Goal: Task Accomplishment & Management: Manage account settings

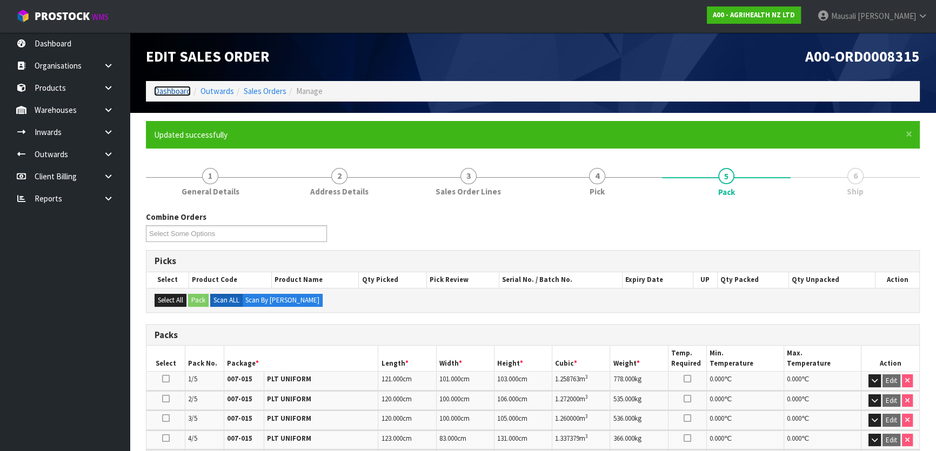
click at [171, 90] on link "Dashboard" at bounding box center [172, 91] width 37 height 10
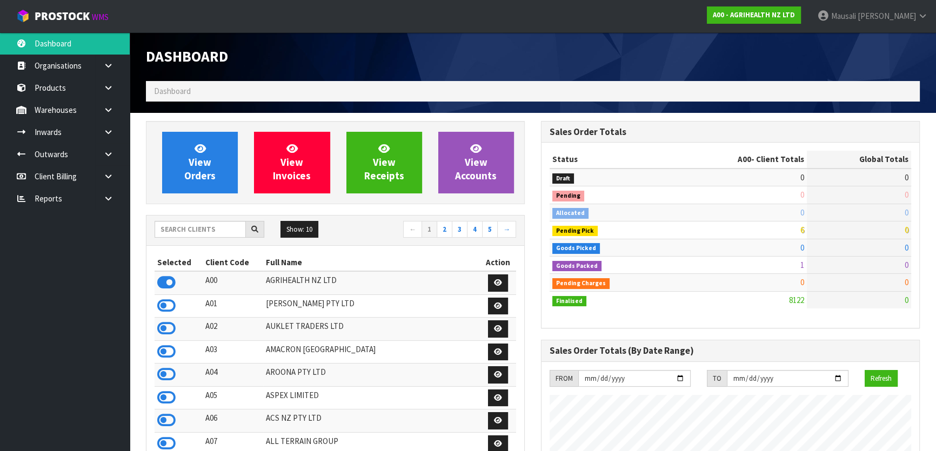
scroll to position [817, 394]
click at [178, 225] on input "text" at bounding box center [200, 229] width 91 height 17
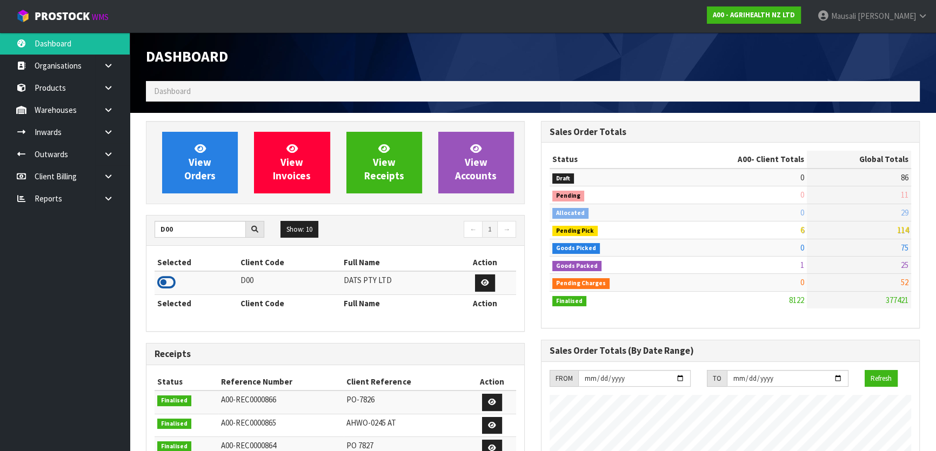
click at [167, 282] on icon at bounding box center [166, 283] width 18 height 16
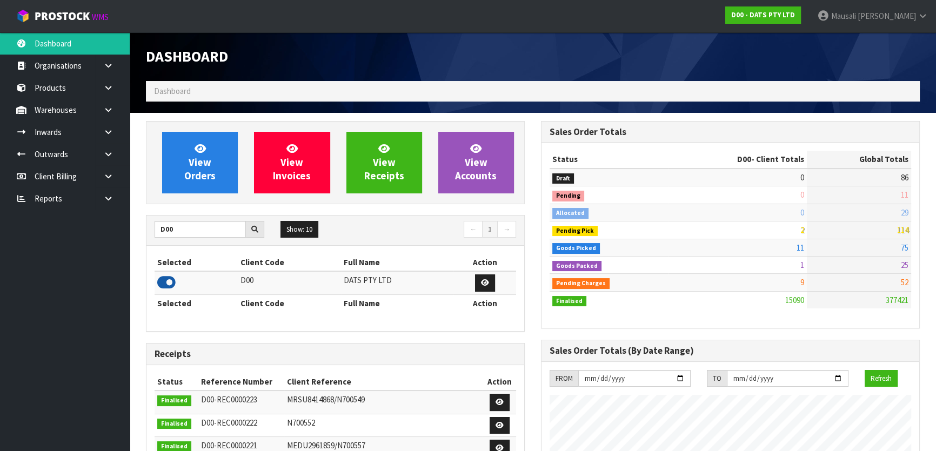
scroll to position [828, 394]
click at [471, 205] on div "View Orders View Invoices View Receipts View Accounts D00 Show: 10 5 10 25 50 ←…" at bounding box center [335, 434] width 395 height 627
drag, startPoint x: 177, startPoint y: 230, endPoint x: 153, endPoint y: 229, distance: 23.8
click at [153, 229] on div "D00" at bounding box center [209, 229] width 126 height 17
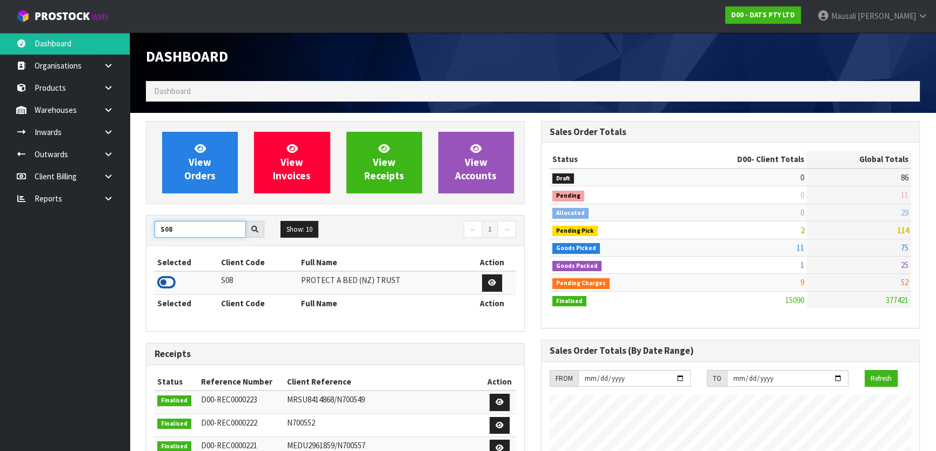
type input "S08"
click at [168, 283] on icon at bounding box center [166, 283] width 18 height 16
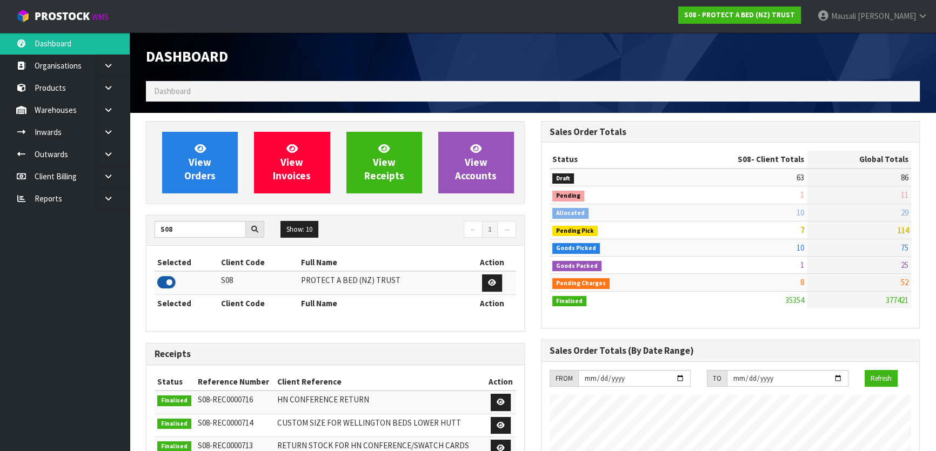
scroll to position [817, 394]
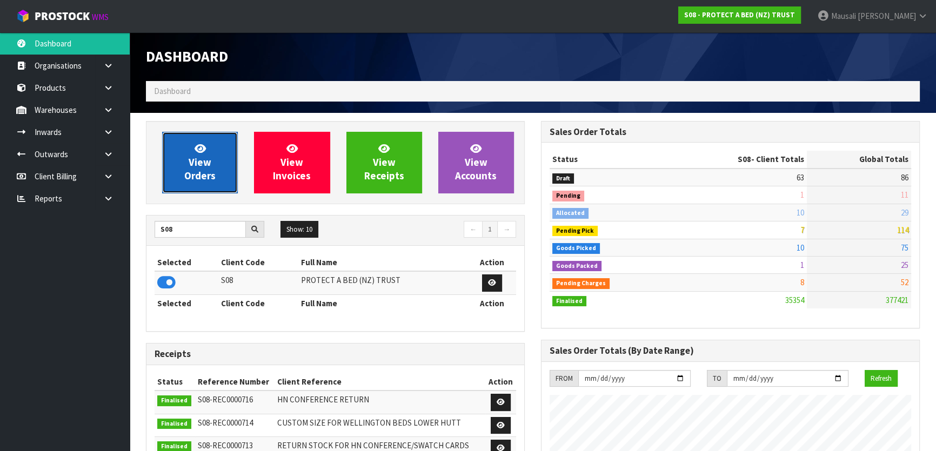
click at [216, 158] on link "View Orders" at bounding box center [200, 163] width 76 height 62
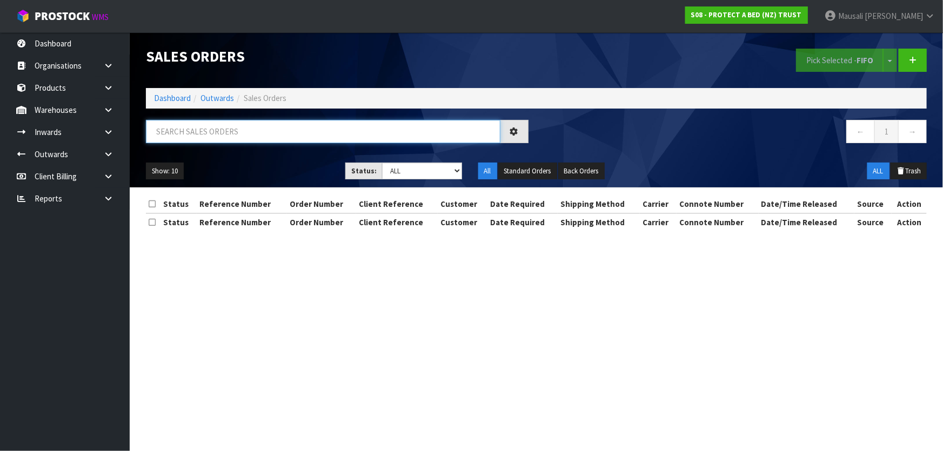
click at [195, 131] on input "text" at bounding box center [323, 131] width 355 height 23
type input "JOB-0408440"
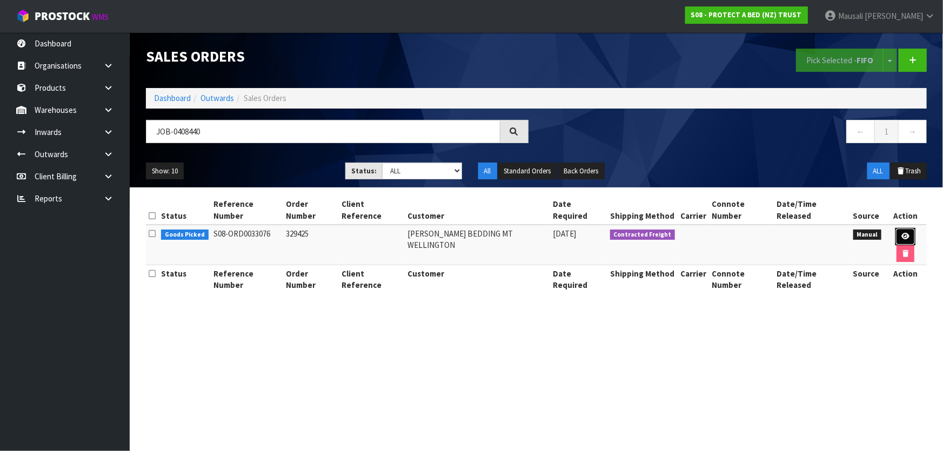
click at [905, 234] on icon at bounding box center [905, 236] width 8 height 7
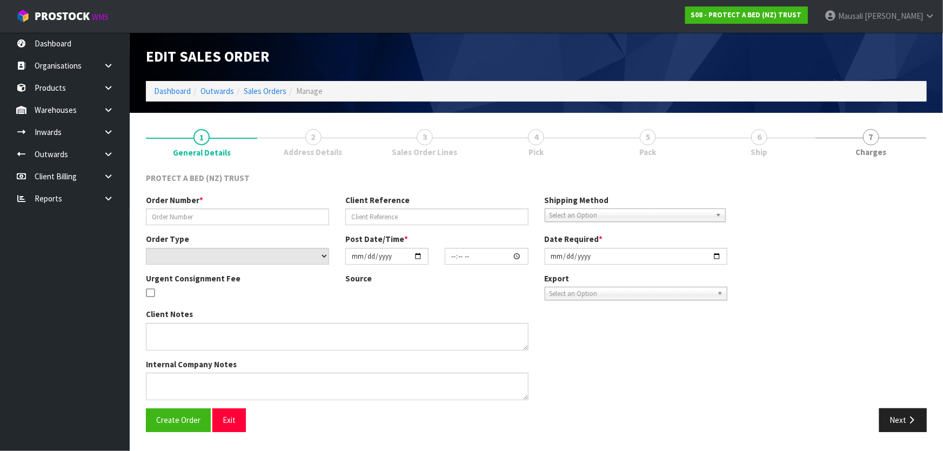
type input "329425"
select select "number:0"
type input "[DATE]"
type input "13:47:00.000"
type input "[DATE]"
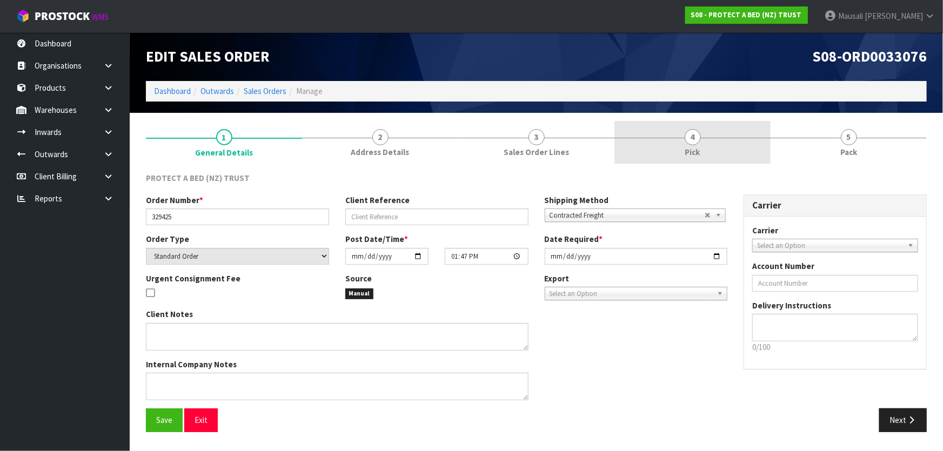
click at [687, 148] on span "Pick" at bounding box center [692, 151] width 15 height 11
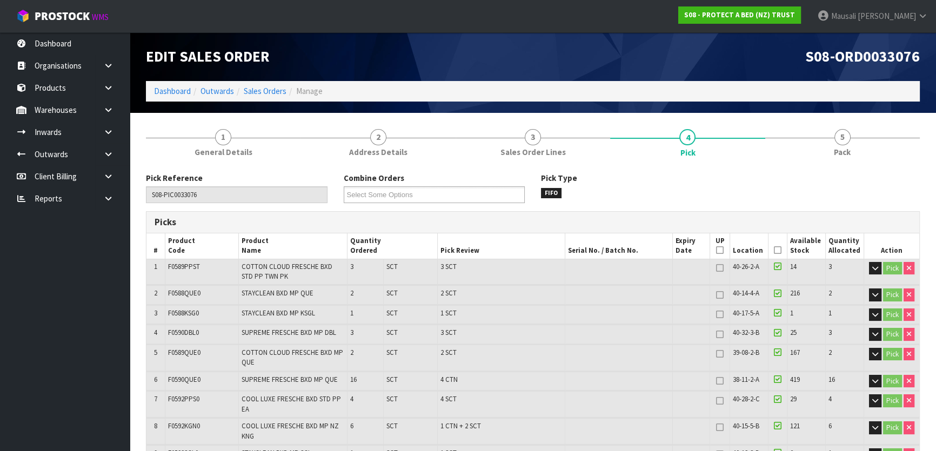
click at [774, 250] on icon at bounding box center [778, 250] width 8 height 1
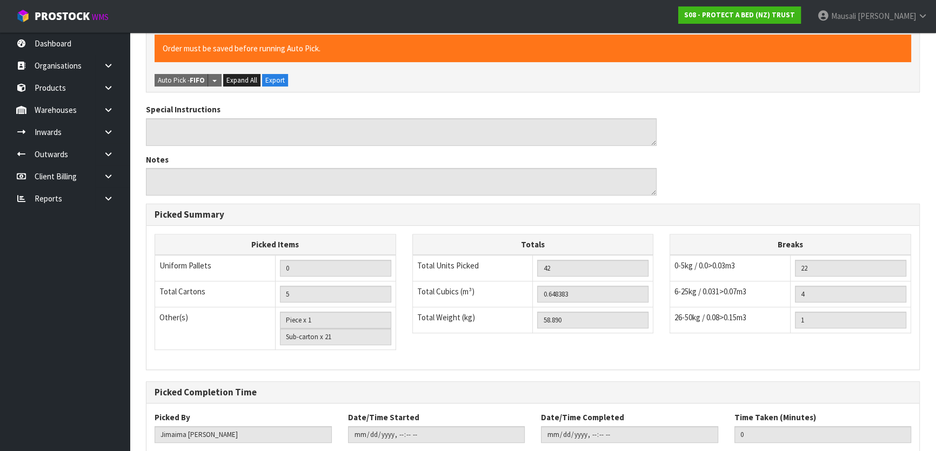
scroll to position [524, 0]
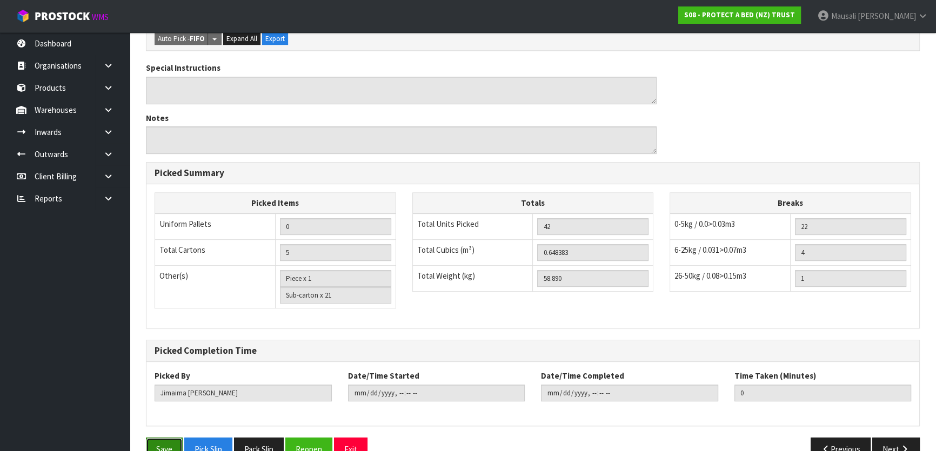
click at [166, 438] on button "Save" at bounding box center [164, 449] width 37 height 23
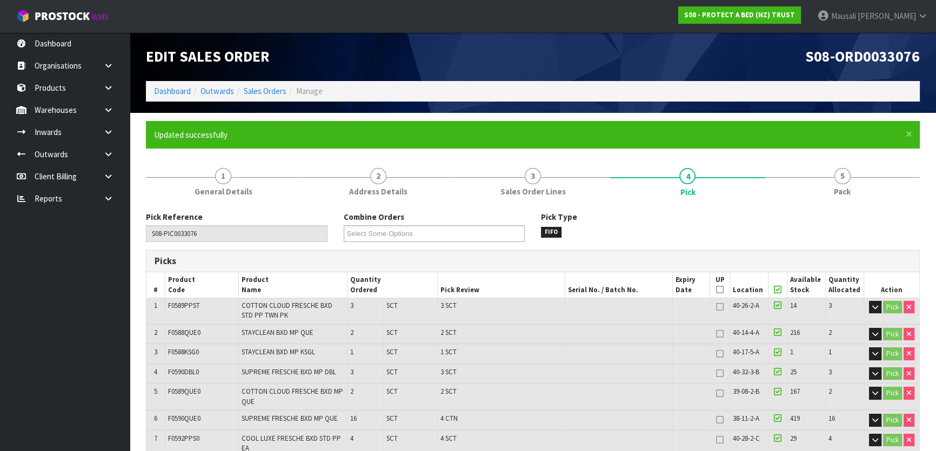
type input "[PERSON_NAME]"
type input "[DATE]T09:50:04"
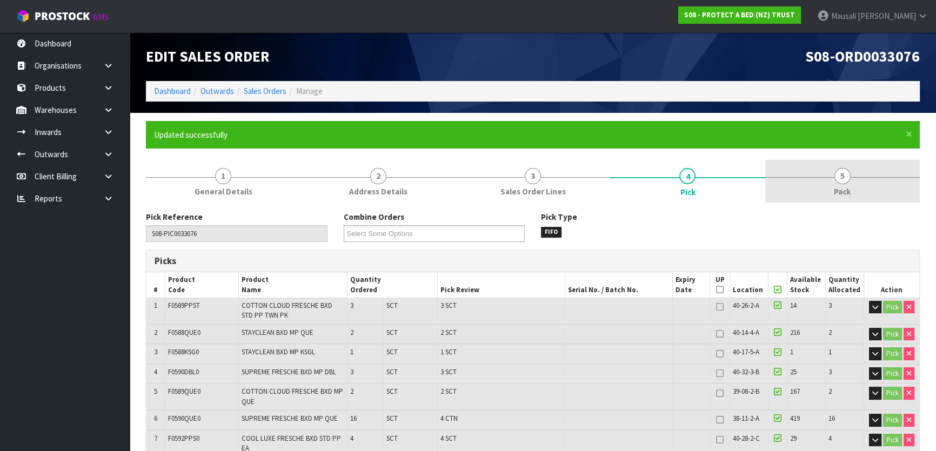
click at [841, 191] on span "Pack" at bounding box center [842, 191] width 17 height 11
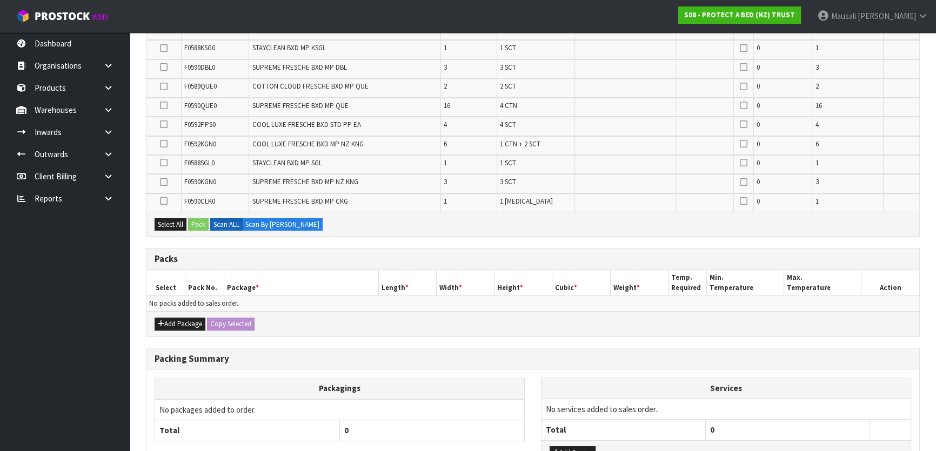
scroll to position [367, 0]
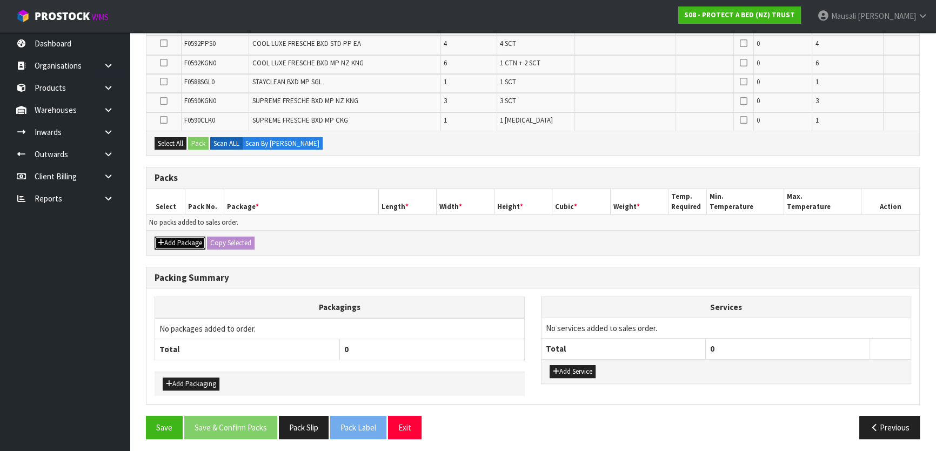
click at [177, 237] on button "Add Package" at bounding box center [180, 243] width 51 height 13
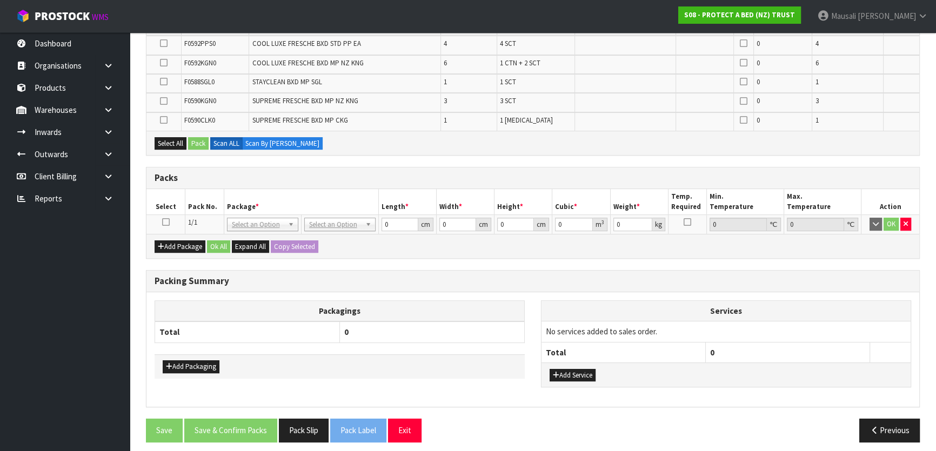
click at [166, 222] on icon at bounding box center [166, 222] width 8 height 1
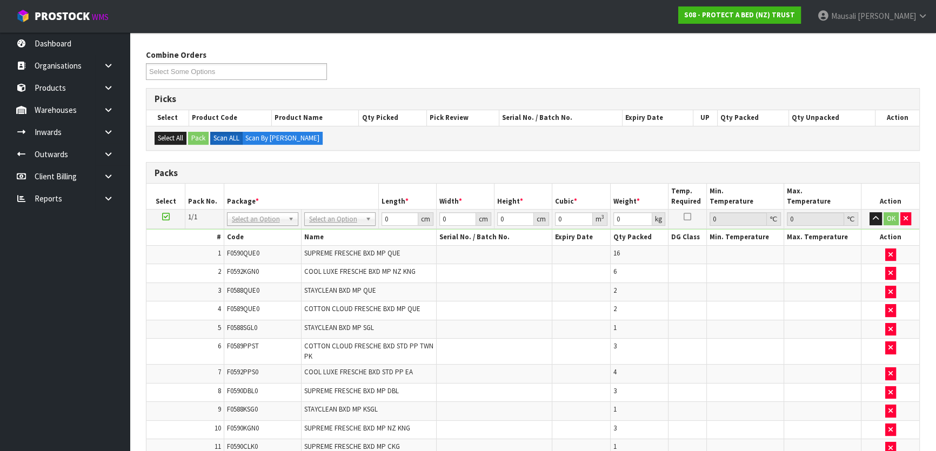
scroll to position [174, 0]
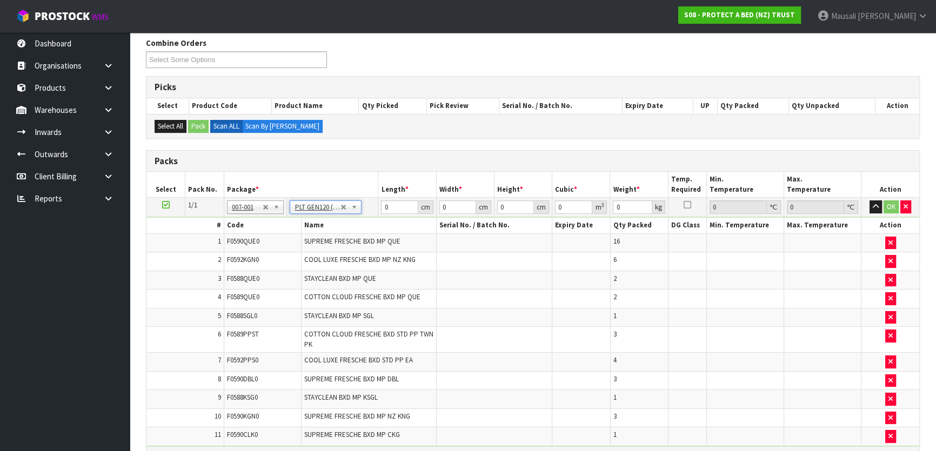
type input "120"
type input "100"
type input "58.89"
drag, startPoint x: 397, startPoint y: 208, endPoint x: 380, endPoint y: 210, distance: 16.4
click at [381, 210] on input "120" at bounding box center [399, 207] width 37 height 14
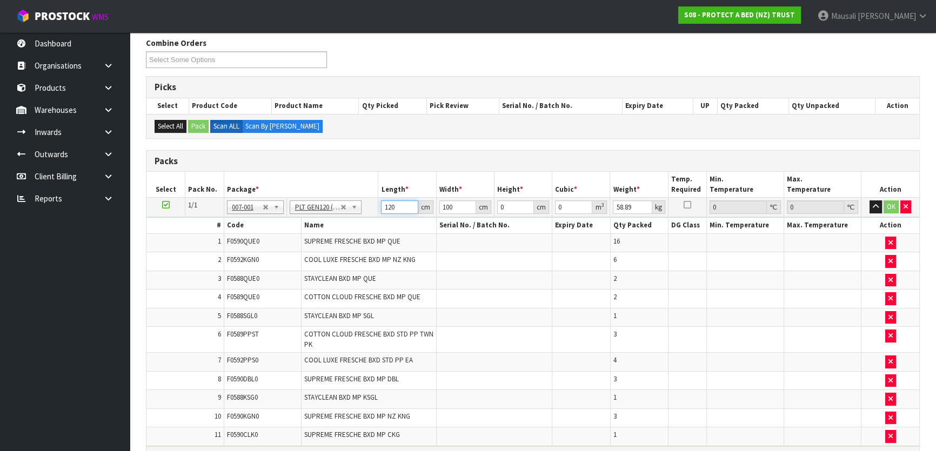
click at [251, 129] on div "Combine Orders S08-ORD0029474 S08-ORD0031944 S08-ORD0032896 S08-ORD0032964 S08-…" at bounding box center [533, 352] width 774 height 631
type input "110"
type input "8"
type input "0.0968"
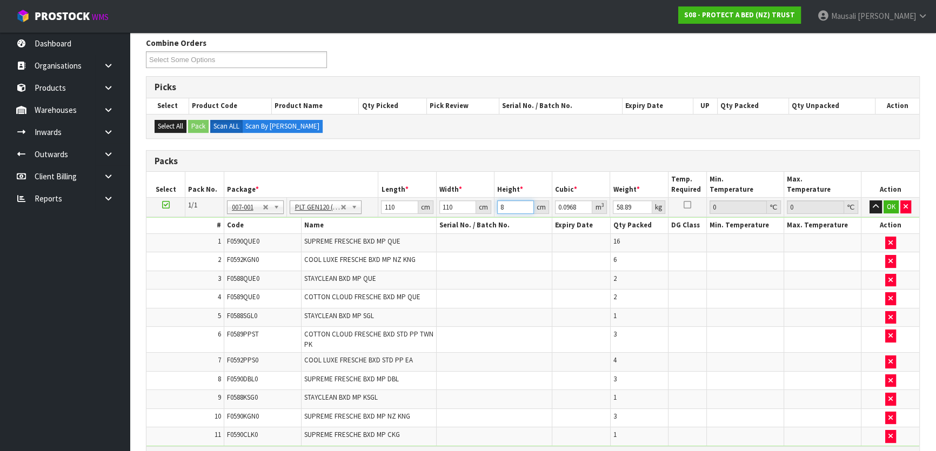
type input "83"
type input "1.0043"
type input "83"
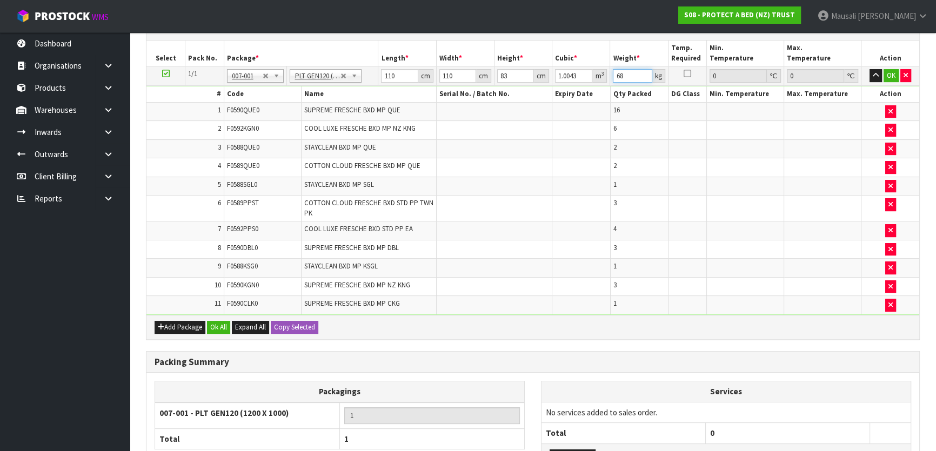
scroll to position [394, 0]
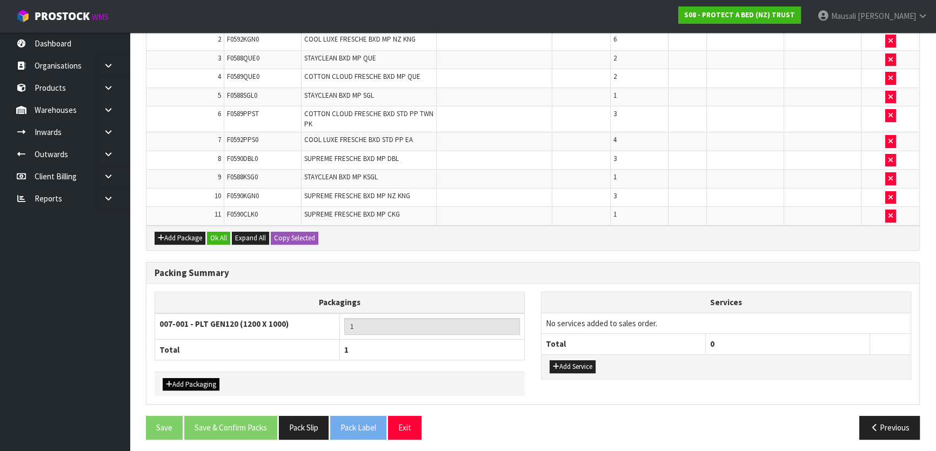
type input "68"
click at [189, 378] on button "Add Packaging" at bounding box center [191, 384] width 57 height 13
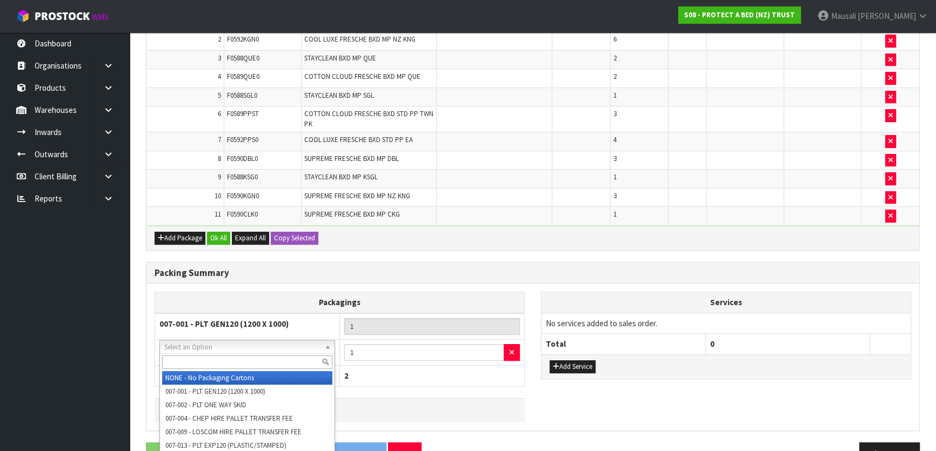
click at [197, 363] on input "text" at bounding box center [247, 363] width 170 height 14
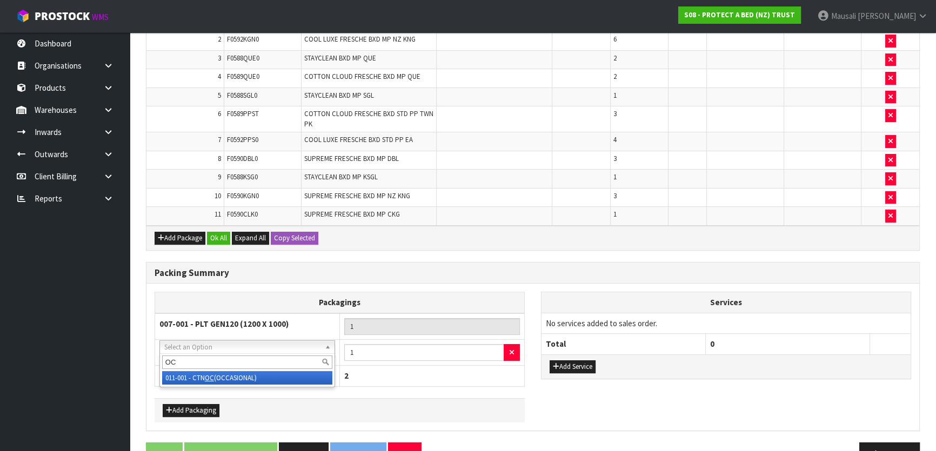
type input "OC"
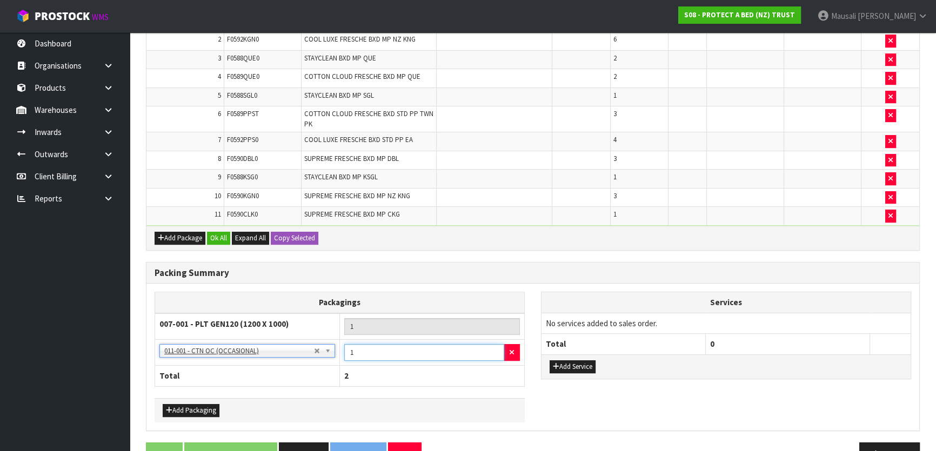
drag, startPoint x: 363, startPoint y: 349, endPoint x: 334, endPoint y: 352, distance: 29.4
click at [335, 352] on tr "NONE - No Packaging Cartons 007-001 - PLT GEN120 (1200 X 1000) 007-002 - PLT ON…" at bounding box center [340, 352] width 370 height 26
type input "4"
click at [186, 406] on button "Add Packaging" at bounding box center [191, 410] width 57 height 13
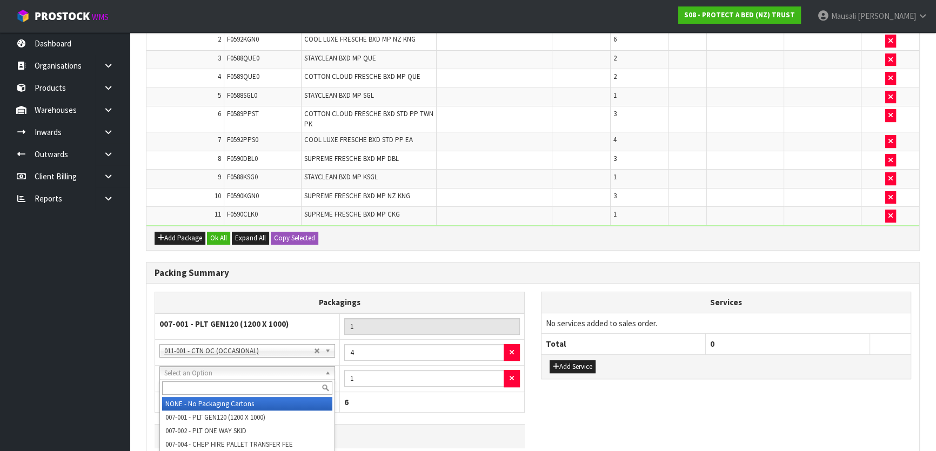
click at [180, 388] on input "text" at bounding box center [247, 389] width 170 height 14
type input "A4"
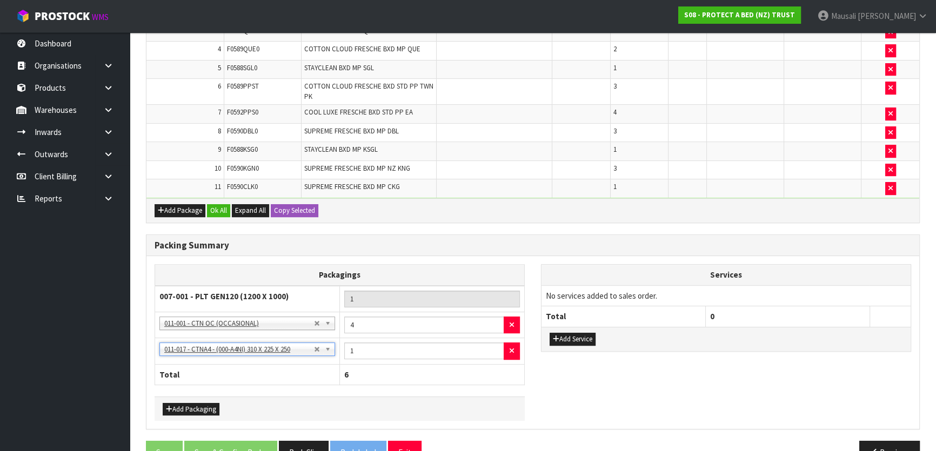
scroll to position [447, 0]
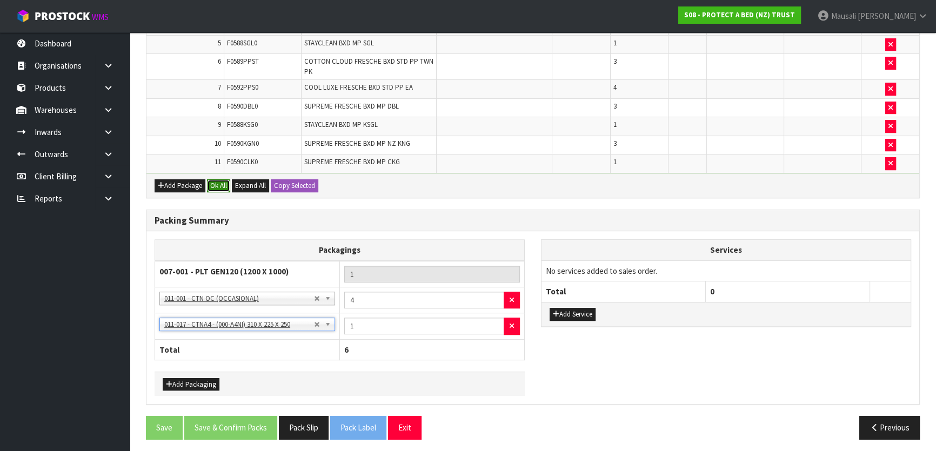
click at [219, 179] on button "Ok All" at bounding box center [218, 185] width 23 height 13
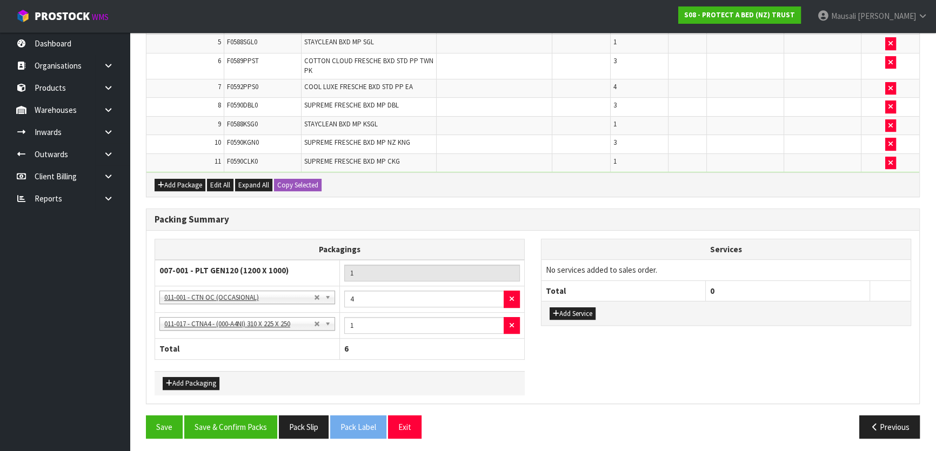
scroll to position [446, 0]
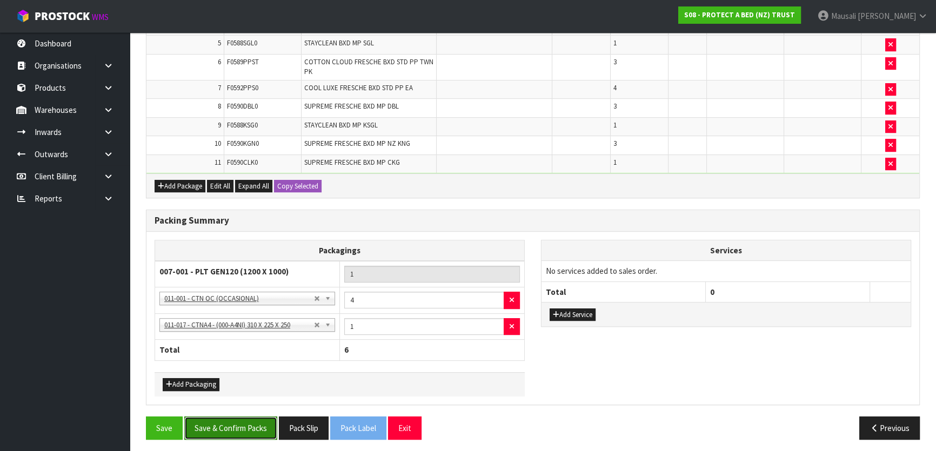
click at [242, 422] on button "Save & Confirm Packs" at bounding box center [230, 428] width 93 height 23
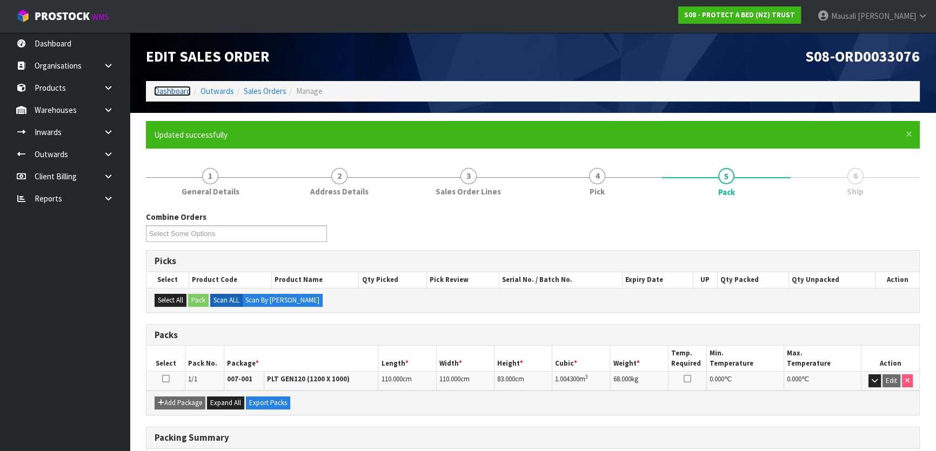
click at [179, 92] on link "Dashboard" at bounding box center [172, 91] width 37 height 10
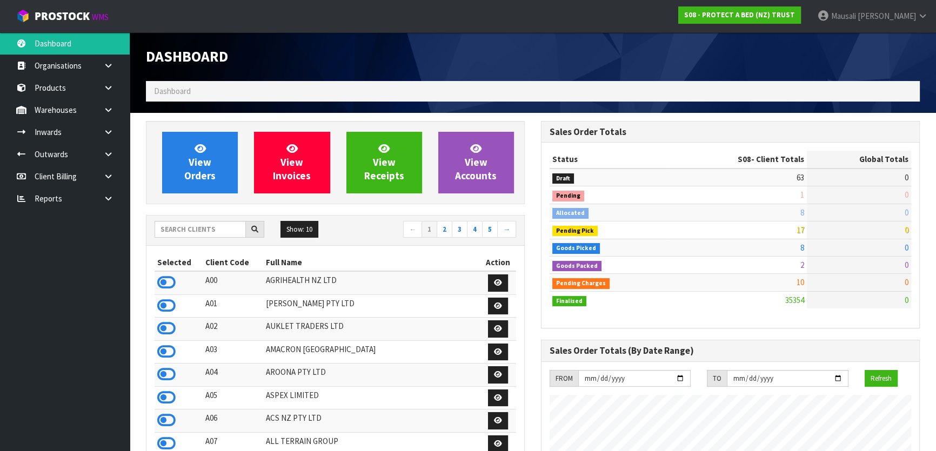
scroll to position [817, 394]
click at [189, 230] on input "text" at bounding box center [200, 229] width 91 height 17
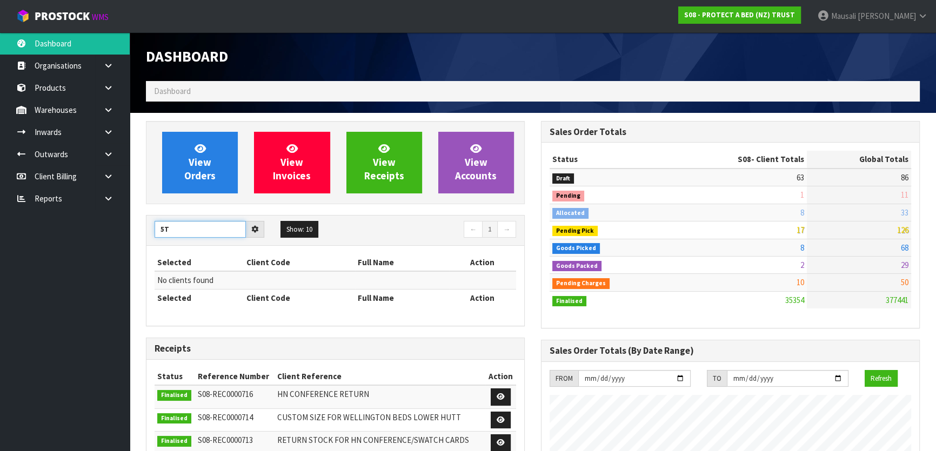
type input "5"
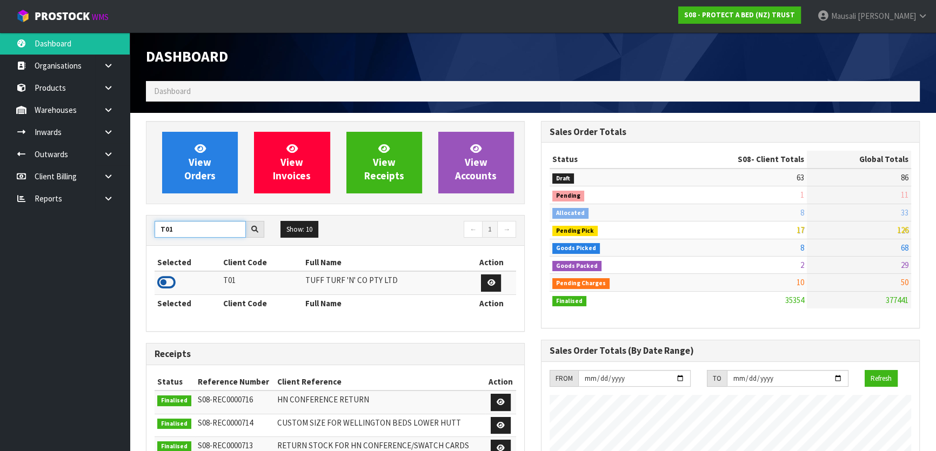
type input "T01"
click at [169, 282] on icon at bounding box center [166, 283] width 18 height 16
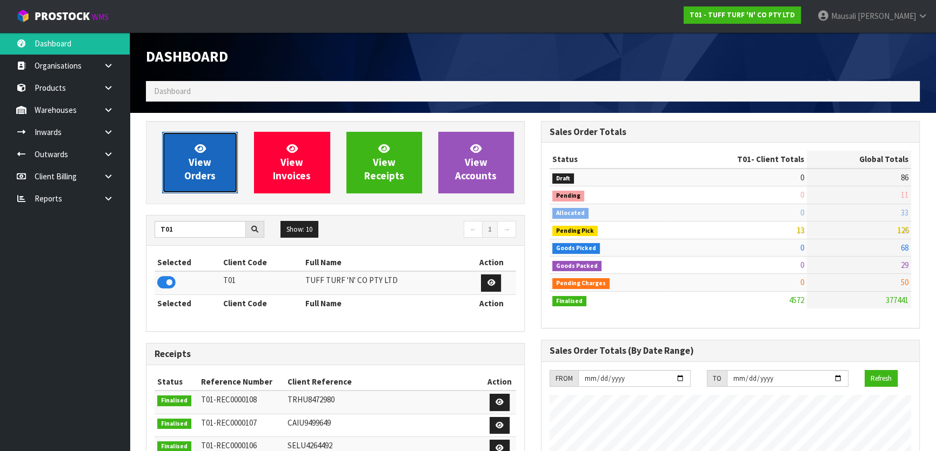
click at [209, 168] on span "View Orders" at bounding box center [199, 162] width 31 height 41
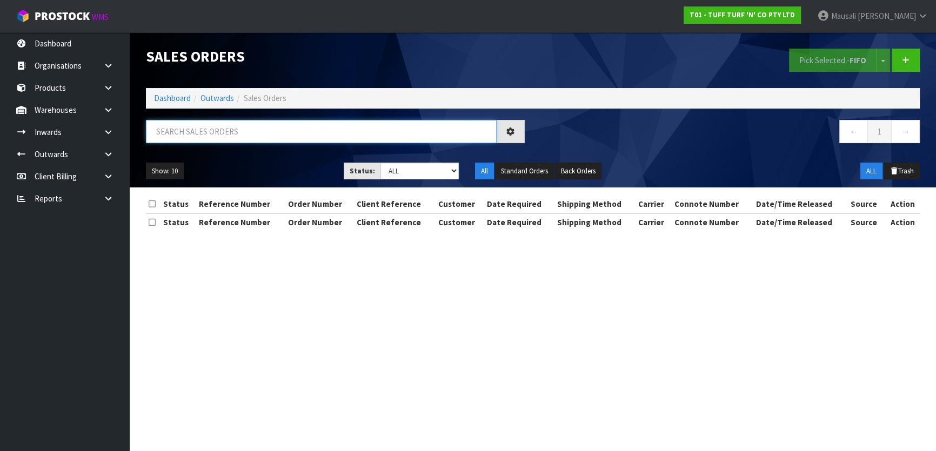
click at [178, 134] on input "text" at bounding box center [321, 131] width 351 height 23
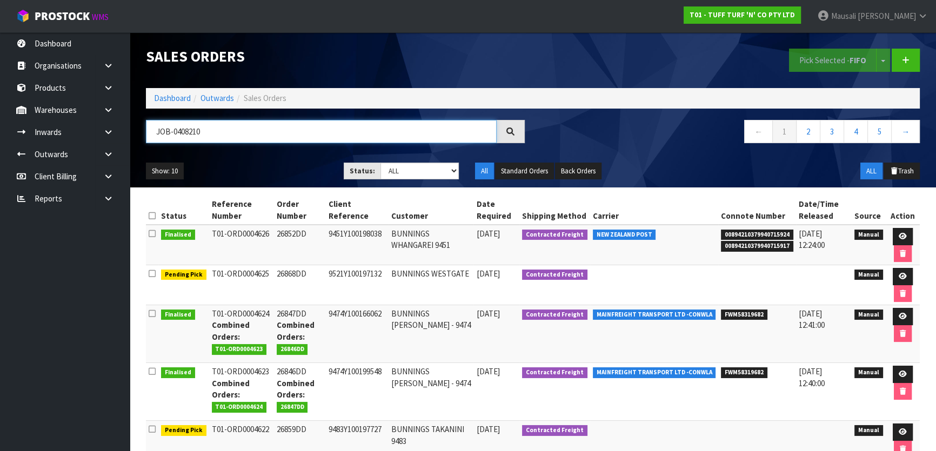
type input "JOB-0408210"
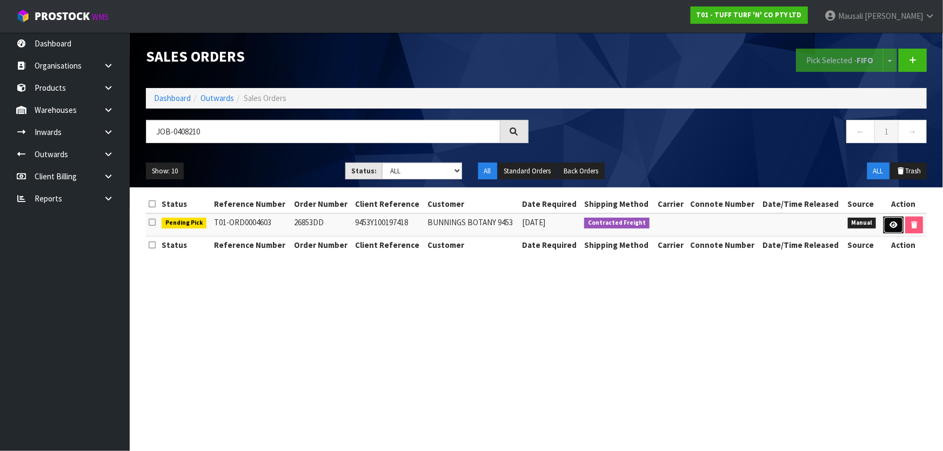
click at [890, 227] on icon at bounding box center [894, 225] width 8 height 7
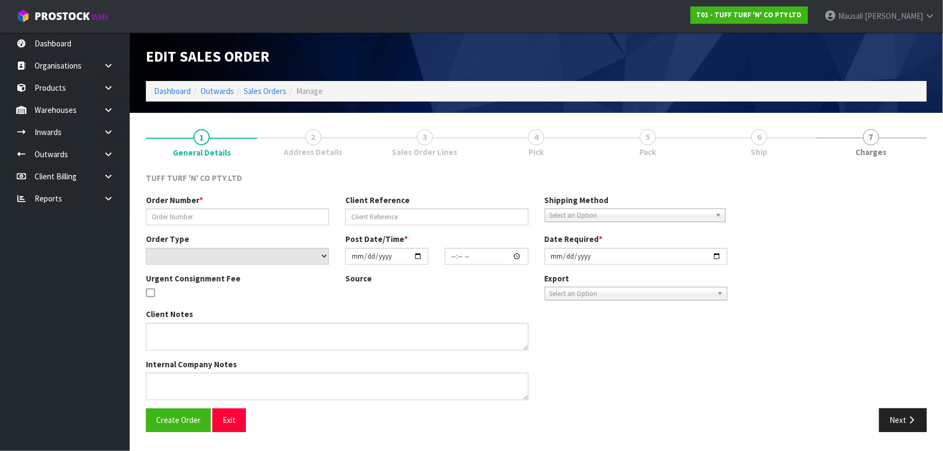
type input "26853DD"
type input "9453Y100197418"
select select "number:0"
type input "[DATE]"
type input "12:44:00.000"
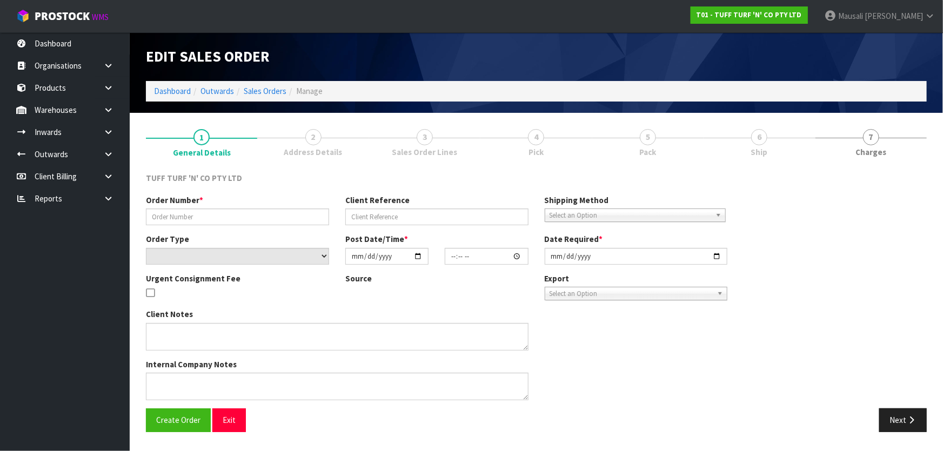
type input "[DATE]"
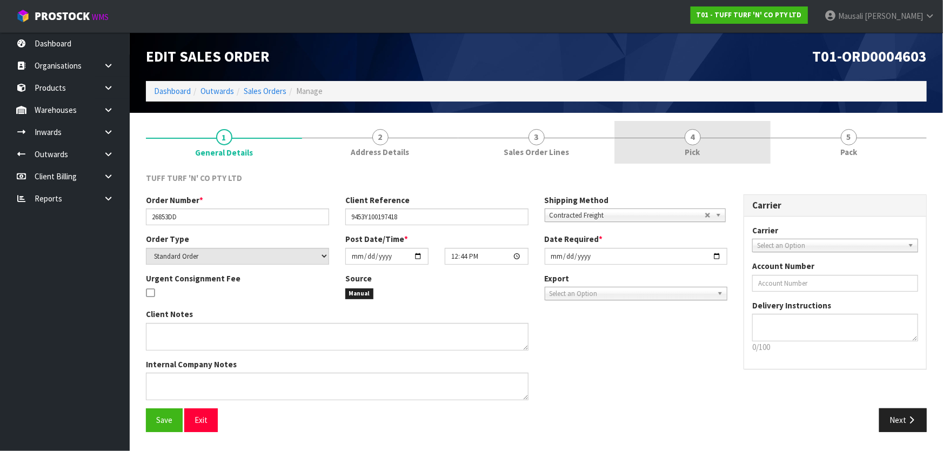
click at [705, 142] on link "4 Pick" at bounding box center [692, 142] width 156 height 43
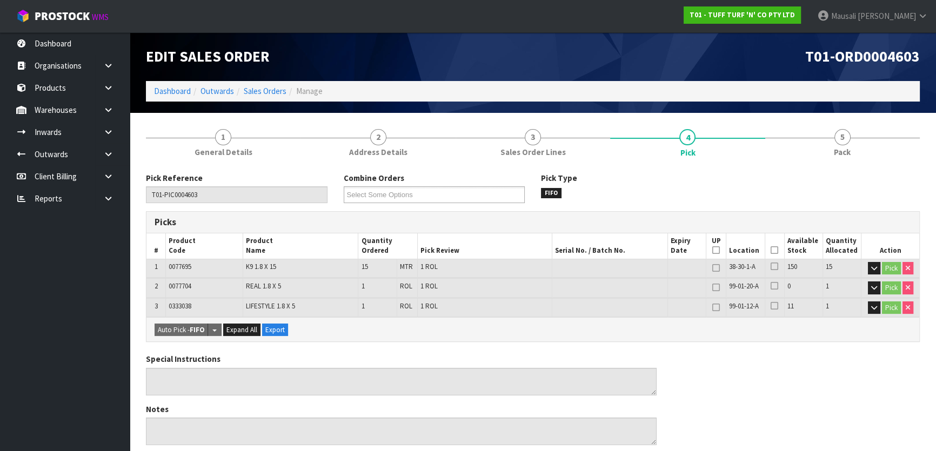
click at [772, 251] on icon at bounding box center [775, 250] width 8 height 1
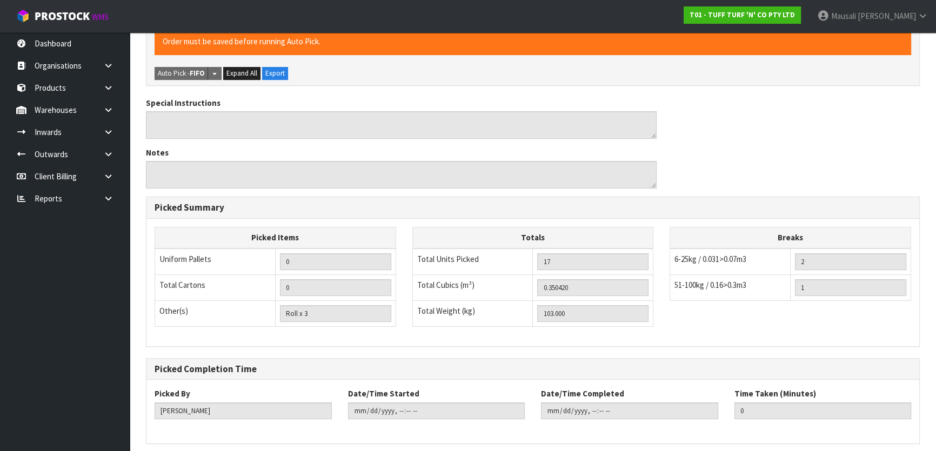
scroll to position [337, 0]
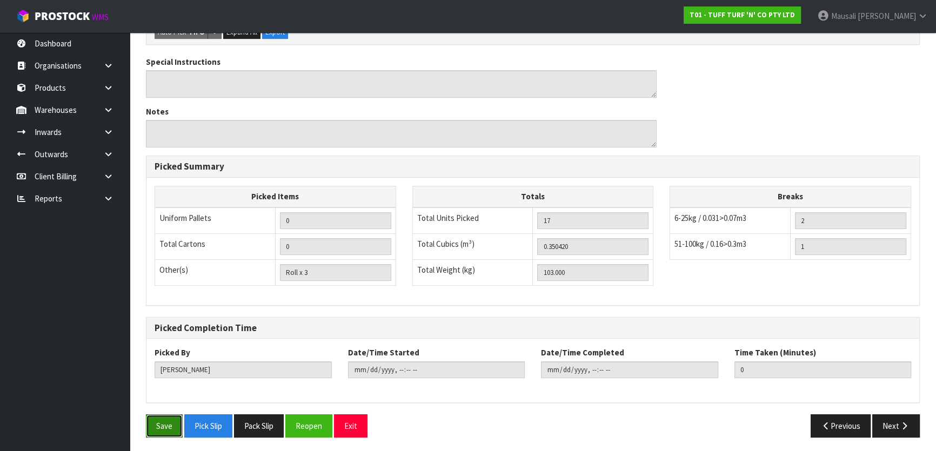
click at [154, 427] on button "Save" at bounding box center [164, 425] width 37 height 23
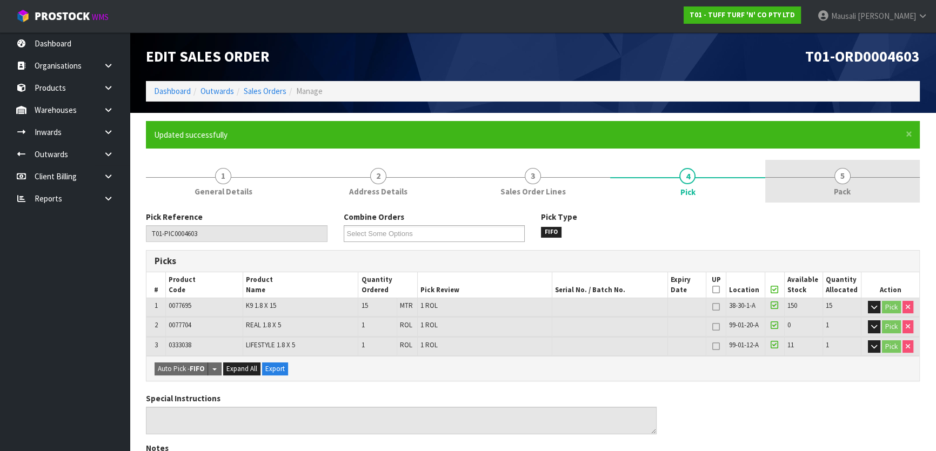
click at [853, 188] on link "5 Pack" at bounding box center [842, 181] width 155 height 43
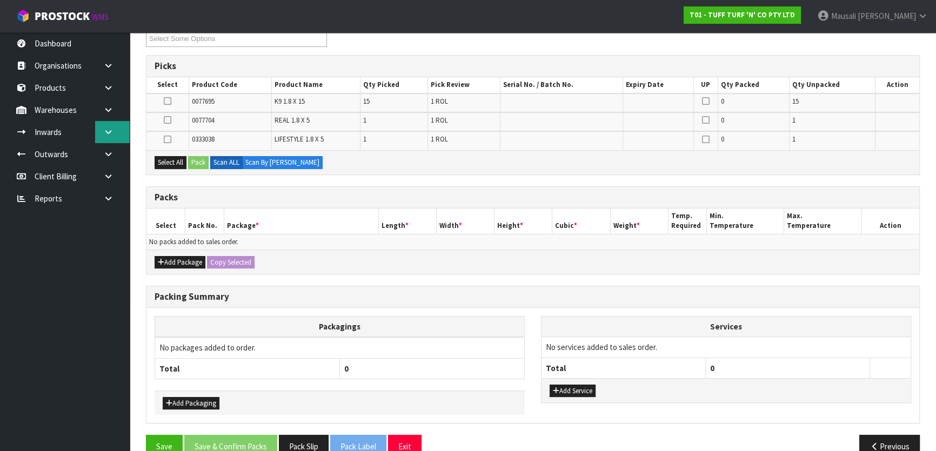
scroll to position [196, 0]
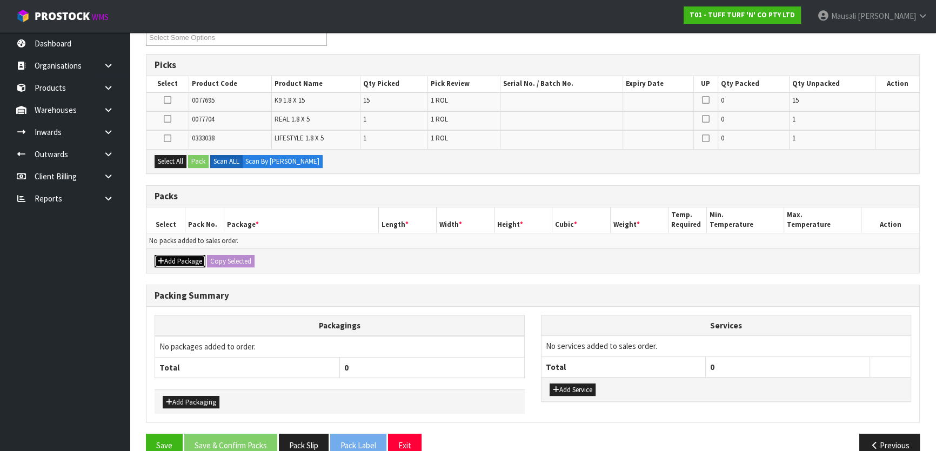
click at [179, 255] on button "Add Package" at bounding box center [180, 261] width 51 height 13
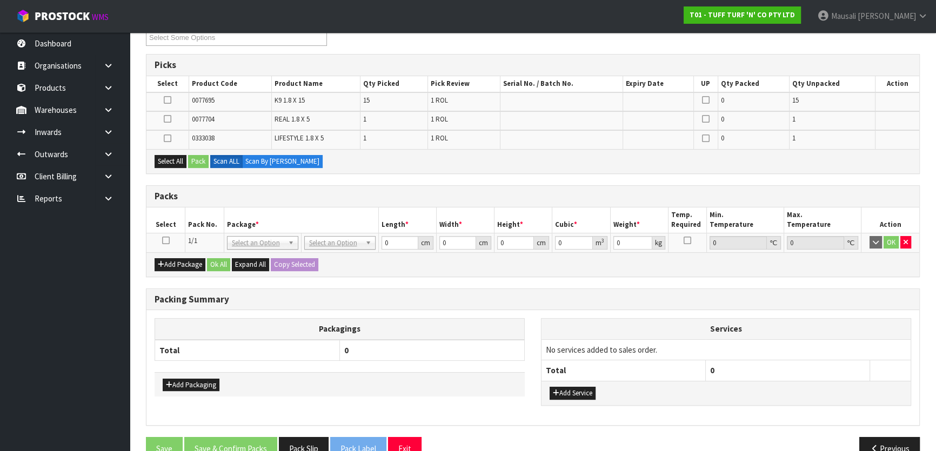
click at [162, 240] on icon at bounding box center [166, 240] width 8 height 1
click at [162, 164] on button "Select All" at bounding box center [171, 161] width 32 height 13
click at [188, 161] on div "Select All Pack Scan ALL Scan By [PERSON_NAME]" at bounding box center [532, 161] width 773 height 24
click at [203, 158] on button "Pack" at bounding box center [198, 161] width 21 height 13
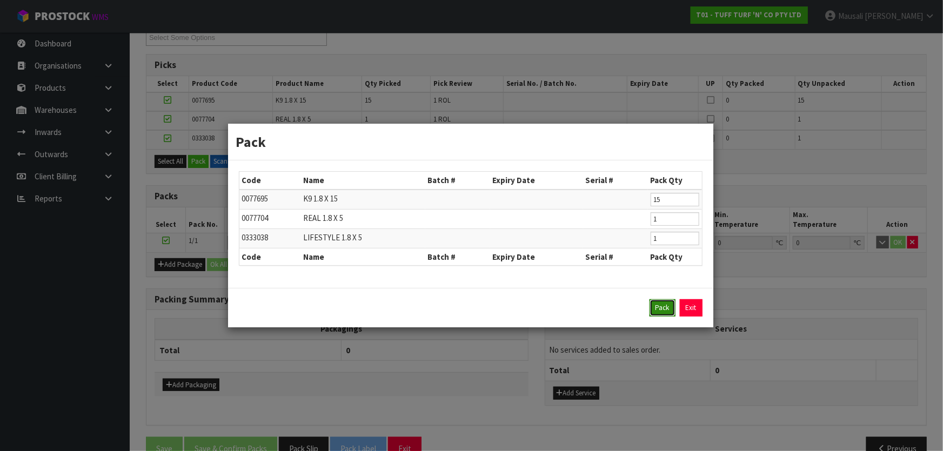
click at [660, 307] on button "Pack" at bounding box center [663, 307] width 26 height 17
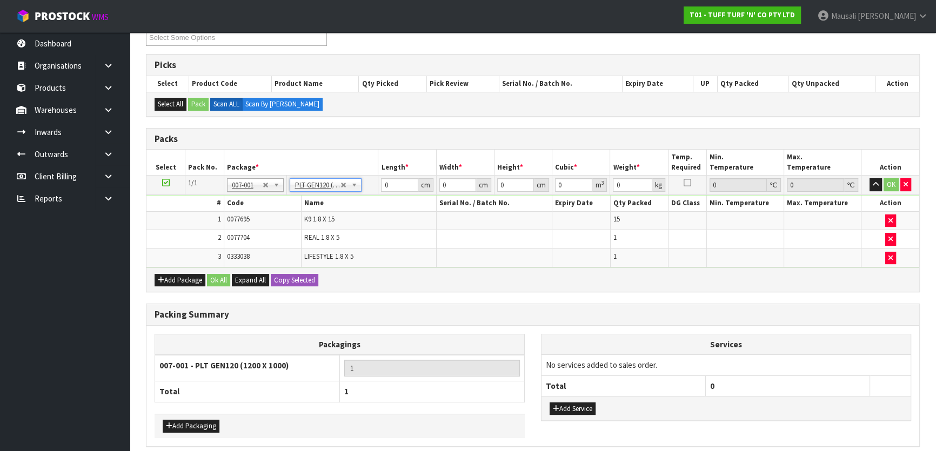
type input "120"
type input "100"
type input "103"
drag, startPoint x: 396, startPoint y: 185, endPoint x: 373, endPoint y: 186, distance: 22.7
click at [376, 186] on tr "1/1 NONE 007-001 007-002 007-004 007-009 007-013 007-014 007-015 007-017 007-01…" at bounding box center [532, 185] width 773 height 19
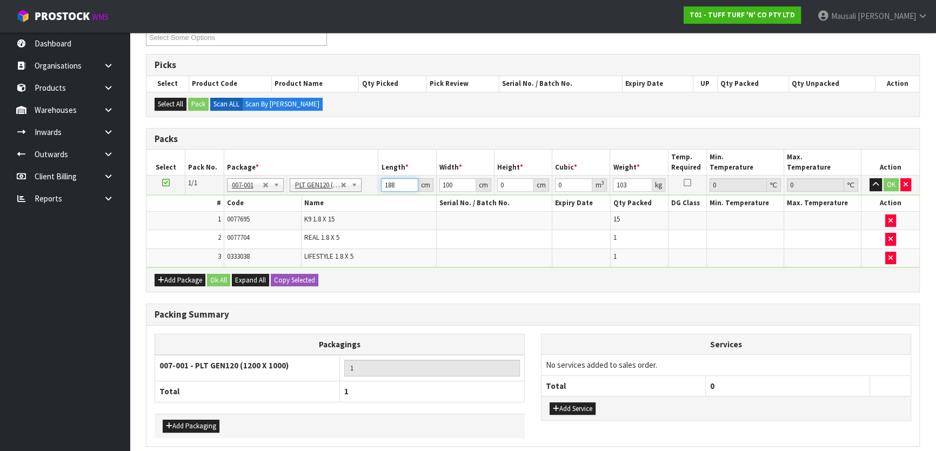
type input "188"
type input "110"
type input "4"
type input "0.08272"
type input "48"
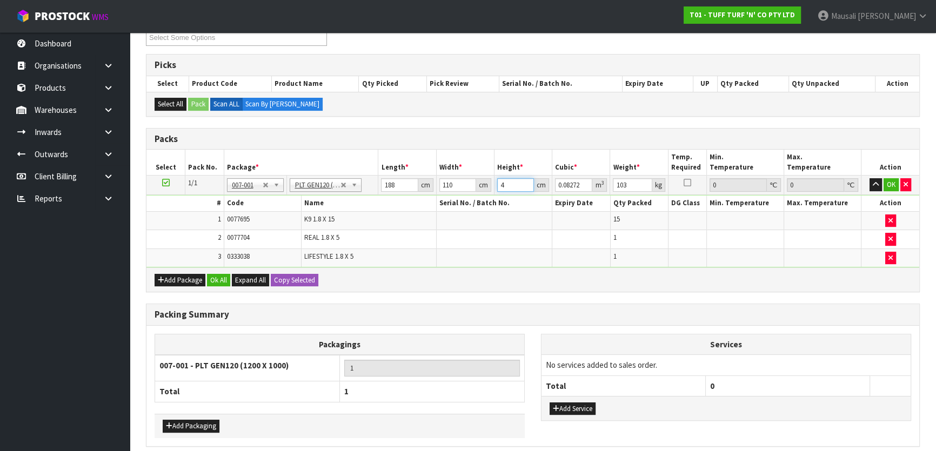
type input "0.99264"
type input "48"
type input "113"
click at [220, 281] on button "Ok All" at bounding box center [218, 280] width 23 height 13
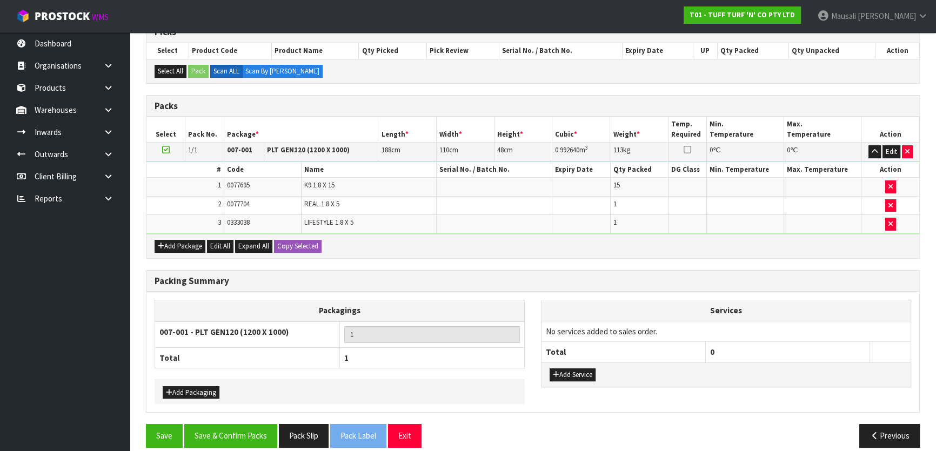
scroll to position [238, 0]
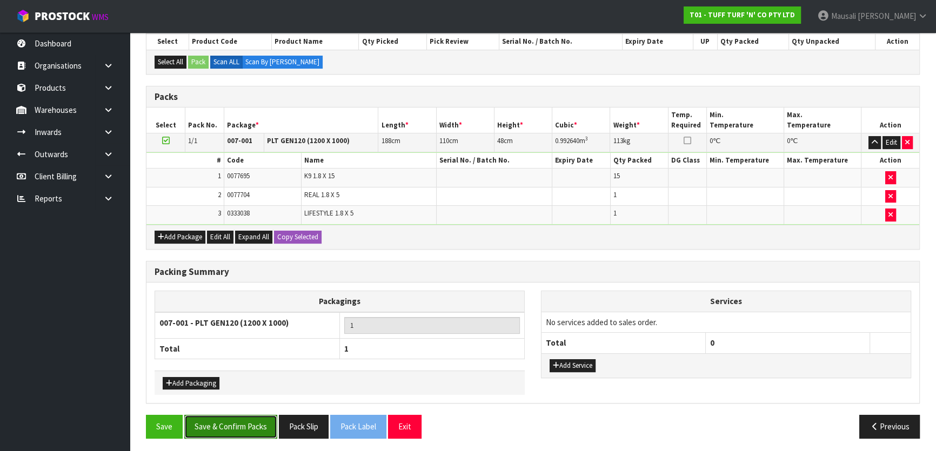
click at [235, 426] on button "Save & Confirm Packs" at bounding box center [230, 426] width 93 height 23
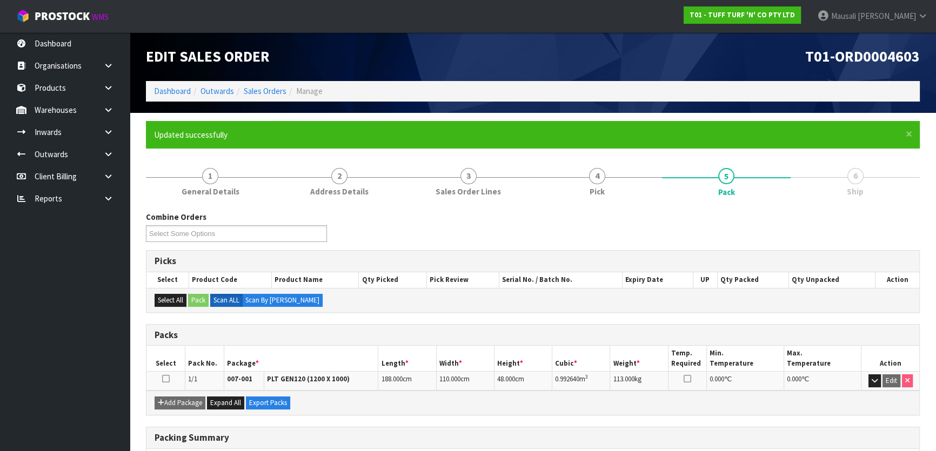
click at [192, 38] on div "Edit Sales Order" at bounding box center [335, 56] width 395 height 49
click at [263, 93] on link "Sales Orders" at bounding box center [265, 91] width 43 height 10
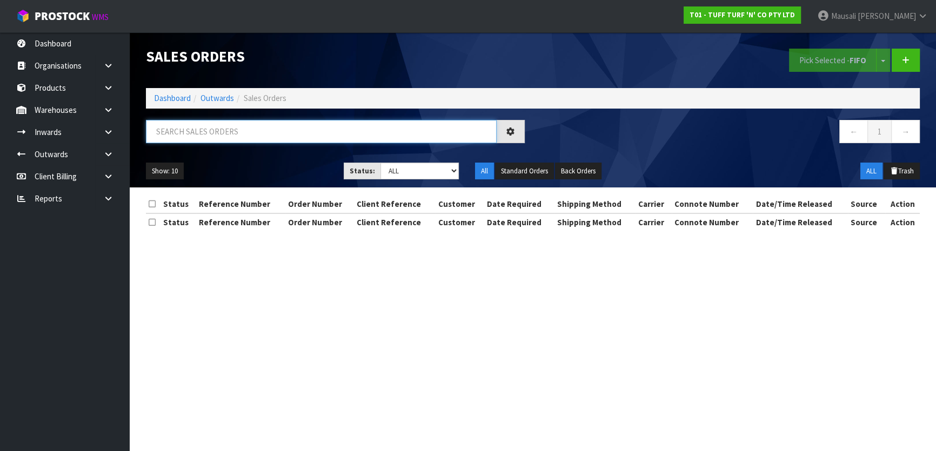
click at [186, 132] on input "text" at bounding box center [321, 131] width 351 height 23
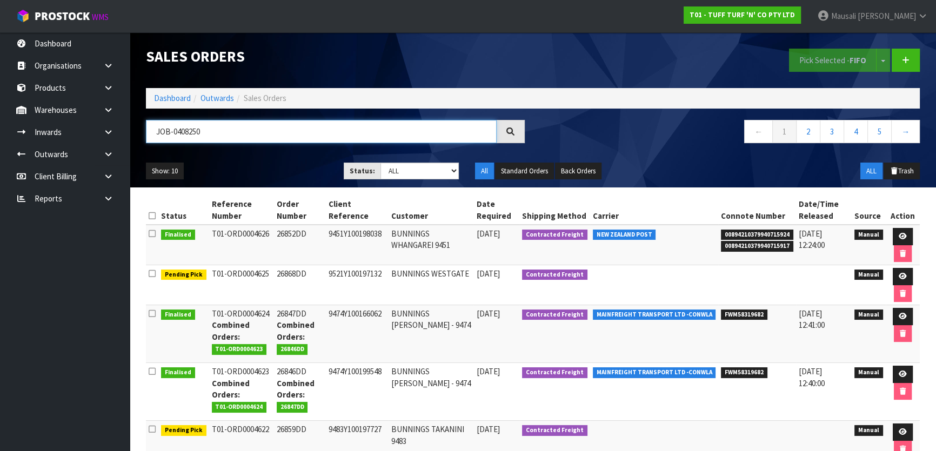
type input "JOB-0408250"
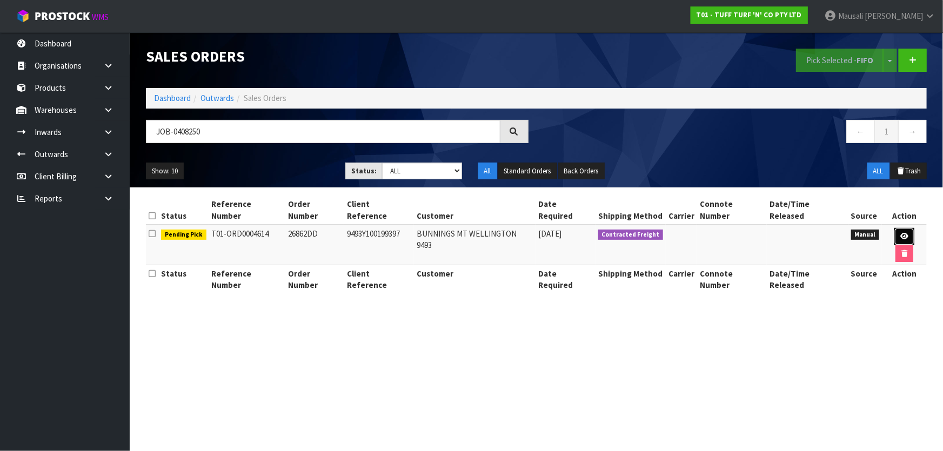
click at [900, 233] on icon at bounding box center [904, 236] width 8 height 7
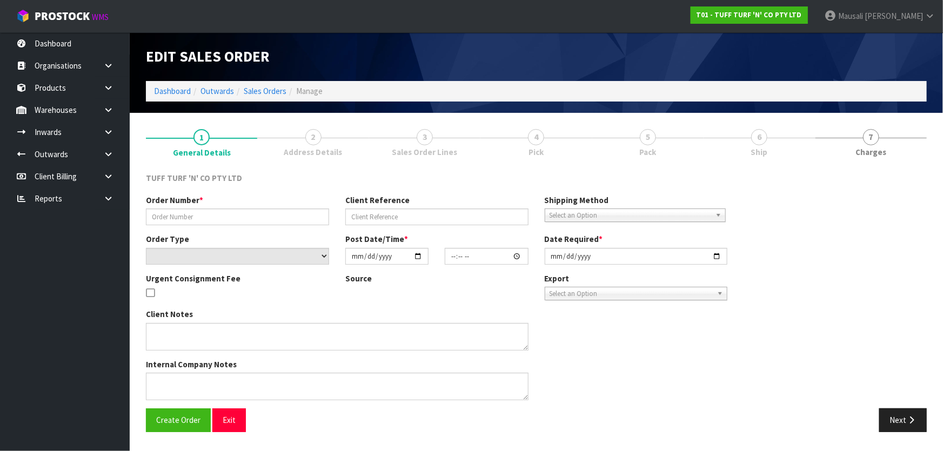
type input "26862DD"
type input "9493Y100199397"
select select "number:0"
type input "[DATE]"
type input "13:18:00.000"
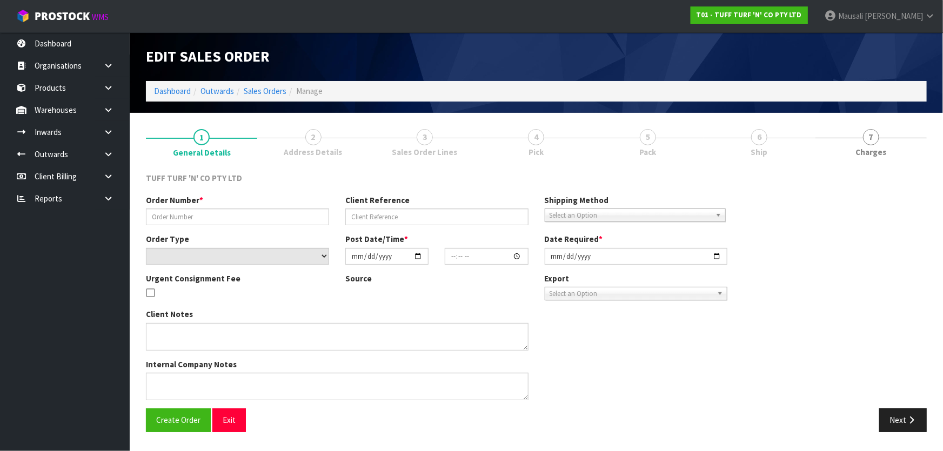
type input "[DATE]"
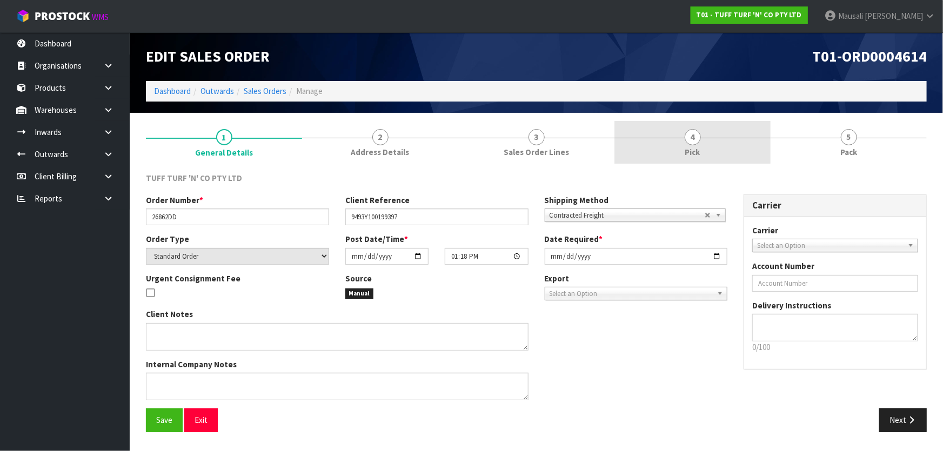
click at [665, 140] on link "4 Pick" at bounding box center [692, 142] width 156 height 43
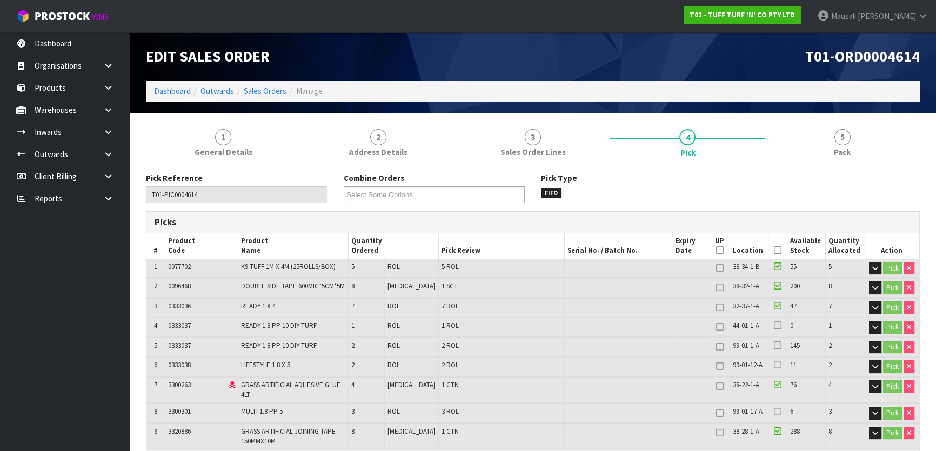
click at [778, 251] on icon at bounding box center [778, 250] width 8 height 1
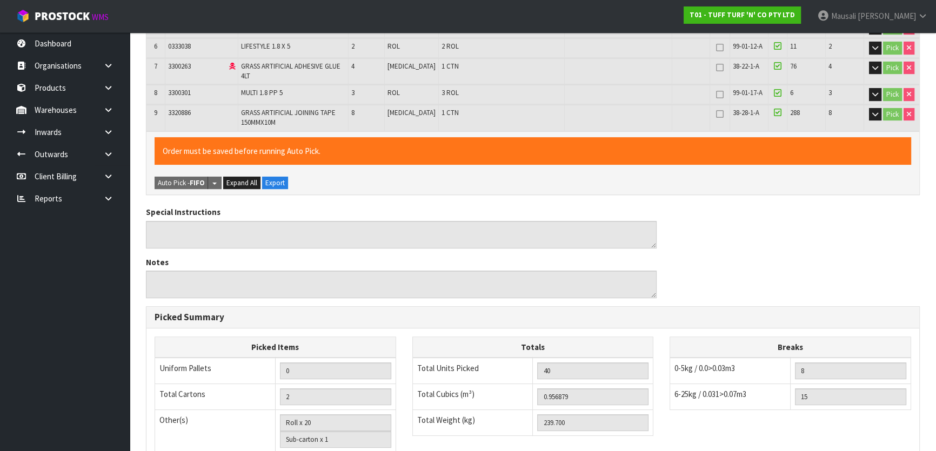
scroll to position [485, 0]
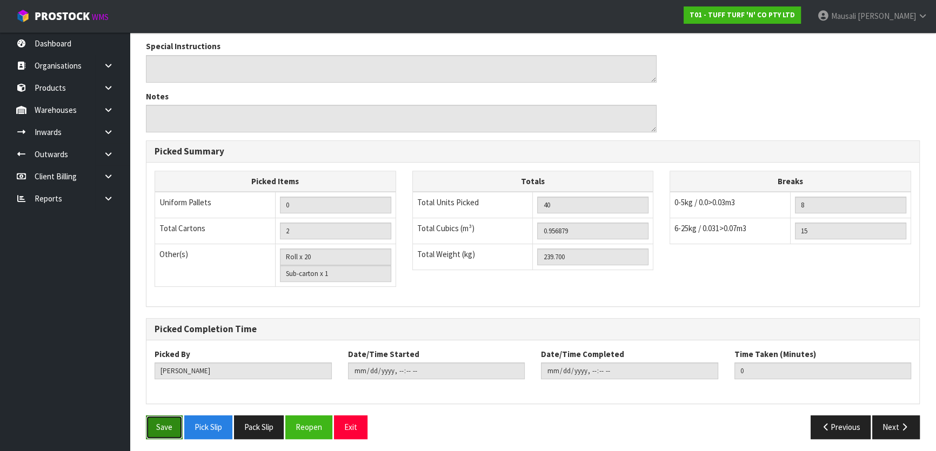
click at [162, 418] on button "Save" at bounding box center [164, 427] width 37 height 23
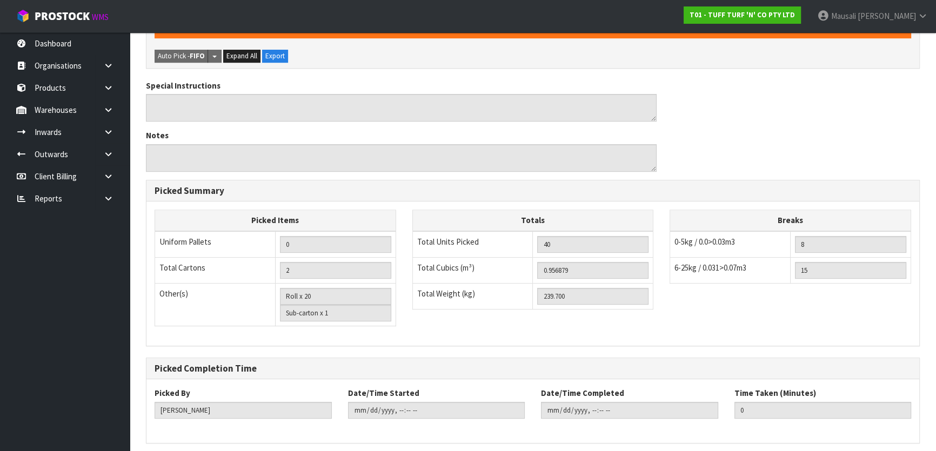
scroll to position [0, 0]
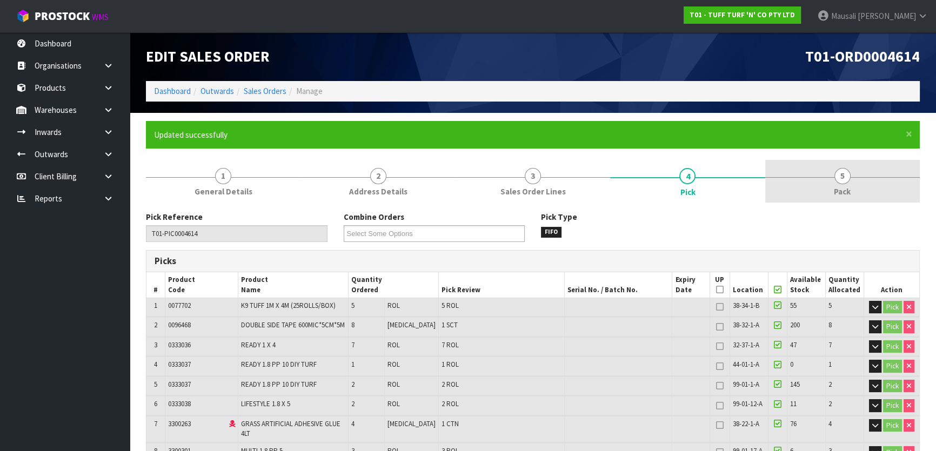
type input "[PERSON_NAME]"
type input "[DATE]T10:52:22"
click at [844, 178] on span "5" at bounding box center [842, 176] width 16 height 16
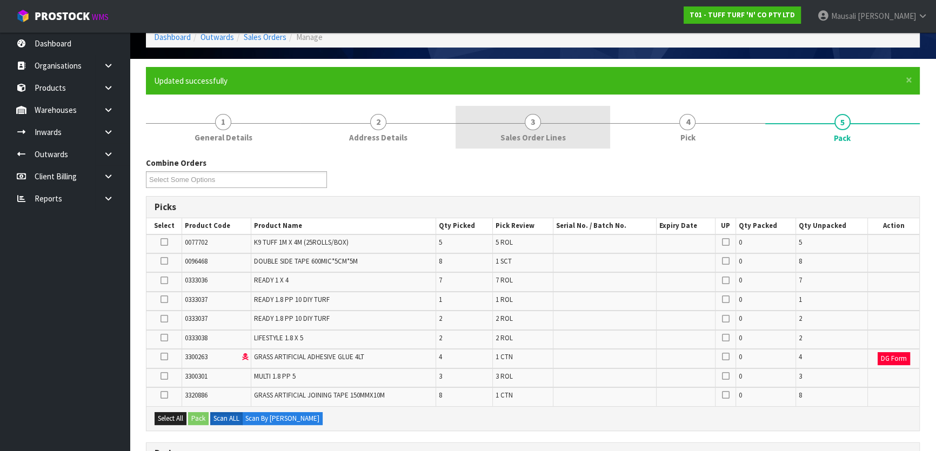
scroll to position [147, 0]
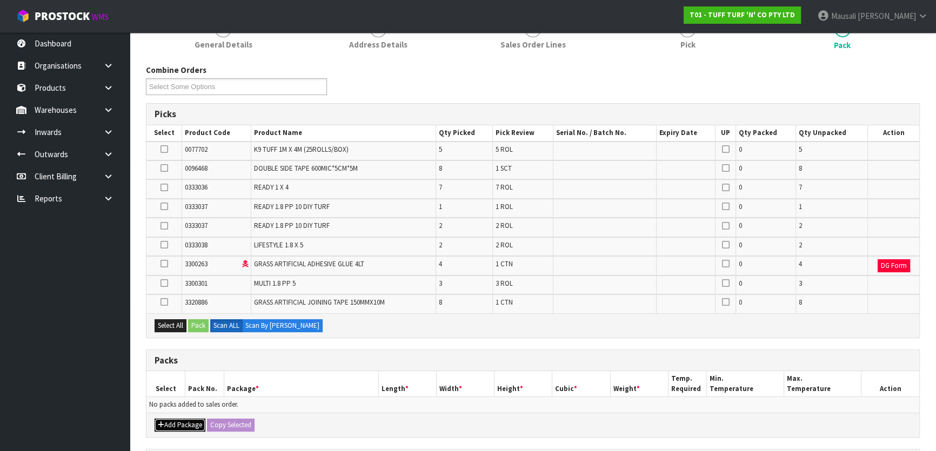
click at [181, 420] on button "Add Package" at bounding box center [180, 425] width 51 height 13
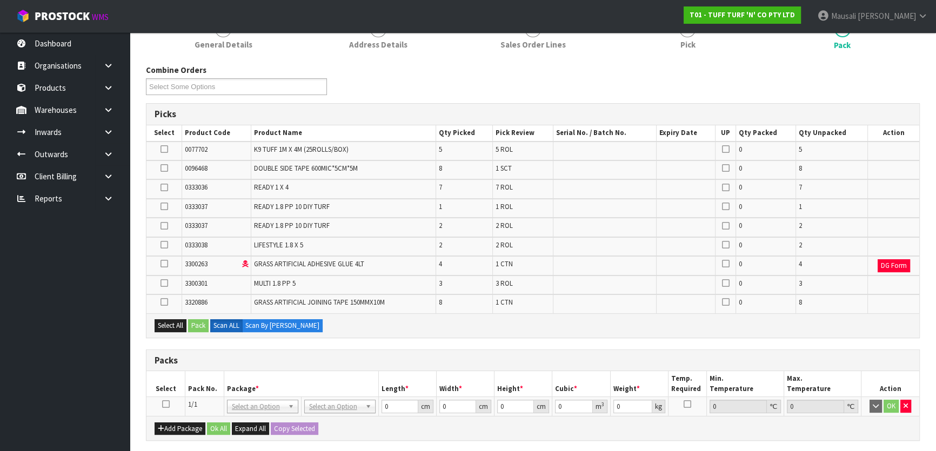
click at [166, 404] on icon at bounding box center [166, 404] width 8 height 1
click at [175, 326] on button "Select All" at bounding box center [171, 325] width 32 height 13
click at [161, 149] on icon at bounding box center [164, 149] width 8 height 1
click at [0, 0] on input "checkbox" at bounding box center [0, 0] width 0 height 0
click at [161, 188] on icon at bounding box center [164, 188] width 8 height 1
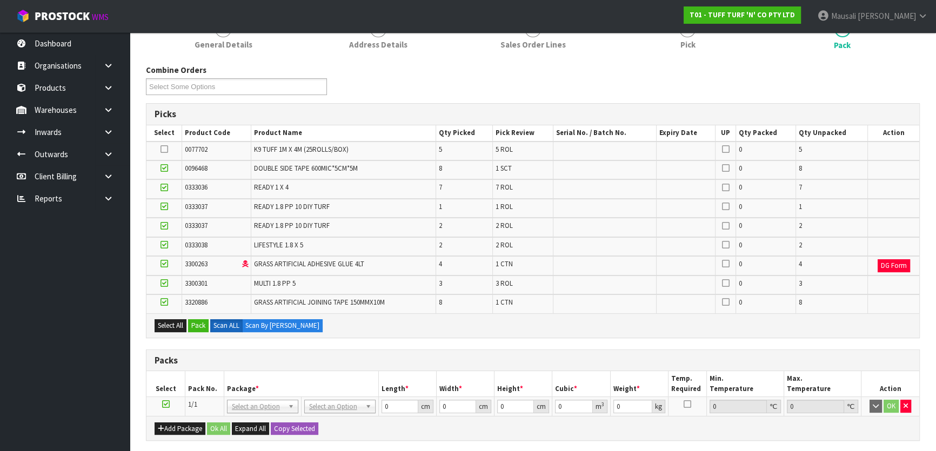
click at [0, 0] on input "checkbox" at bounding box center [0, 0] width 0 height 0
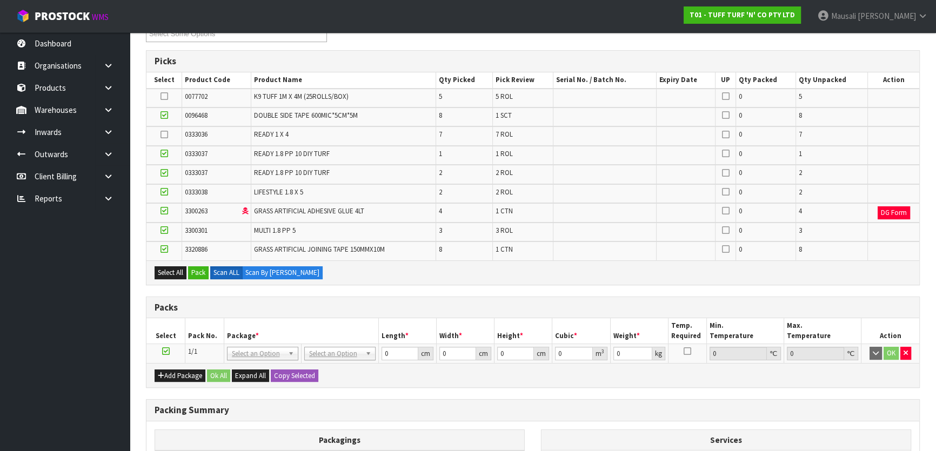
scroll to position [295, 0]
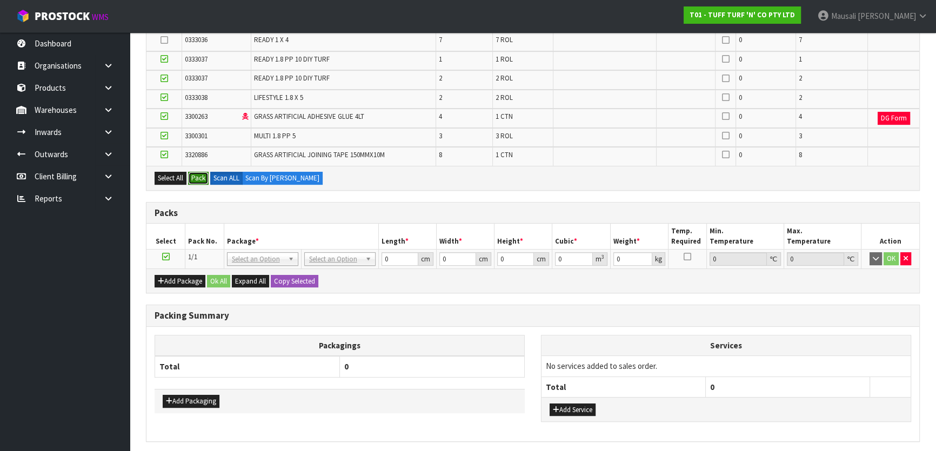
click at [196, 178] on button "Pack" at bounding box center [198, 178] width 21 height 13
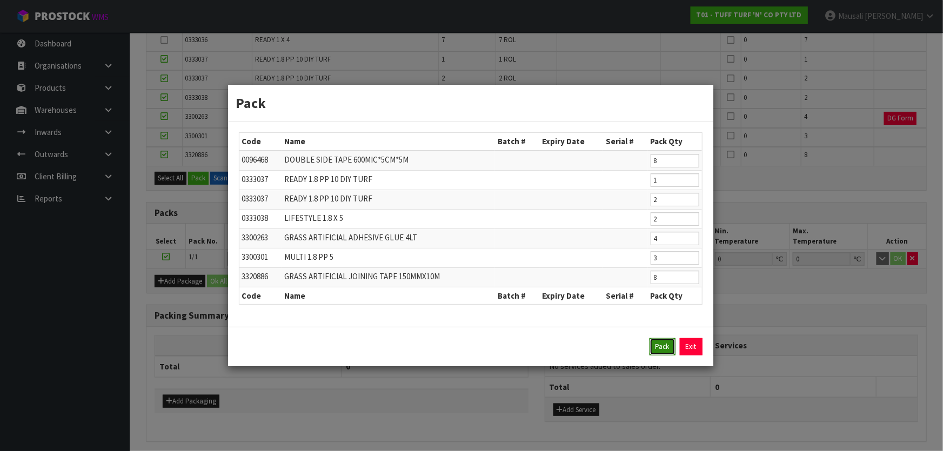
click at [659, 349] on button "Pack" at bounding box center [663, 346] width 26 height 17
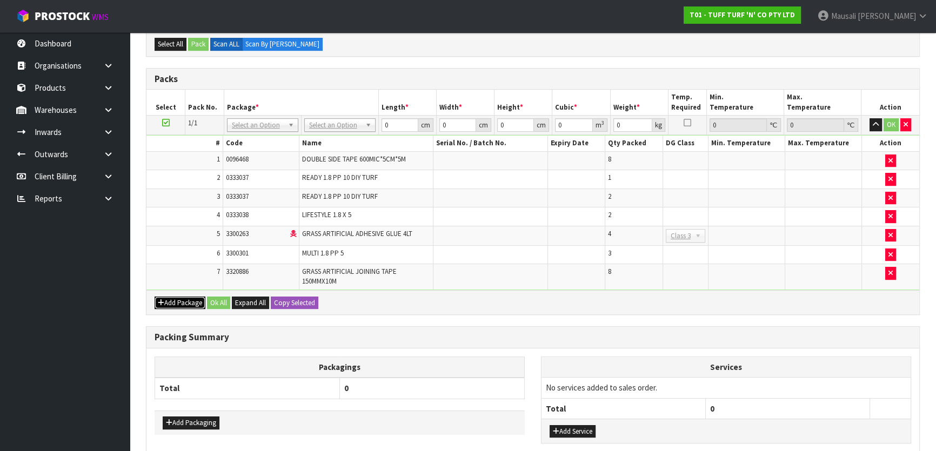
click at [183, 300] on button "Add Package" at bounding box center [180, 303] width 51 height 13
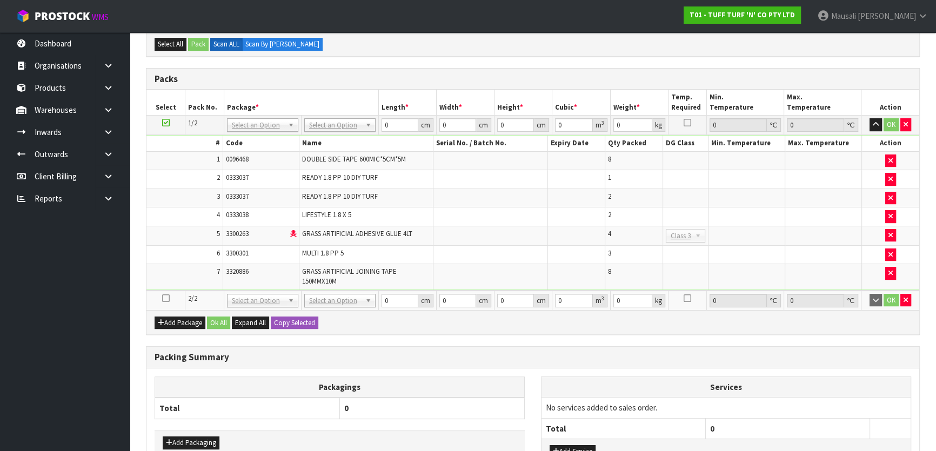
click at [166, 298] on icon at bounding box center [166, 298] width 8 height 1
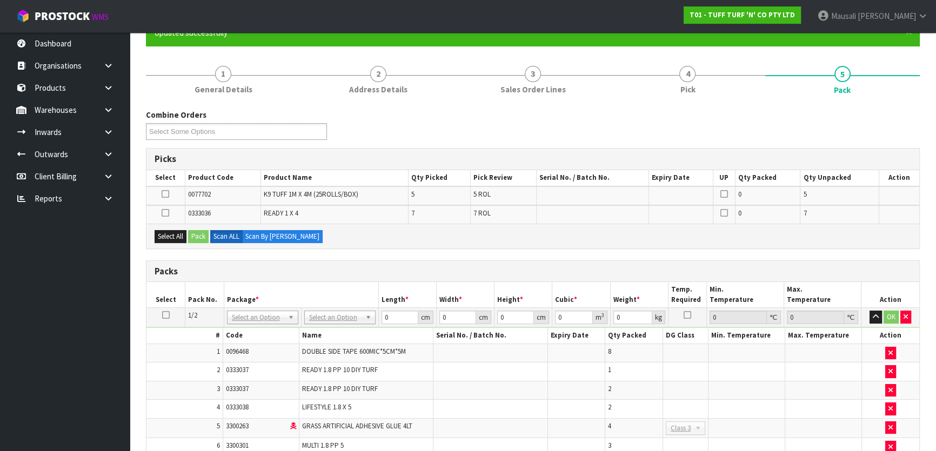
scroll to position [98, 0]
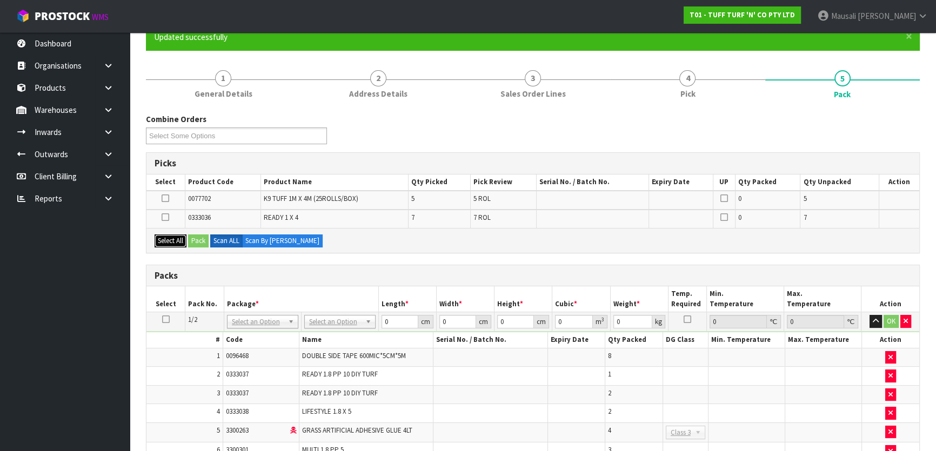
click at [172, 239] on button "Select All" at bounding box center [171, 241] width 32 height 13
click at [194, 239] on button "Pack" at bounding box center [198, 241] width 21 height 13
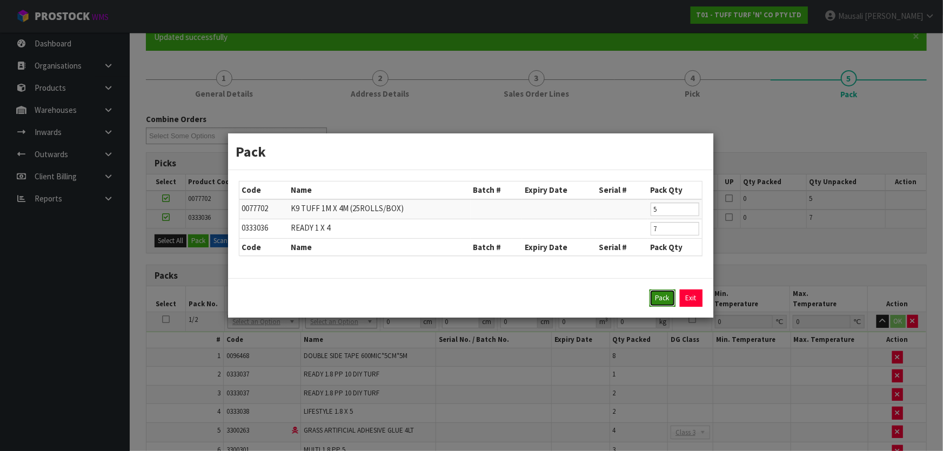
click at [669, 296] on button "Pack" at bounding box center [663, 298] width 26 height 17
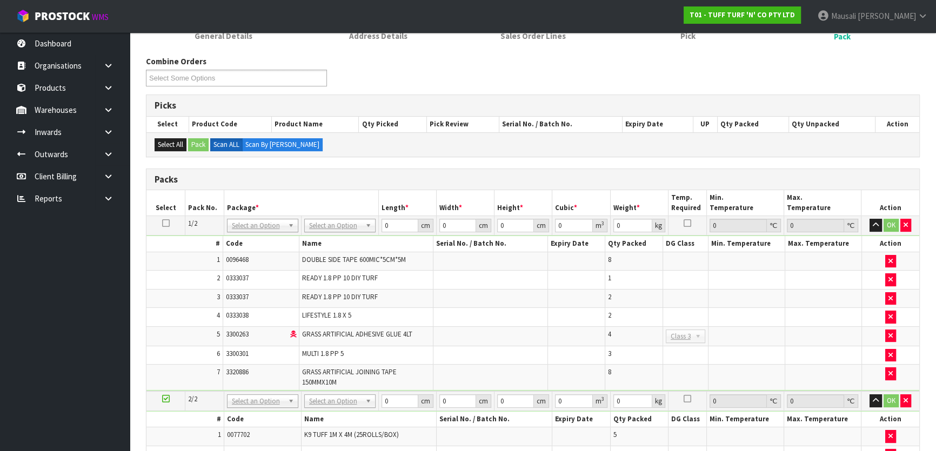
scroll to position [245, 0]
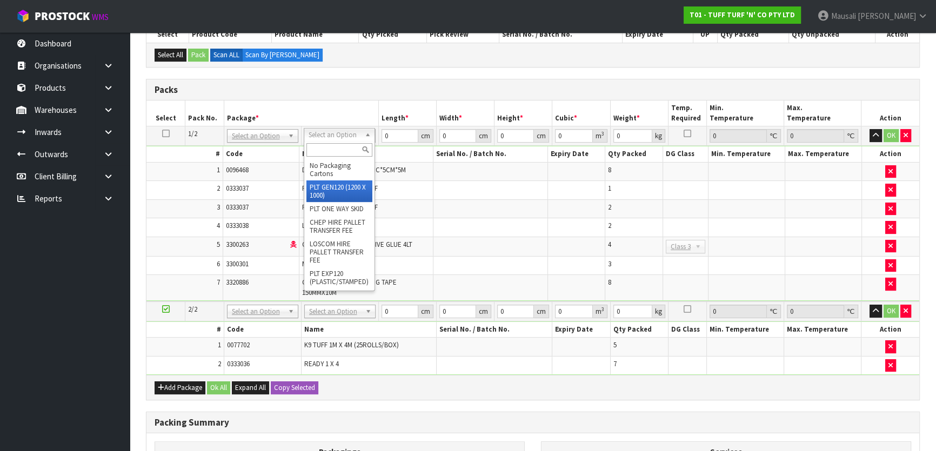
type input "120"
type input "100"
type input "156.3"
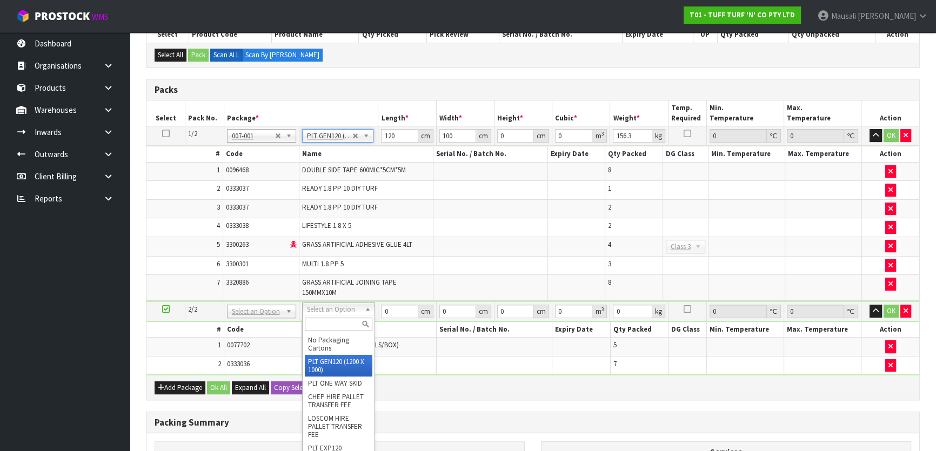
type input "2"
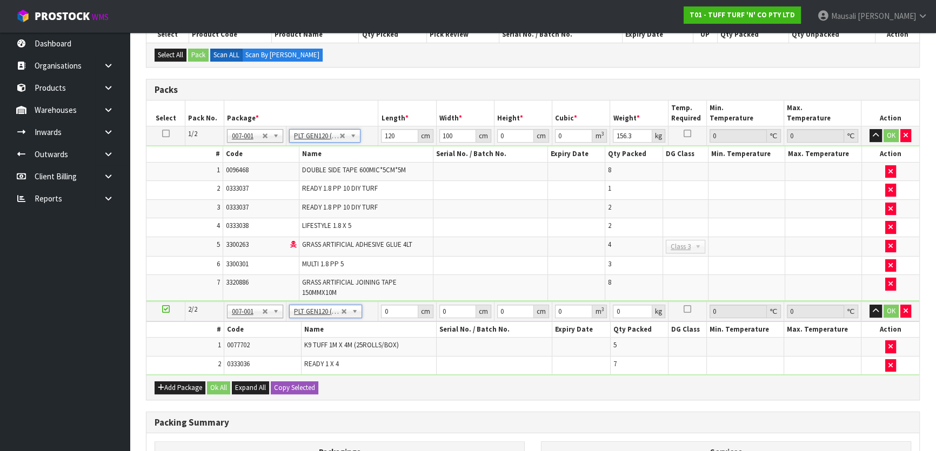
type input "120"
type input "100"
type input "83.4"
drag, startPoint x: 394, startPoint y: 135, endPoint x: 349, endPoint y: 134, distance: 45.9
click at [373, 137] on tr "1/2 NONE 007-001 007-002 007-004 007-009 007-013 007-014 007-015 007-017 007-01…" at bounding box center [532, 135] width 773 height 19
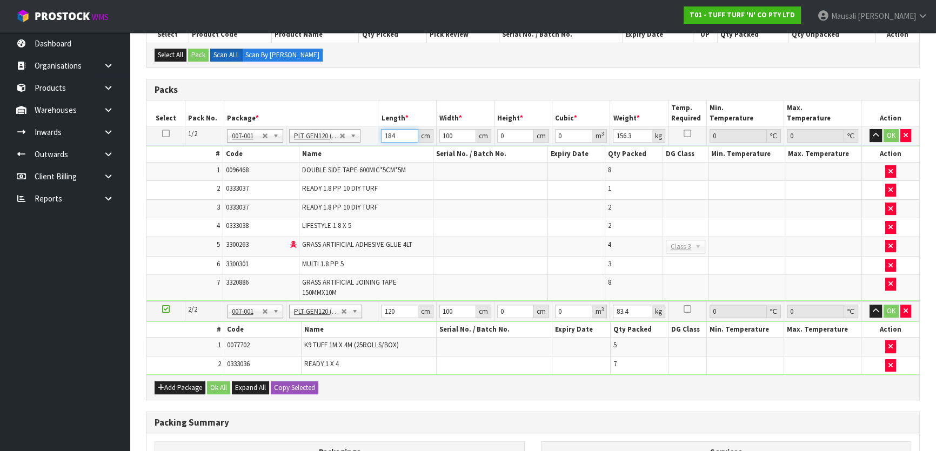
type input "184"
type input "102"
type input "8"
type input "0.150144"
type input "89"
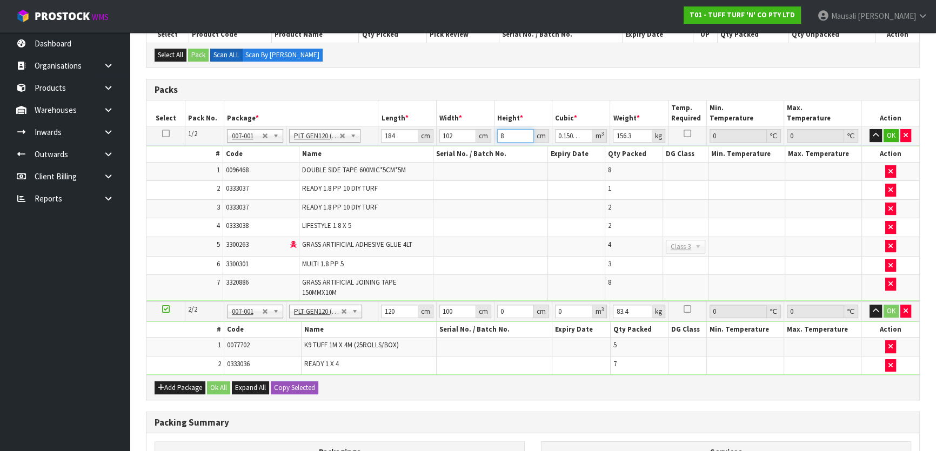
type input "1.670352"
type input "89"
type input "203"
drag, startPoint x: 397, startPoint y: 312, endPoint x: 376, endPoint y: 315, distance: 21.8
click at [376, 316] on tr "2/2 NONE 007-001 007-002 007-004 007-009 007-013 007-014 007-015 007-017 007-01…" at bounding box center [532, 312] width 773 height 20
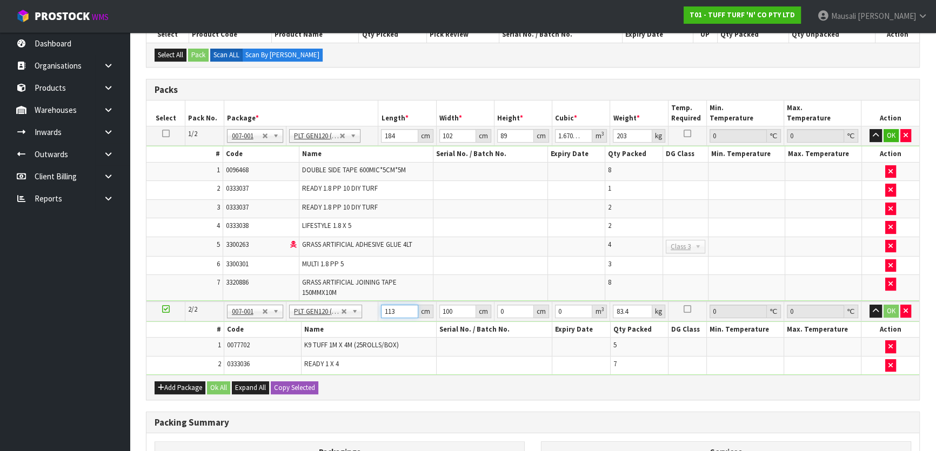
type input "113"
type input "110"
type input "5"
type input "0.06215"
type input "52"
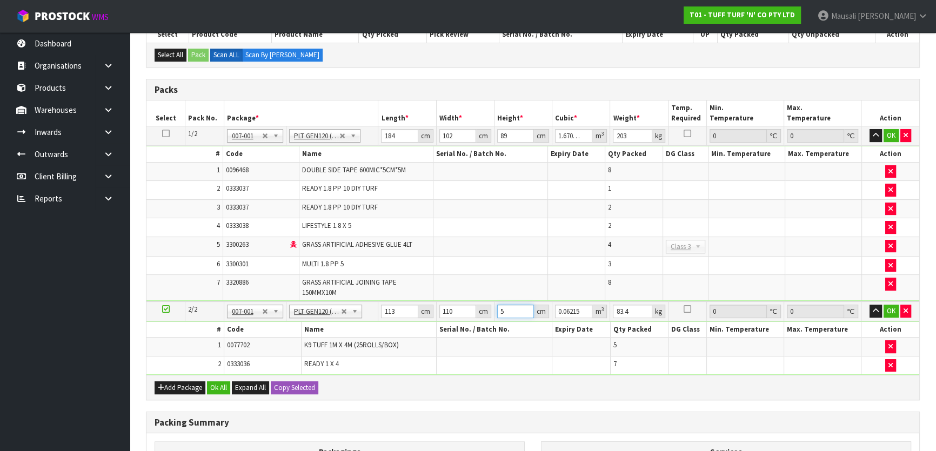
type input "0.64636"
type input "52"
type input "86"
click at [212, 385] on button "Ok All" at bounding box center [218, 388] width 23 height 13
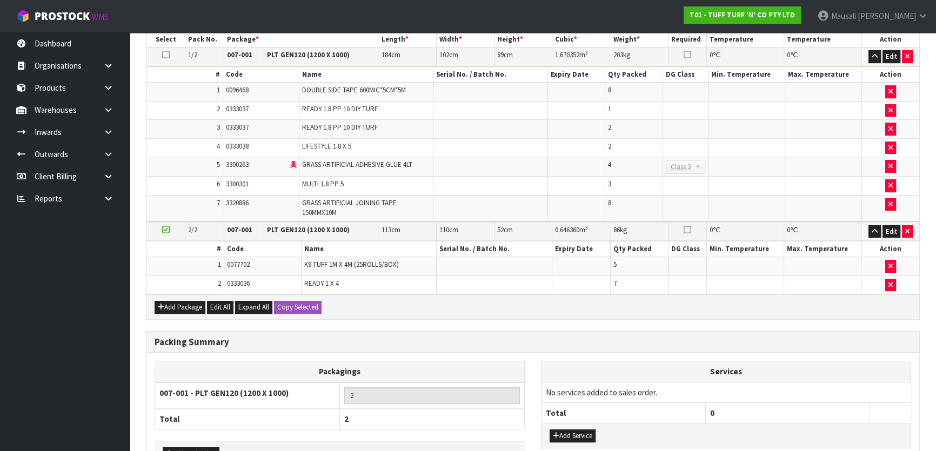
scroll to position [394, 0]
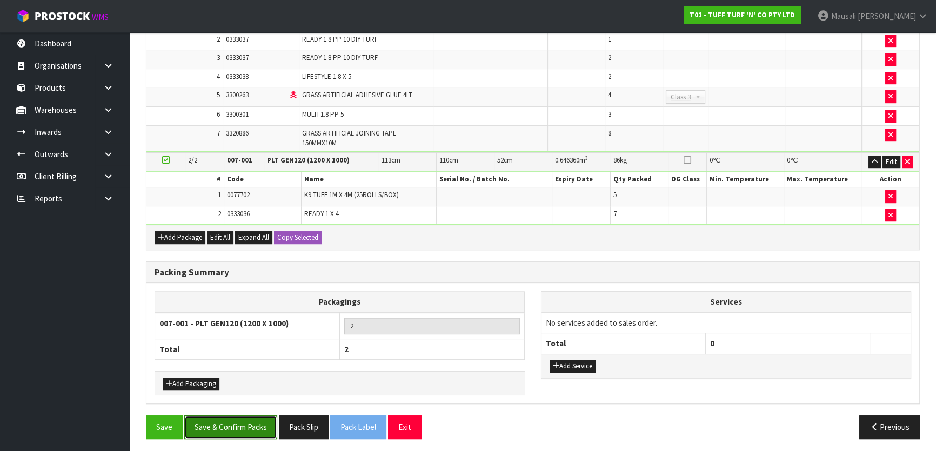
click at [253, 416] on button "Save & Confirm Packs" at bounding box center [230, 427] width 93 height 23
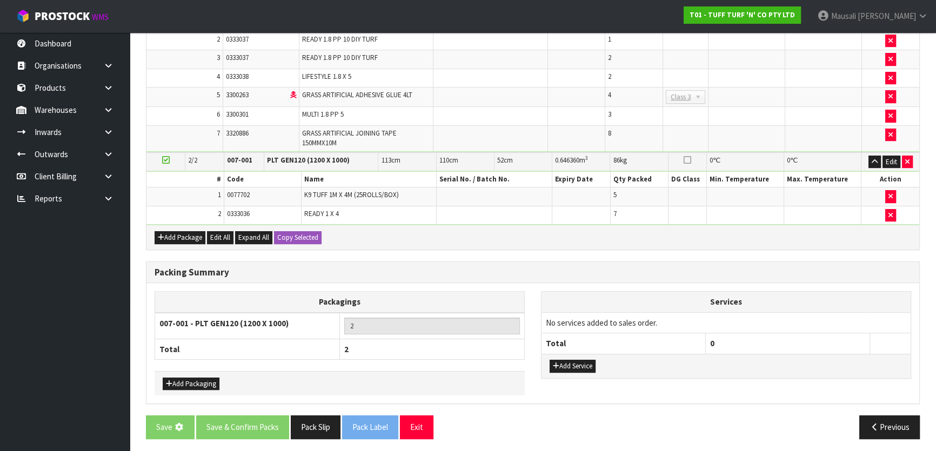
scroll to position [0, 0]
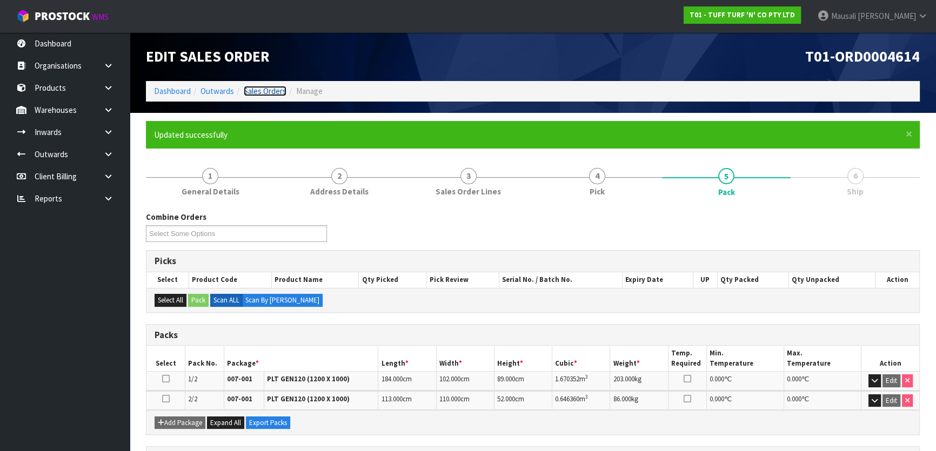
click at [262, 88] on link "Sales Orders" at bounding box center [265, 91] width 43 height 10
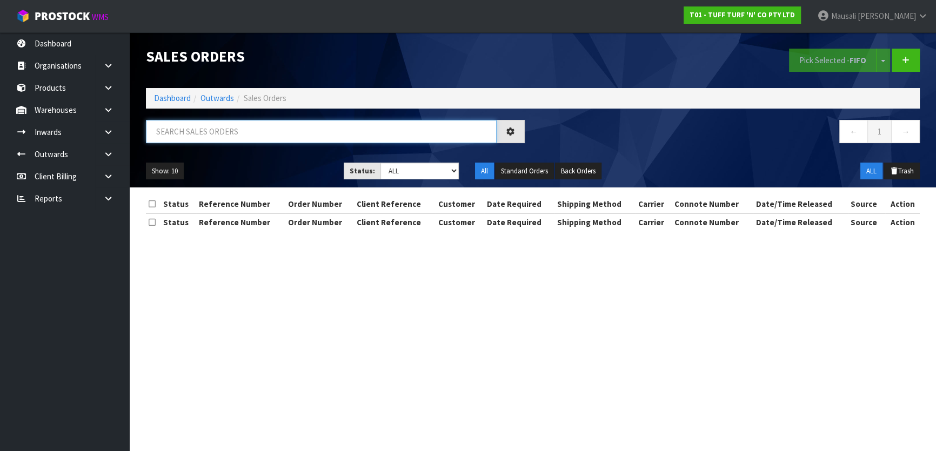
click at [172, 127] on input "text" at bounding box center [321, 131] width 351 height 23
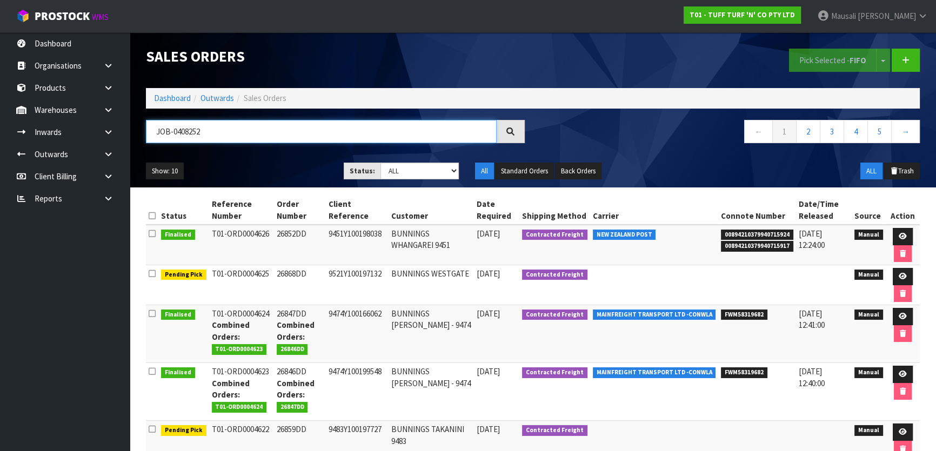
type input "JOB-0408252"
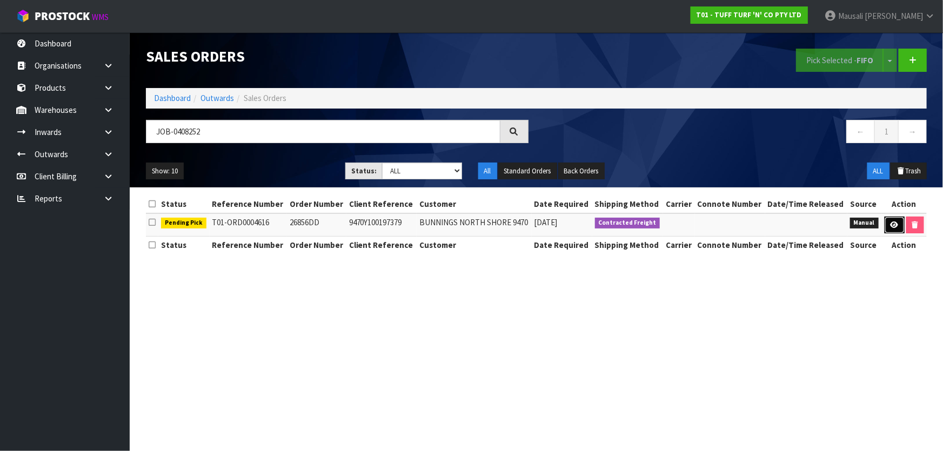
click at [893, 224] on icon at bounding box center [895, 225] width 8 height 7
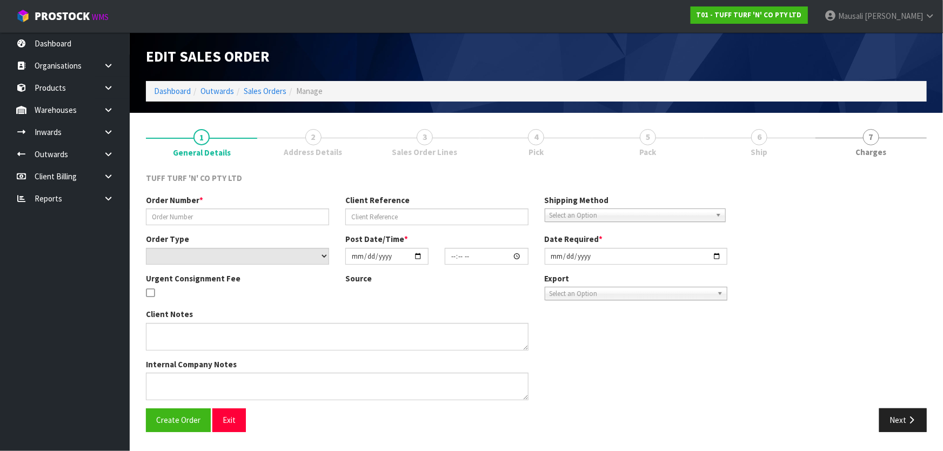
type input "26856DD"
type input "9470Y100197379"
select select "number:0"
type input "[DATE]"
type input "13:23:00.000"
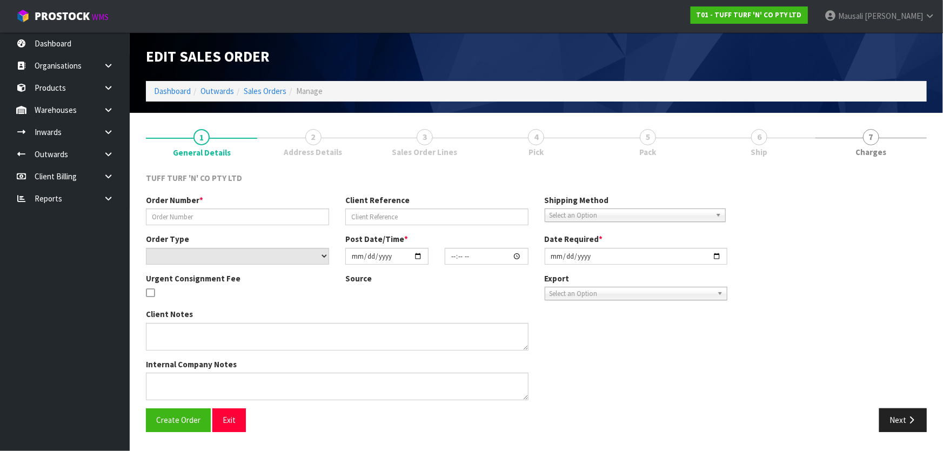
type input "[DATE]"
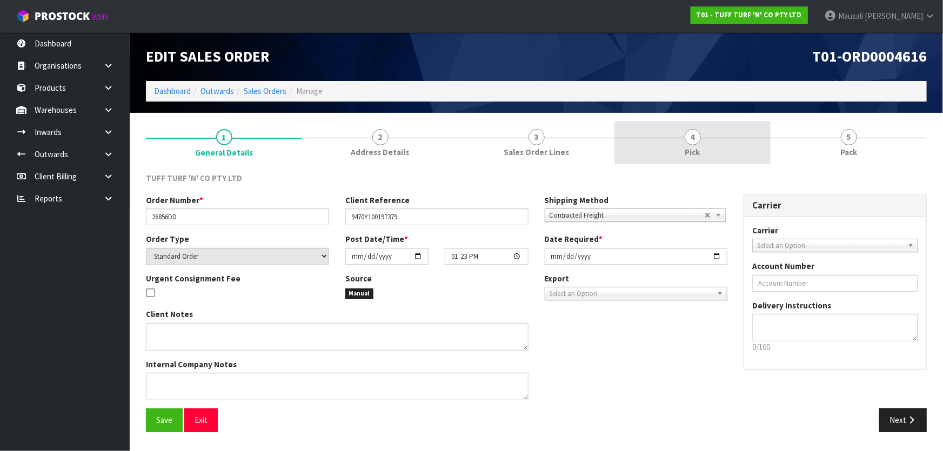
click at [708, 149] on link "4 Pick" at bounding box center [692, 142] width 156 height 43
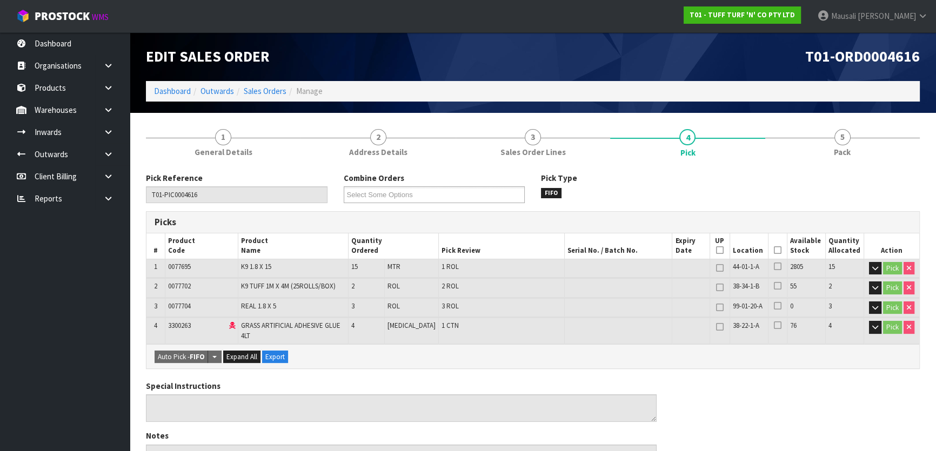
click at [774, 250] on icon at bounding box center [778, 250] width 8 height 1
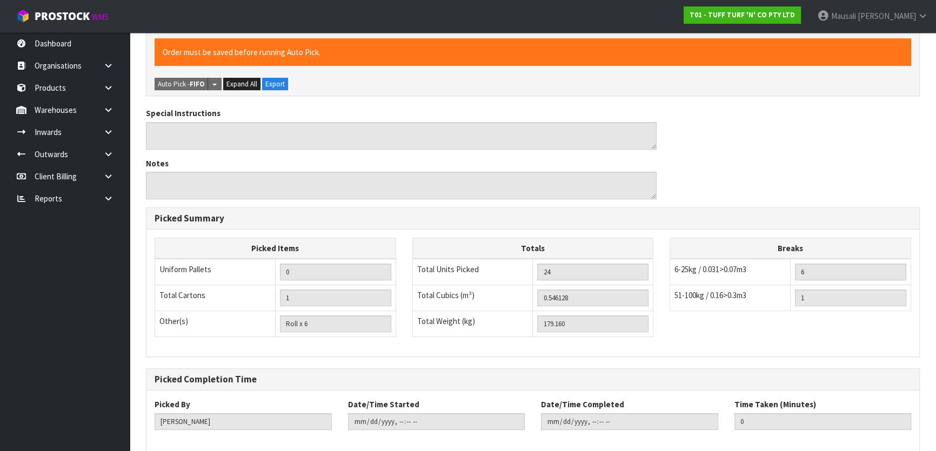
scroll to position [363, 0]
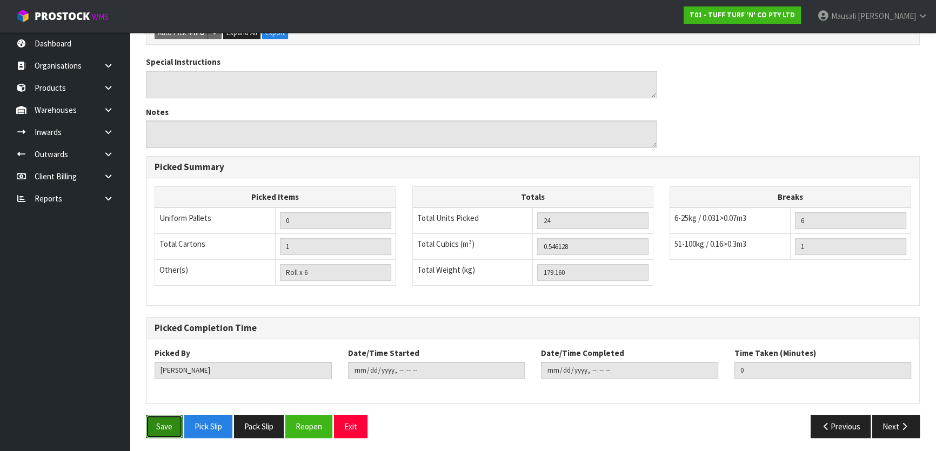
click at [161, 426] on button "Save" at bounding box center [164, 426] width 37 height 23
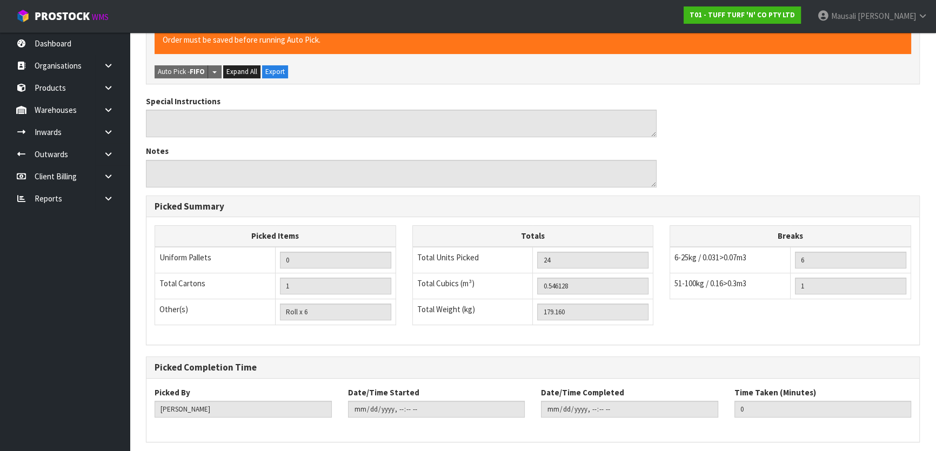
scroll to position [0, 0]
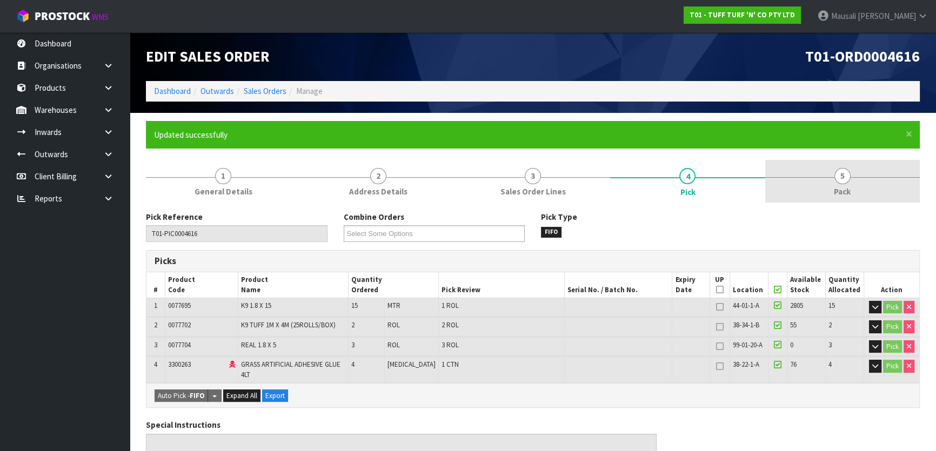
click at [846, 178] on span "5" at bounding box center [842, 176] width 16 height 16
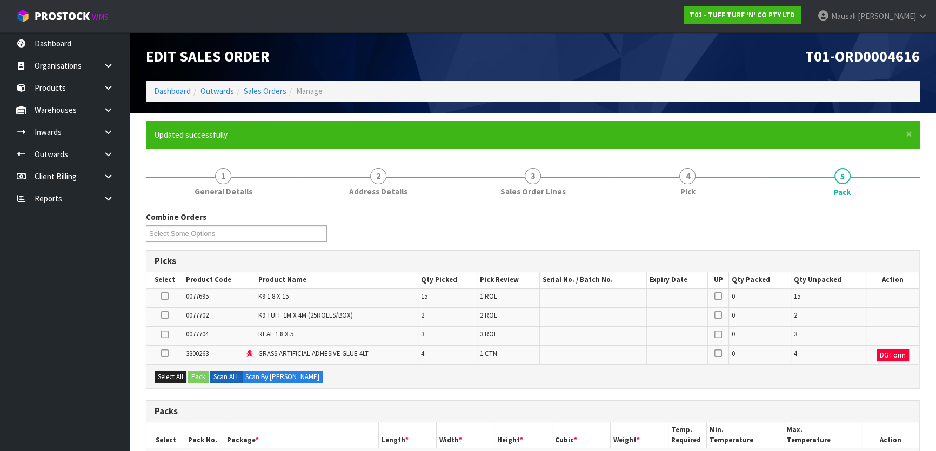
scroll to position [196, 0]
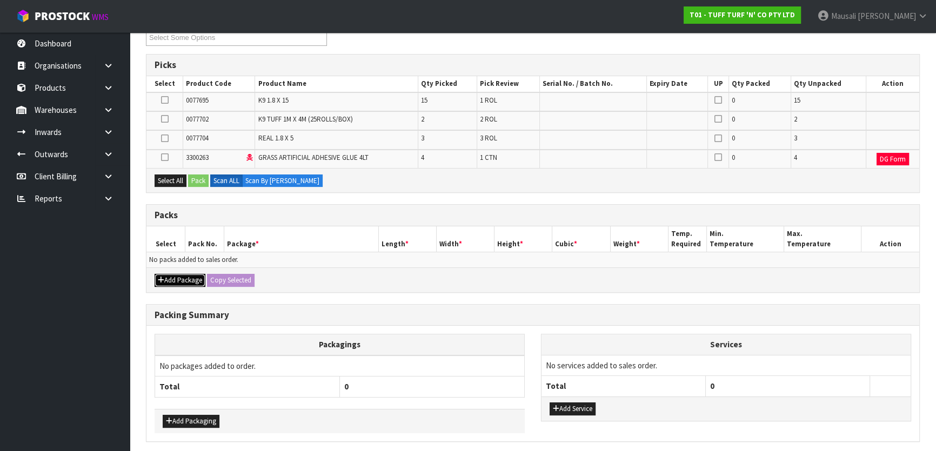
click at [177, 279] on button "Add Package" at bounding box center [180, 280] width 51 height 13
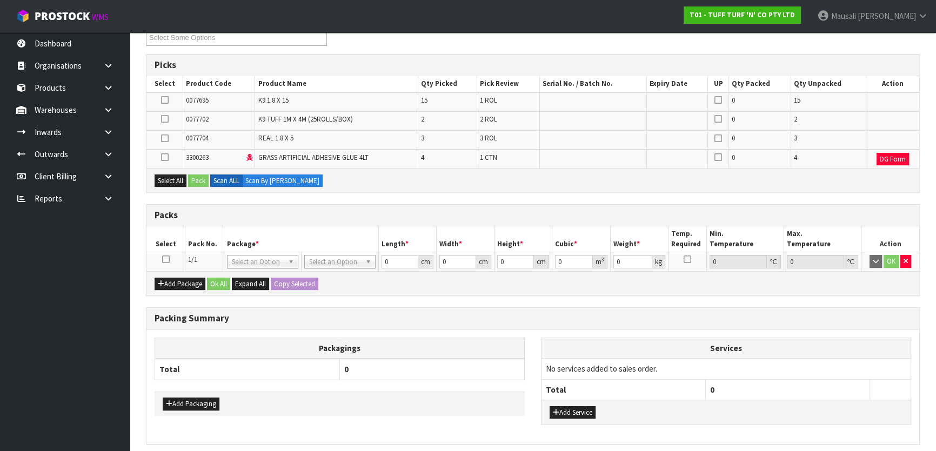
click at [164, 259] on icon at bounding box center [166, 259] width 8 height 1
click at [168, 178] on button "Select All" at bounding box center [171, 181] width 32 height 13
click at [195, 179] on button "Pack" at bounding box center [198, 181] width 21 height 13
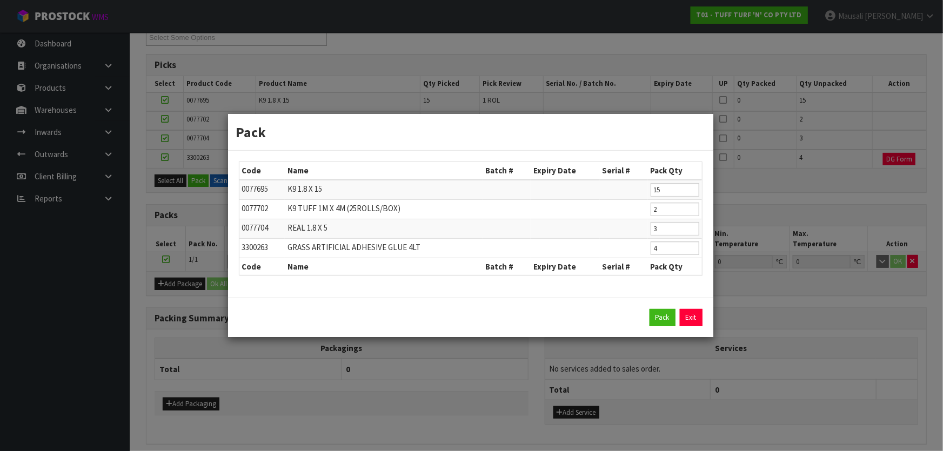
click at [666, 308] on div "Pack Exit" at bounding box center [470, 317] width 485 height 39
click at [665, 318] on button "Pack" at bounding box center [663, 317] width 26 height 17
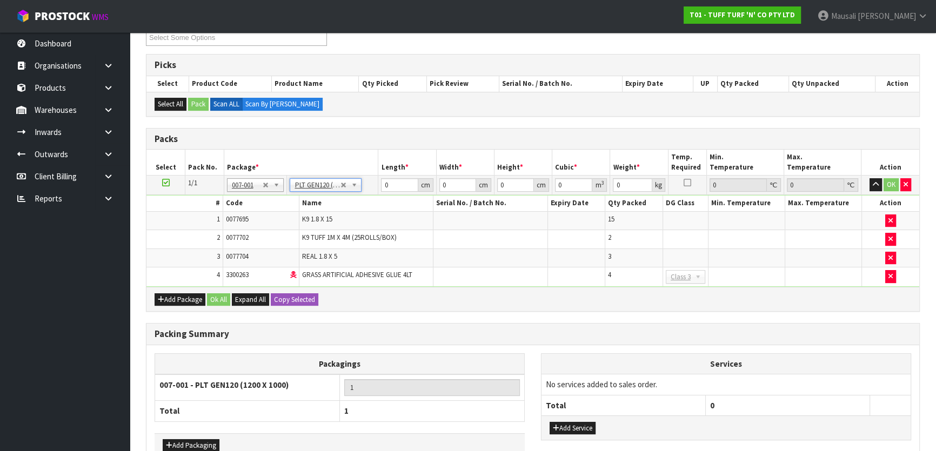
type input "120"
type input "100"
type input "179.16"
drag, startPoint x: 399, startPoint y: 186, endPoint x: 378, endPoint y: 186, distance: 20.5
click at [378, 186] on td "120 cm" at bounding box center [407, 185] width 58 height 19
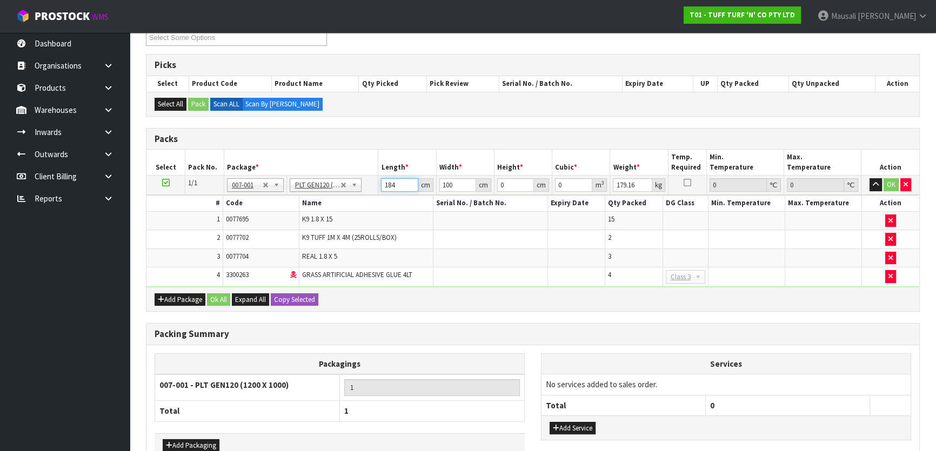
type input "184"
type input "100"
type input "6"
type input "0.1104"
type input "68"
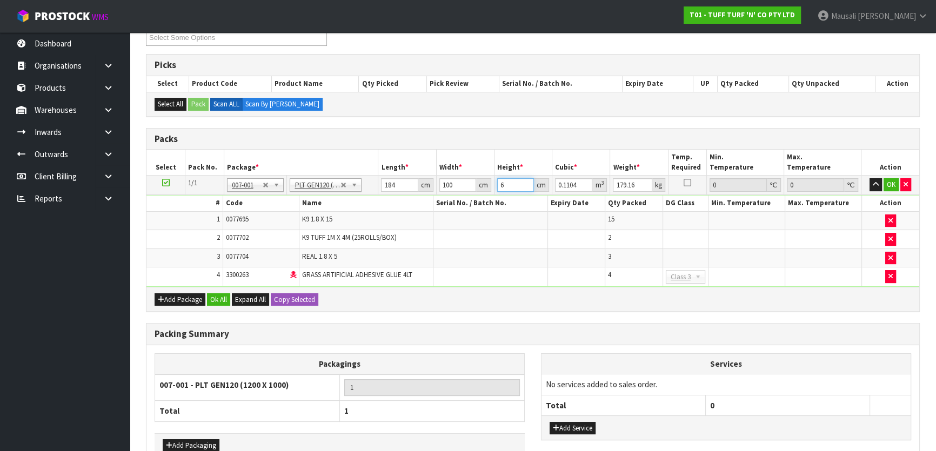
type input "1.2512"
type input "68"
type input "188"
click at [223, 298] on button "Ok All" at bounding box center [218, 299] width 23 height 13
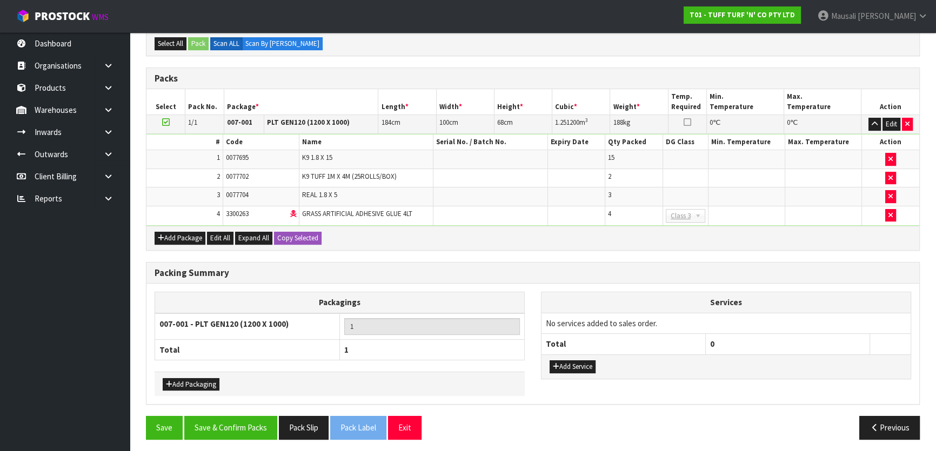
scroll to position [258, 0]
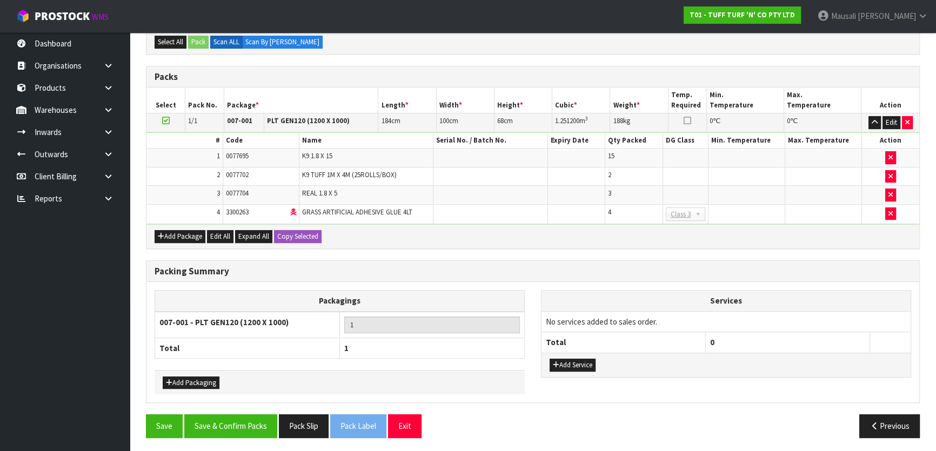
drag, startPoint x: 224, startPoint y: 438, endPoint x: 229, endPoint y: 427, distance: 11.6
click at [224, 438] on div "Save Save & Confirm Packs Pack Slip Pack Label Exit Previous" at bounding box center [533, 429] width 790 height 31
click at [231, 423] on button "Save & Confirm Packs" at bounding box center [230, 425] width 93 height 23
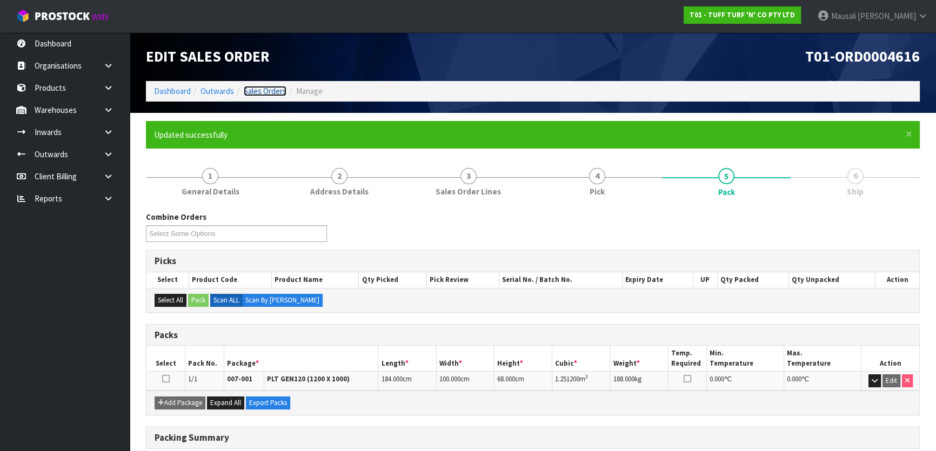
click at [268, 92] on link "Sales Orders" at bounding box center [265, 91] width 43 height 10
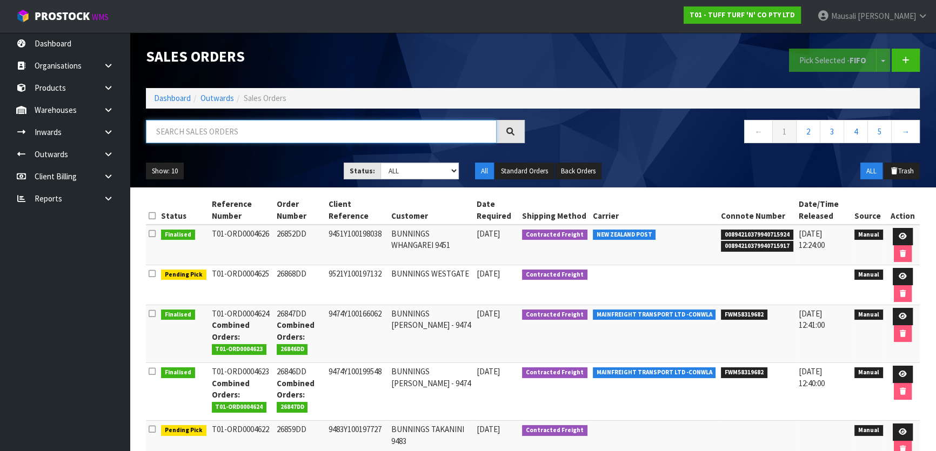
click at [173, 138] on input "text" at bounding box center [321, 131] width 351 height 23
type input "JOB-0408269"
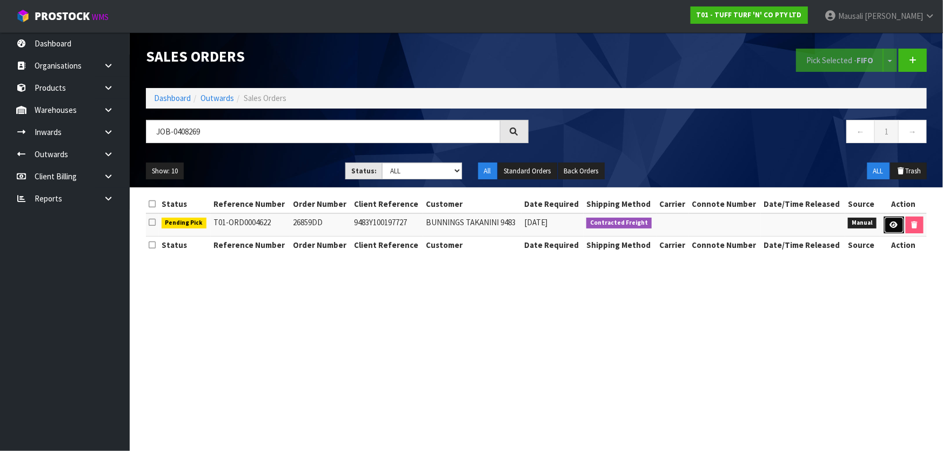
click at [897, 227] on link at bounding box center [894, 225] width 20 height 17
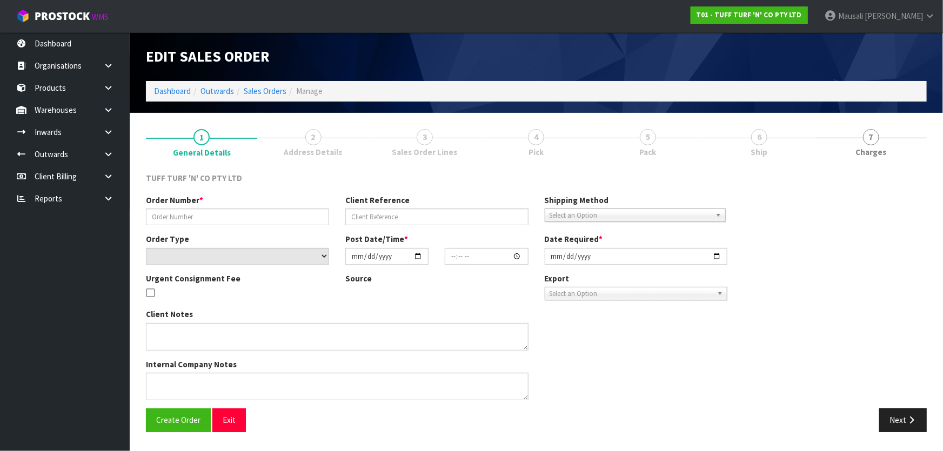
type input "26859DD"
type input "9483Y100197727"
select select "number:0"
type input "[DATE]"
type input "13:42:00.000"
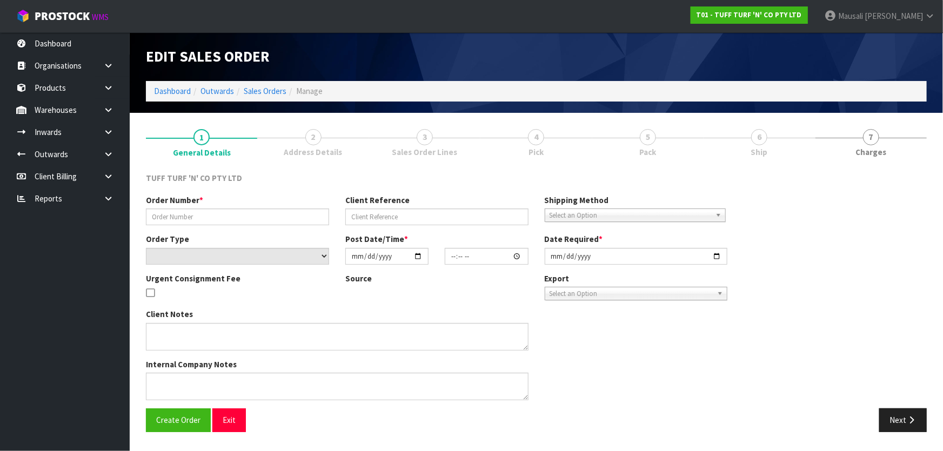
type input "[DATE]"
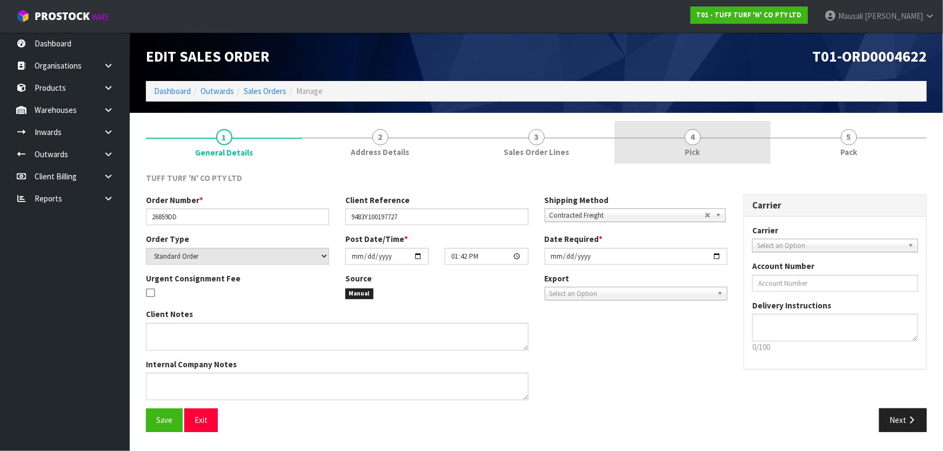
click at [715, 155] on link "4 Pick" at bounding box center [692, 142] width 156 height 43
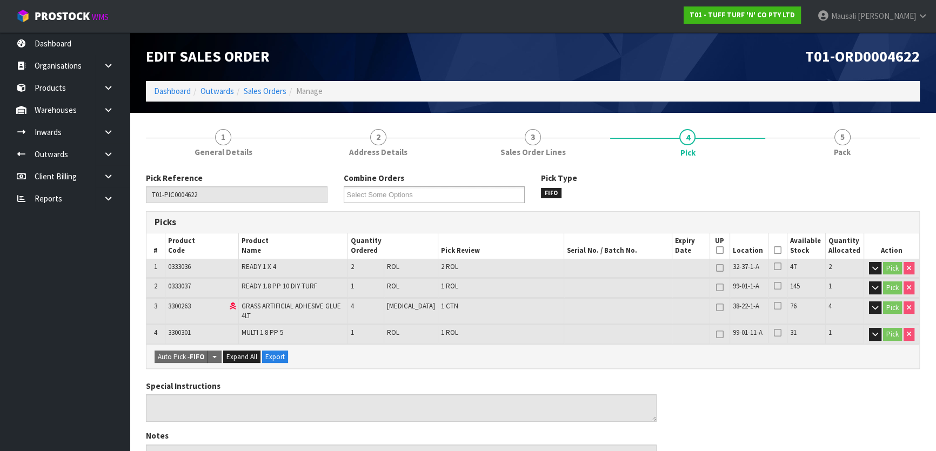
click at [775, 251] on icon at bounding box center [778, 250] width 8 height 1
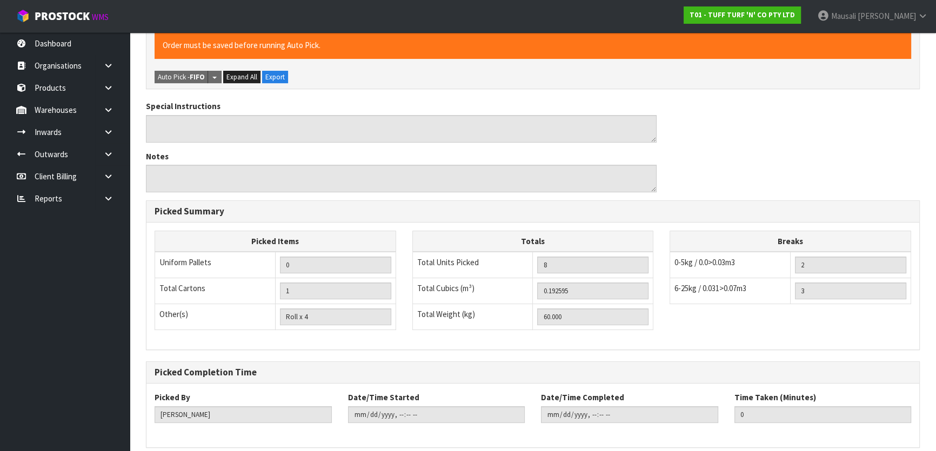
scroll to position [363, 0]
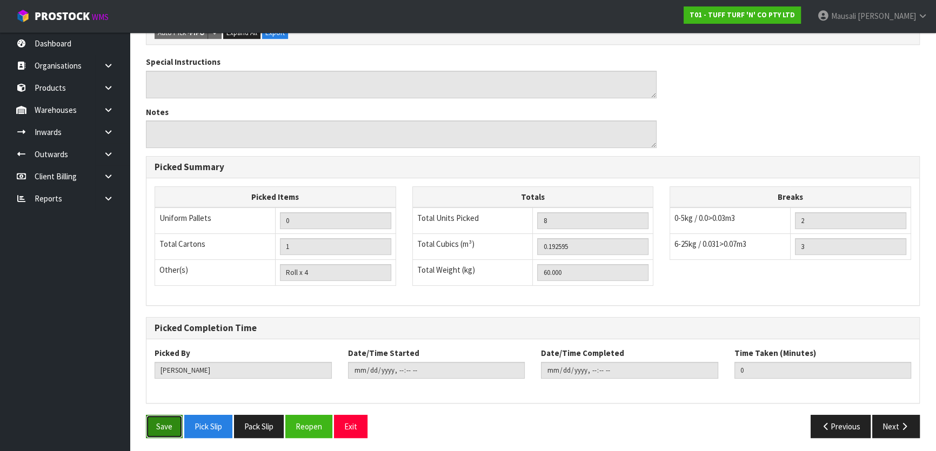
click at [155, 424] on button "Save" at bounding box center [164, 426] width 37 height 23
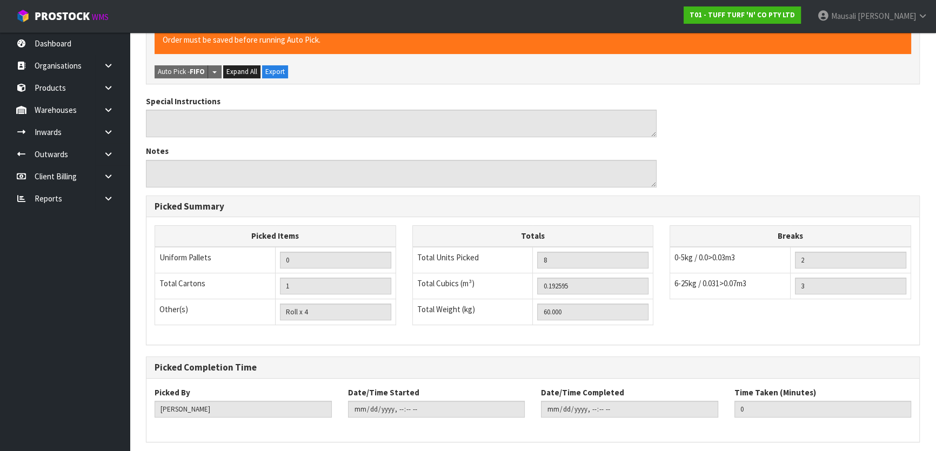
scroll to position [0, 0]
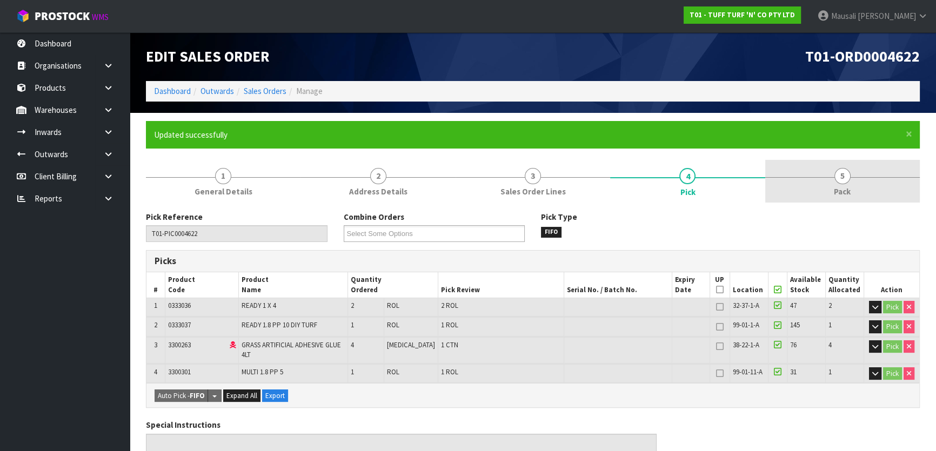
click at [853, 173] on link "5 Pack" at bounding box center [842, 181] width 155 height 43
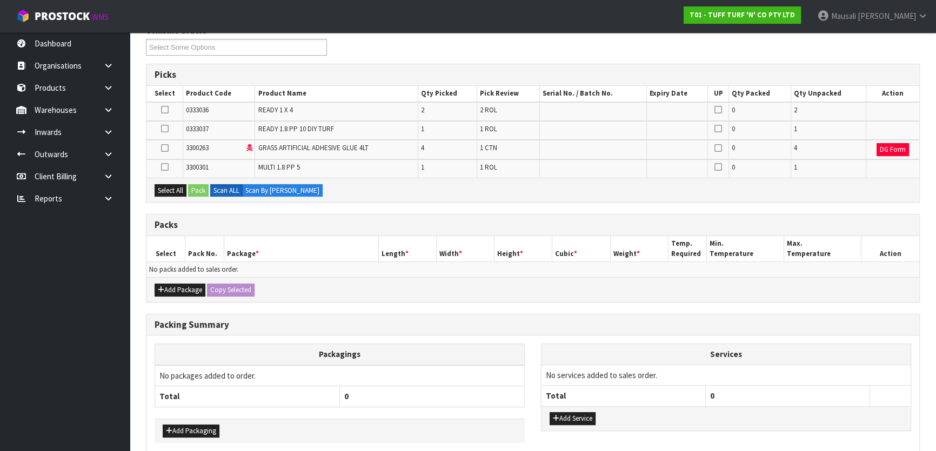
scroll to position [185, 0]
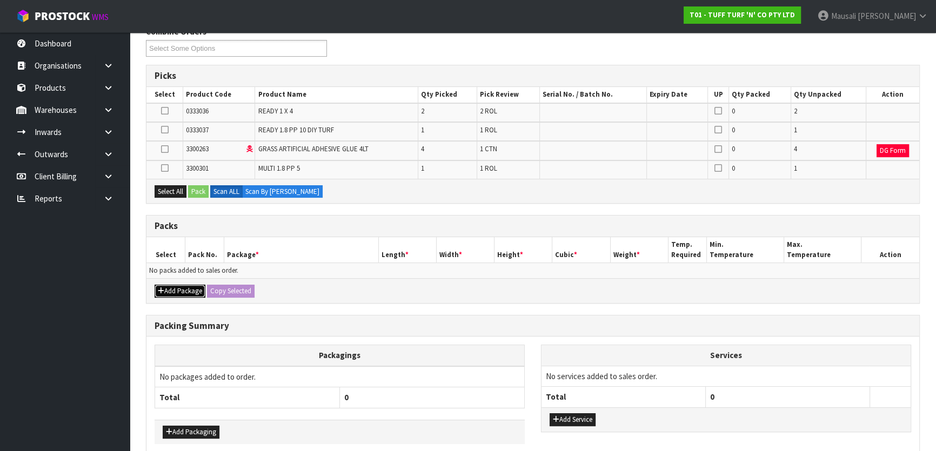
click at [173, 290] on button "Add Package" at bounding box center [180, 291] width 51 height 13
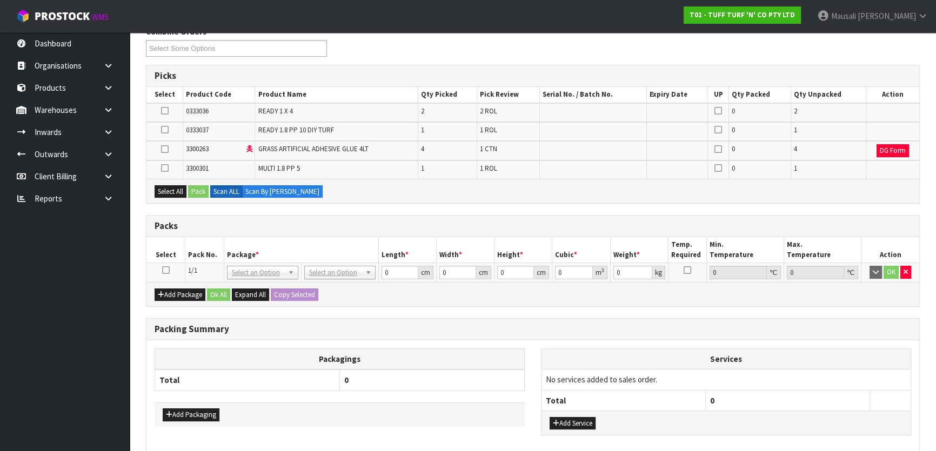
click at [166, 270] on icon at bounding box center [166, 270] width 8 height 1
click at [178, 191] on button "Select All" at bounding box center [171, 191] width 32 height 13
click at [194, 190] on button "Pack" at bounding box center [198, 191] width 21 height 13
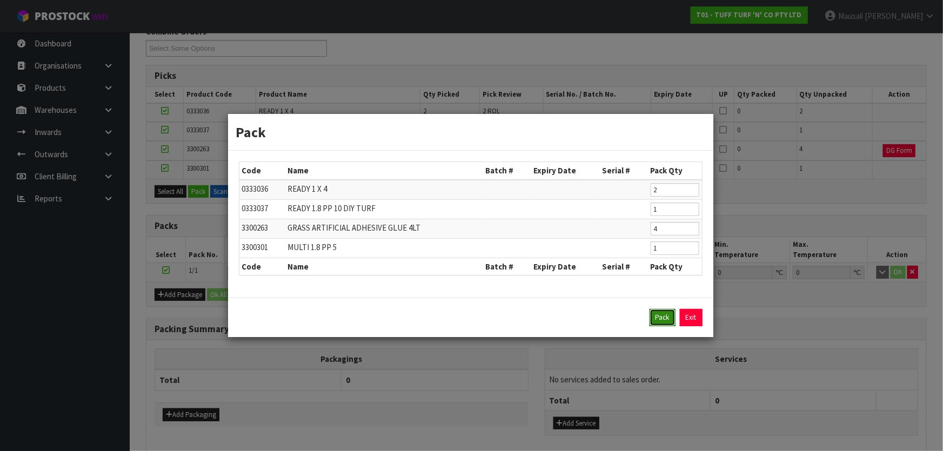
click at [659, 319] on button "Pack" at bounding box center [663, 317] width 26 height 17
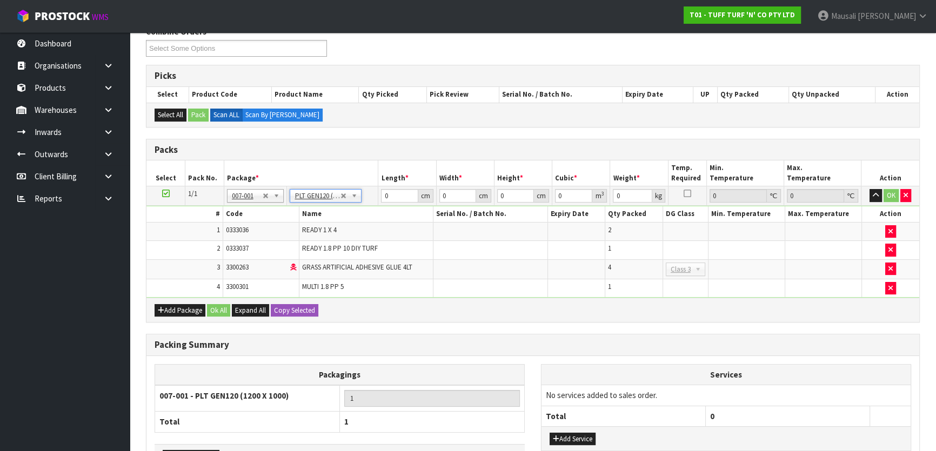
type input "120"
type input "100"
type input "60"
drag, startPoint x: 396, startPoint y: 197, endPoint x: 364, endPoint y: 204, distance: 32.1
click at [364, 204] on tbody "1/1 NONE 007-001 007-002 007-004 007-009 007-013 007-014 007-015 007-017 007-01…" at bounding box center [532, 241] width 773 height 111
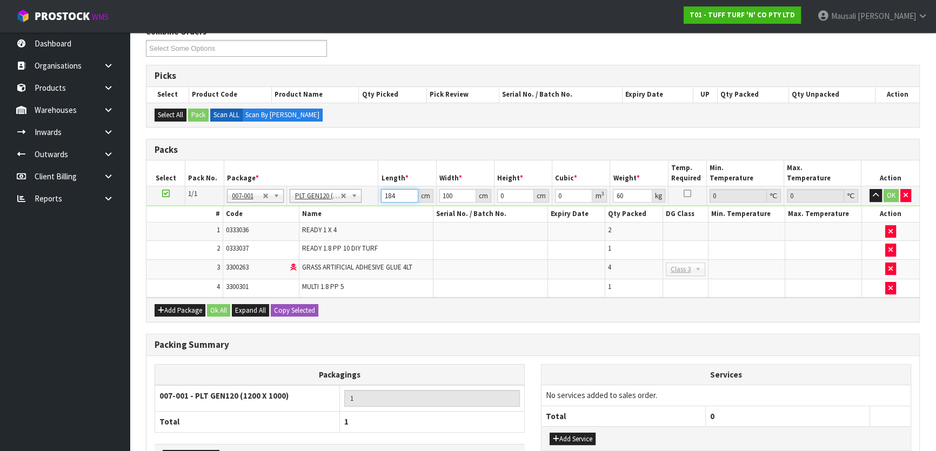
type input "184"
type input "80"
type input "4"
type input "0.05888"
type input "42"
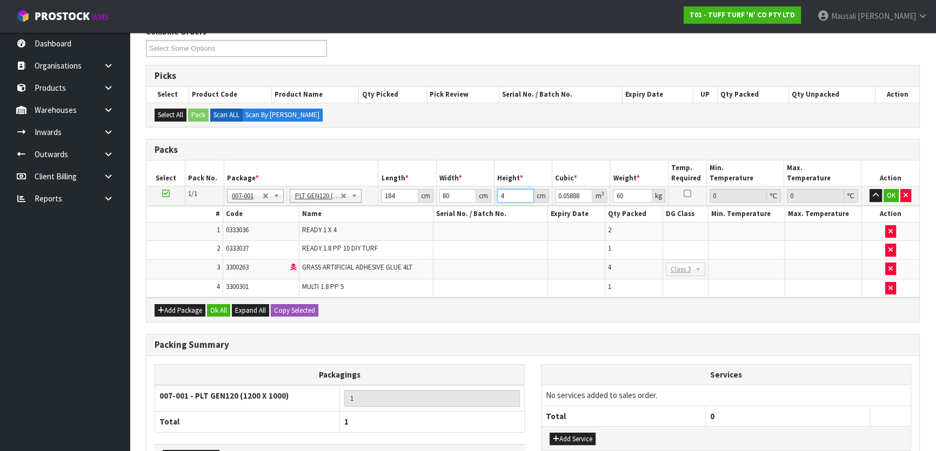
type input "0.61824"
type input "42"
type input "92"
click at [213, 306] on button "Ok All" at bounding box center [218, 310] width 23 height 13
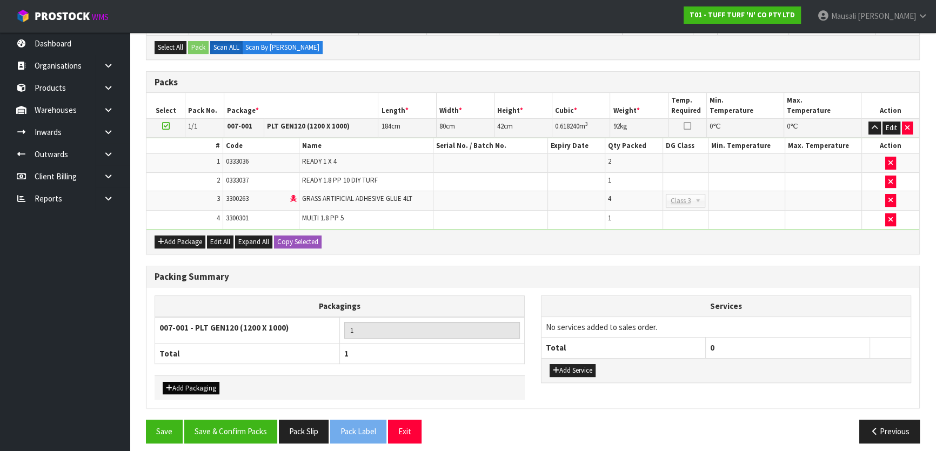
scroll to position [258, 0]
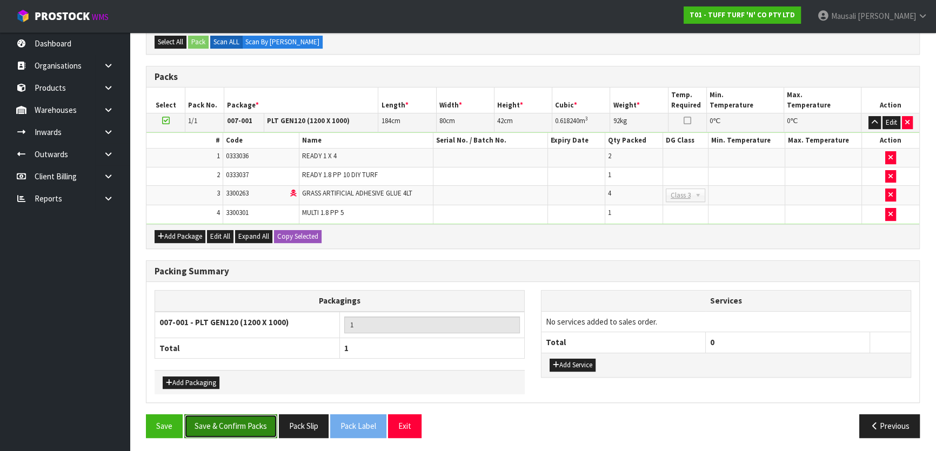
click at [231, 415] on button "Save & Confirm Packs" at bounding box center [230, 425] width 93 height 23
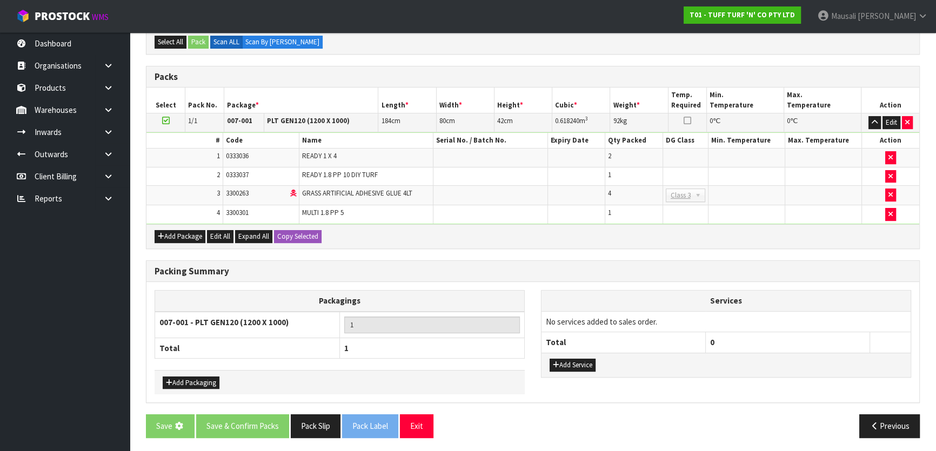
scroll to position [0, 0]
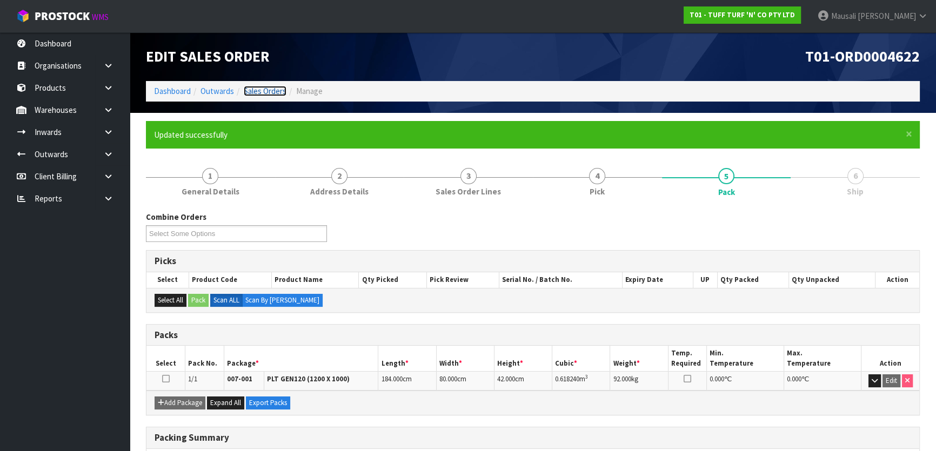
click at [263, 91] on link "Sales Orders" at bounding box center [265, 91] width 43 height 10
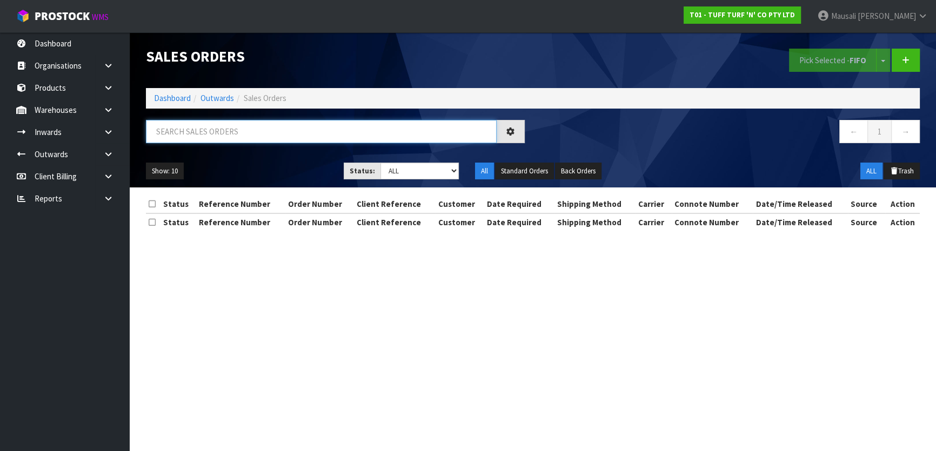
click at [199, 136] on input "text" at bounding box center [321, 131] width 351 height 23
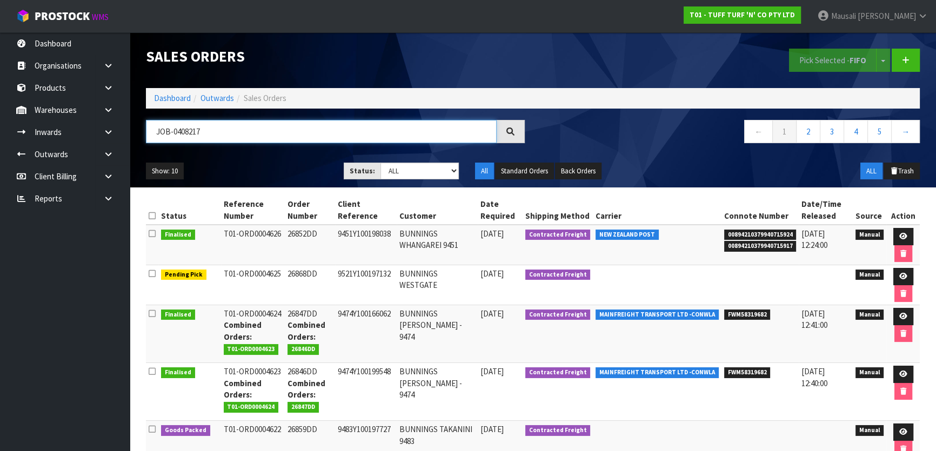
type input "JOB-0408217"
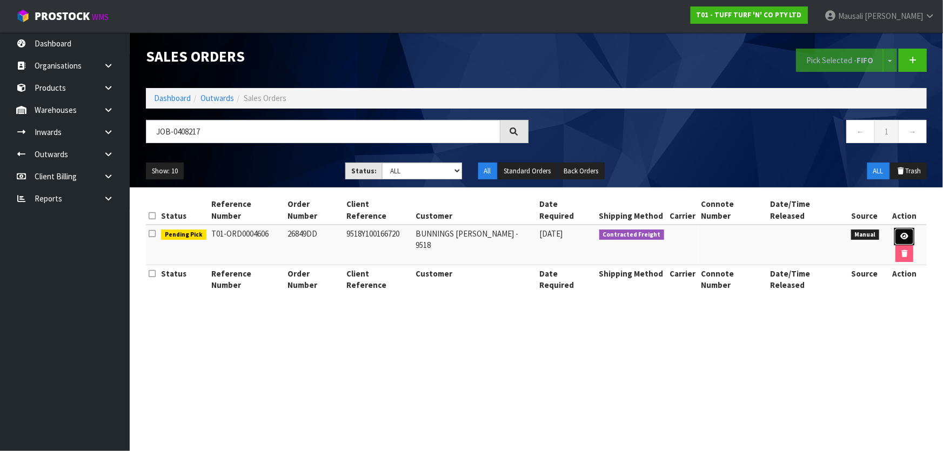
click at [894, 228] on link at bounding box center [904, 236] width 20 height 17
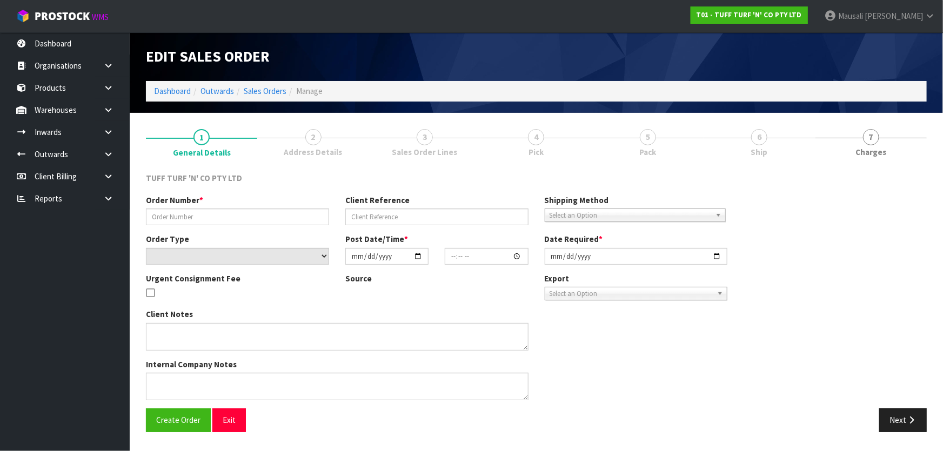
type input "26849DD"
type input "9518Y100166720"
select select "number:0"
type input "[DATE]"
type input "12:50:00.000"
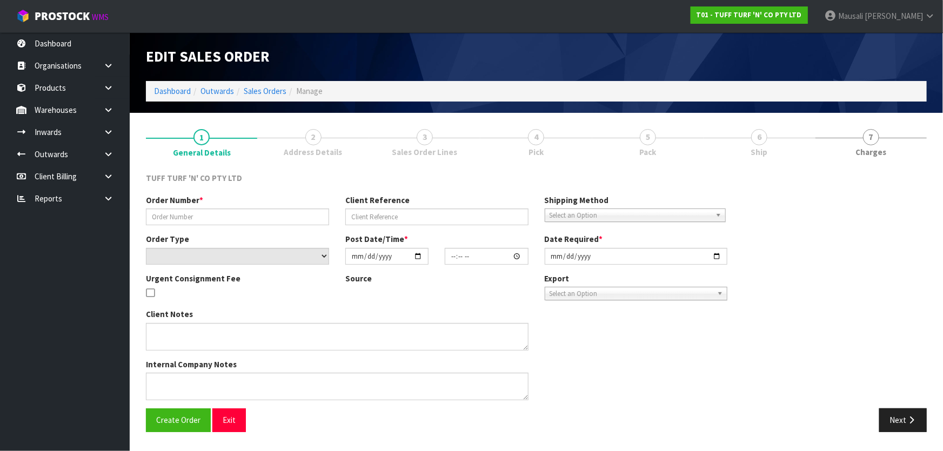
type input "[DATE]"
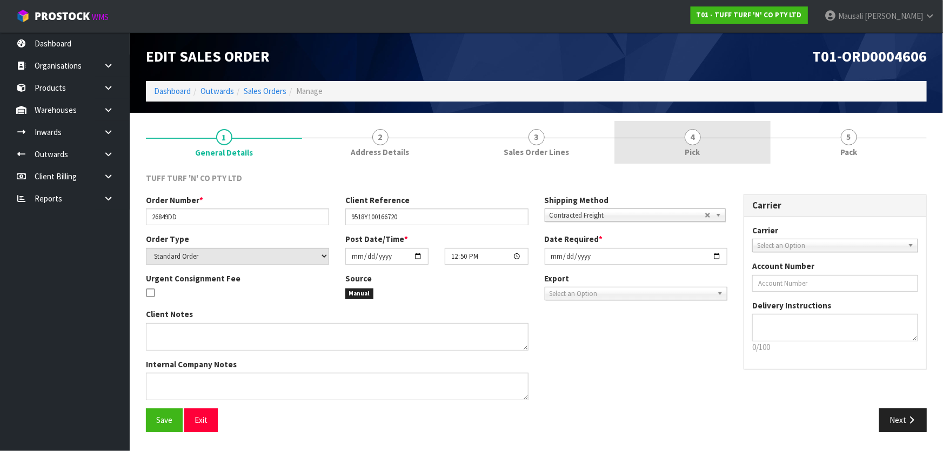
click at [692, 146] on span "Pick" at bounding box center [692, 151] width 15 height 11
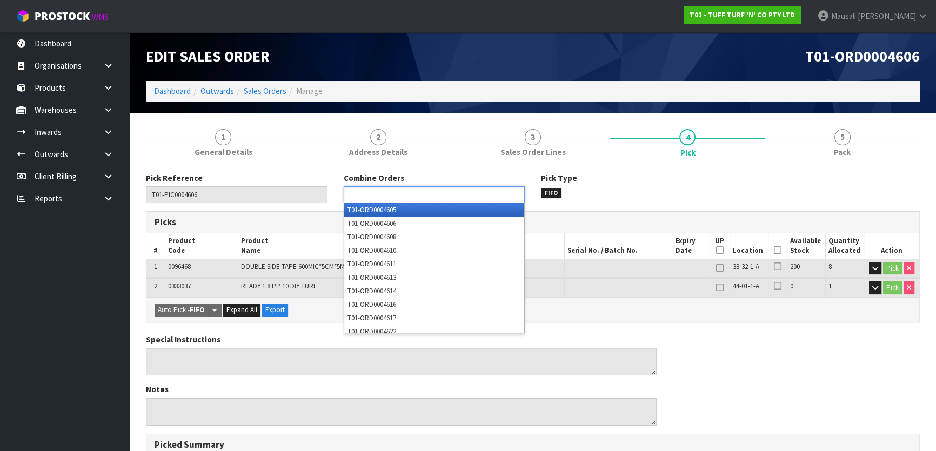
click at [396, 199] on input "text" at bounding box center [386, 195] width 79 height 14
type input "4605"
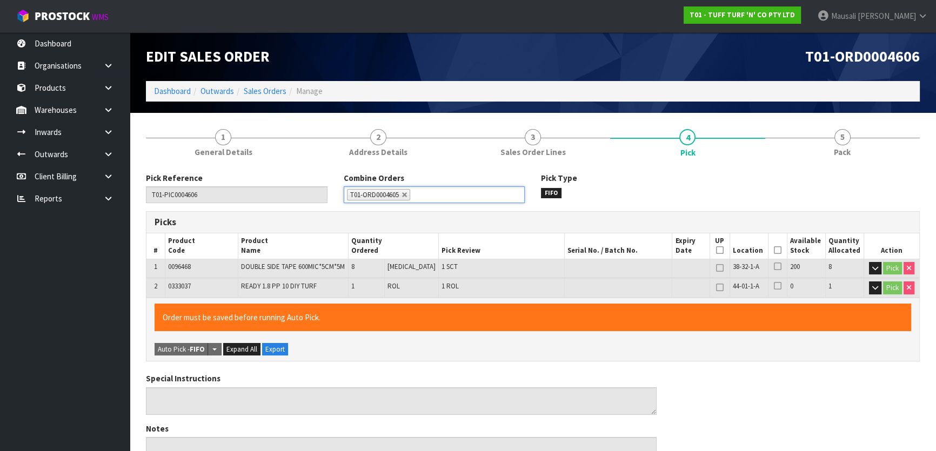
click at [774, 251] on icon at bounding box center [778, 250] width 8 height 1
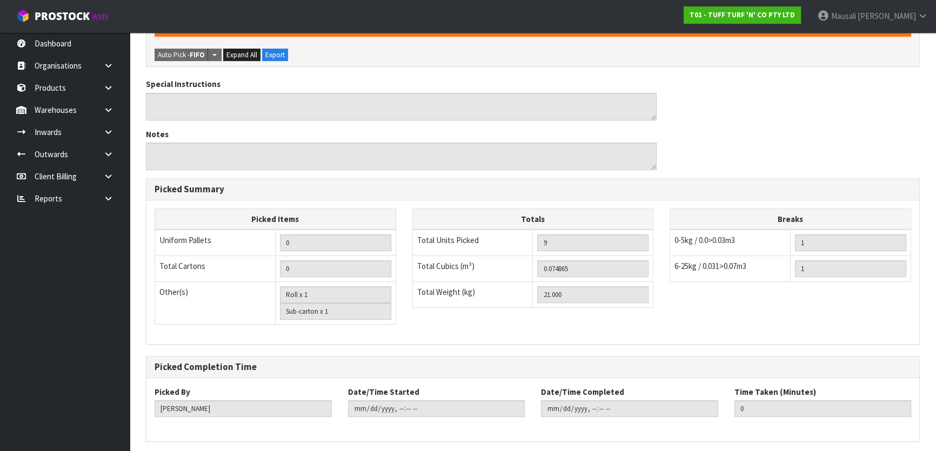
scroll to position [334, 0]
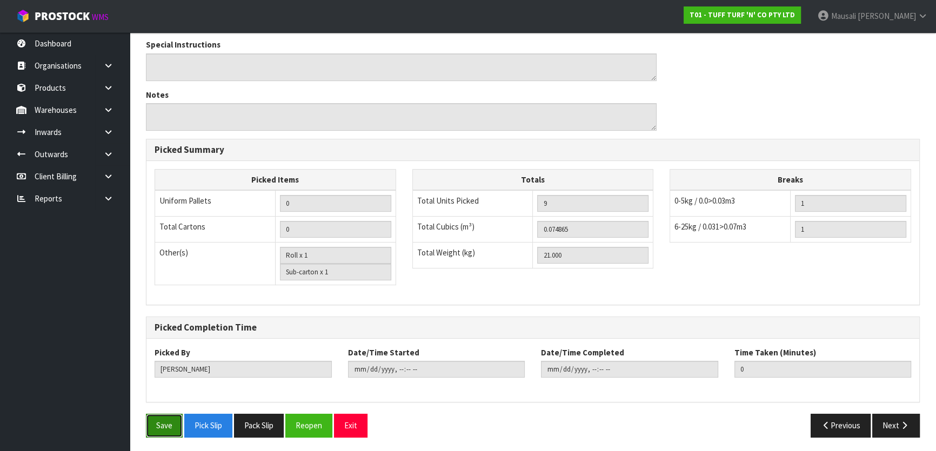
click at [159, 424] on button "Save" at bounding box center [164, 425] width 37 height 23
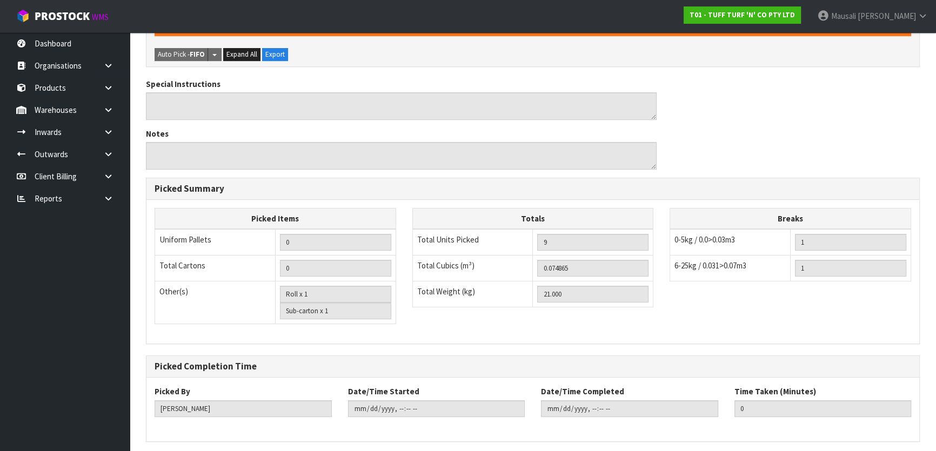
scroll to position [0, 0]
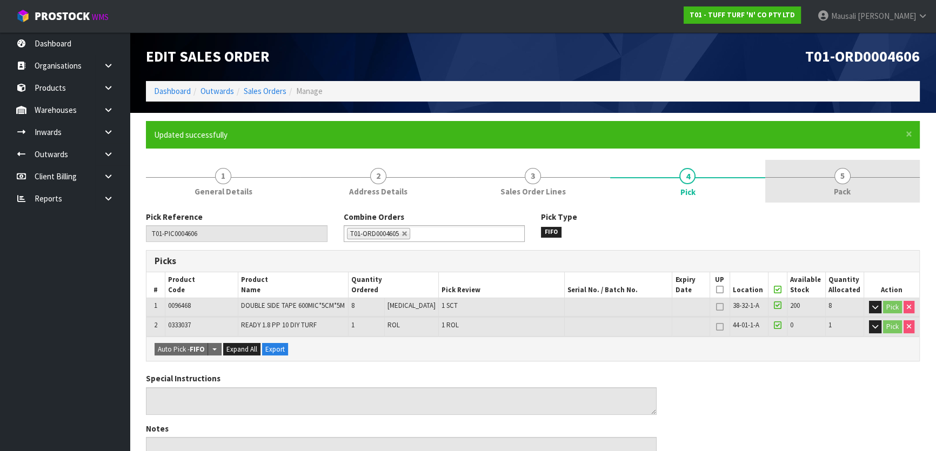
click at [834, 186] on span "Pack" at bounding box center [842, 191] width 17 height 11
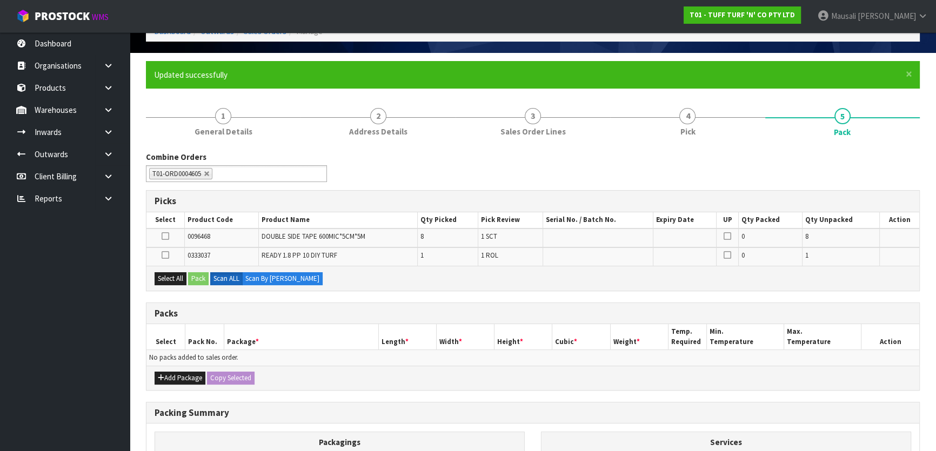
scroll to position [147, 0]
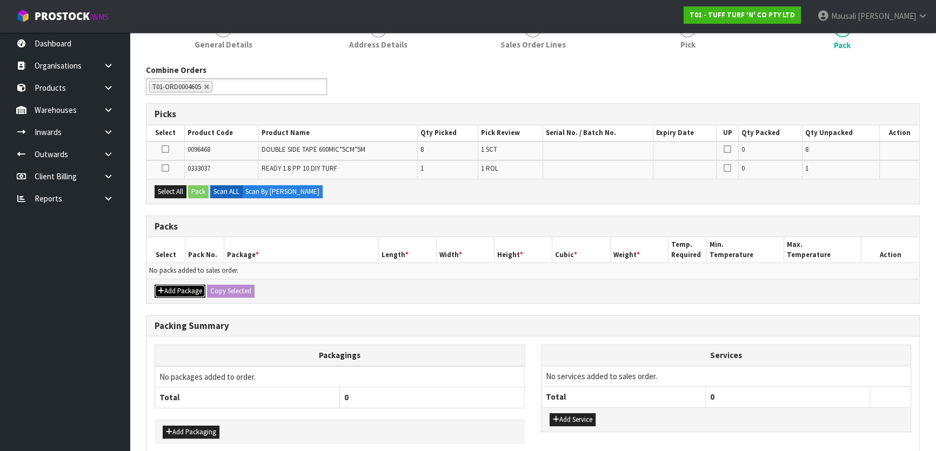
click at [179, 291] on button "Add Package" at bounding box center [180, 291] width 51 height 13
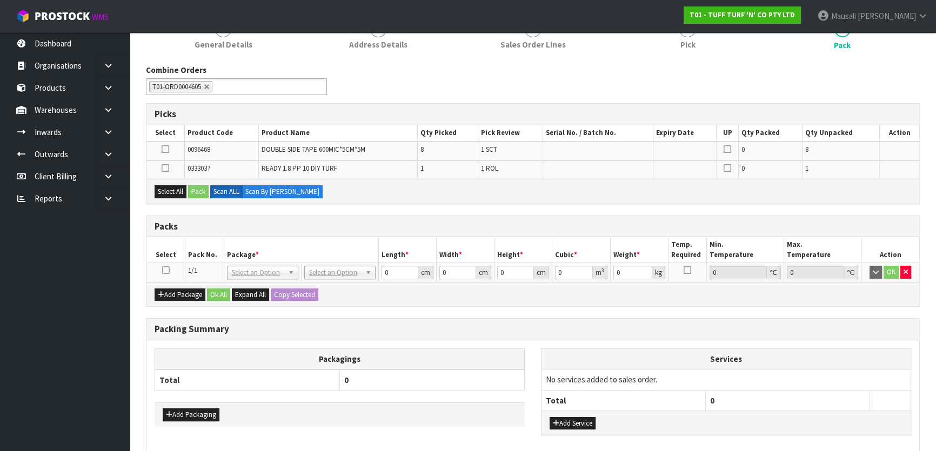
drag, startPoint x: 165, startPoint y: 269, endPoint x: 172, endPoint y: 247, distance: 22.7
click at [165, 270] on icon at bounding box center [166, 270] width 8 height 1
click at [175, 187] on button "Select All" at bounding box center [171, 191] width 32 height 13
click at [195, 187] on button "Pack" at bounding box center [198, 191] width 21 height 13
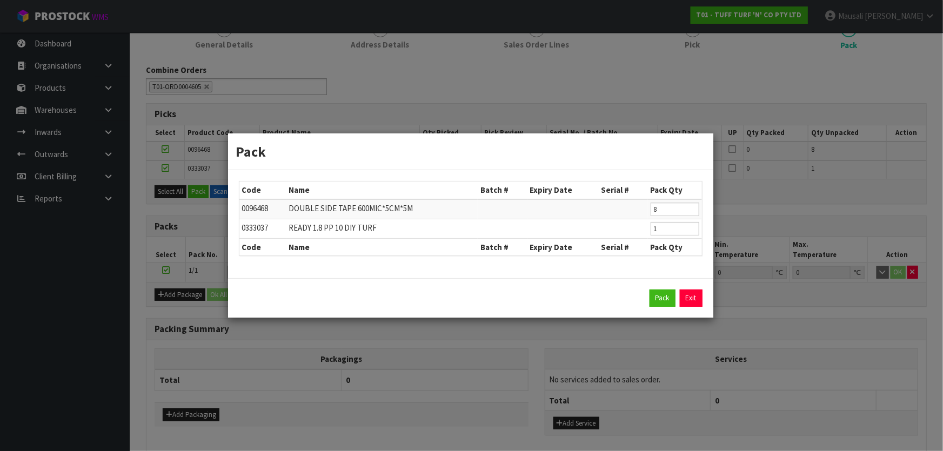
click at [647, 298] on div "Pack Exit" at bounding box center [471, 298] width 464 height 17
click at [653, 297] on button "Pack" at bounding box center [663, 298] width 26 height 17
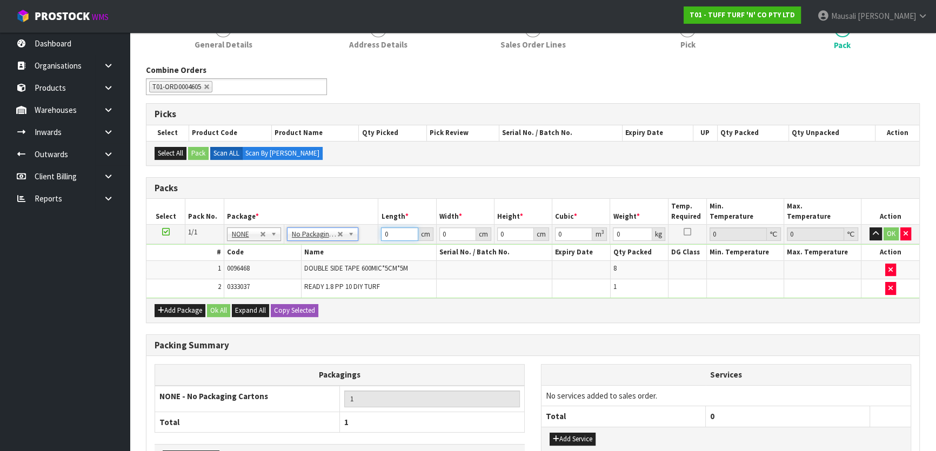
drag, startPoint x: 387, startPoint y: 235, endPoint x: 351, endPoint y: 246, distance: 37.8
click at [366, 239] on tr "1/1 NONE 007-001 007-002 007-004 007-009 007-013 007-014 007-015 007-017 007-01…" at bounding box center [532, 234] width 773 height 19
type input "184"
type input "63"
type input "4"
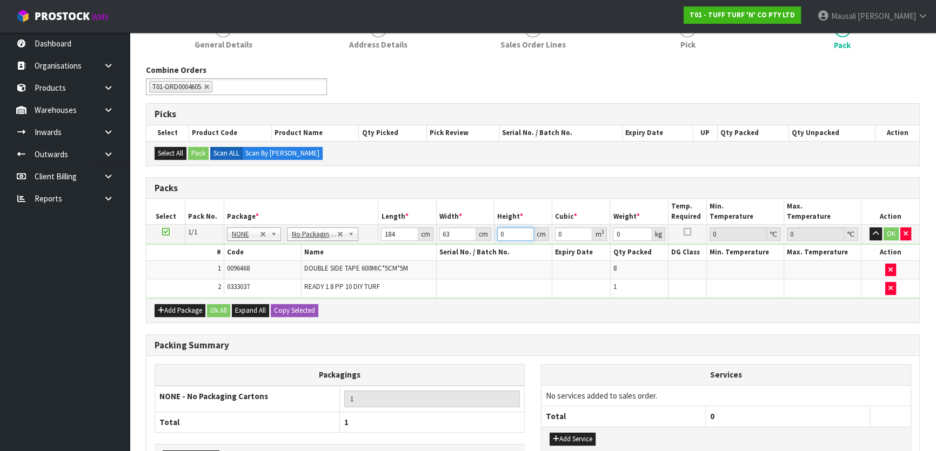
type input "0.046368"
type input "47"
type input "0.544824"
type input "47"
type input "51"
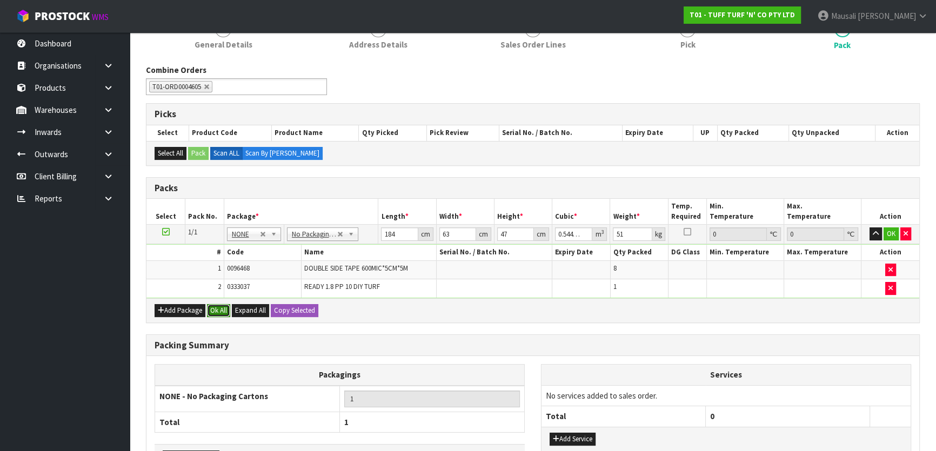
click at [223, 308] on button "Ok All" at bounding box center [218, 310] width 23 height 13
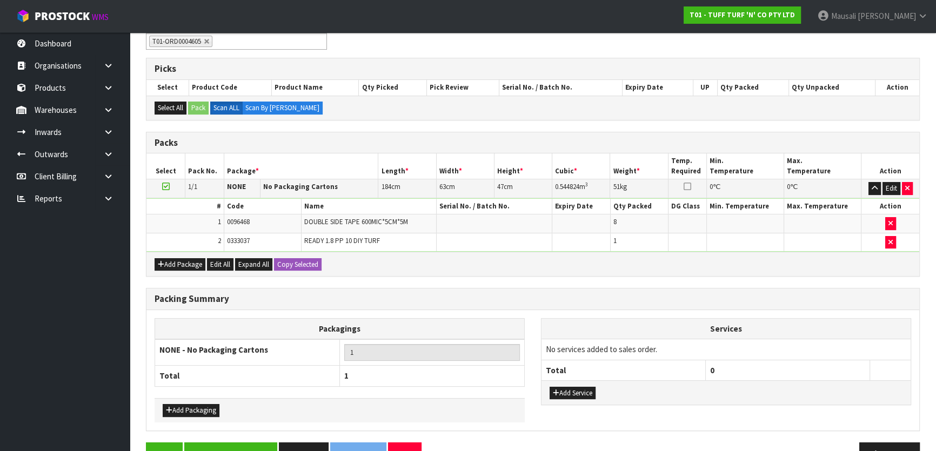
scroll to position [220, 0]
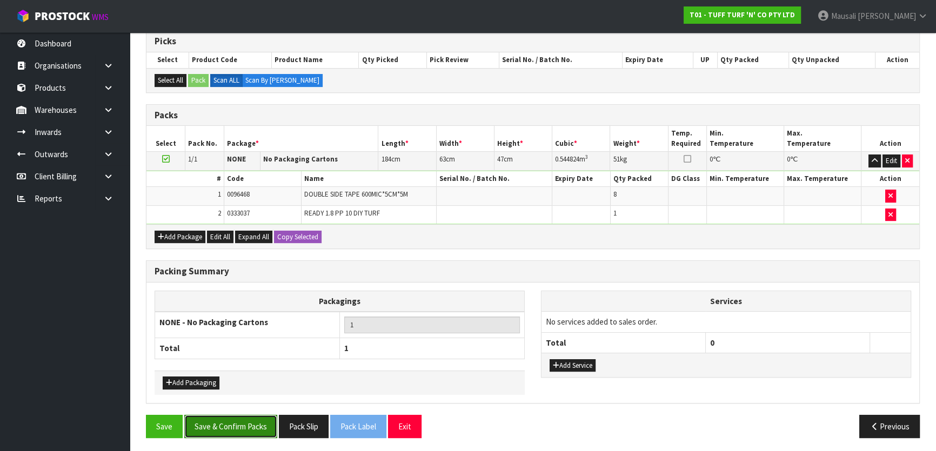
click at [237, 425] on button "Save & Confirm Packs" at bounding box center [230, 426] width 93 height 23
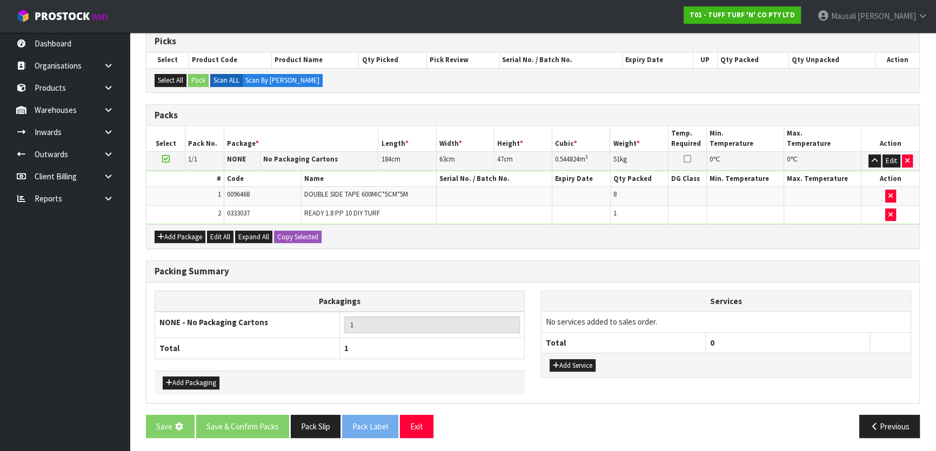
scroll to position [0, 0]
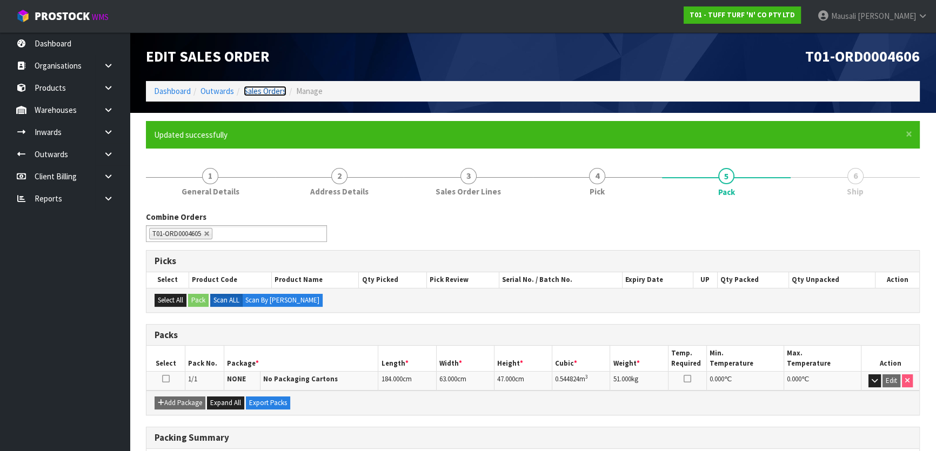
click at [266, 92] on link "Sales Orders" at bounding box center [265, 91] width 43 height 10
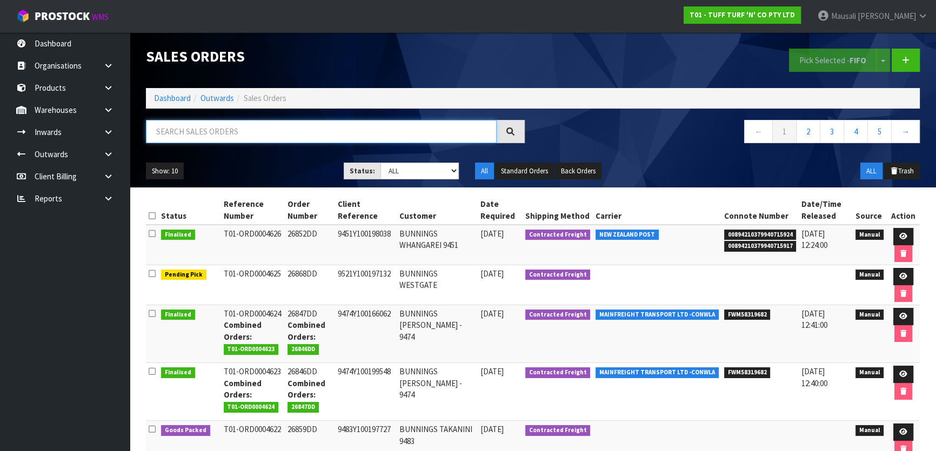
click at [171, 137] on input "text" at bounding box center [321, 131] width 351 height 23
type input "JOB-0408216"
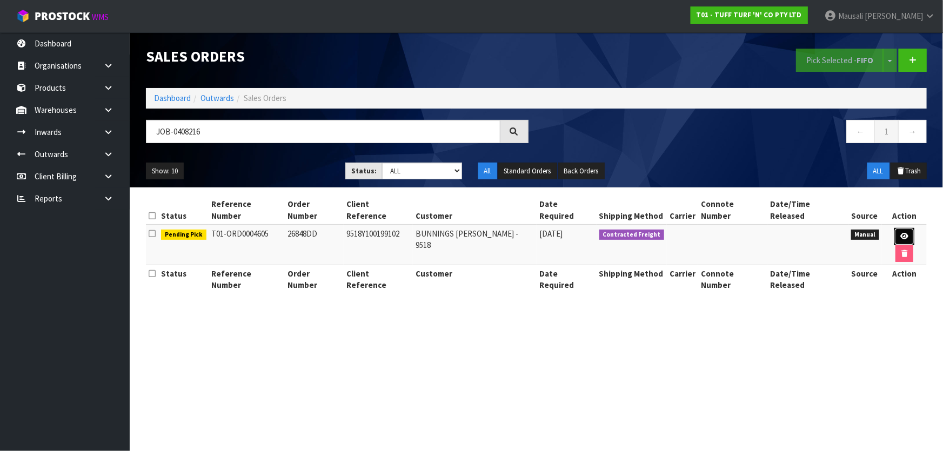
click at [894, 228] on link at bounding box center [904, 236] width 20 height 17
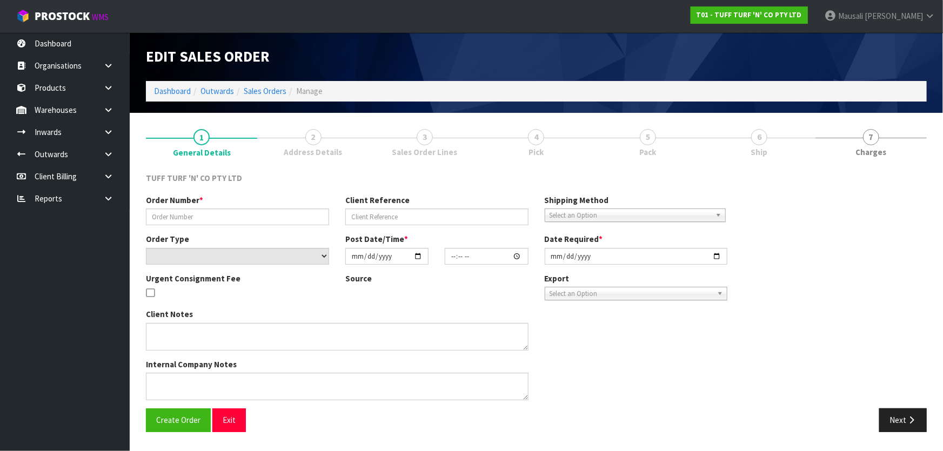
type input "26848DD"
type input "9518Y100199102"
select select "number:0"
type input "[DATE]"
type input "12:49:00.000"
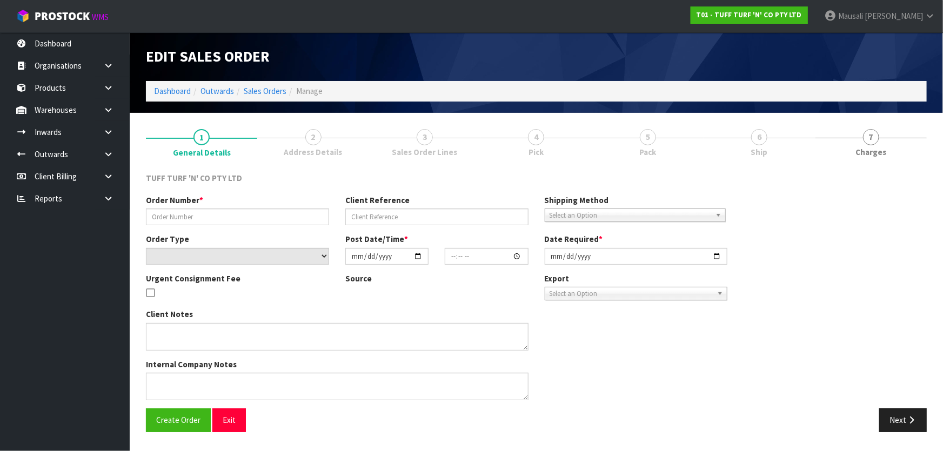
type input "[DATE]"
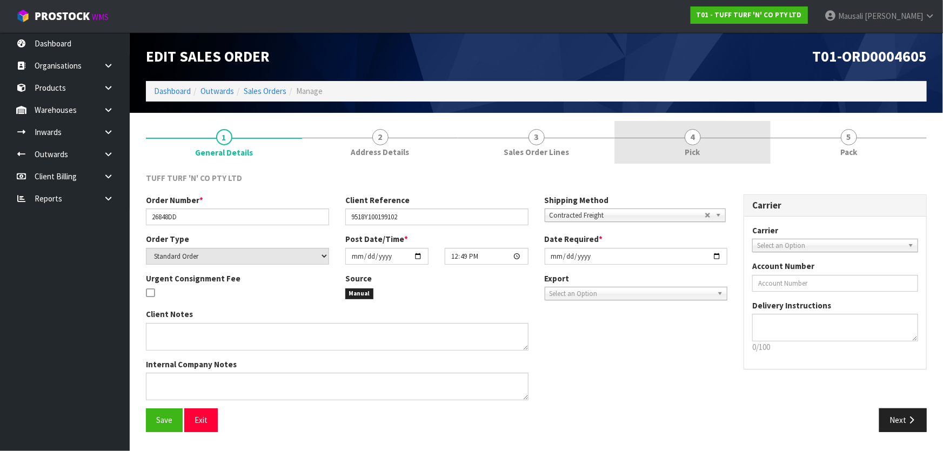
click at [685, 141] on link "4 Pick" at bounding box center [692, 142] width 156 height 43
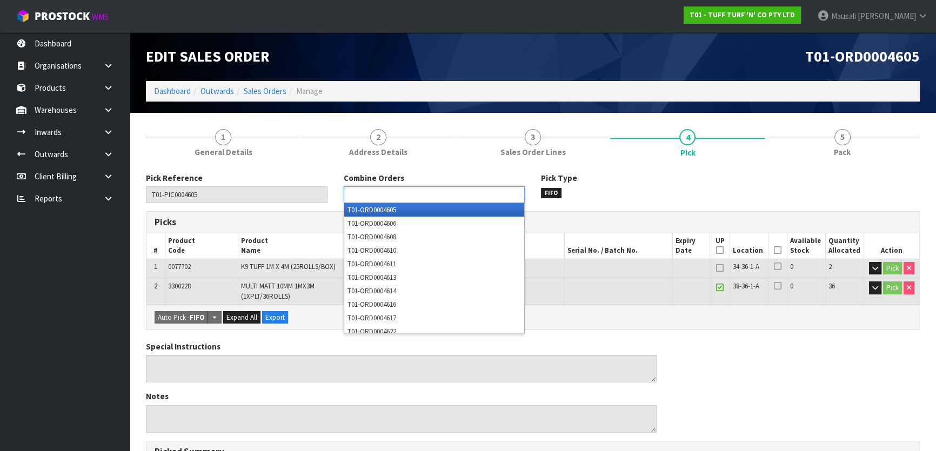
click at [358, 199] on input "text" at bounding box center [386, 195] width 79 height 14
type input "1"
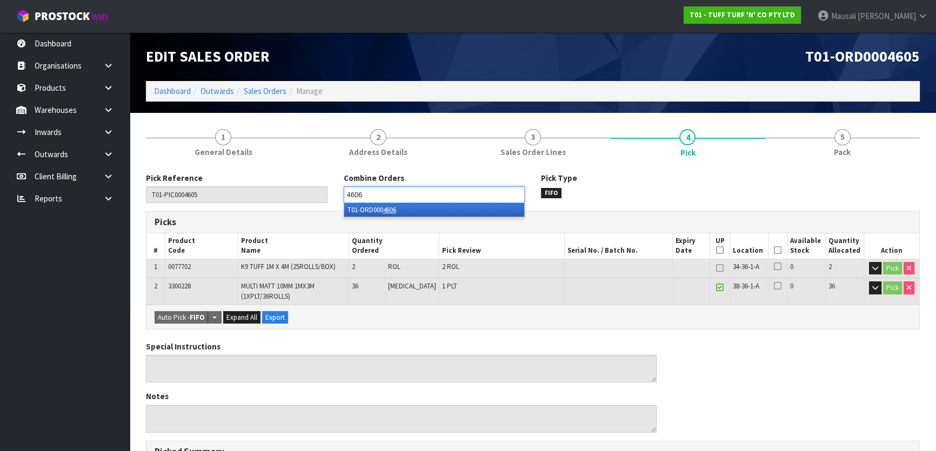
type input "4606"
click at [366, 208] on li "T01-ORD000 4606" at bounding box center [434, 210] width 180 height 14
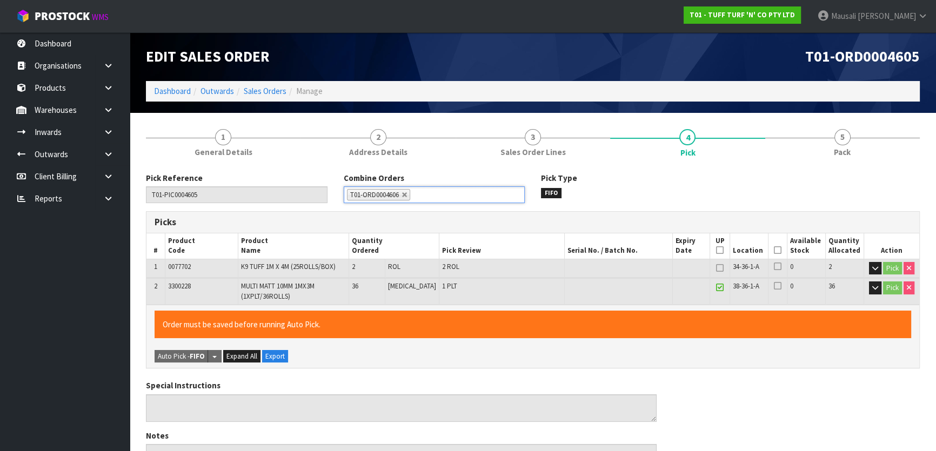
click at [774, 251] on icon at bounding box center [778, 250] width 8 height 1
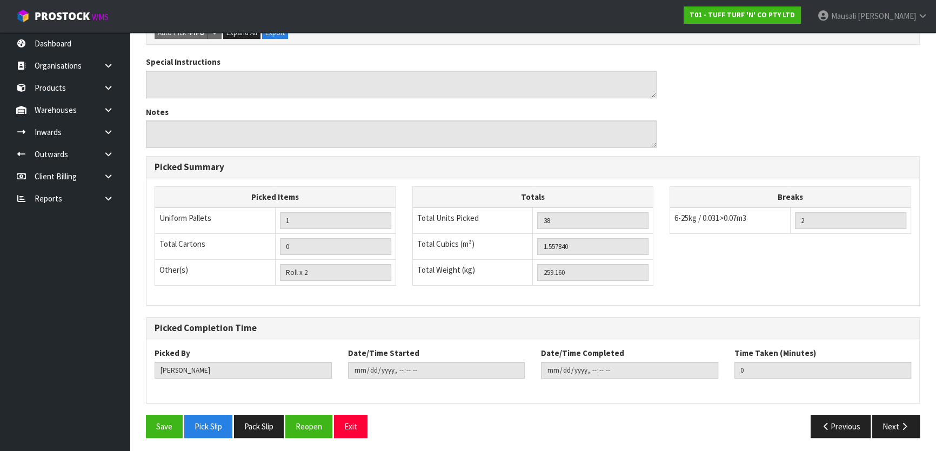
scroll to position [324, 0]
click at [170, 422] on button "Save" at bounding box center [164, 425] width 37 height 23
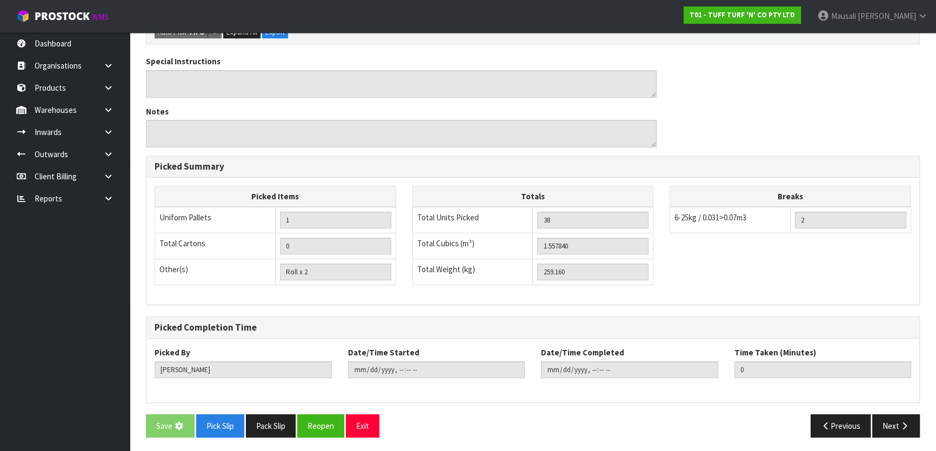
scroll to position [0, 0]
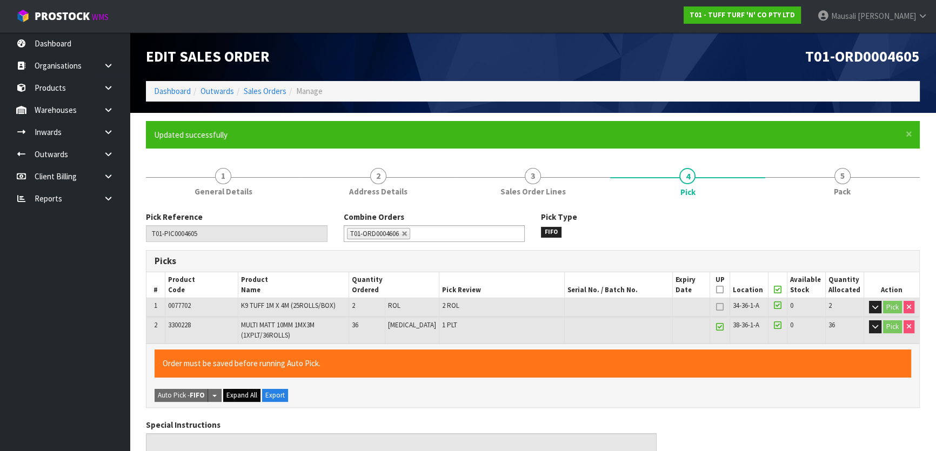
type input "[PERSON_NAME]"
type input "[DATE]T12:49:19"
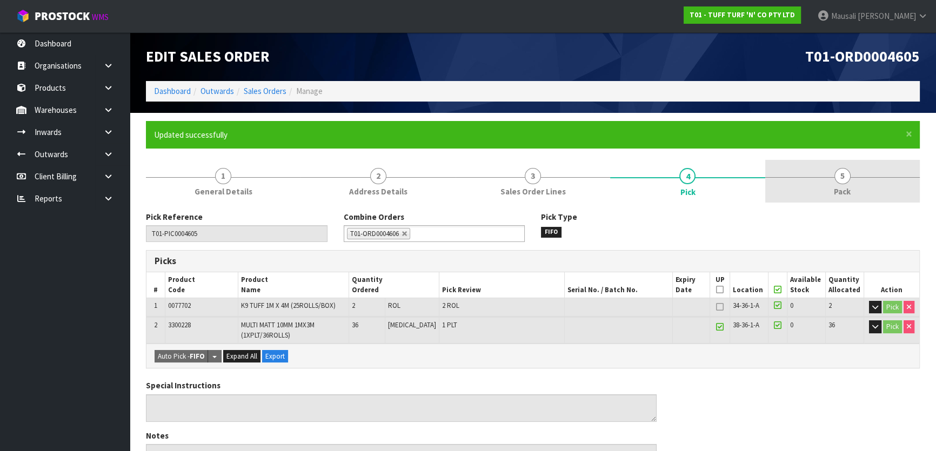
click at [817, 189] on link "5 Pack" at bounding box center [842, 181] width 155 height 43
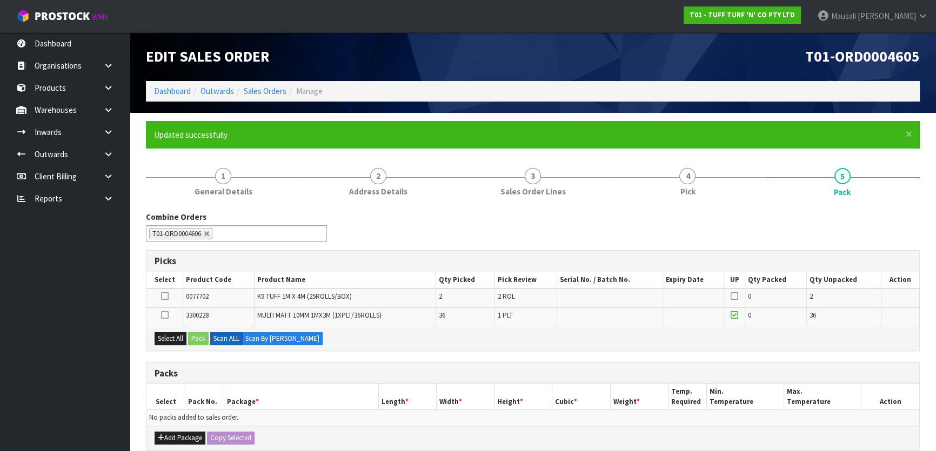
scroll to position [196, 0]
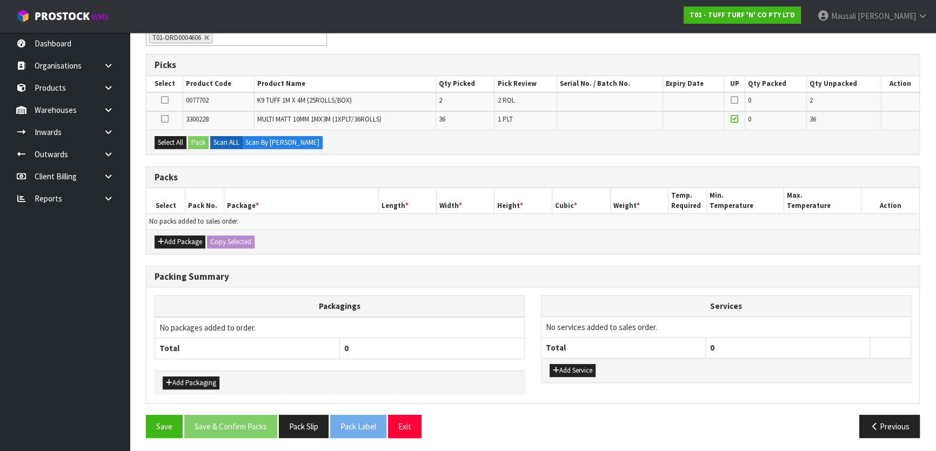
click at [166, 119] on icon at bounding box center [165, 119] width 8 height 1
click at [0, 0] on input "checkbox" at bounding box center [0, 0] width 0 height 0
click at [195, 139] on button "Pack" at bounding box center [198, 142] width 21 height 13
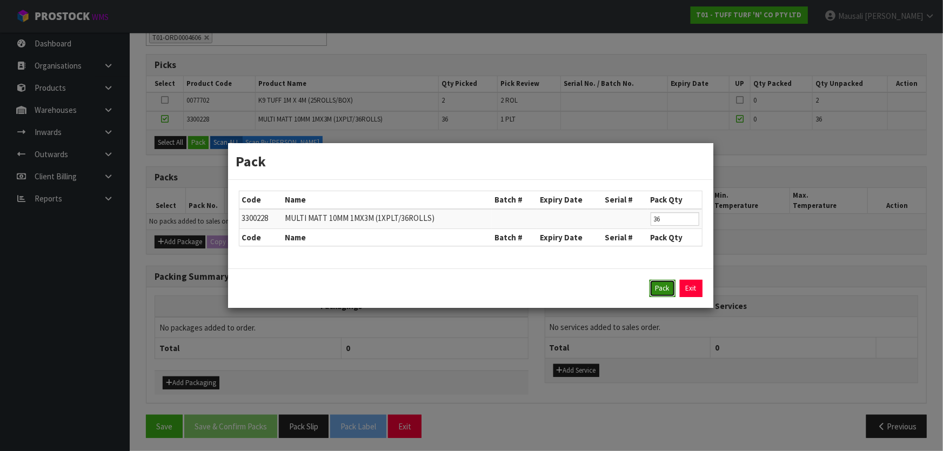
click at [662, 292] on button "Pack" at bounding box center [663, 288] width 26 height 17
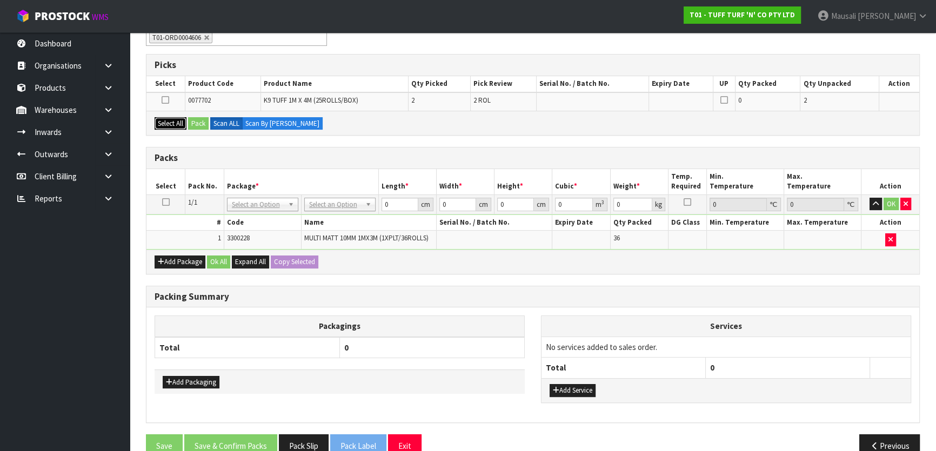
click at [172, 117] on button "Select All" at bounding box center [171, 123] width 32 height 13
click at [191, 117] on button "Pack" at bounding box center [198, 123] width 21 height 13
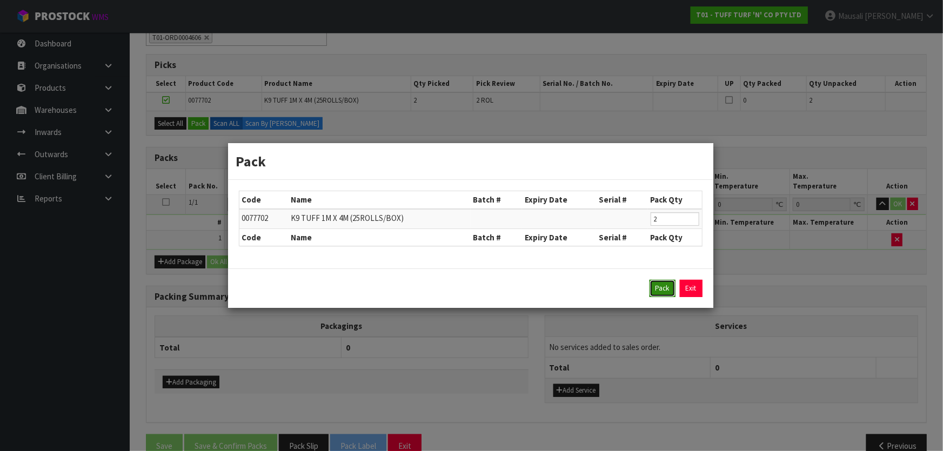
click at [666, 287] on button "Pack" at bounding box center [663, 288] width 26 height 17
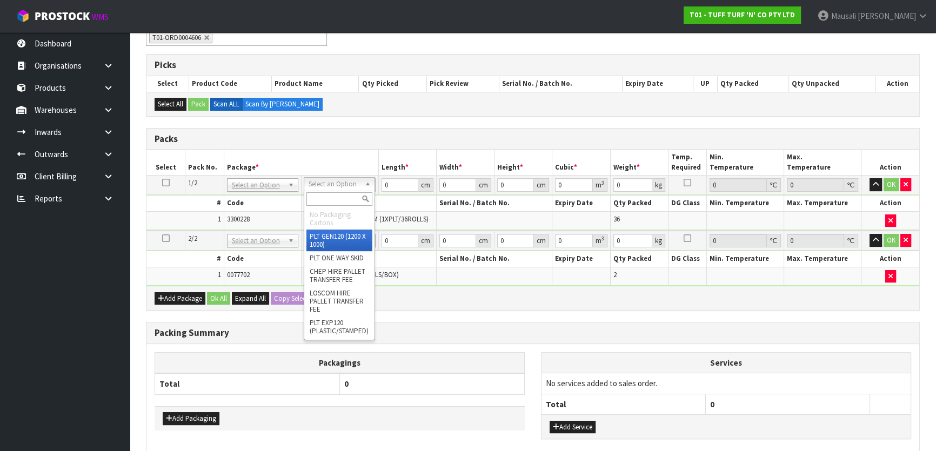
click at [332, 198] on input "text" at bounding box center [339, 199] width 66 height 14
type input "U"
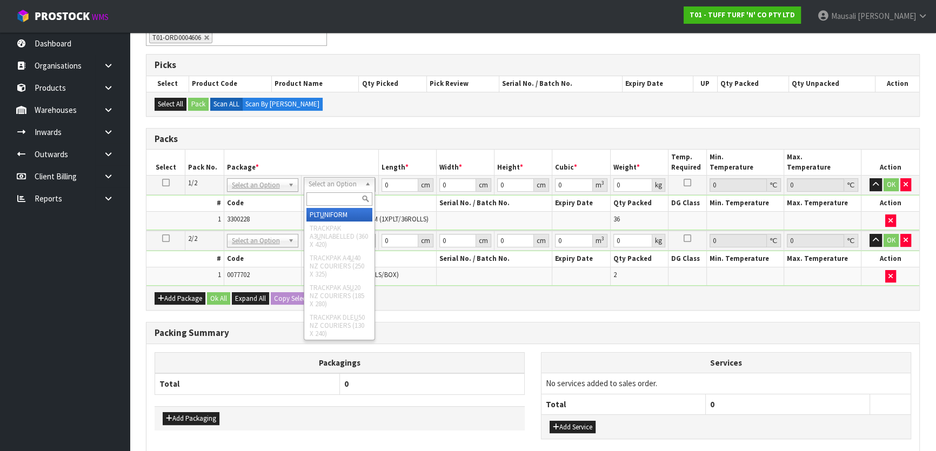
type input "237"
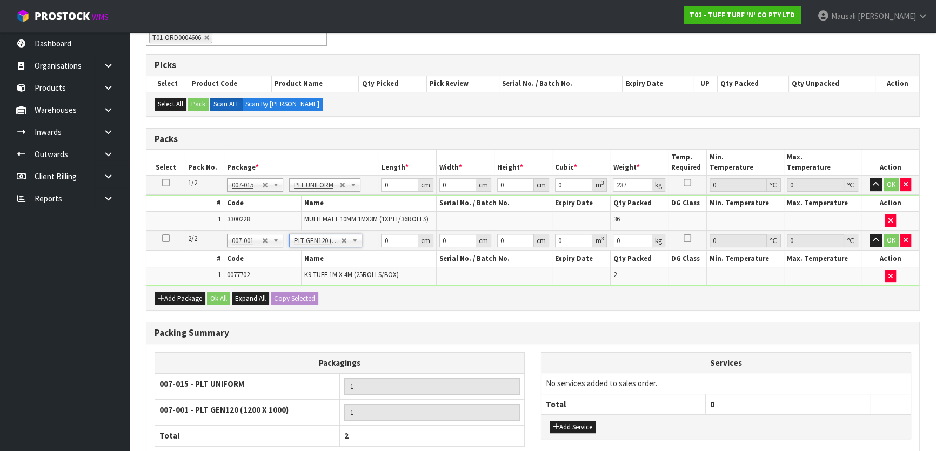
type input "120"
type input "100"
type input "22.16"
drag, startPoint x: 391, startPoint y: 187, endPoint x: 344, endPoint y: 243, distance: 72.9
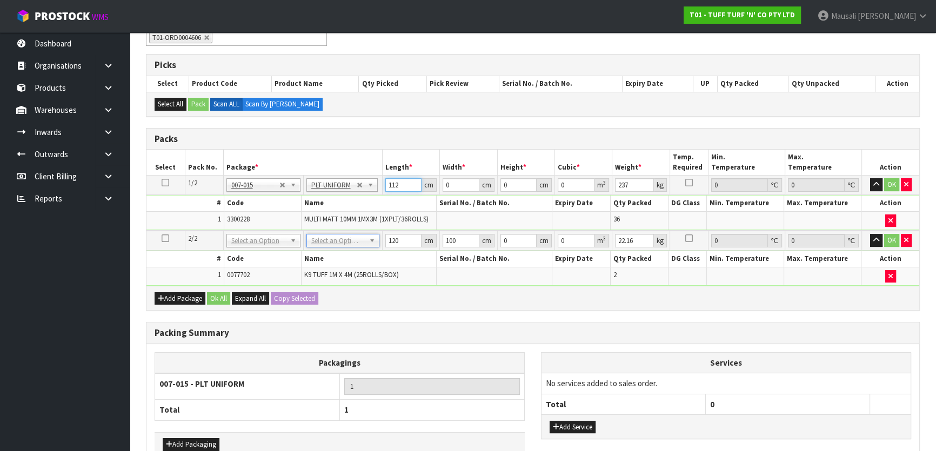
type input "112"
type input "1"
type input "0.012544"
type input "11"
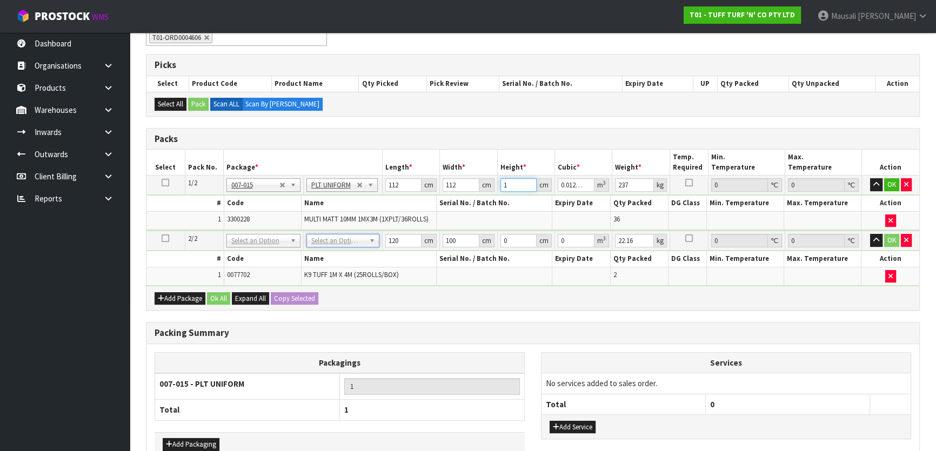
type input "0.137984"
type input "119"
type input "1.492736"
type input "119"
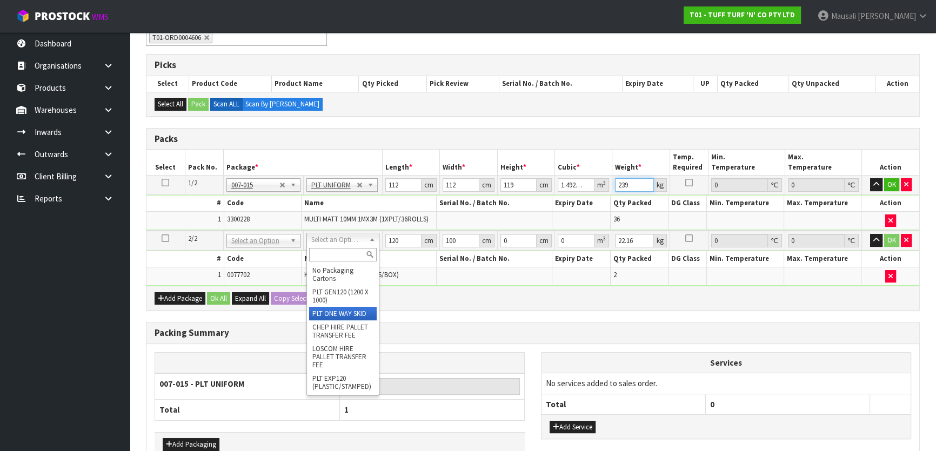
type input "239"
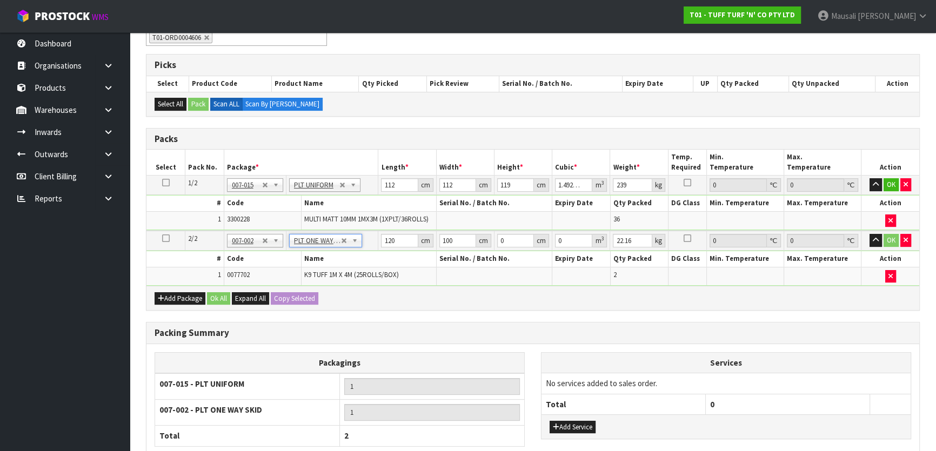
type input "0"
drag, startPoint x: 392, startPoint y: 242, endPoint x: 376, endPoint y: 254, distance: 20.1
click at [376, 254] on tbody "2/2 NONE 007-001 007-002 007-004 007-009 007-013 007-014 007-015 007-017 007-01…" at bounding box center [532, 258] width 773 height 55
type input "184"
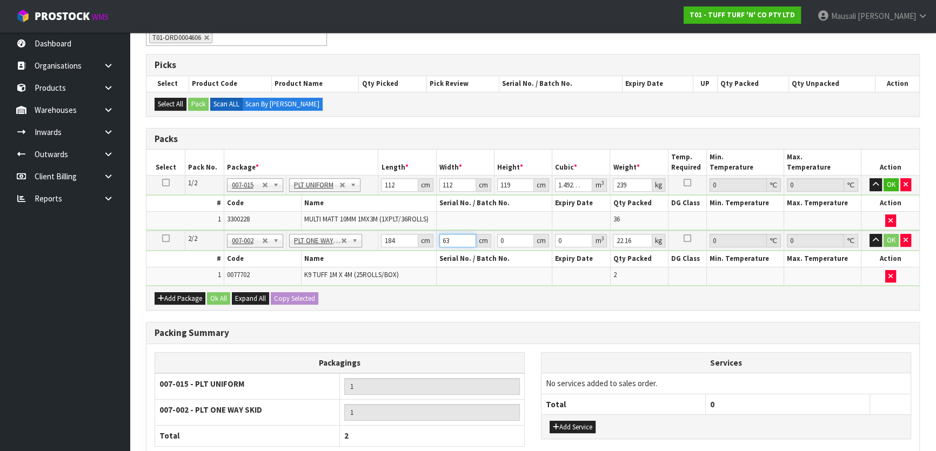
type input "63"
type input "4"
type input "0.046368"
type input "47"
type input "0.544824"
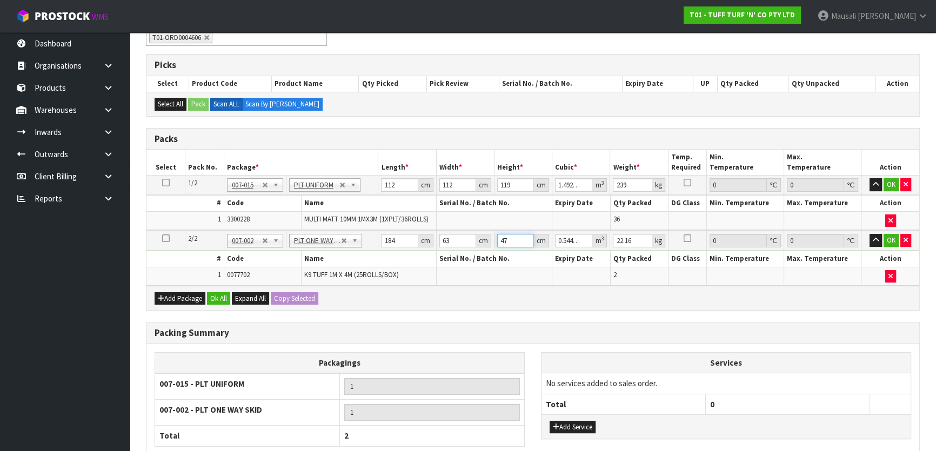
type input "47"
type input "51"
click at [211, 293] on button "Ok All" at bounding box center [218, 298] width 23 height 13
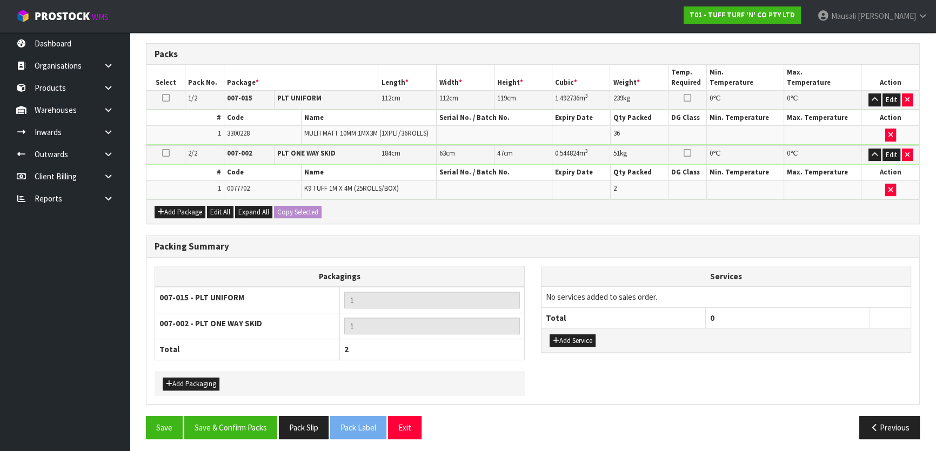
scroll to position [282, 0]
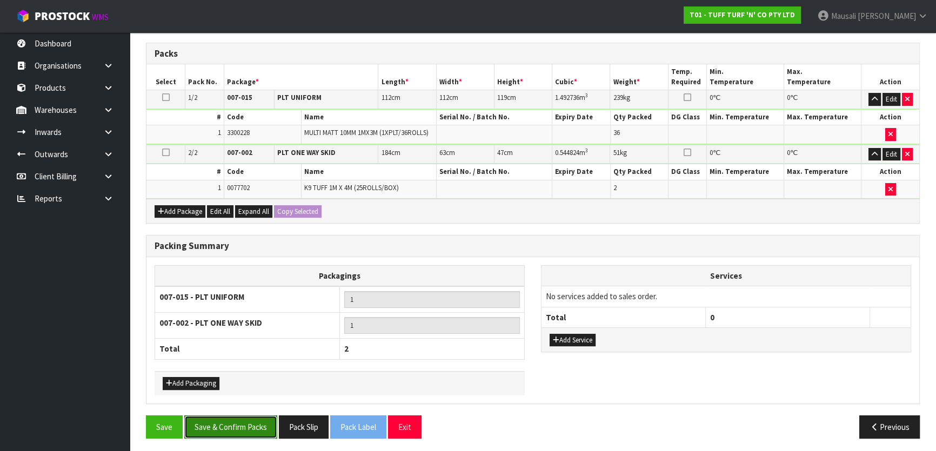
click at [228, 424] on button "Save & Confirm Packs" at bounding box center [230, 427] width 93 height 23
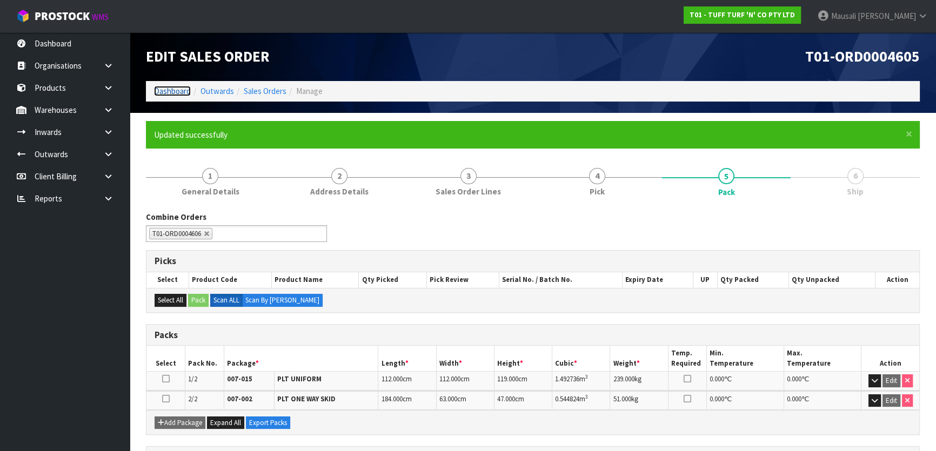
click at [177, 90] on link "Dashboard" at bounding box center [172, 91] width 37 height 10
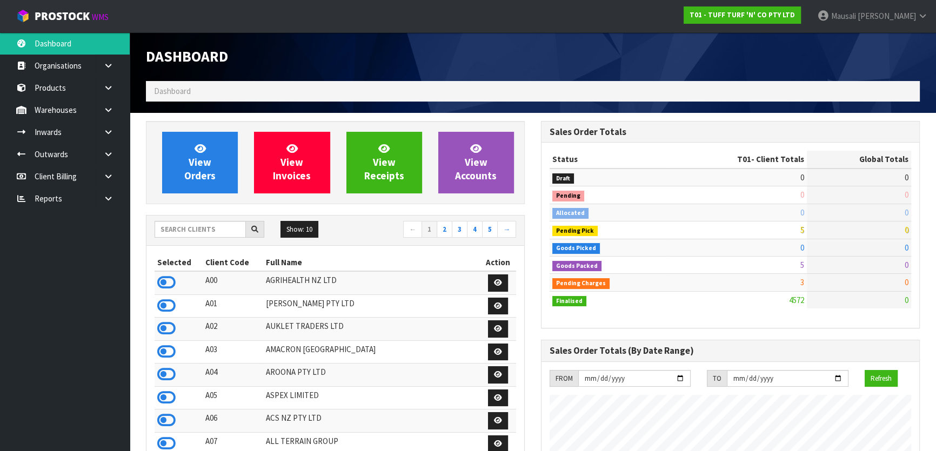
scroll to position [817, 394]
click at [181, 230] on input "text" at bounding box center [200, 229] width 91 height 17
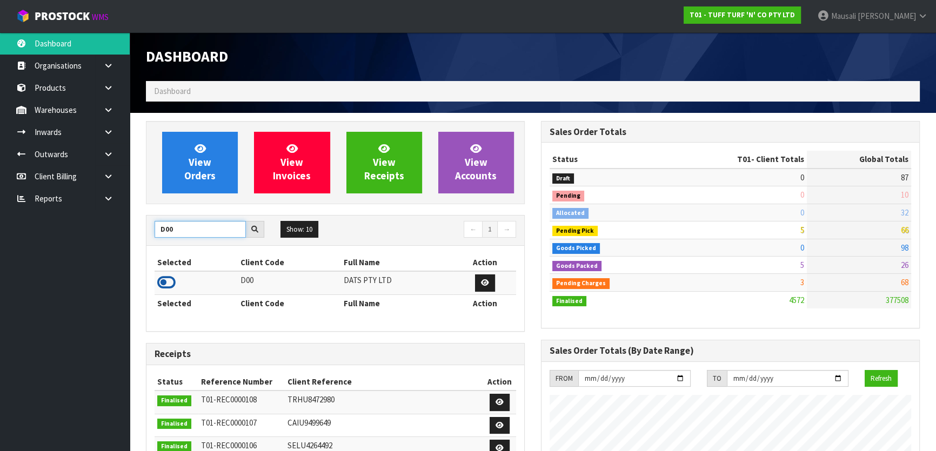
type input "D00"
click at [165, 283] on icon at bounding box center [166, 283] width 18 height 16
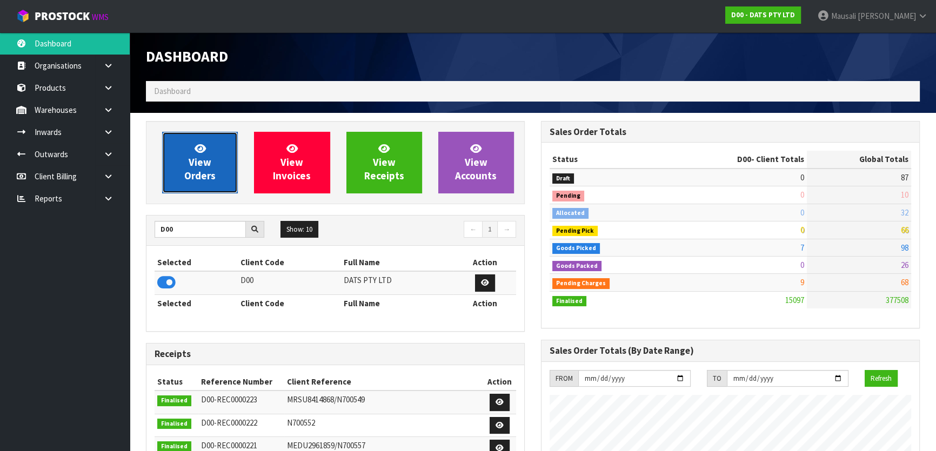
click at [209, 160] on span "View Orders" at bounding box center [199, 162] width 31 height 41
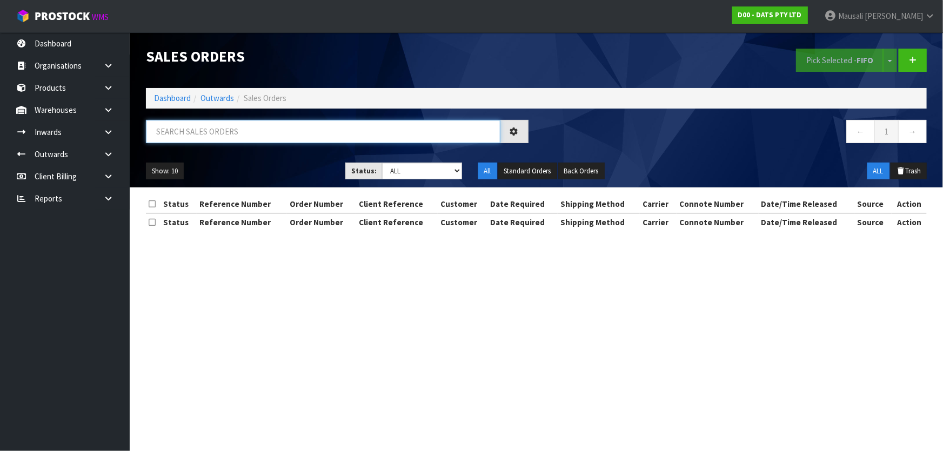
click at [178, 139] on input "text" at bounding box center [323, 131] width 355 height 23
type input "JOB-0408347"
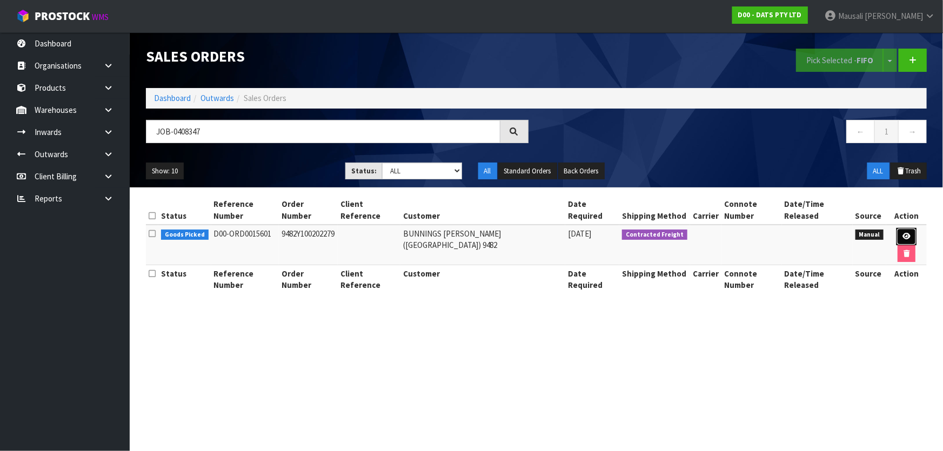
click at [908, 240] on link at bounding box center [907, 236] width 20 height 17
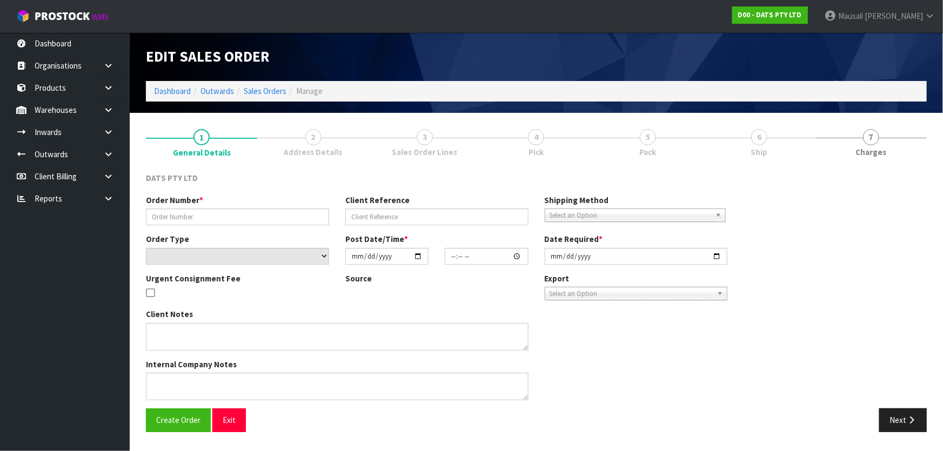
type input "9482Y100202279"
select select "number:0"
type input "[DATE]"
type input "08:56:00.000"
type input "[DATE]"
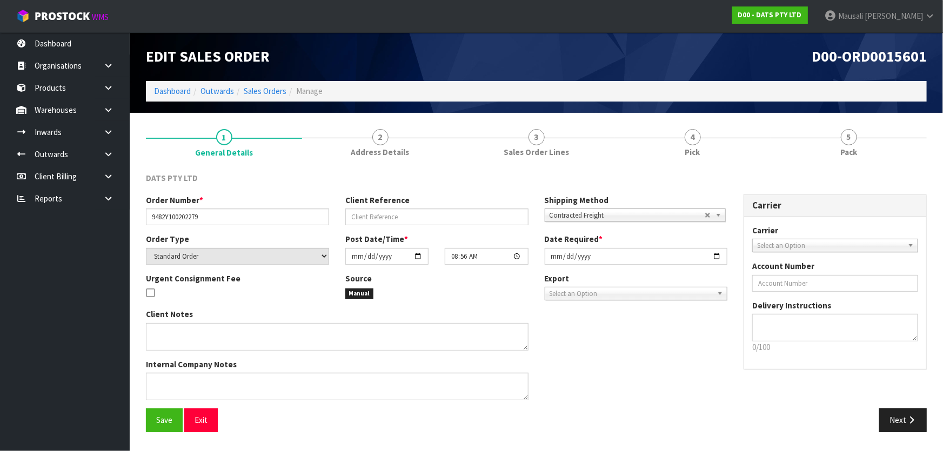
click at [692, 147] on span "Pick" at bounding box center [692, 151] width 15 height 11
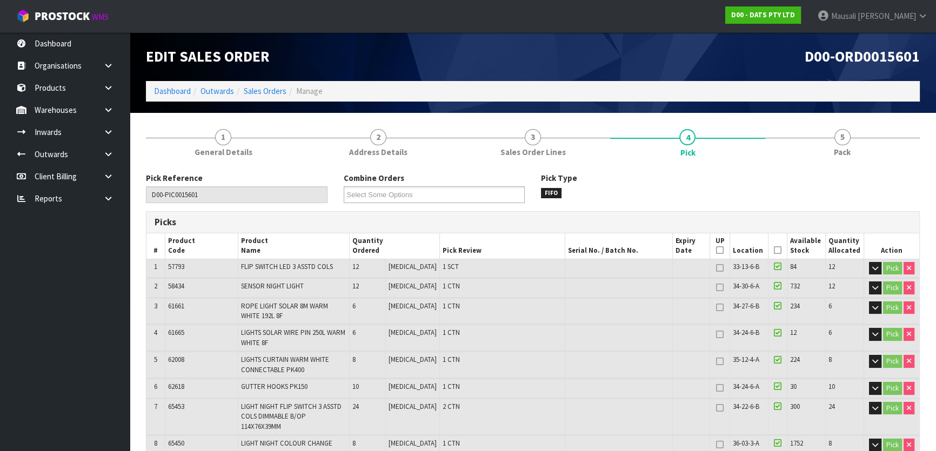
click at [774, 250] on icon at bounding box center [778, 250] width 8 height 1
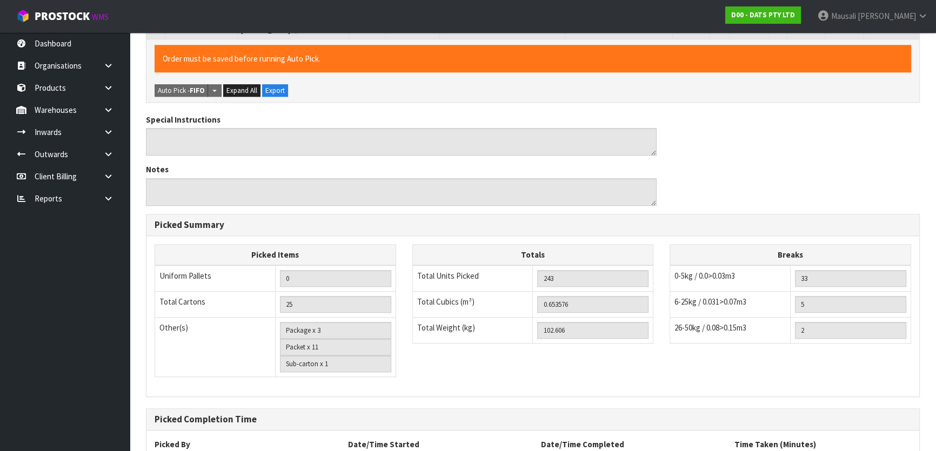
scroll to position [1076, 0]
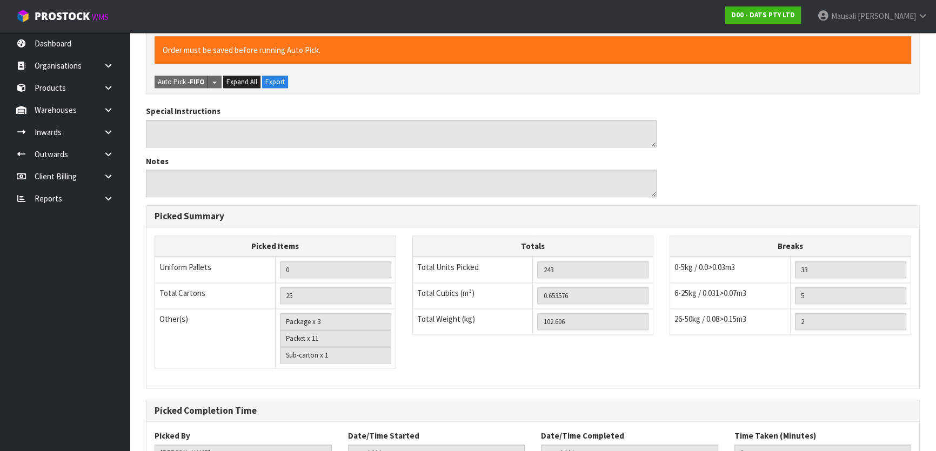
scroll to position [0, 0]
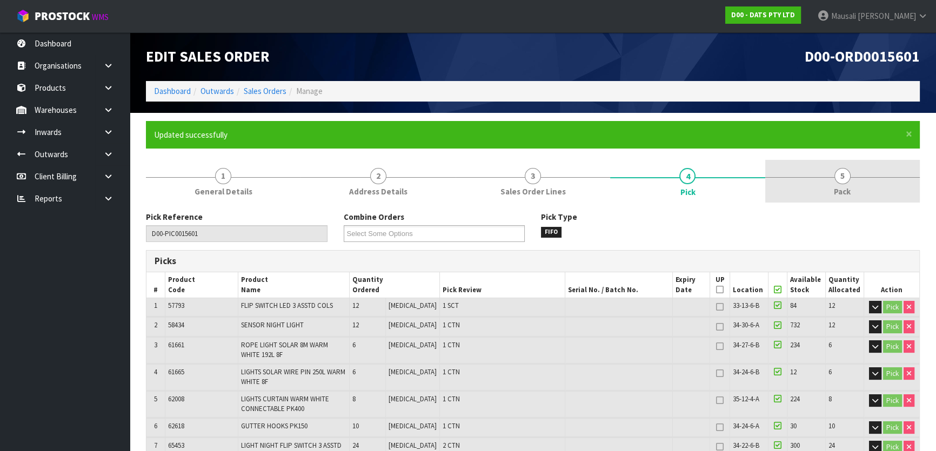
type input "[PERSON_NAME]"
type input "[DATE]T13:02:19"
click at [844, 182] on span "5" at bounding box center [842, 176] width 16 height 16
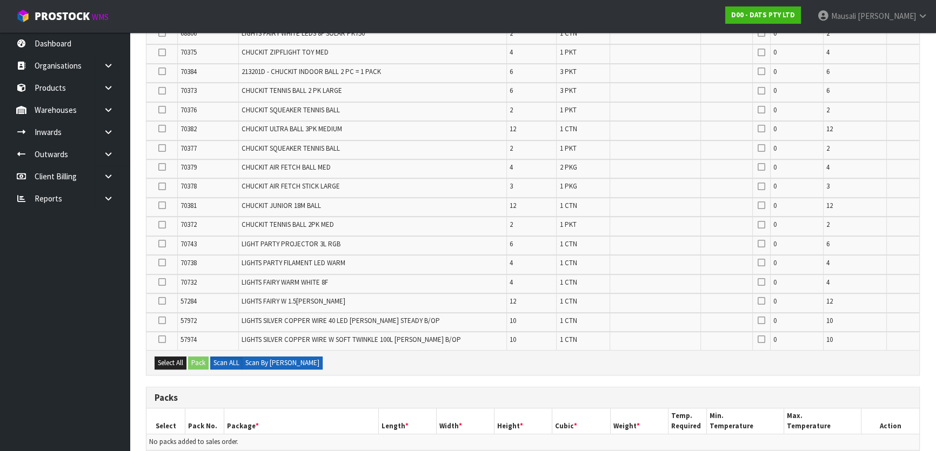
scroll to position [737, 0]
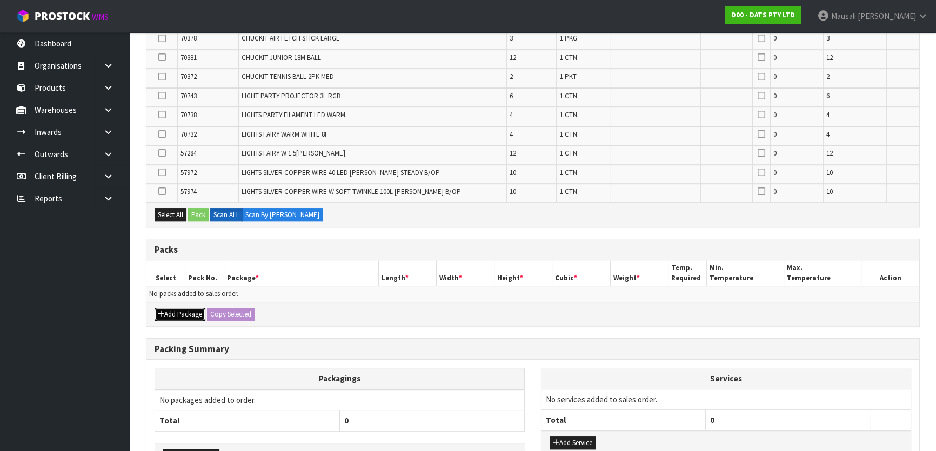
click at [189, 310] on button "Add Package" at bounding box center [180, 314] width 51 height 13
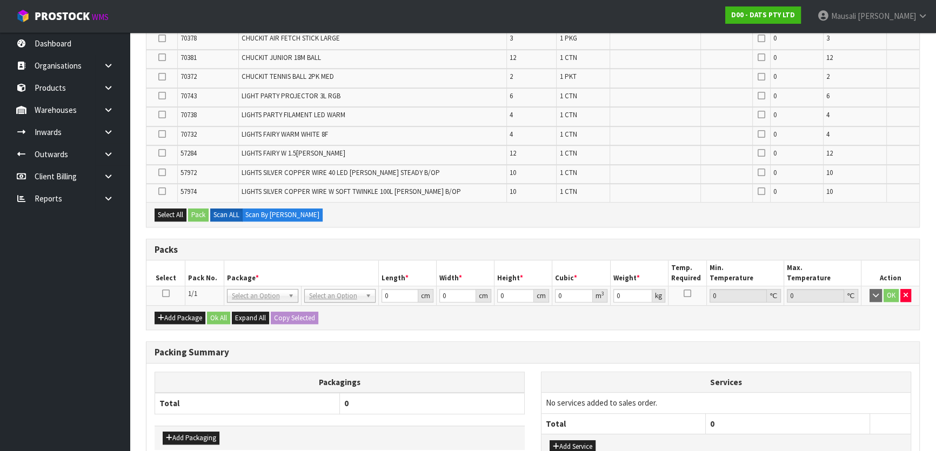
click at [168, 293] on icon at bounding box center [166, 293] width 8 height 1
click at [661, 349] on h3 "Packing Summary" at bounding box center [533, 352] width 757 height 10
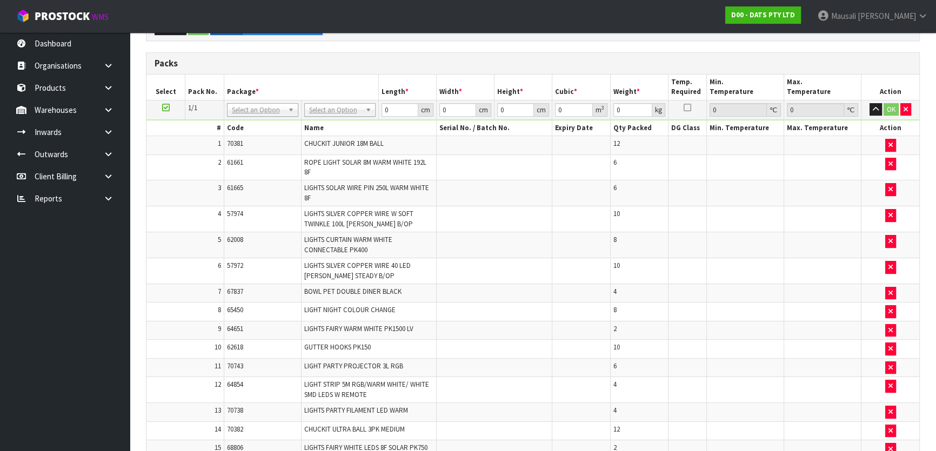
scroll to position [151, 0]
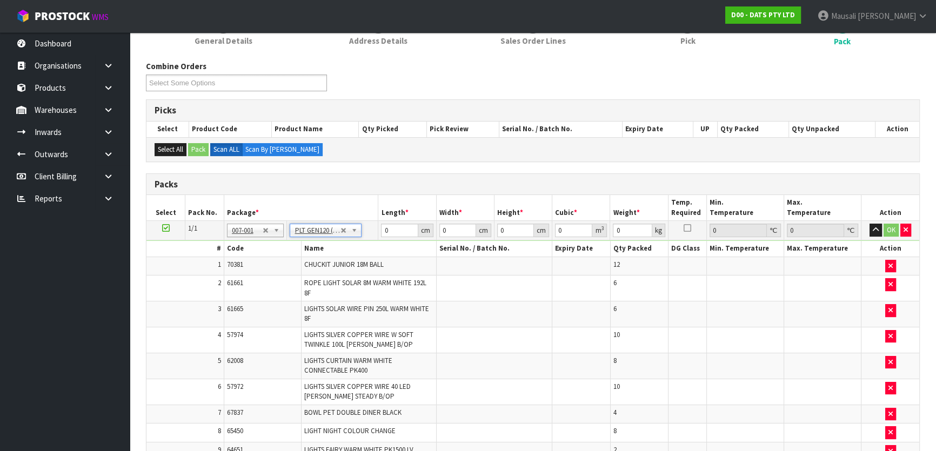
type input "120"
type input "100"
type input "102.606"
drag, startPoint x: 395, startPoint y: 229, endPoint x: 372, endPoint y: 232, distance: 23.5
click at [373, 232] on tr "1/1 NONE 007-001 007-002 007-004 007-009 007-013 007-014 007-015 007-017 007-01…" at bounding box center [532, 230] width 773 height 19
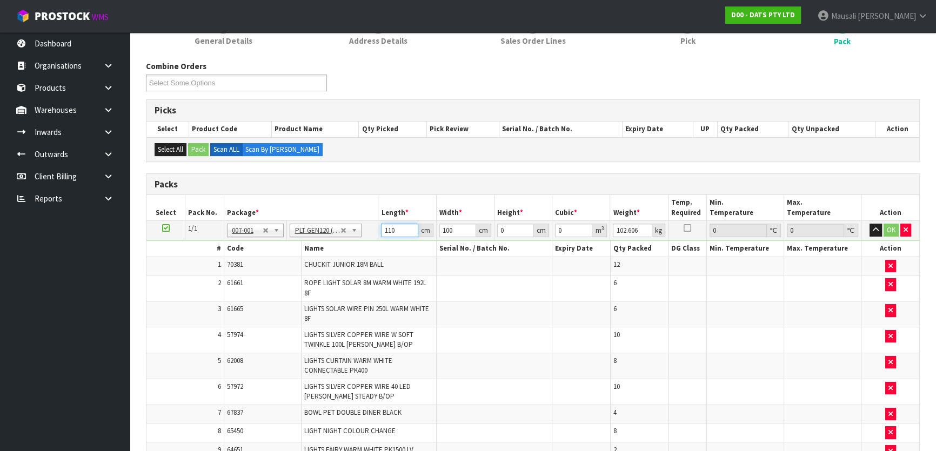
type input "110"
type input "8"
type input "0.0968"
type input "87"
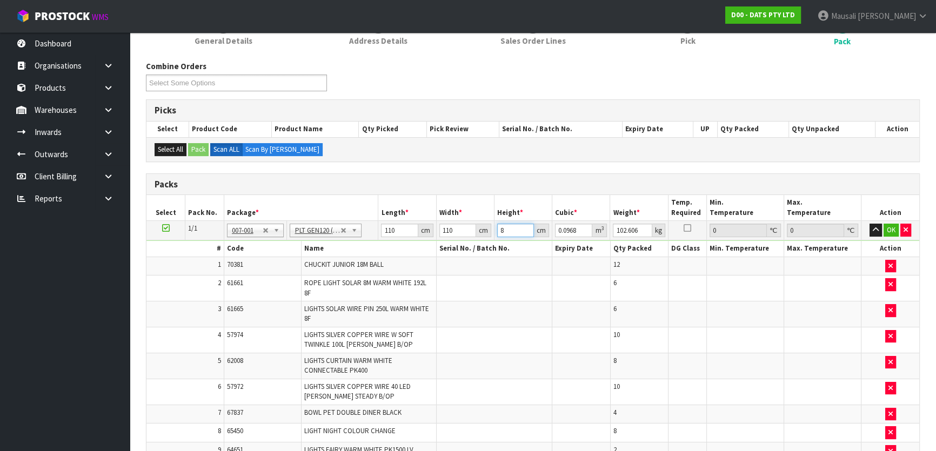
type input "1.0527"
type input "87"
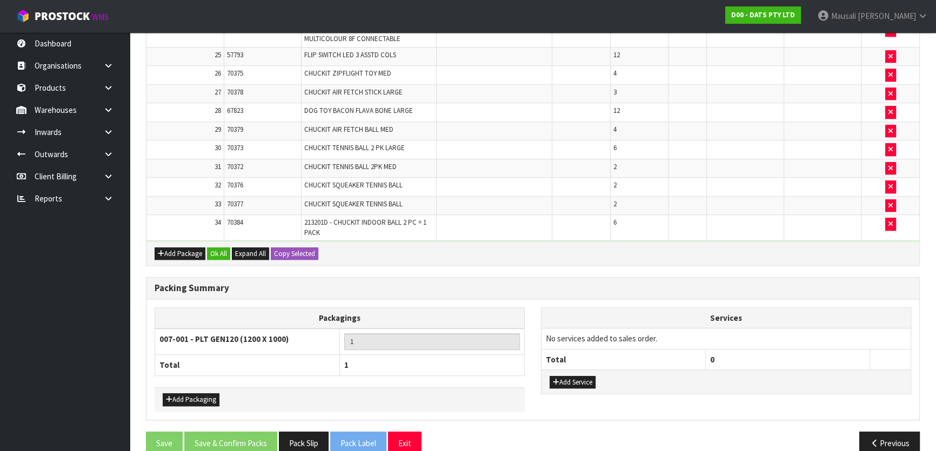
scroll to position [900, 0]
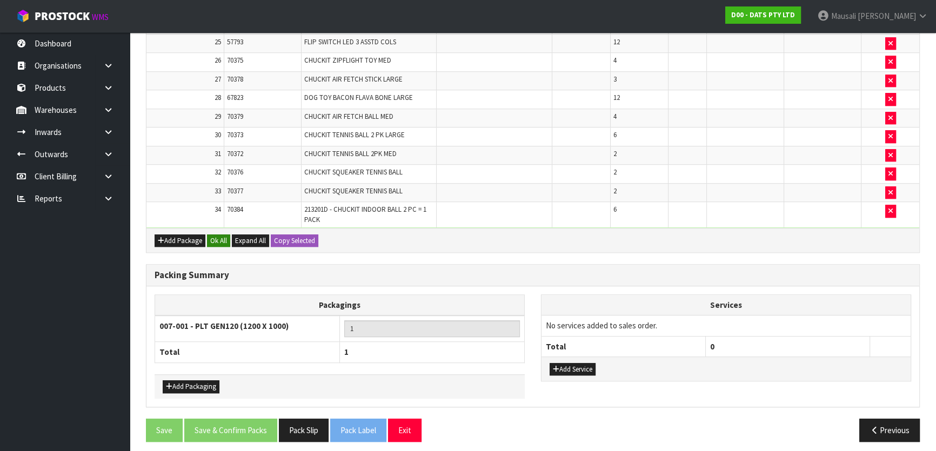
type input "111"
click at [210, 235] on button "Ok All" at bounding box center [218, 241] width 23 height 13
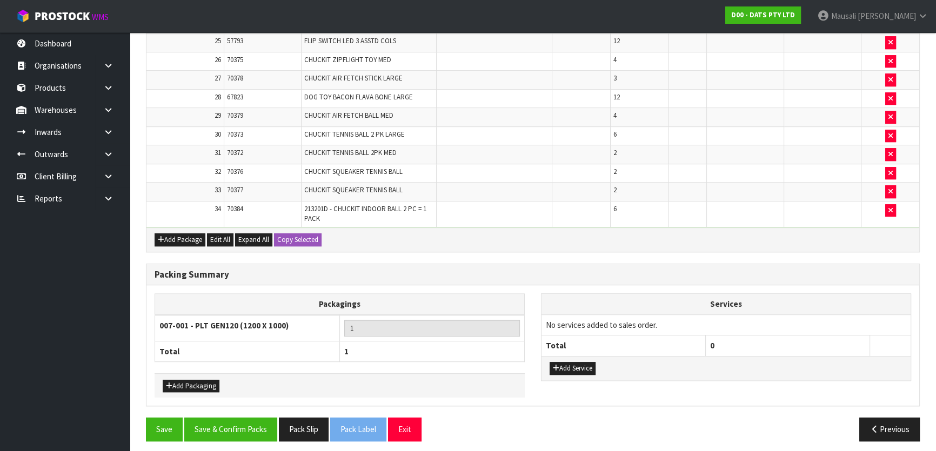
scroll to position [899, 0]
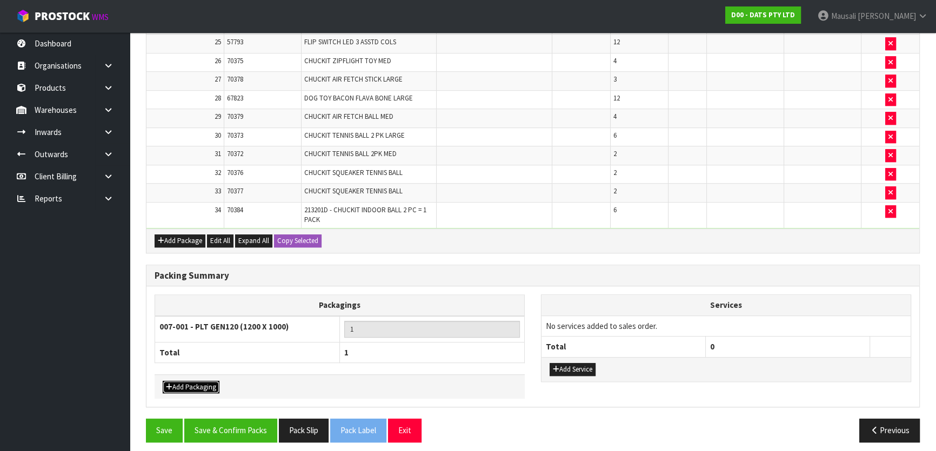
click at [196, 381] on button "Add Packaging" at bounding box center [191, 387] width 57 height 13
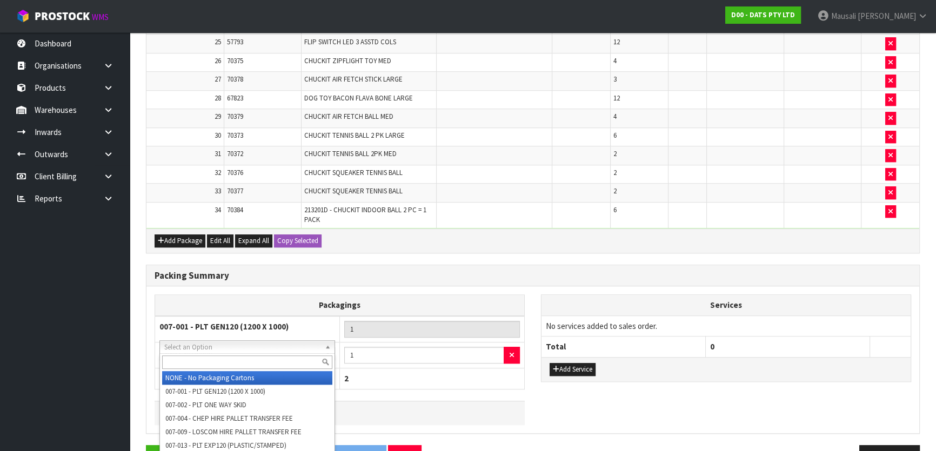
click at [208, 361] on input "text" at bounding box center [247, 363] width 170 height 14
type input "OC"
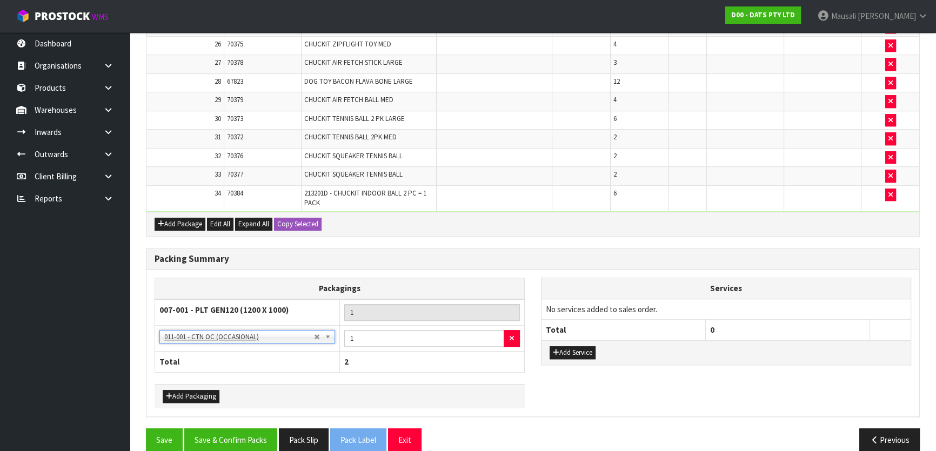
scroll to position [925, 0]
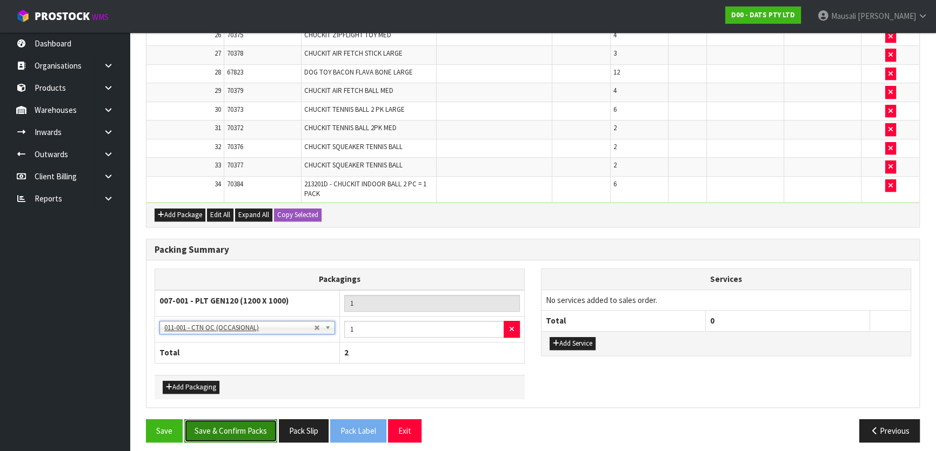
click at [231, 422] on button "Save & Confirm Packs" at bounding box center [230, 430] width 93 height 23
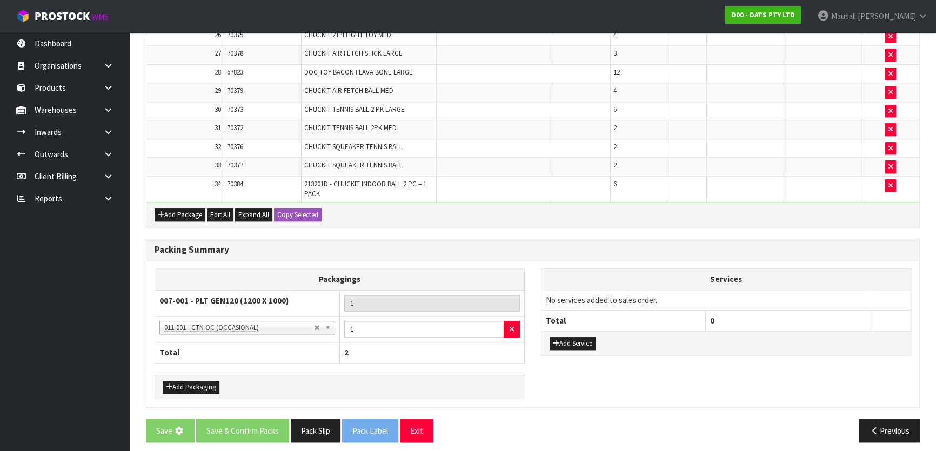
scroll to position [0, 0]
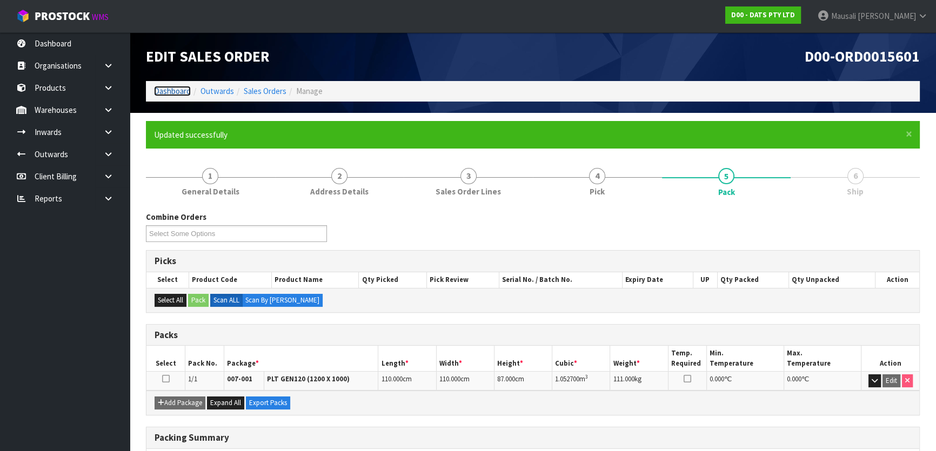
click at [164, 91] on link "Dashboard" at bounding box center [172, 91] width 37 height 10
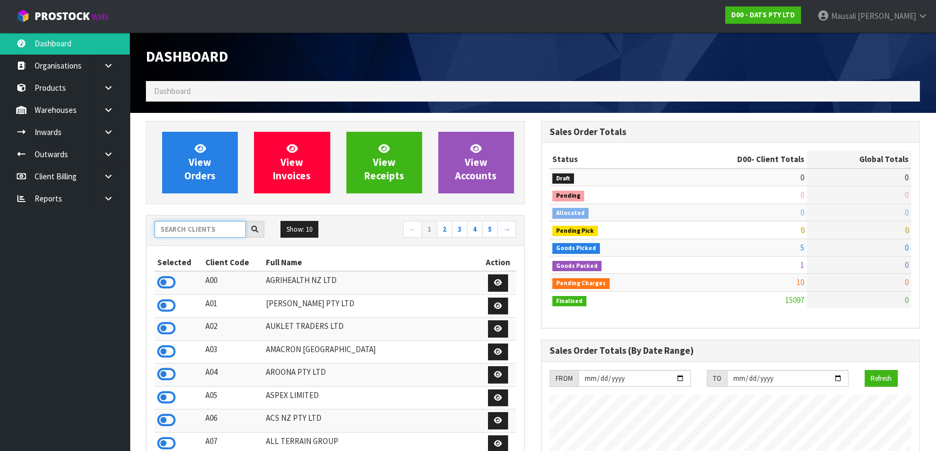
scroll to position [828, 394]
click at [191, 229] on input "text" at bounding box center [200, 229] width 91 height 17
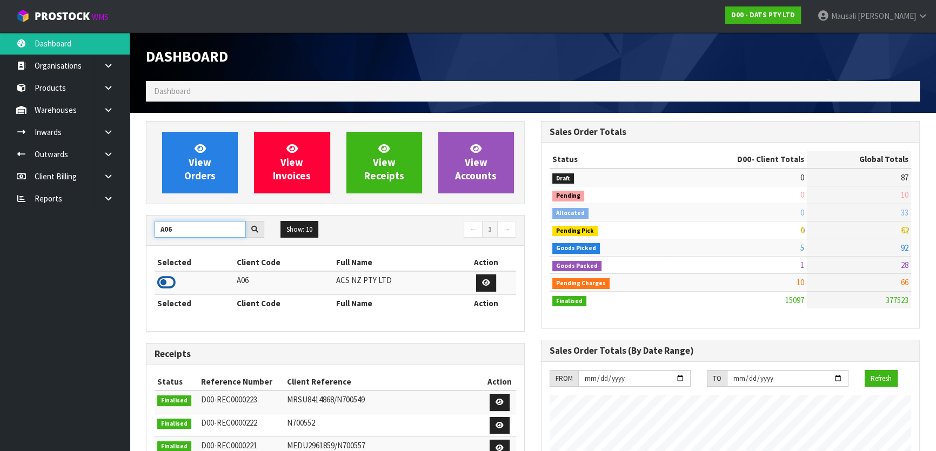
type input "A06"
click at [167, 282] on icon at bounding box center [166, 283] width 18 height 16
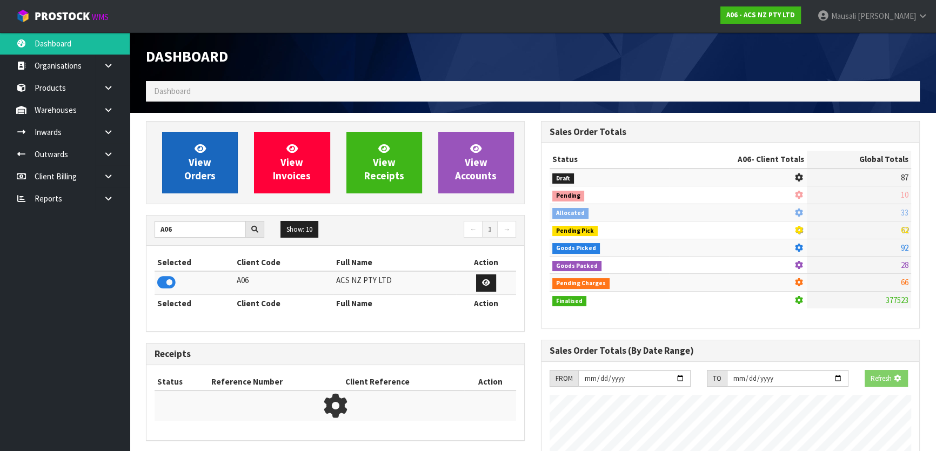
scroll to position [673, 394]
click at [189, 164] on link "View Orders" at bounding box center [200, 163] width 76 height 62
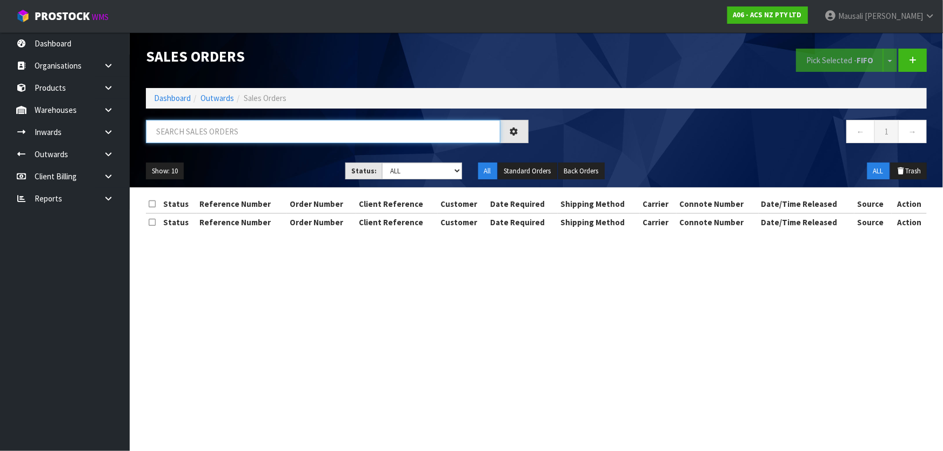
click at [173, 138] on input "text" at bounding box center [323, 131] width 355 height 23
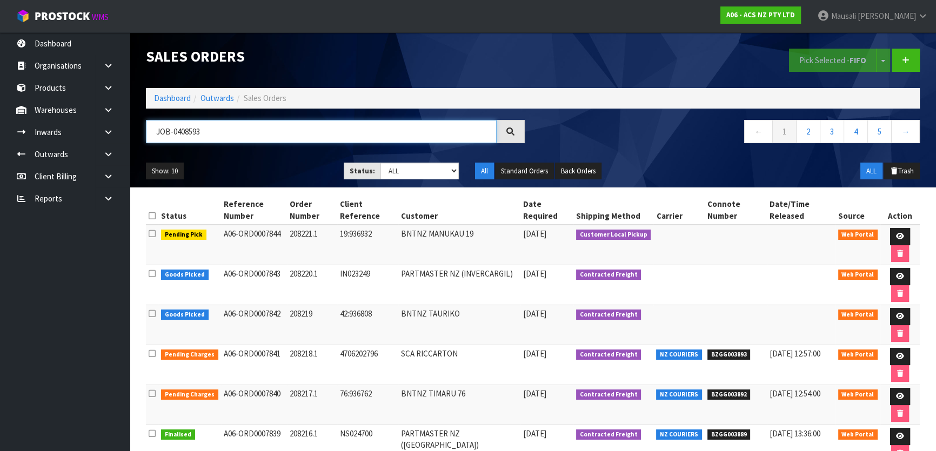
type input "JOB-0408593"
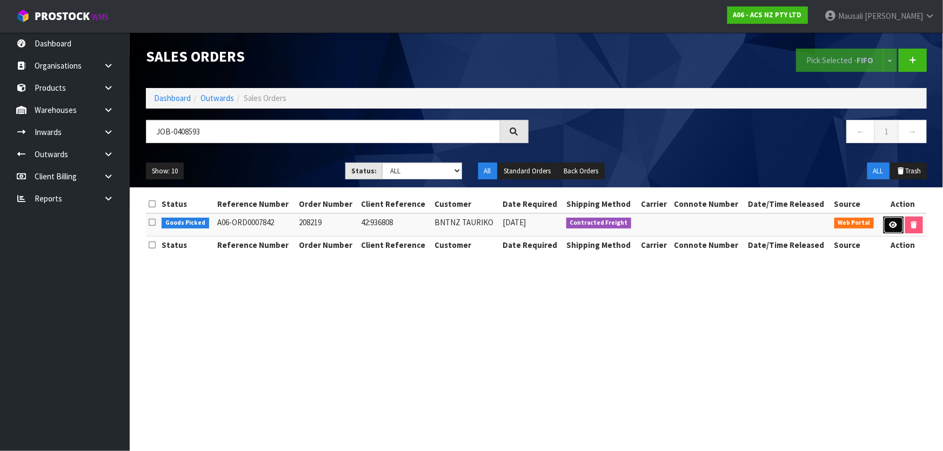
click at [890, 223] on icon at bounding box center [894, 225] width 8 height 7
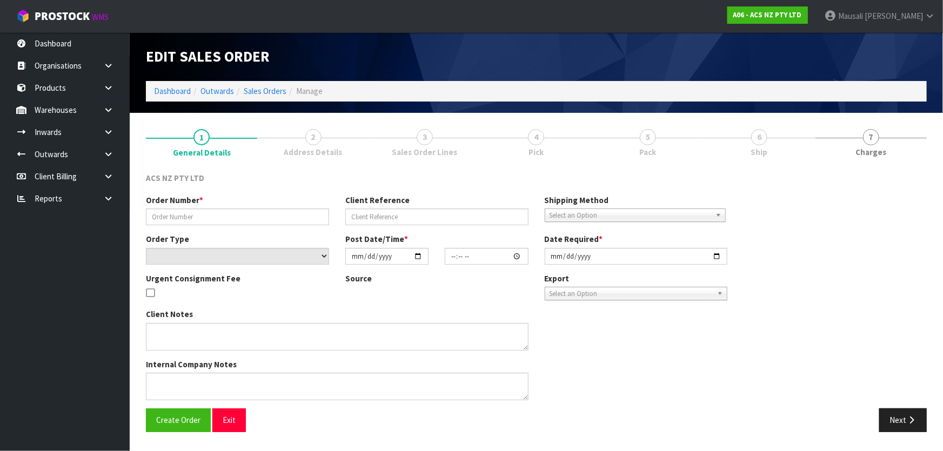
type input "208219"
type input "42:936808"
select select "number:0"
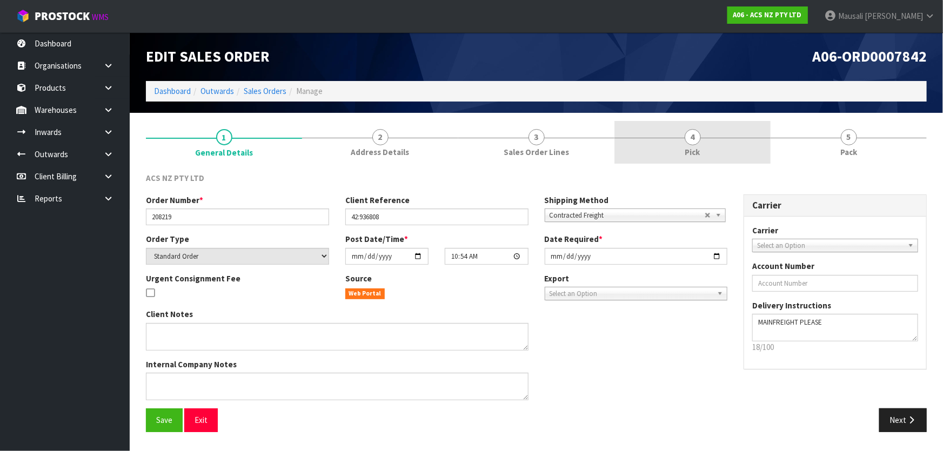
click at [736, 150] on link "4 Pick" at bounding box center [692, 142] width 156 height 43
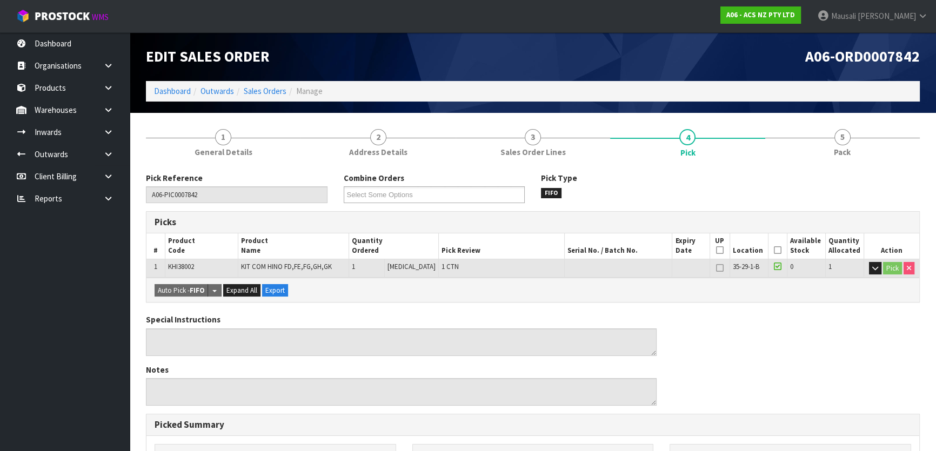
click at [774, 250] on icon at bounding box center [778, 250] width 8 height 1
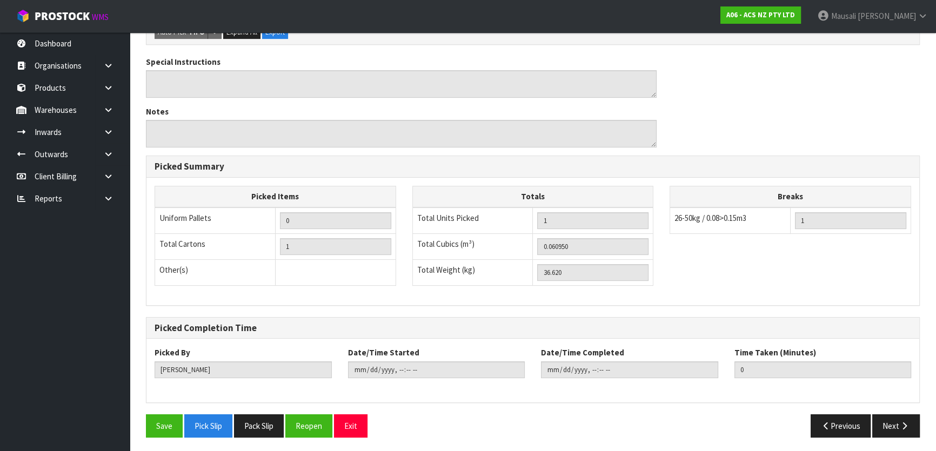
scroll to position [297, 0]
click at [167, 421] on button "Save" at bounding box center [164, 425] width 37 height 23
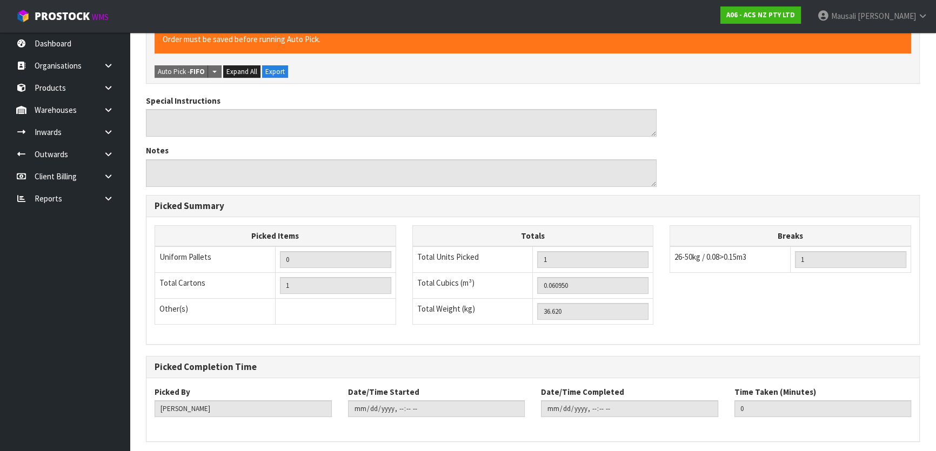
scroll to position [0, 0]
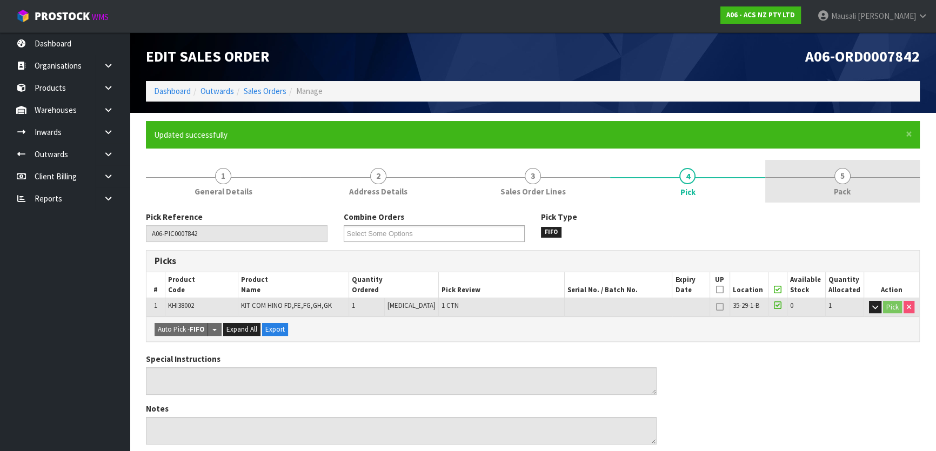
click at [839, 186] on span "Pack" at bounding box center [842, 191] width 17 height 11
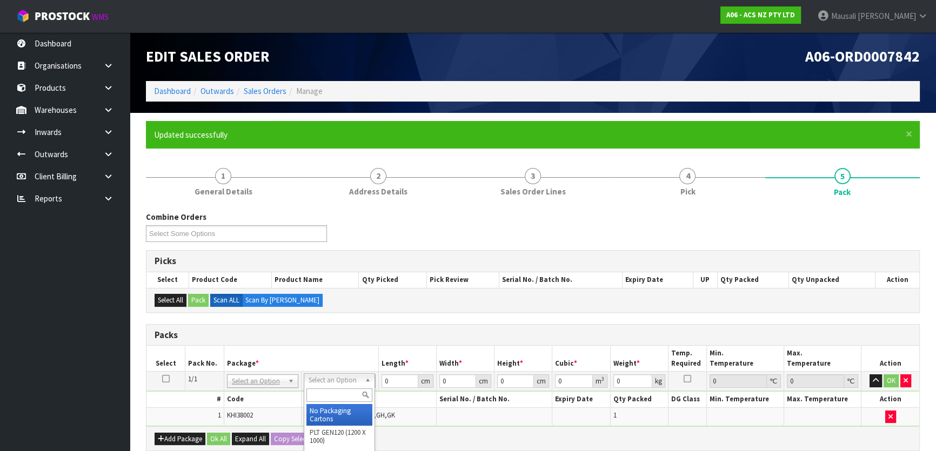
click at [332, 394] on input "text" at bounding box center [339, 396] width 66 height 14
drag, startPoint x: 394, startPoint y: 384, endPoint x: 361, endPoint y: 382, distance: 33.0
click at [361, 382] on tr "1/1 NONE 007-001 007-002 007-004 007-009 007-013 007-014 007-015 007-017 007-01…" at bounding box center [532, 381] width 773 height 19
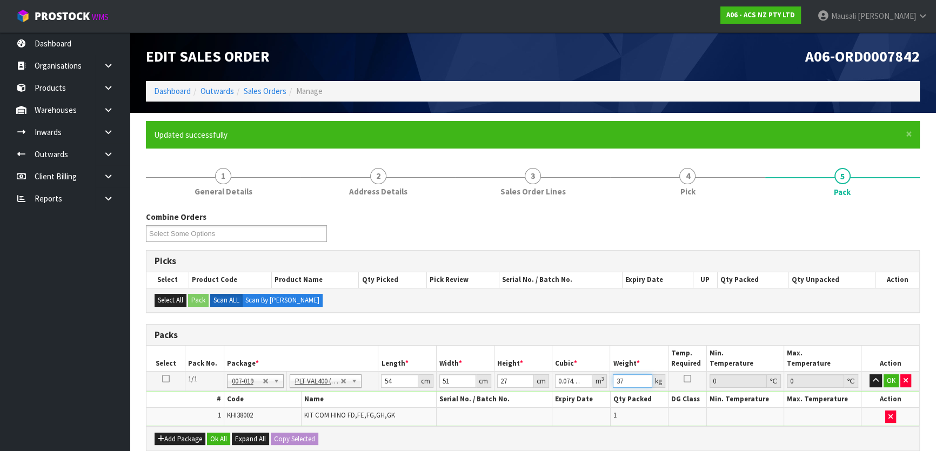
scroll to position [203, 0]
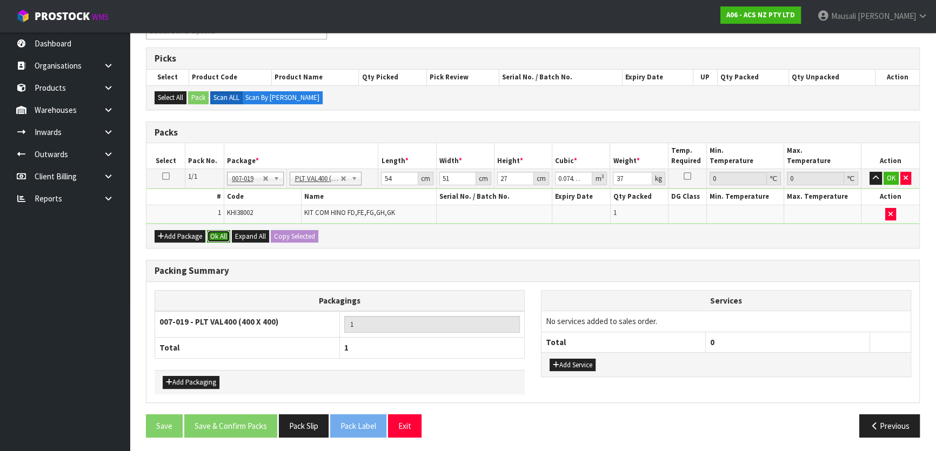
click at [216, 235] on button "Ok All" at bounding box center [218, 236] width 23 height 13
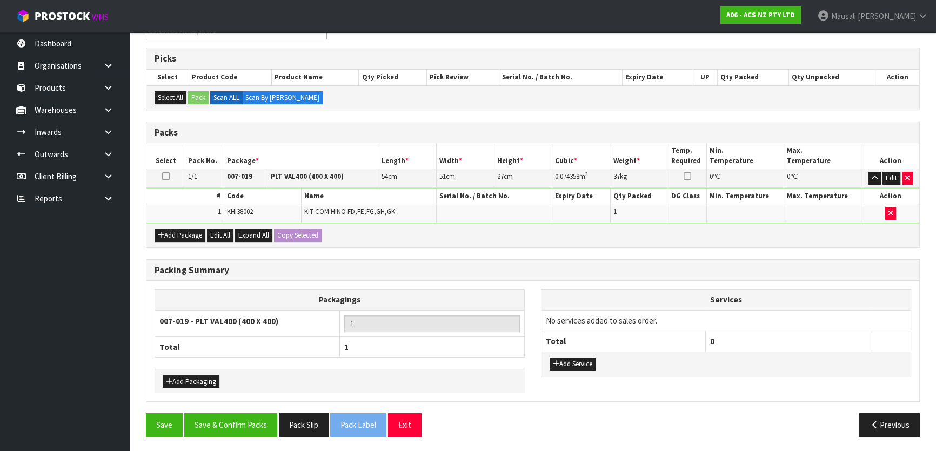
scroll to position [202, 0]
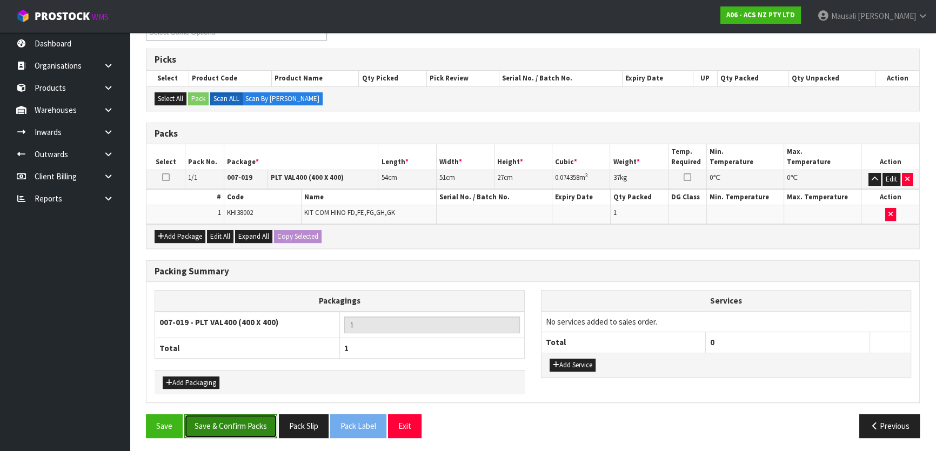
click at [218, 422] on button "Save & Confirm Packs" at bounding box center [230, 425] width 93 height 23
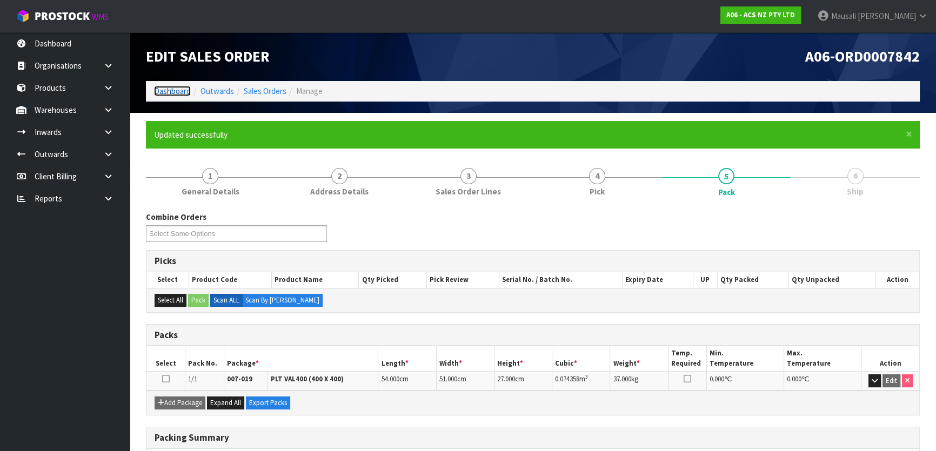
click at [171, 86] on link "Dashboard" at bounding box center [172, 91] width 37 height 10
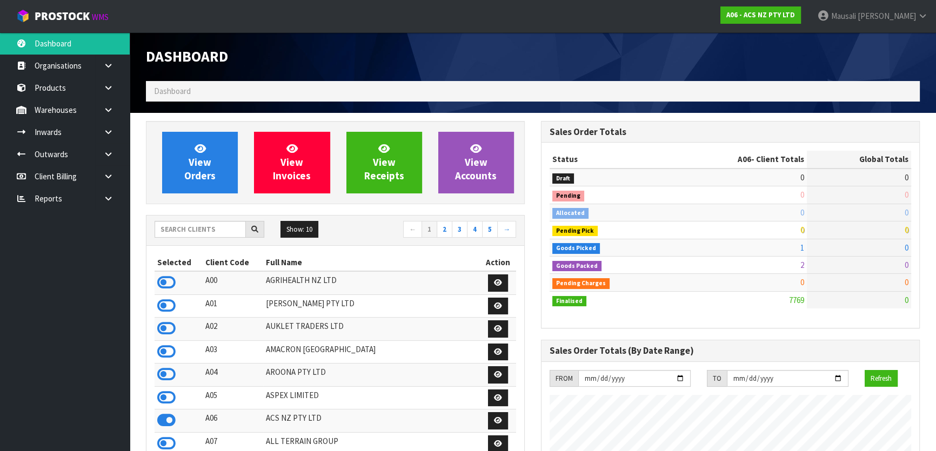
scroll to position [817, 394]
click at [170, 225] on input "text" at bounding box center [200, 229] width 91 height 17
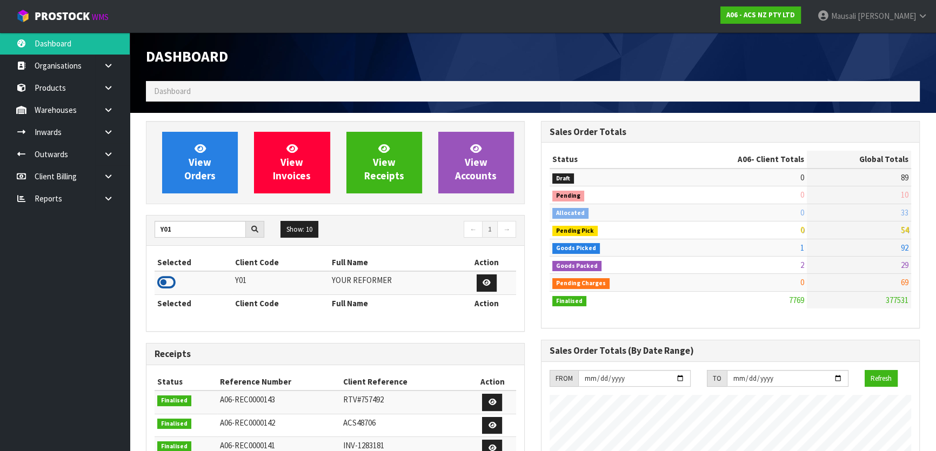
click at [169, 287] on icon at bounding box center [166, 283] width 18 height 16
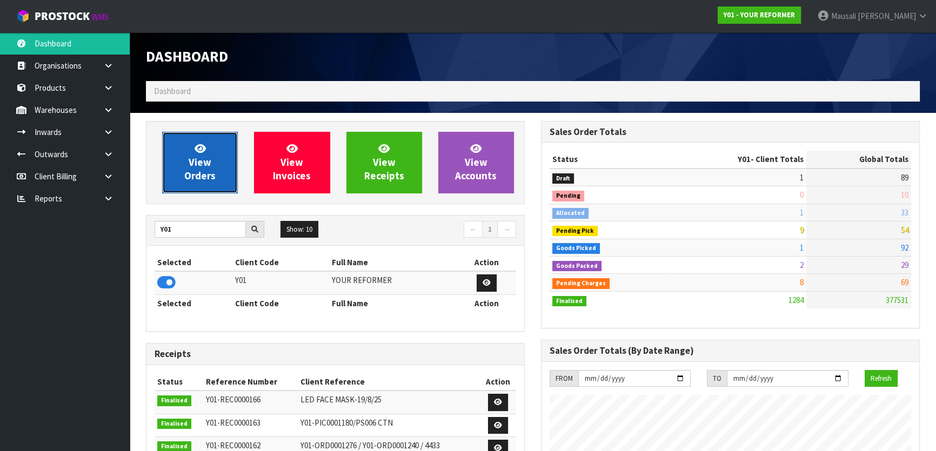
click at [216, 175] on link "View Orders" at bounding box center [200, 163] width 76 height 62
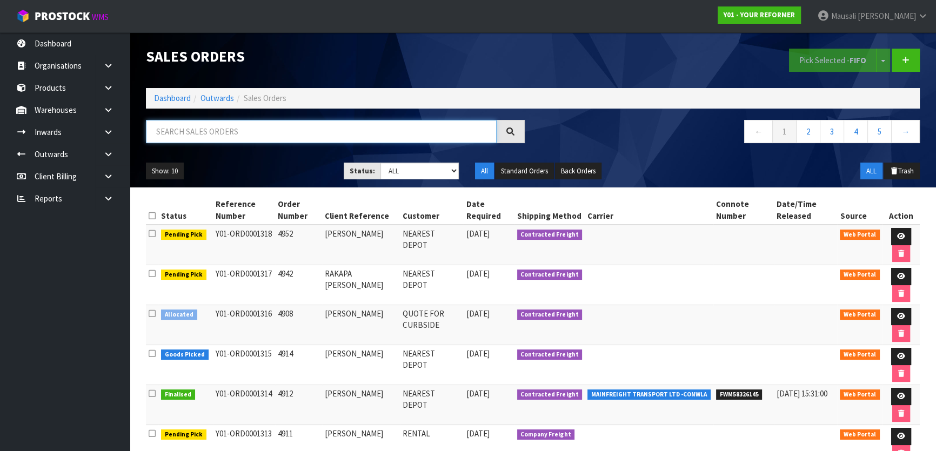
click at [172, 136] on input "text" at bounding box center [321, 131] width 351 height 23
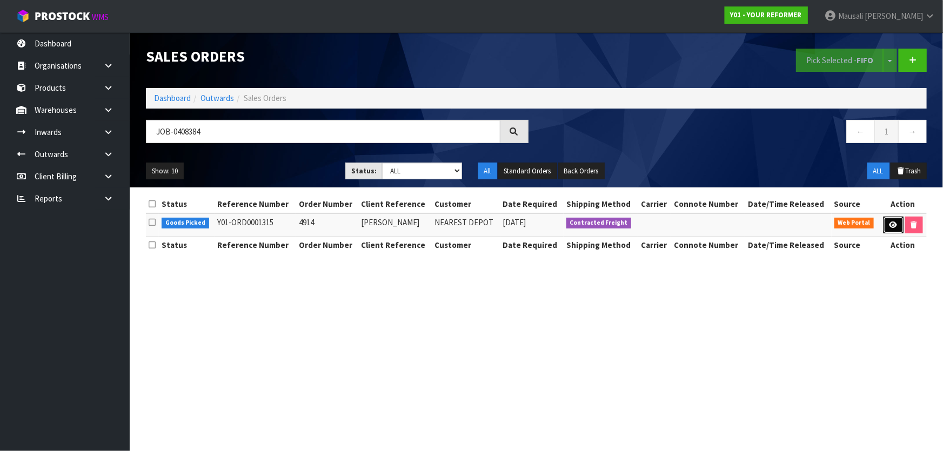
click at [886, 222] on link at bounding box center [894, 225] width 20 height 17
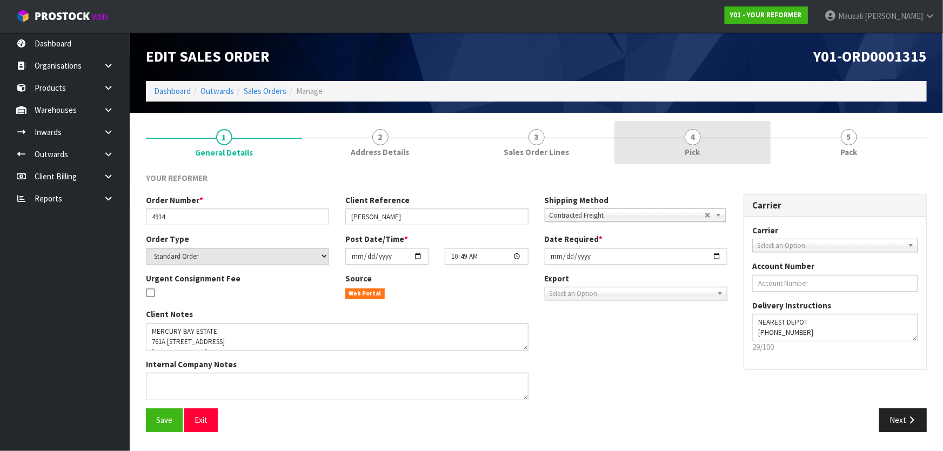
click at [621, 140] on link "4 Pick" at bounding box center [692, 142] width 156 height 43
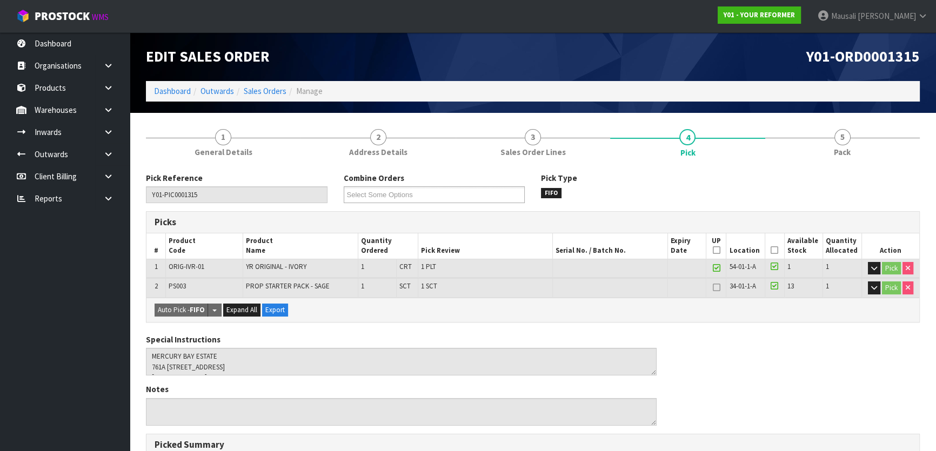
click at [774, 251] on icon at bounding box center [775, 250] width 8 height 1
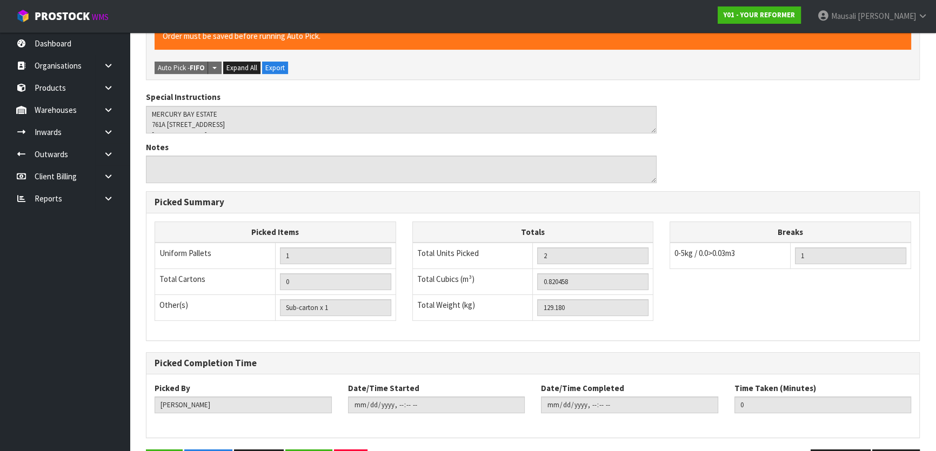
scroll to position [317, 0]
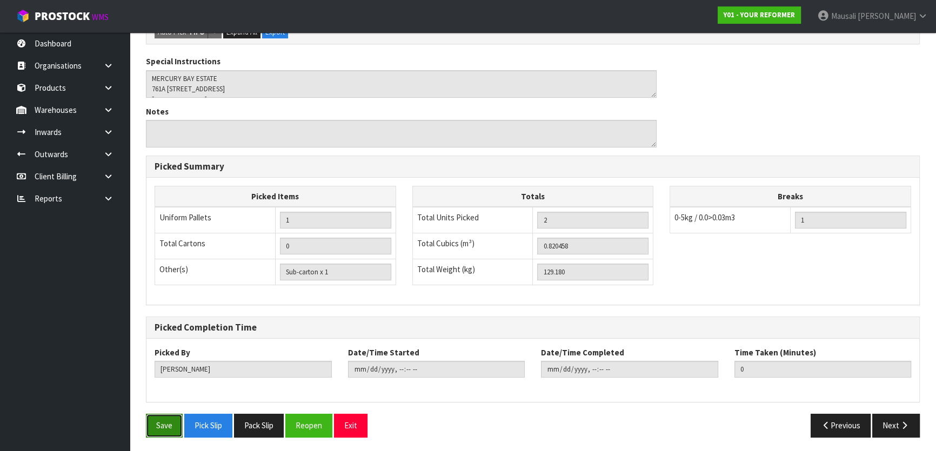
drag, startPoint x: 161, startPoint y: 425, endPoint x: 177, endPoint y: 410, distance: 22.2
click at [161, 424] on button "Save" at bounding box center [164, 425] width 37 height 23
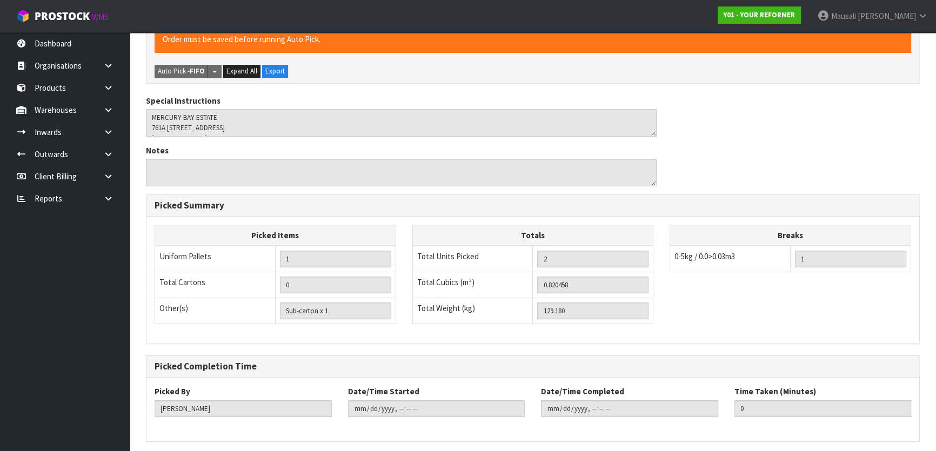
scroll to position [0, 0]
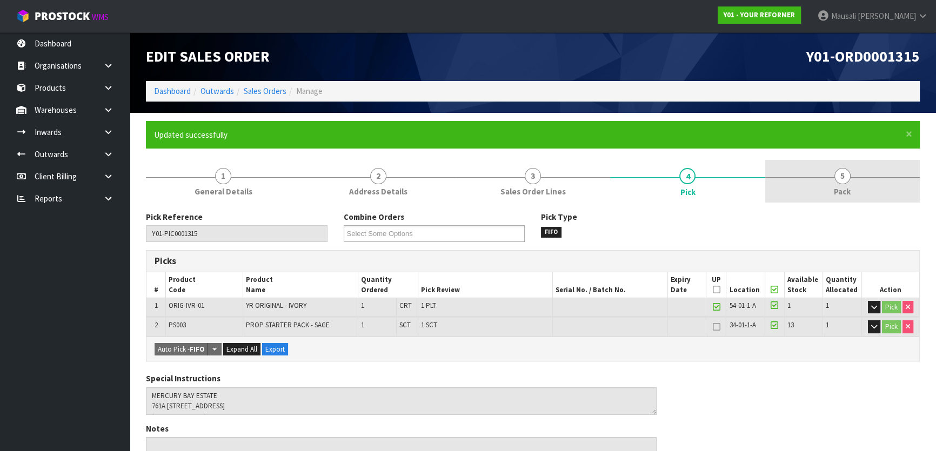
click at [841, 191] on span "Pack" at bounding box center [842, 191] width 17 height 11
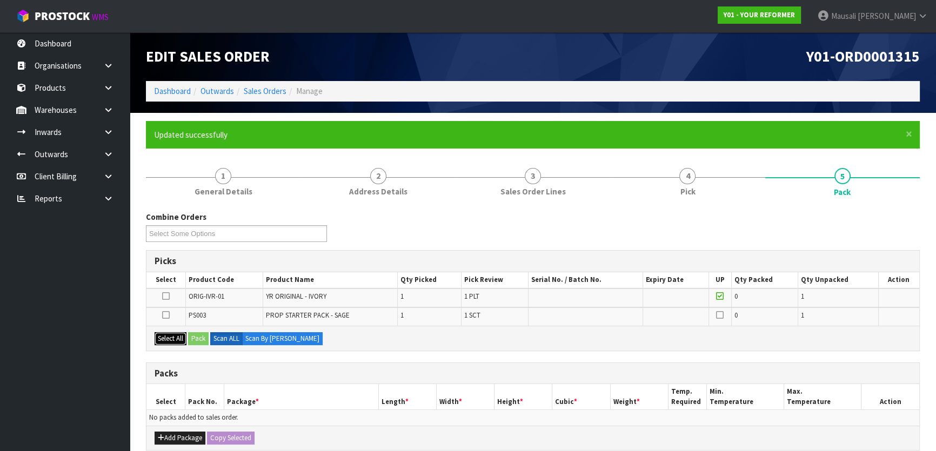
click at [170, 337] on button "Select All" at bounding box center [171, 338] width 32 height 13
click at [198, 342] on button "Pack" at bounding box center [198, 338] width 21 height 13
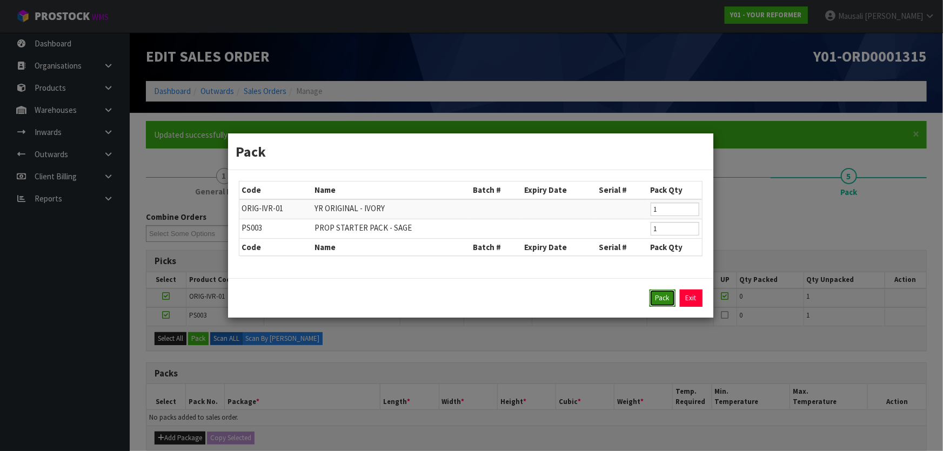
click at [653, 300] on button "Pack" at bounding box center [663, 298] width 26 height 17
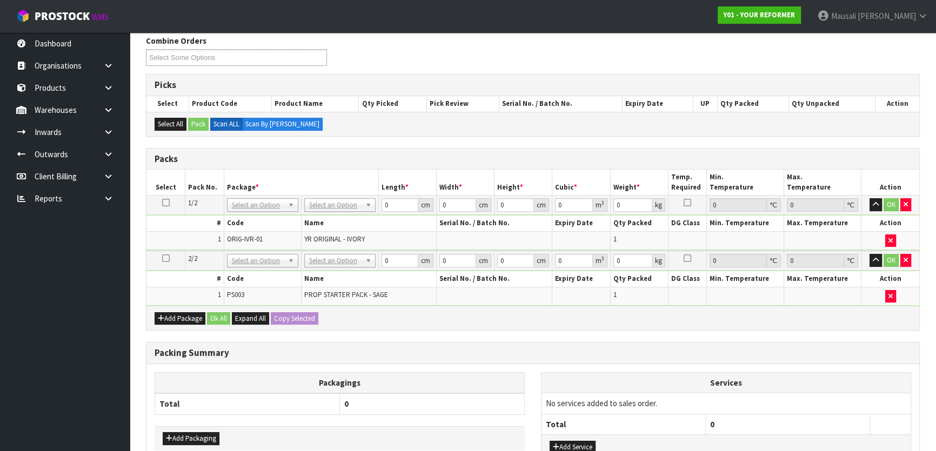
scroll to position [196, 0]
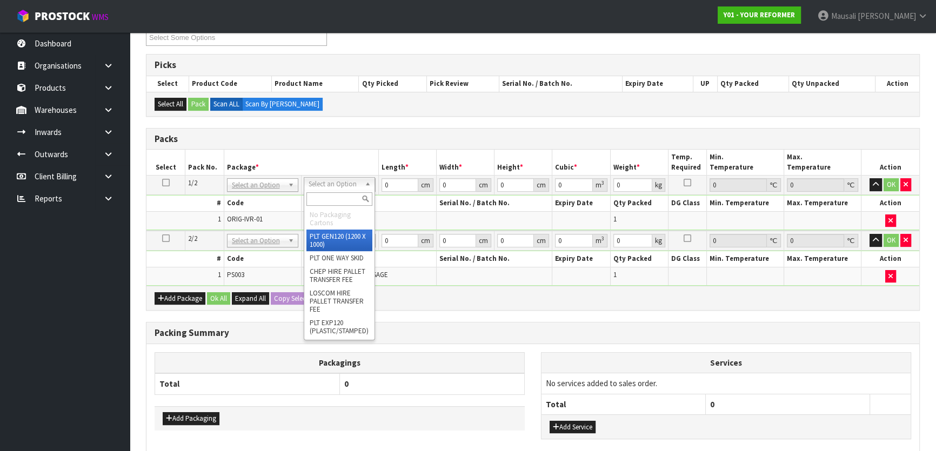
click at [317, 202] on input "text" at bounding box center [339, 199] width 66 height 14
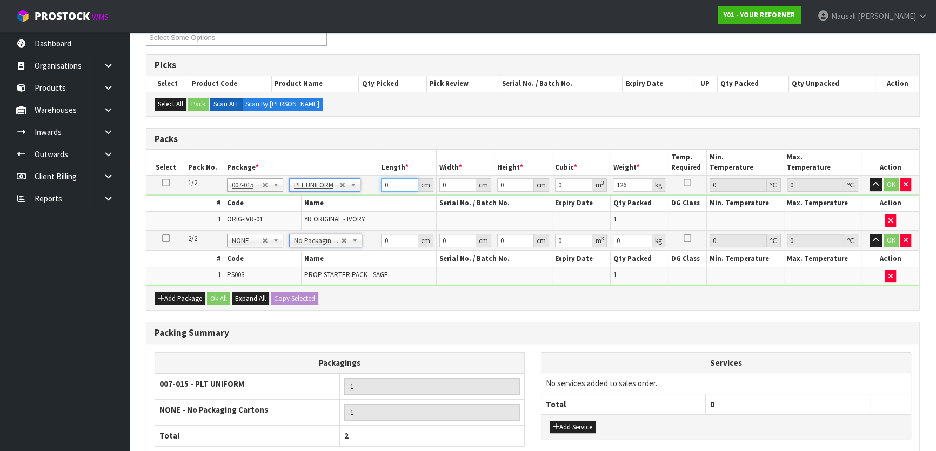
drag, startPoint x: 394, startPoint y: 185, endPoint x: 374, endPoint y: 192, distance: 21.5
click at [369, 192] on tr "1/2 NONE 007-001 007-002 007-004 007-009 007-013 007-014 007-015 007-017 007-01…" at bounding box center [532, 185] width 773 height 19
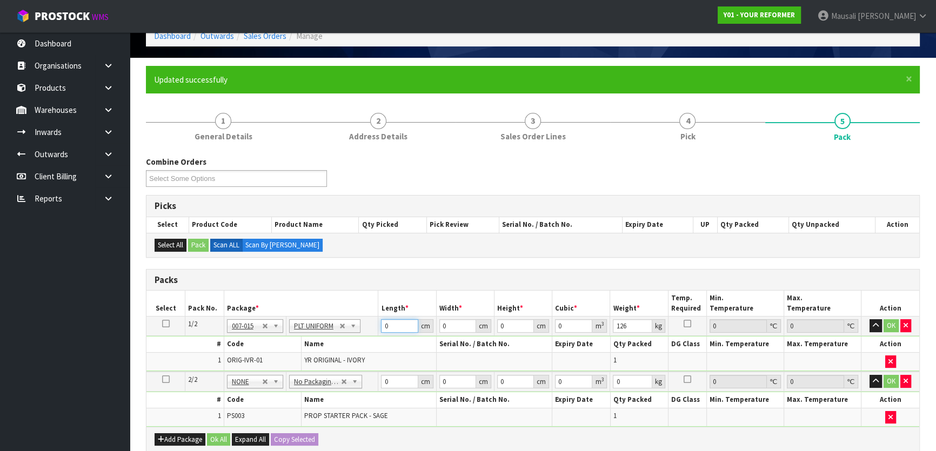
scroll to position [49, 0]
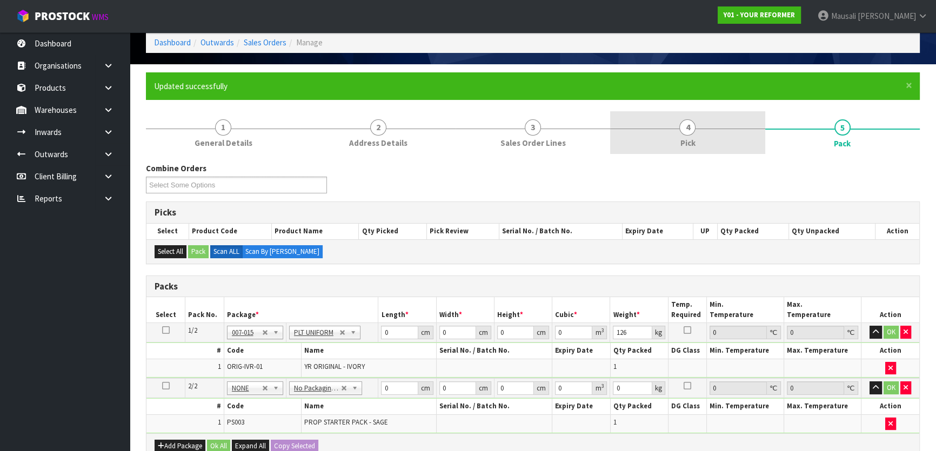
click at [690, 130] on span "4" at bounding box center [687, 127] width 16 height 16
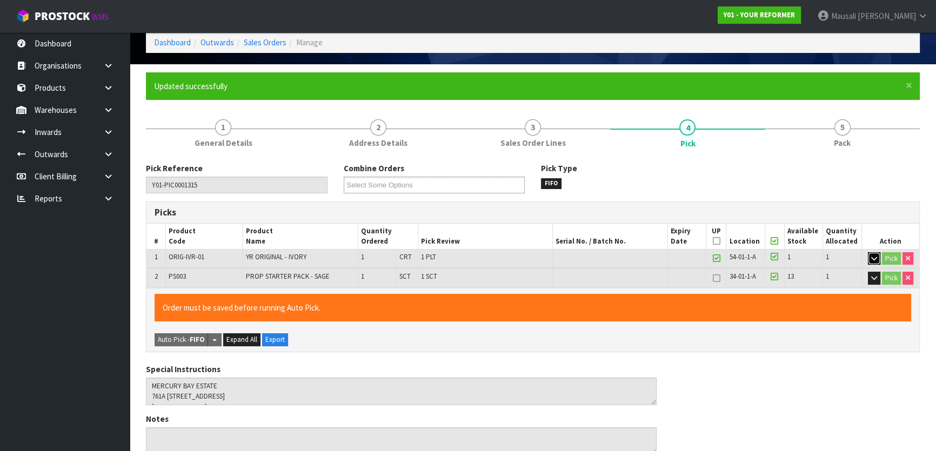
click at [872, 258] on icon "button" at bounding box center [874, 258] width 6 height 7
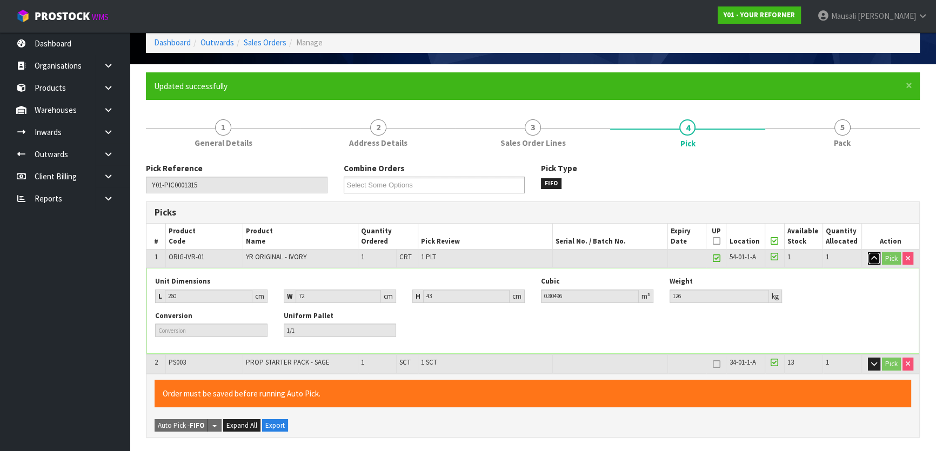
click at [872, 260] on icon "button" at bounding box center [874, 258] width 6 height 7
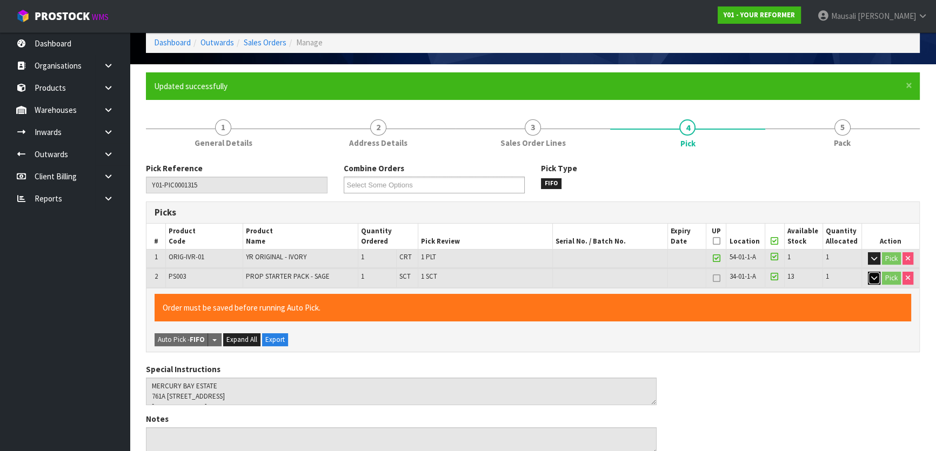
click at [872, 275] on icon "button" at bounding box center [874, 278] width 6 height 7
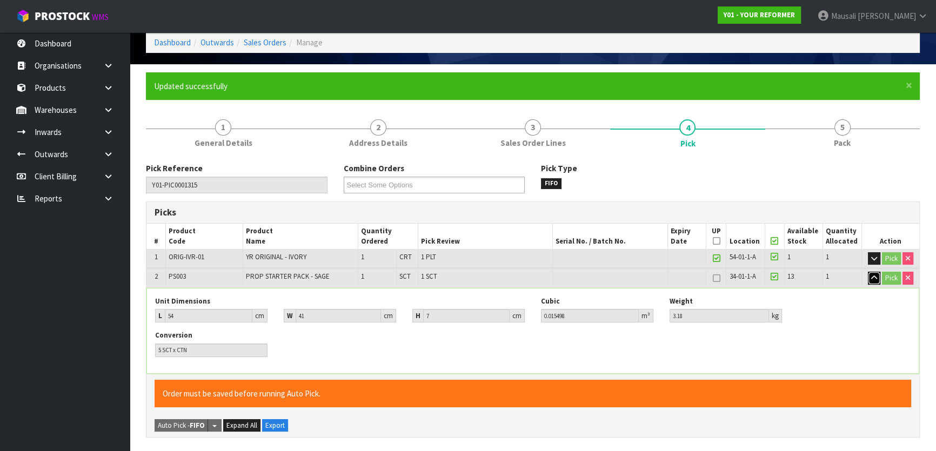
click at [870, 276] on button "button" at bounding box center [874, 278] width 12 height 13
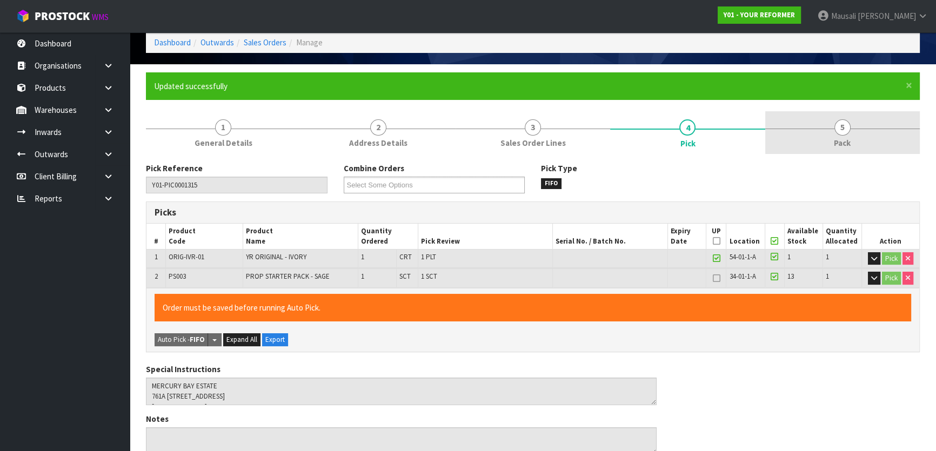
click at [828, 139] on link "5 Pack" at bounding box center [842, 132] width 155 height 43
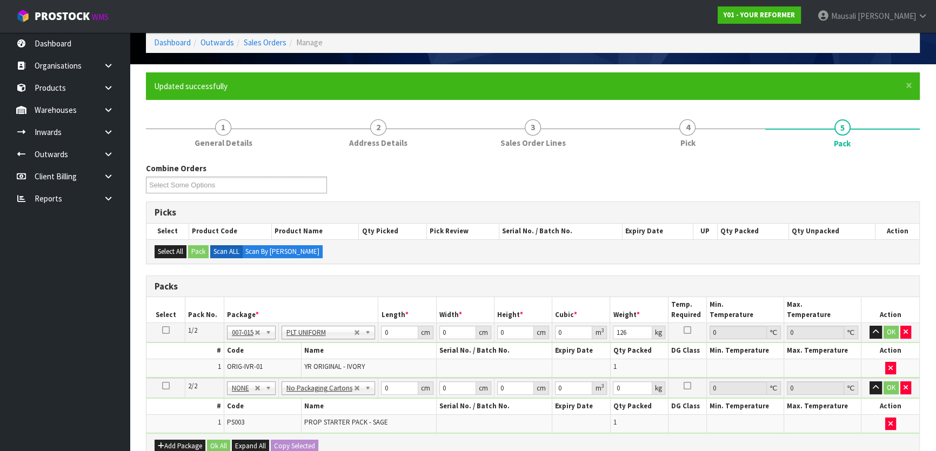
scroll to position [284, 0]
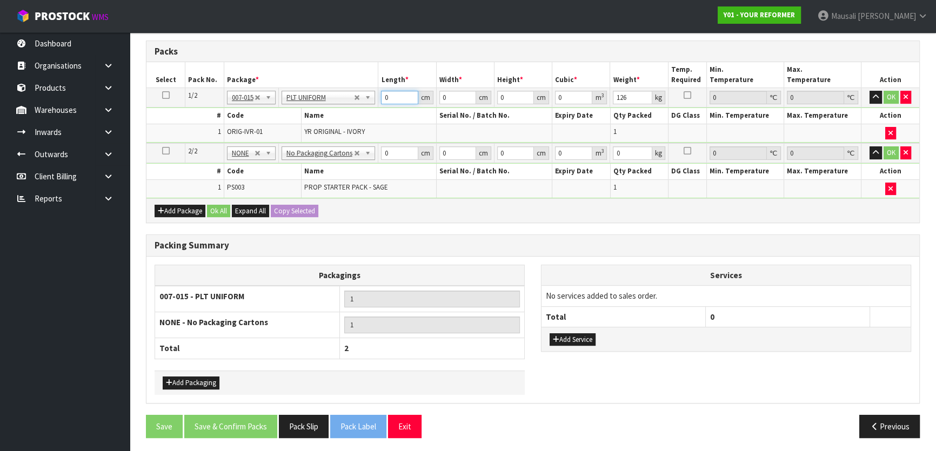
drag, startPoint x: 395, startPoint y: 93, endPoint x: 313, endPoint y: 151, distance: 100.5
click at [320, 146] on table "Select Pack No. Package * Length * Width * Height * Cubic * Weight * Temp. Requ…" at bounding box center [532, 130] width 773 height 136
drag, startPoint x: 398, startPoint y: 154, endPoint x: 373, endPoint y: 158, distance: 25.2
click at [373, 158] on tr "2/2 NONE 007-001 007-002 007-004 007-009 007-013 007-014 007-015 007-017 007-01…" at bounding box center [532, 153] width 773 height 20
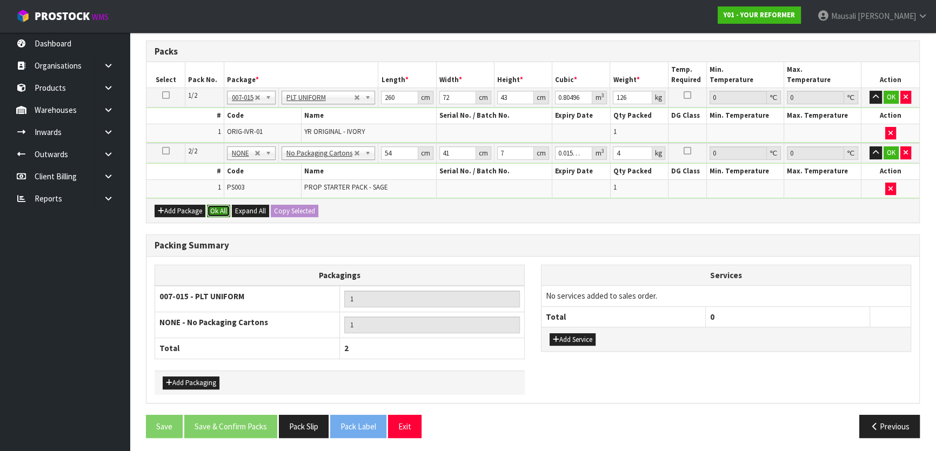
click at [219, 207] on button "Ok All" at bounding box center [218, 211] width 23 height 13
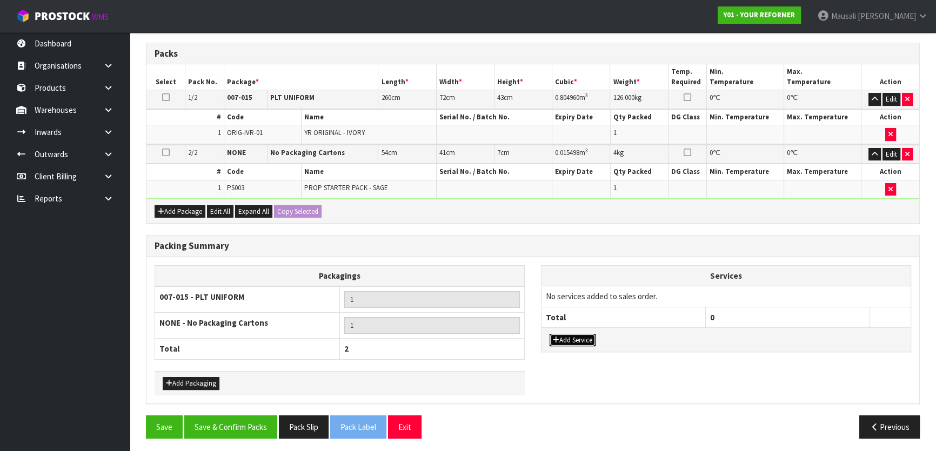
click at [577, 334] on button "Add Service" at bounding box center [573, 340] width 46 height 13
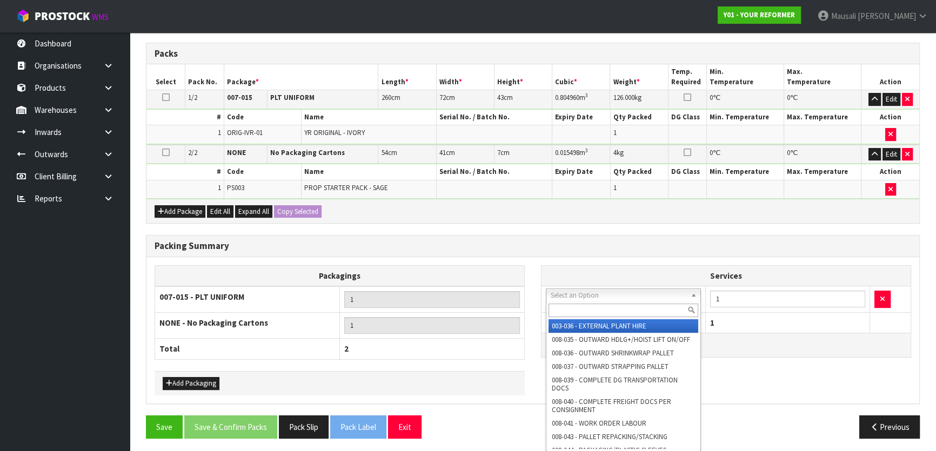
click at [568, 309] on input "text" at bounding box center [624, 311] width 150 height 14
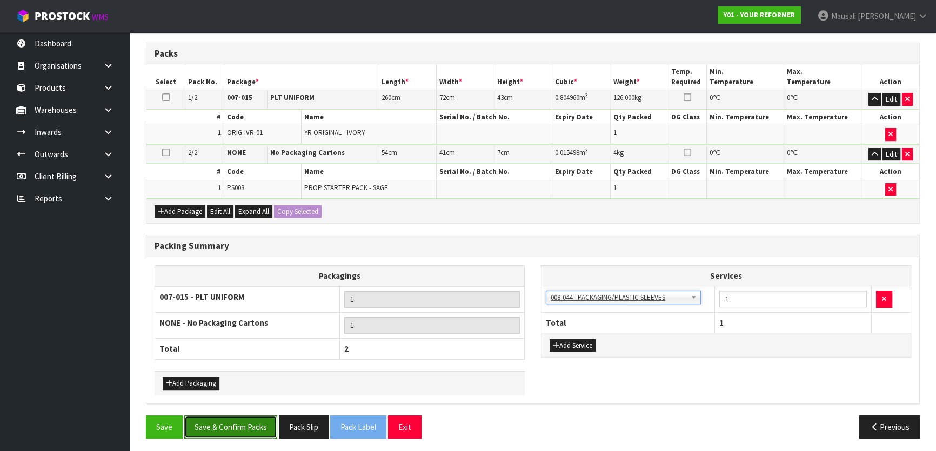
click at [223, 427] on button "Save & Confirm Packs" at bounding box center [230, 427] width 93 height 23
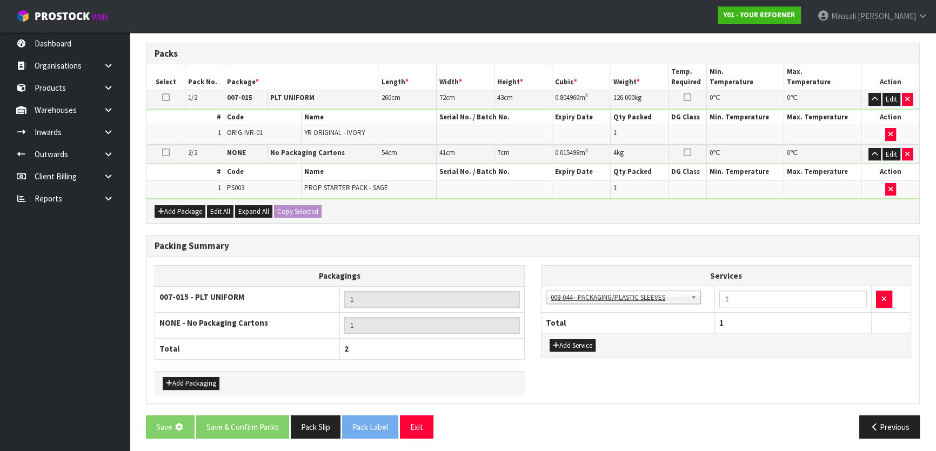
scroll to position [0, 0]
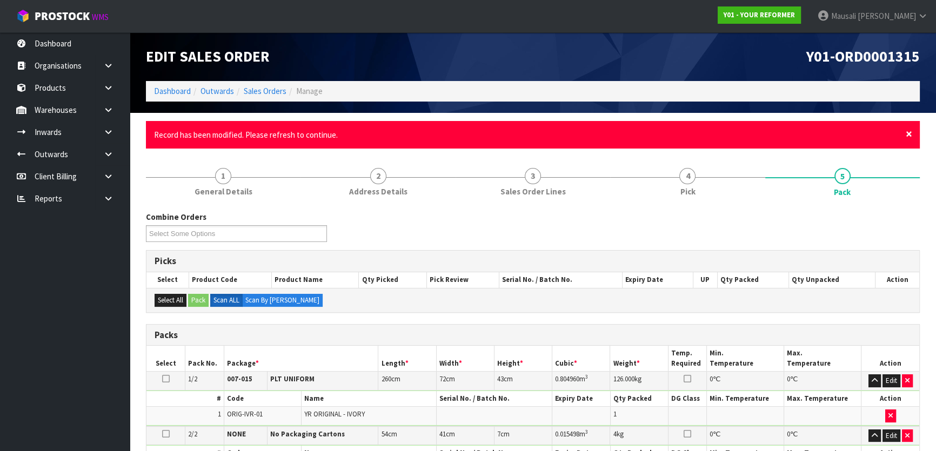
click at [906, 131] on span "×" at bounding box center [909, 133] width 6 height 15
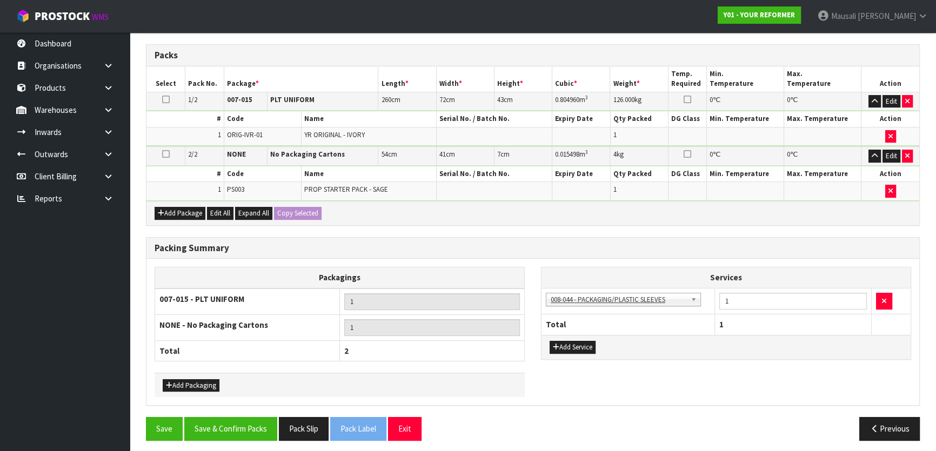
scroll to position [243, 0]
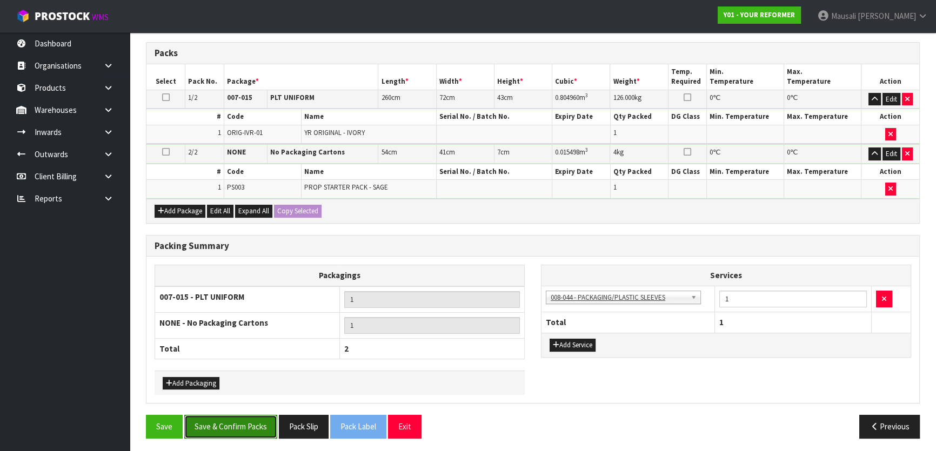
click at [247, 419] on button "Save & Confirm Packs" at bounding box center [230, 426] width 93 height 23
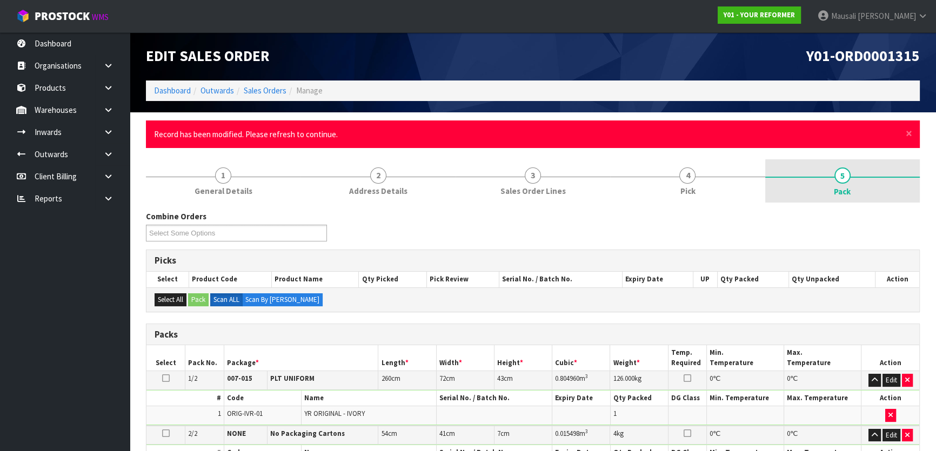
scroll to position [0, 0]
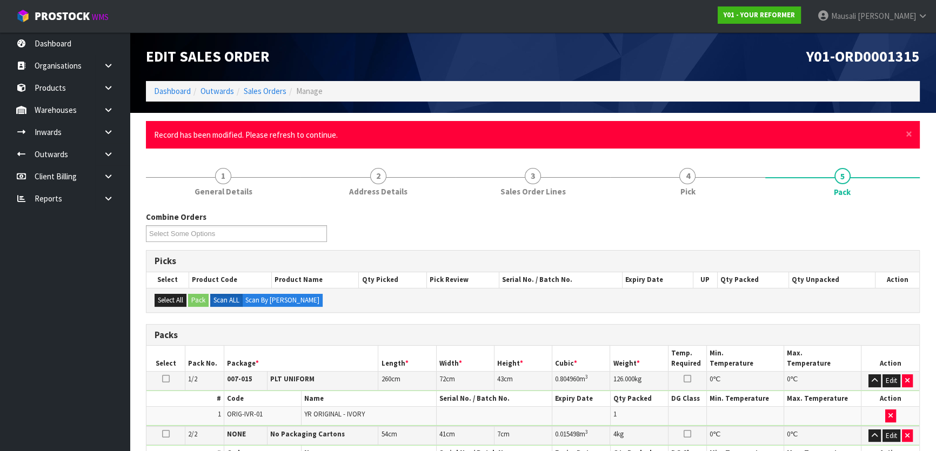
click at [905, 130] on div "× Close Record has been modified. Please refresh to continue." at bounding box center [533, 135] width 774 height 28
click at [906, 133] on span "×" at bounding box center [909, 133] width 6 height 15
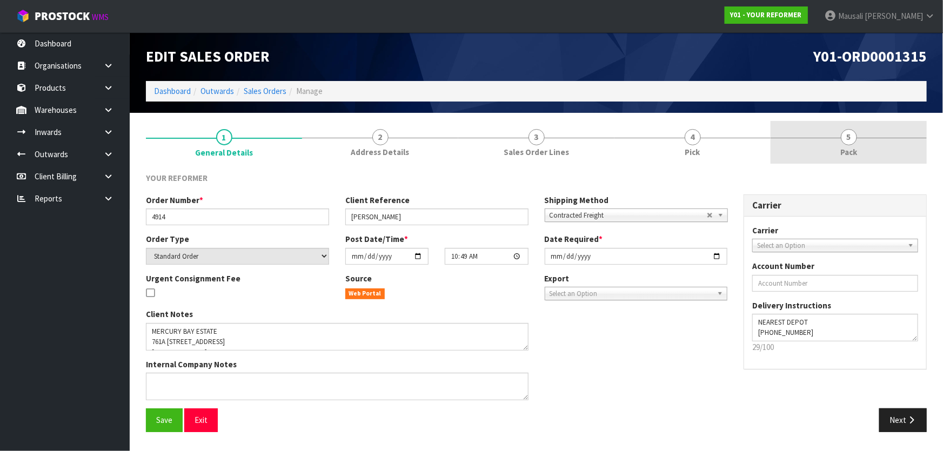
click at [843, 145] on link "5 Pack" at bounding box center [849, 142] width 156 height 43
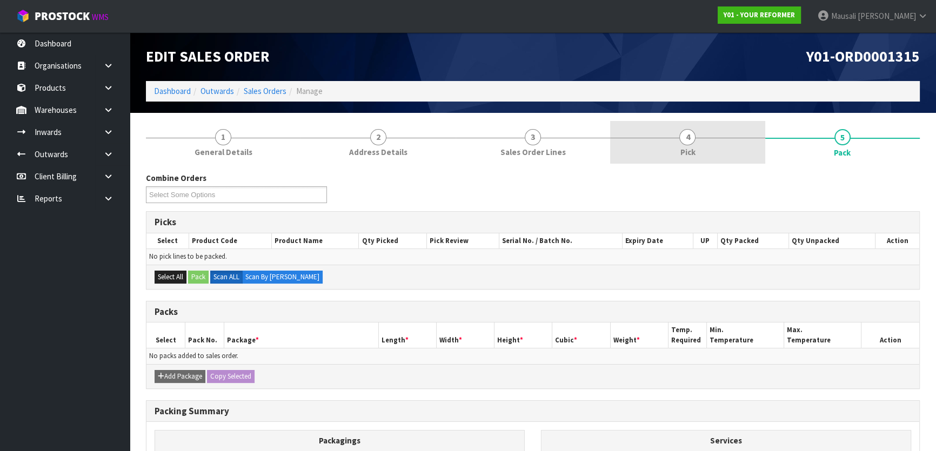
click at [715, 151] on link "4 Pick" at bounding box center [687, 142] width 155 height 43
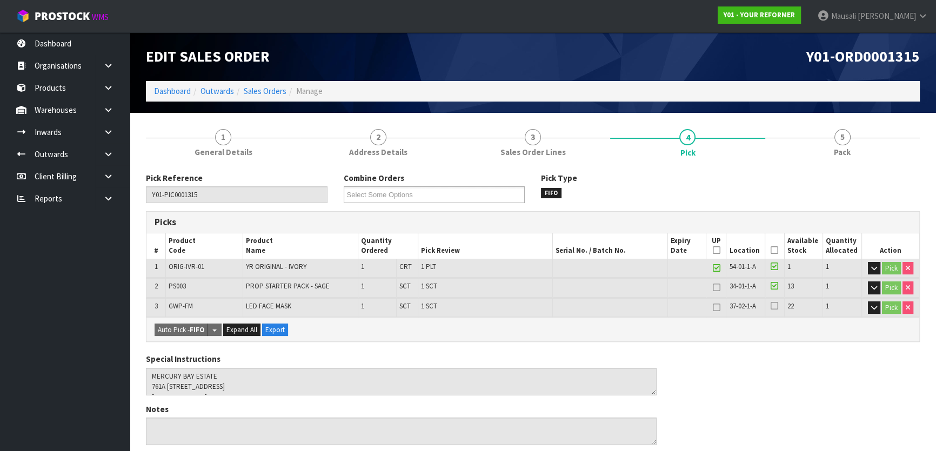
click at [774, 250] on icon at bounding box center [775, 250] width 8 height 1
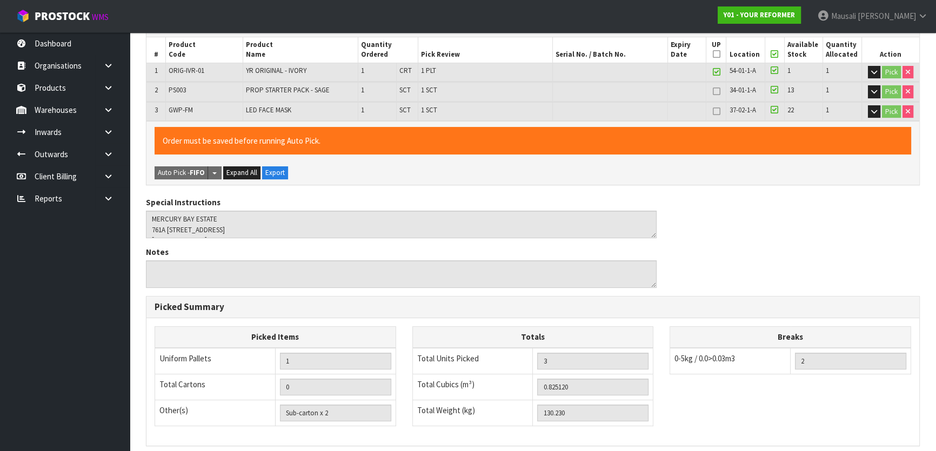
scroll to position [337, 0]
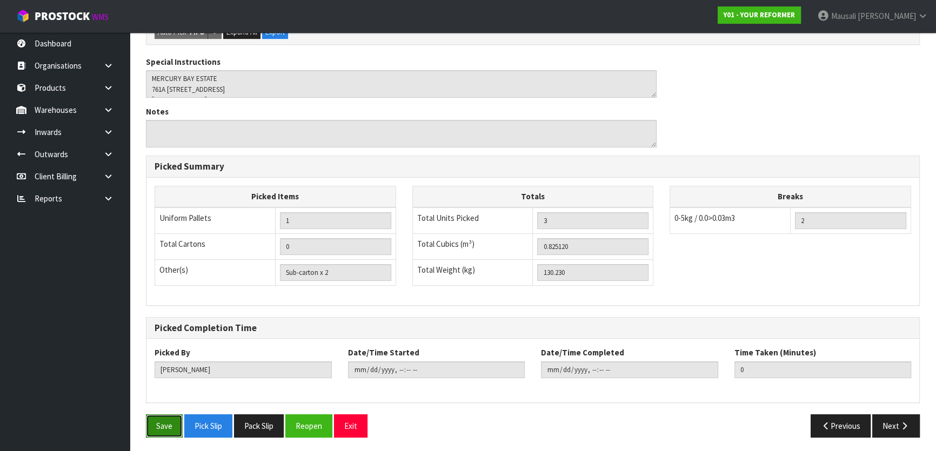
click at [166, 422] on button "Save" at bounding box center [164, 425] width 37 height 23
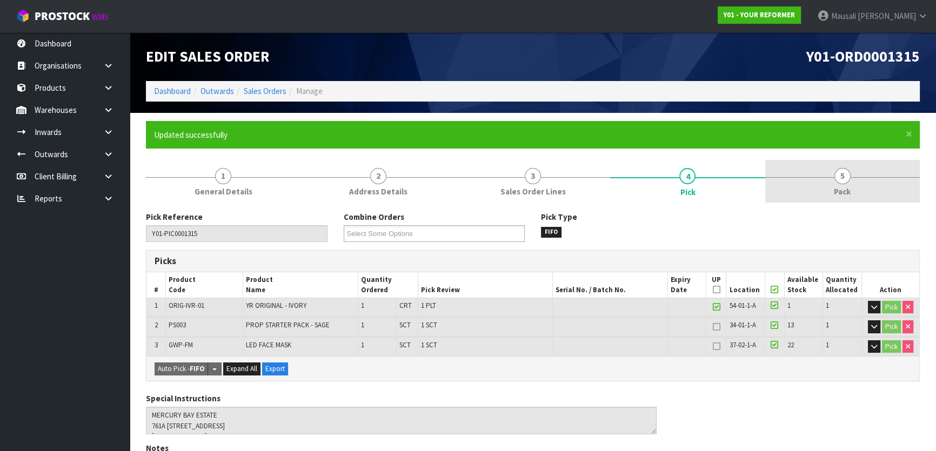
click at [838, 184] on link "5 Pack" at bounding box center [842, 181] width 155 height 43
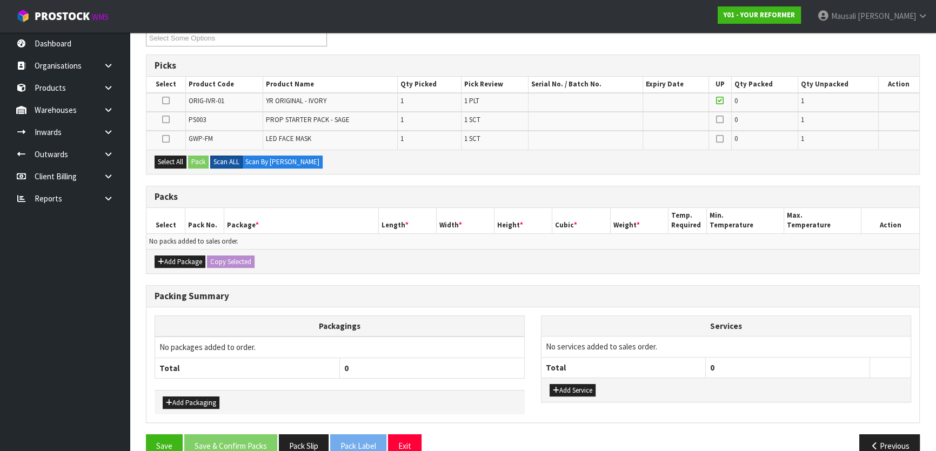
scroll to position [196, 0]
click at [471, 205] on div "Packs" at bounding box center [532, 197] width 773 height 22
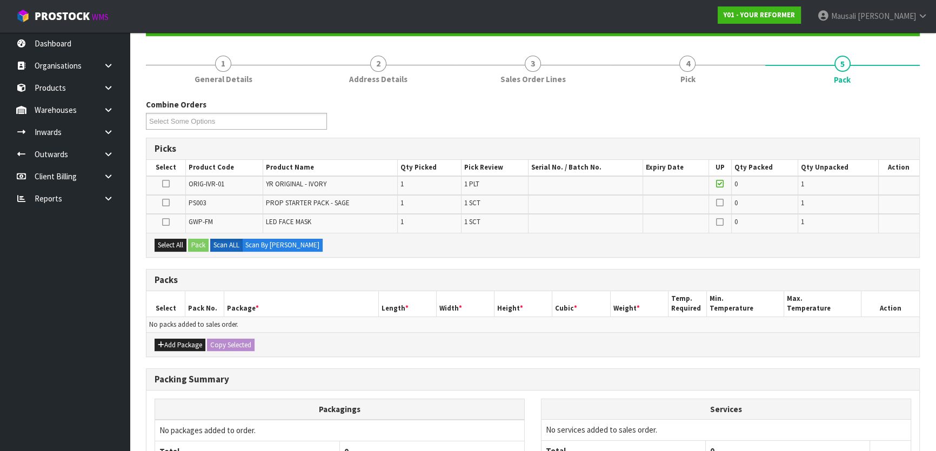
scroll to position [98, 0]
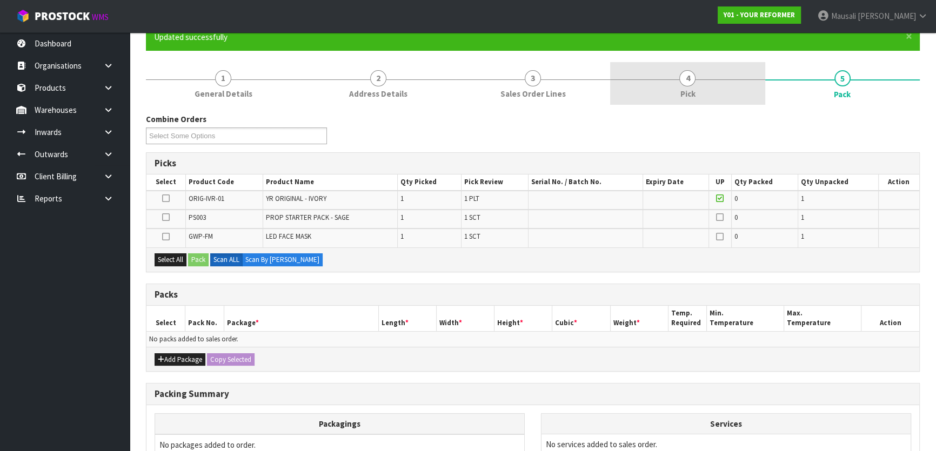
click at [684, 89] on span "Pick" at bounding box center [687, 93] width 15 height 11
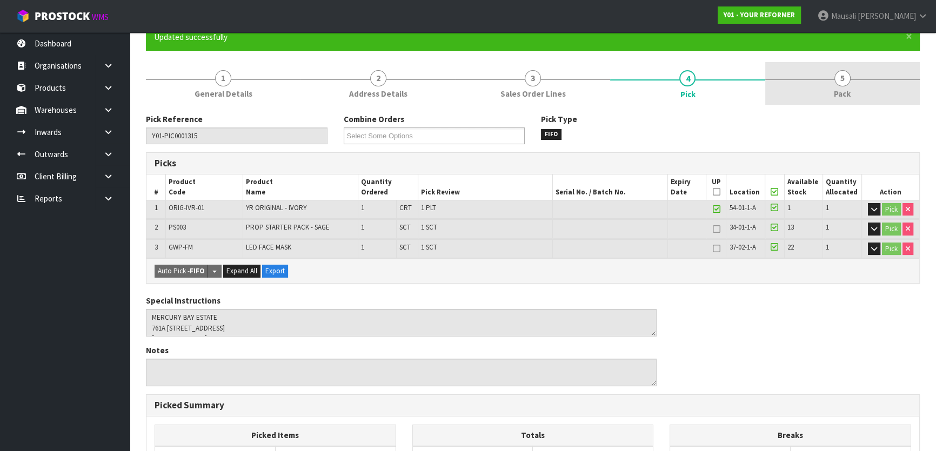
click at [838, 91] on span "Pack" at bounding box center [842, 93] width 17 height 11
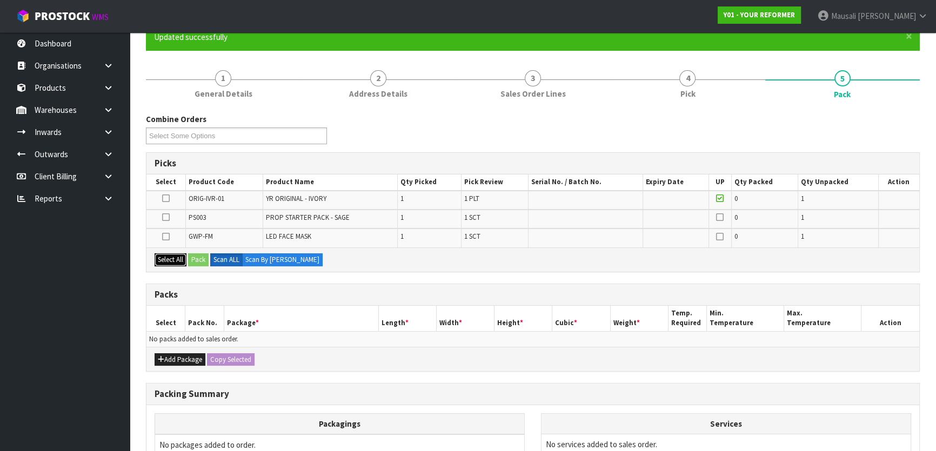
click at [174, 257] on button "Select All" at bounding box center [171, 259] width 32 height 13
click at [195, 258] on button "Pack" at bounding box center [198, 259] width 21 height 13
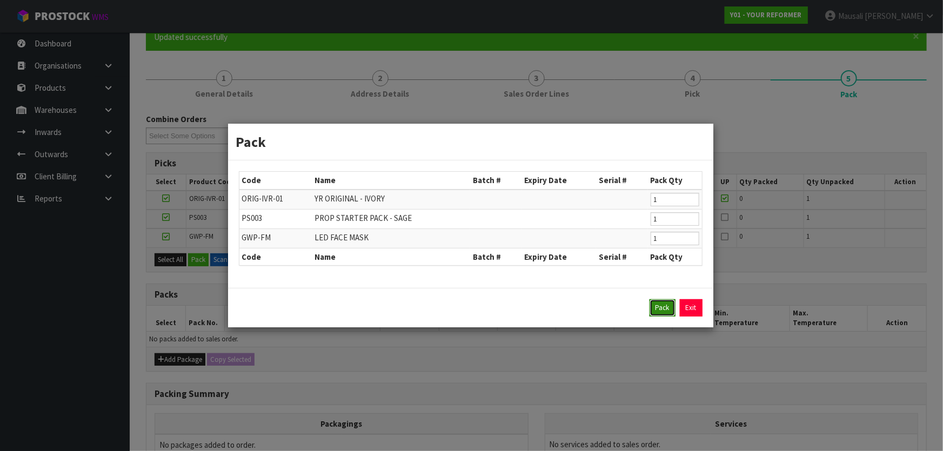
click at [666, 306] on button "Pack" at bounding box center [663, 307] width 26 height 17
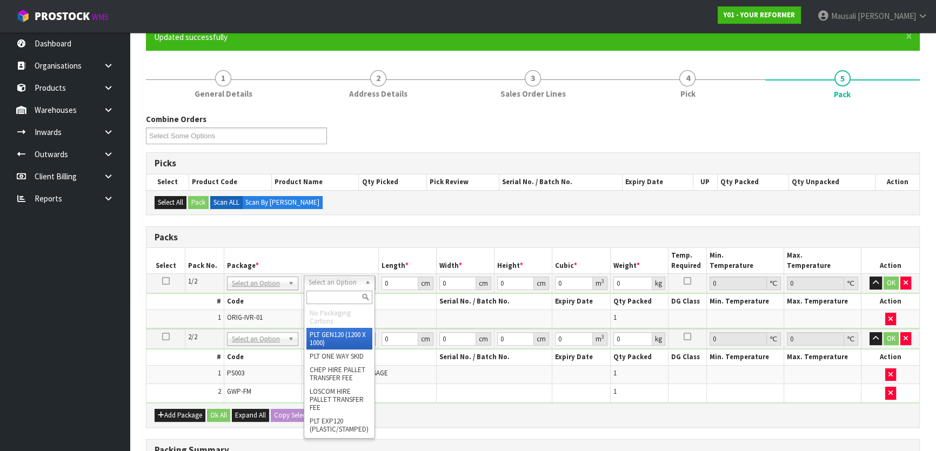
click at [337, 295] on input "text" at bounding box center [339, 298] width 66 height 14
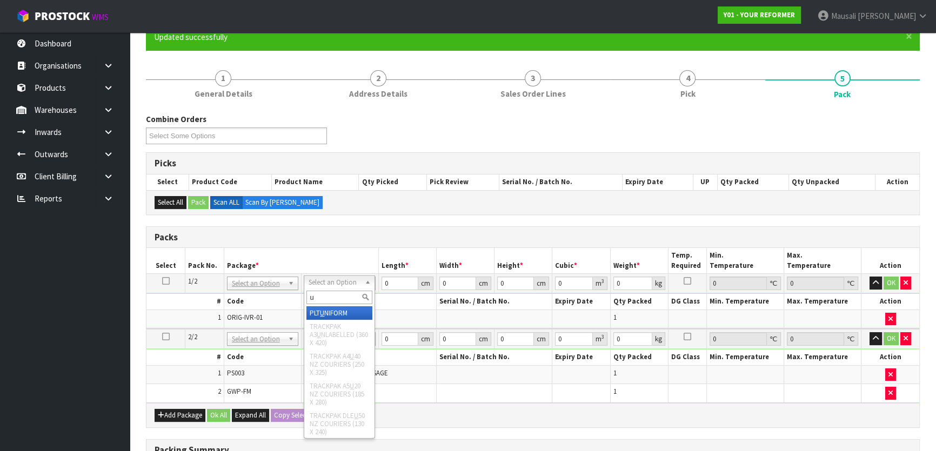
type input "u"
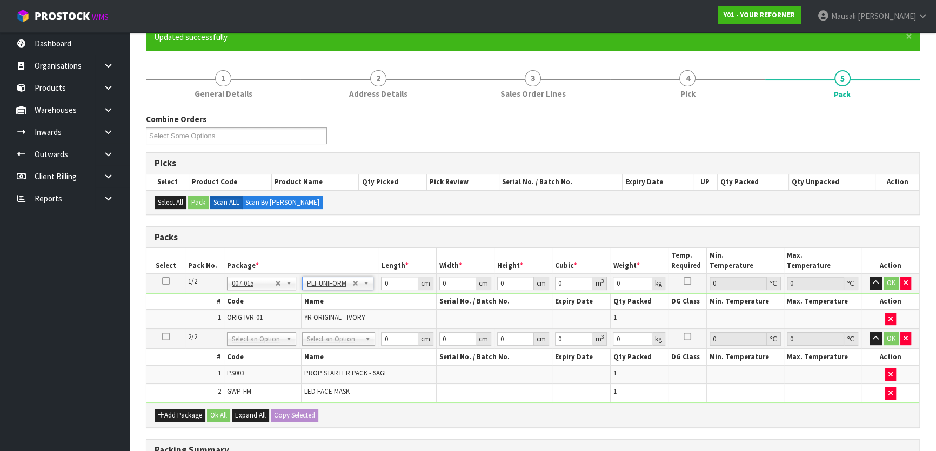
type input "126"
drag, startPoint x: 400, startPoint y: 282, endPoint x: 333, endPoint y: 294, distance: 68.6
click at [349, 292] on tbody "1/2 NONE 007-001 007-002 007-004 007-009 007-013 007-014 007-015 007-017 007-01…" at bounding box center [532, 301] width 773 height 55
type input "260"
type input "73"
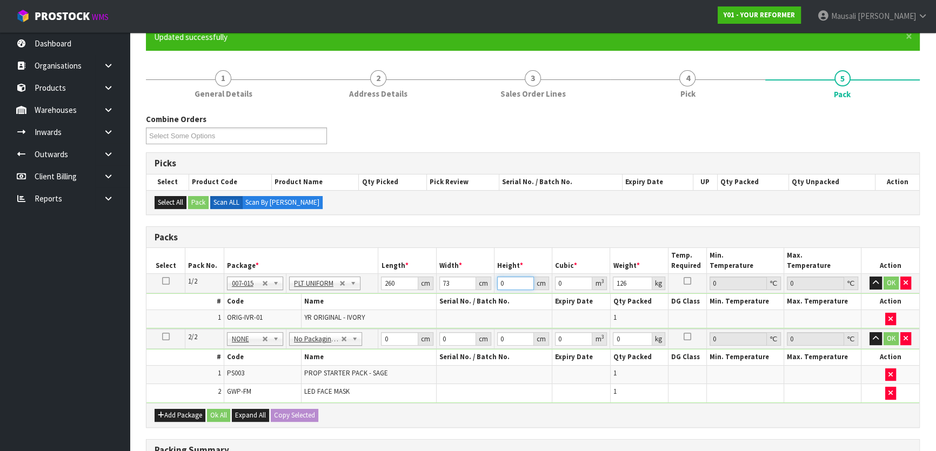
type input "4"
type input "0.07592"
type input "41"
type input "0.77818"
type input "41"
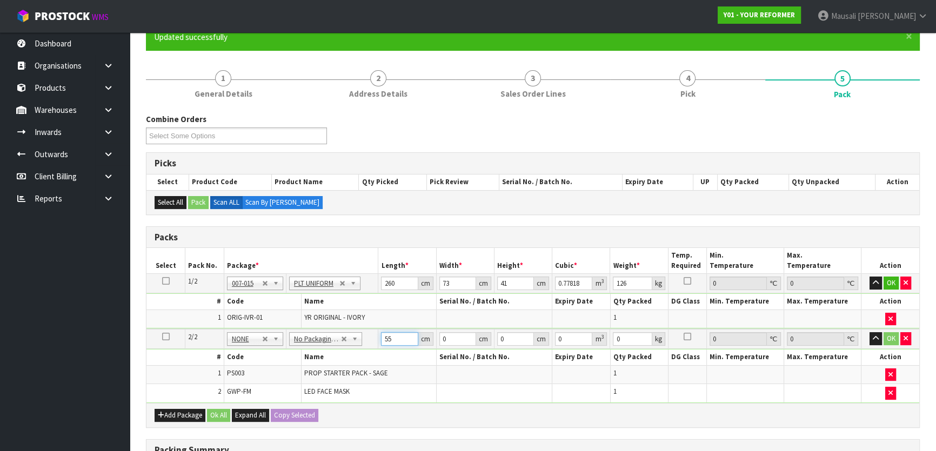
type input "55"
type input "41"
type input "1"
type input "0.002255"
type input "14"
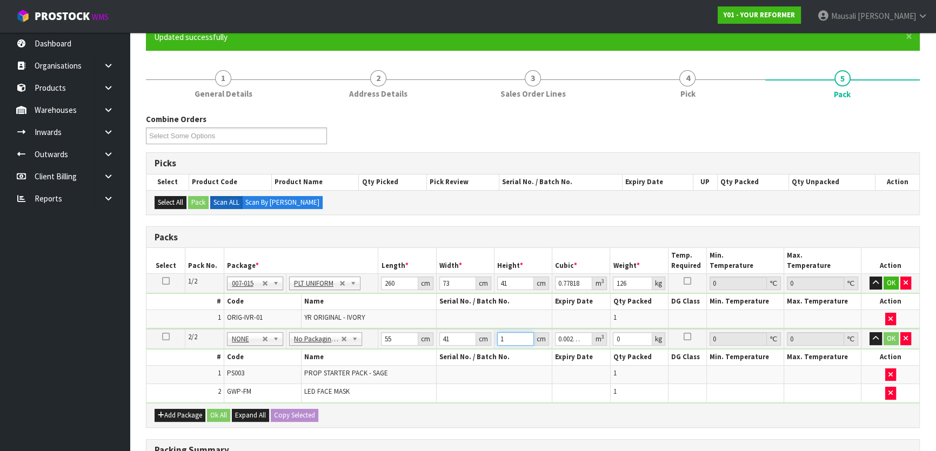
type input "0.03157"
type input "14"
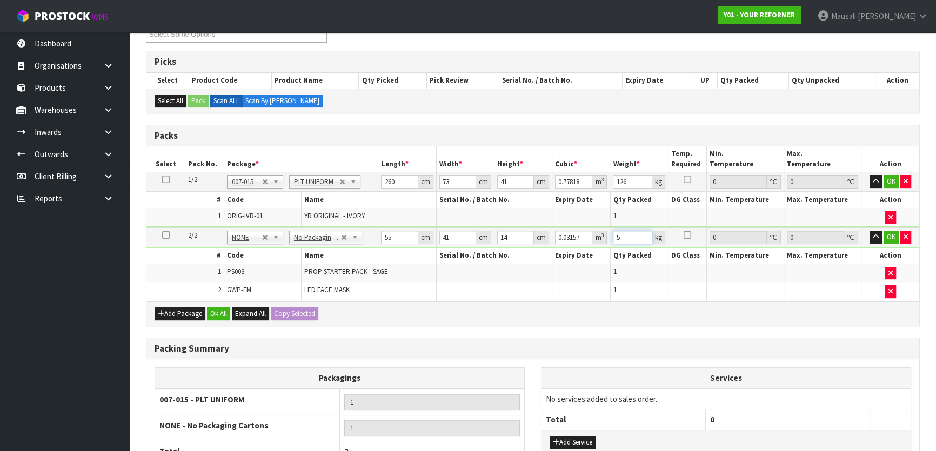
scroll to position [302, 0]
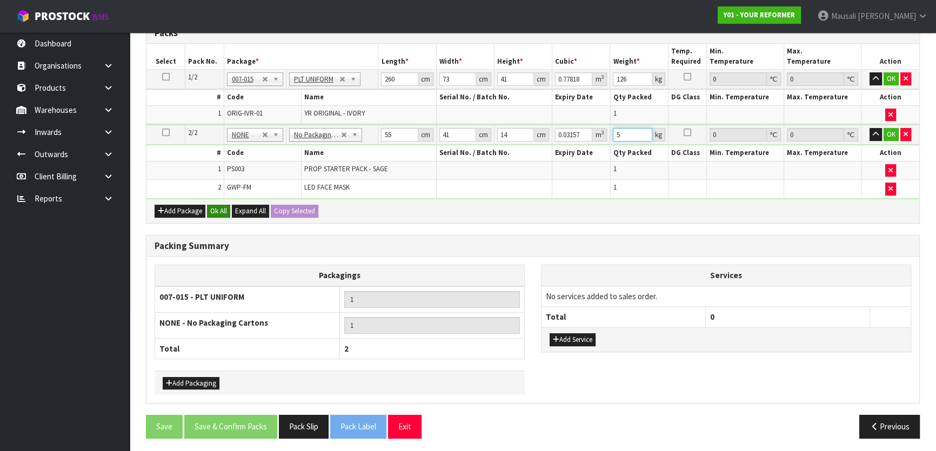
type input "5"
click at [212, 208] on button "Ok All" at bounding box center [218, 211] width 23 height 13
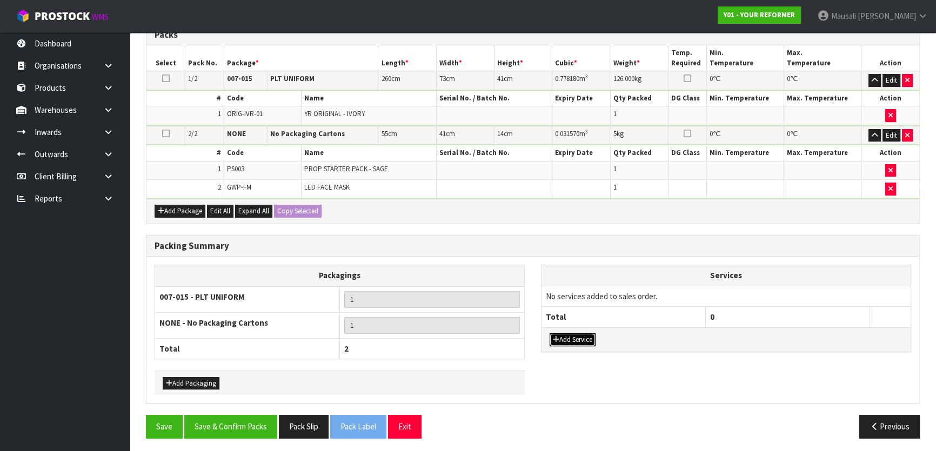
click at [572, 336] on button "Add Service" at bounding box center [573, 339] width 46 height 13
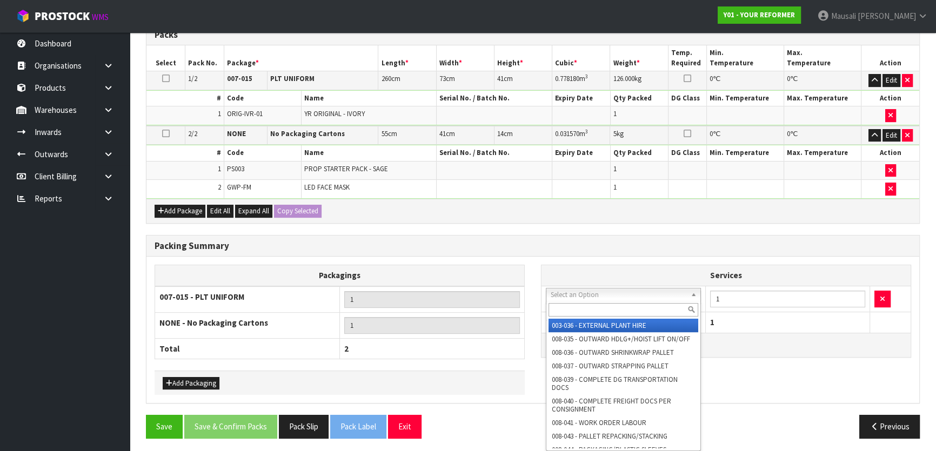
click at [587, 309] on input "text" at bounding box center [624, 310] width 150 height 14
type input "044"
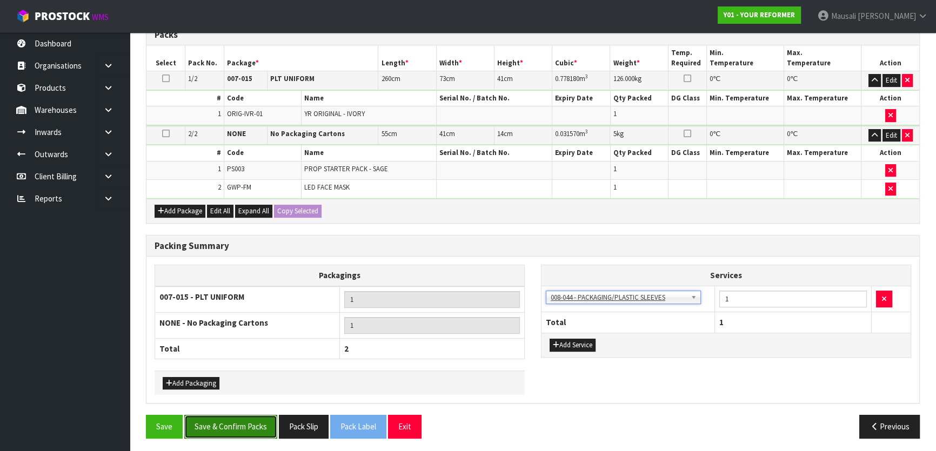
click at [241, 422] on button "Save & Confirm Packs" at bounding box center [230, 426] width 93 height 23
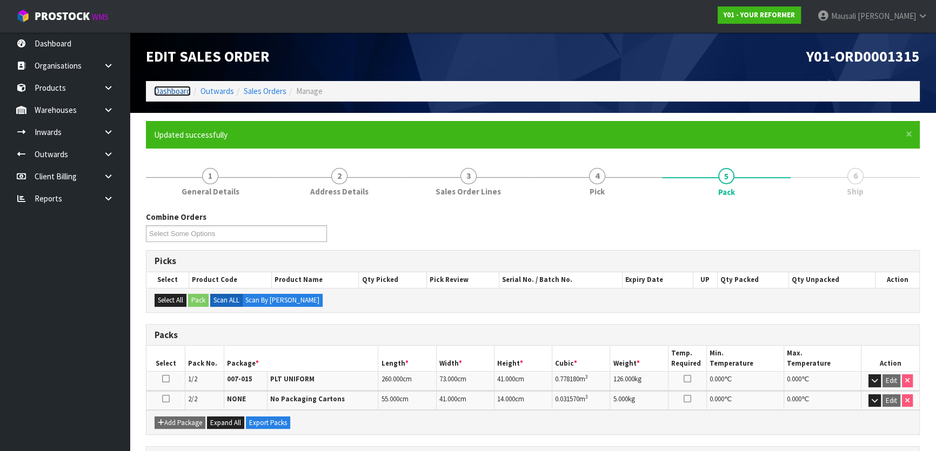
click at [166, 88] on link "Dashboard" at bounding box center [172, 91] width 37 height 10
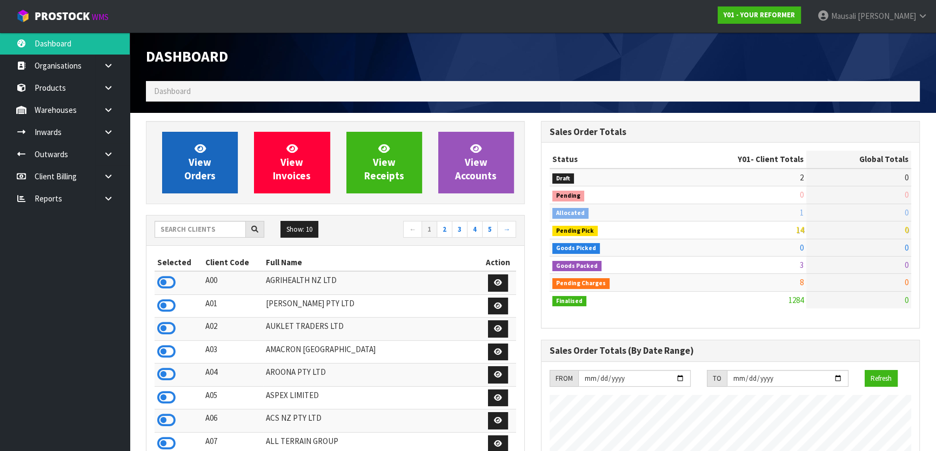
scroll to position [817, 394]
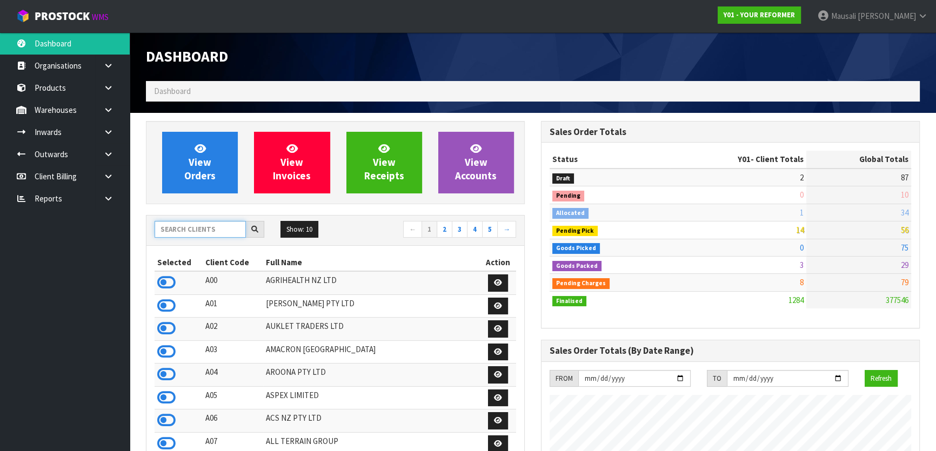
click at [176, 229] on input "text" at bounding box center [200, 229] width 91 height 17
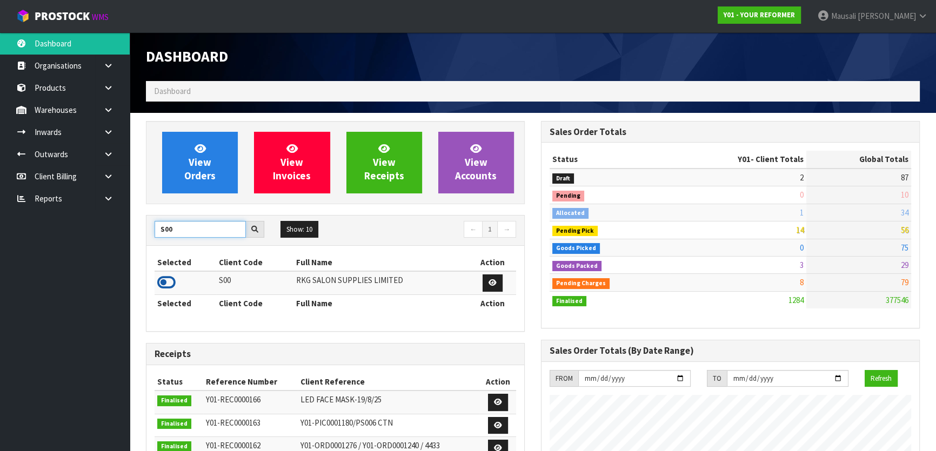
type input "S00"
click at [170, 283] on icon at bounding box center [166, 283] width 18 height 16
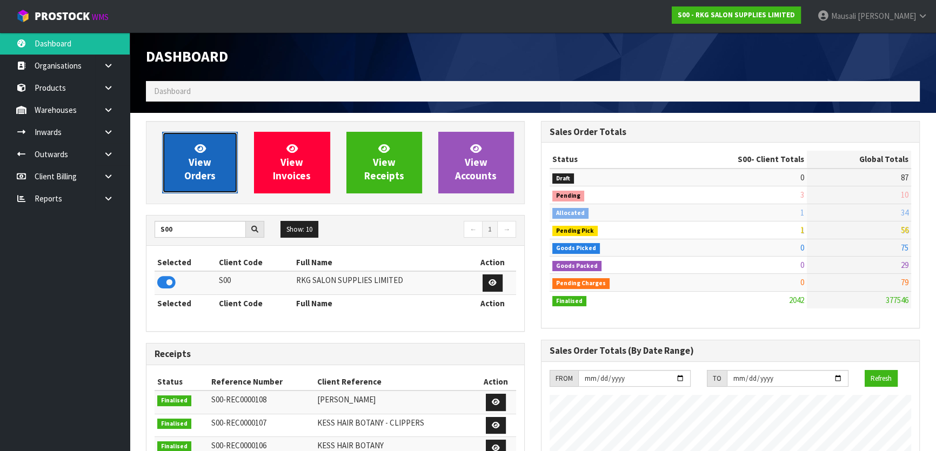
scroll to position [852, 394]
click at [199, 169] on span "View Orders" at bounding box center [199, 162] width 31 height 41
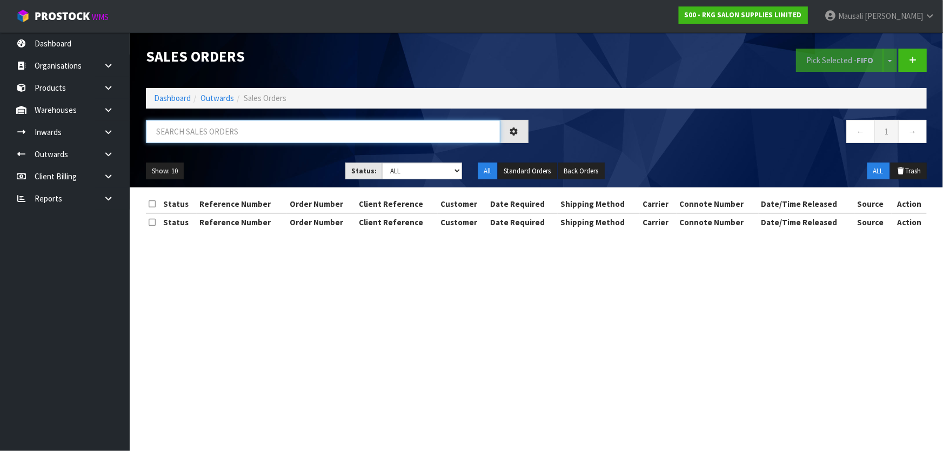
click at [183, 125] on input "text" at bounding box center [323, 131] width 355 height 23
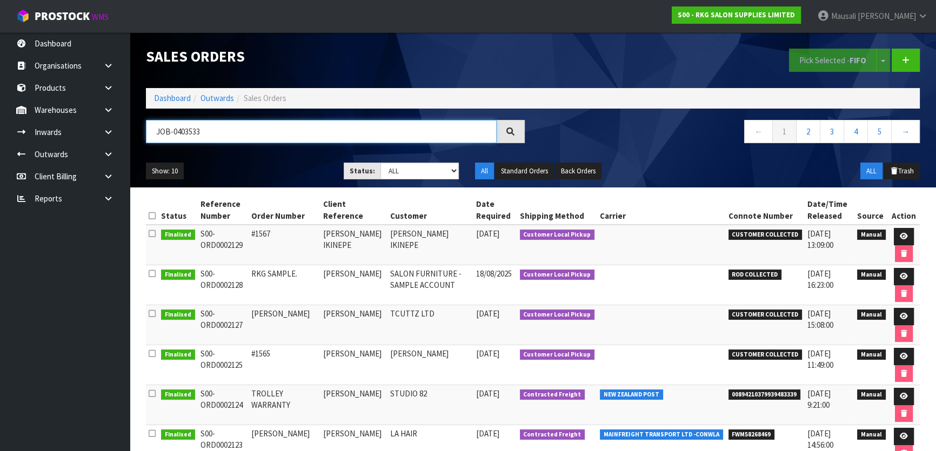
type input "JOB-0403533"
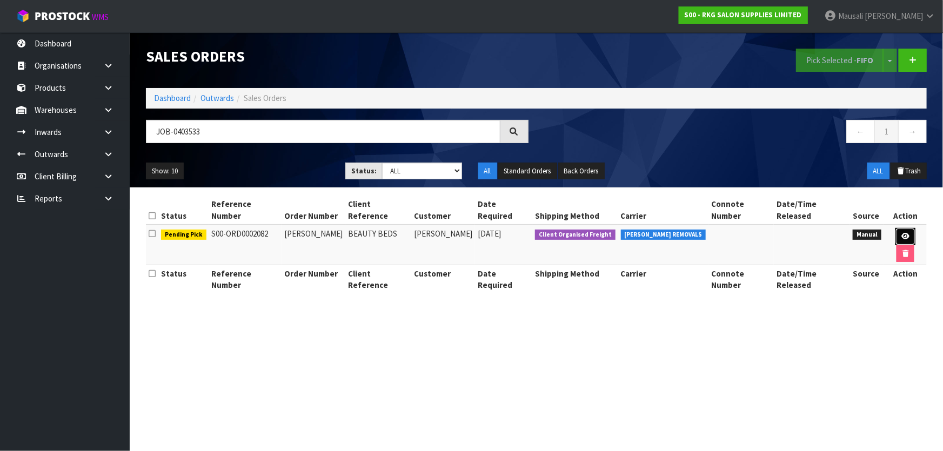
click at [901, 233] on icon at bounding box center [905, 236] width 8 height 7
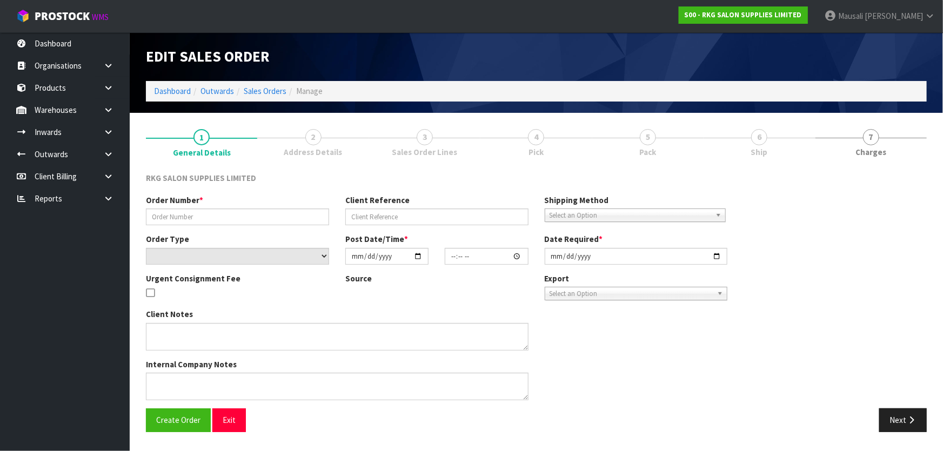
type input "NICOLE THOMPSON"
type input "BEAUTY BEDS"
select select "number:0"
type input "[DATE]"
type input "00:00:00.000"
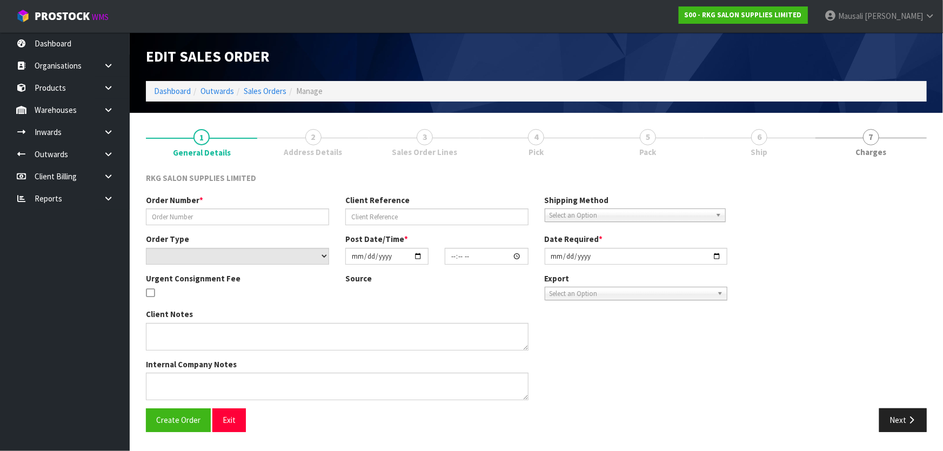
type input "[DATE]"
type textarea "FOR CONROYS TO COLLECT THURSDAY 21.8 JOB#2969281"
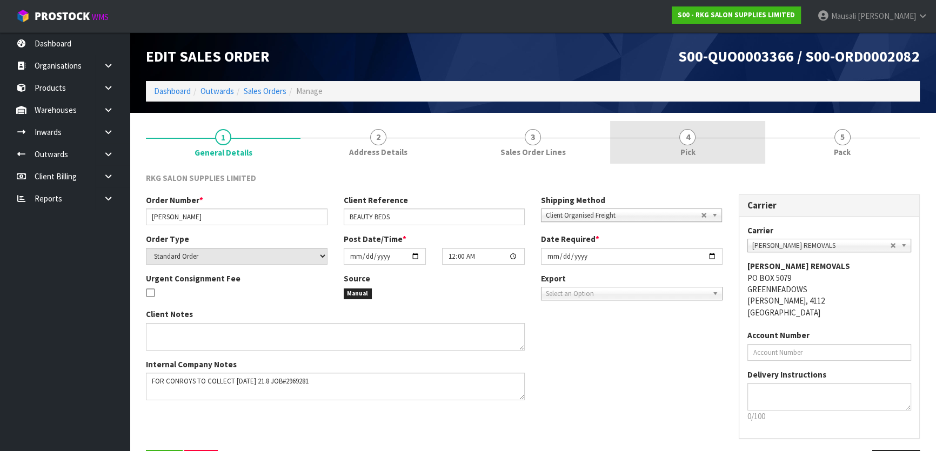
click at [728, 141] on link "4 Pick" at bounding box center [687, 142] width 155 height 43
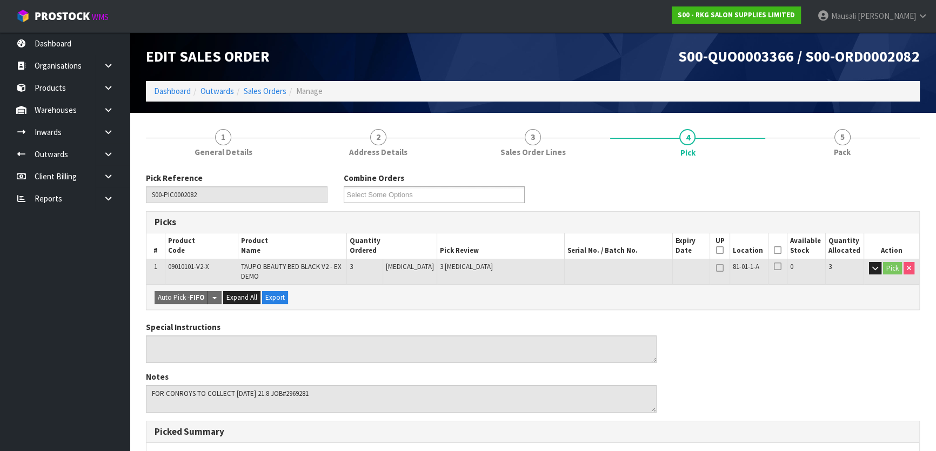
click at [774, 250] on icon at bounding box center [778, 250] width 8 height 1
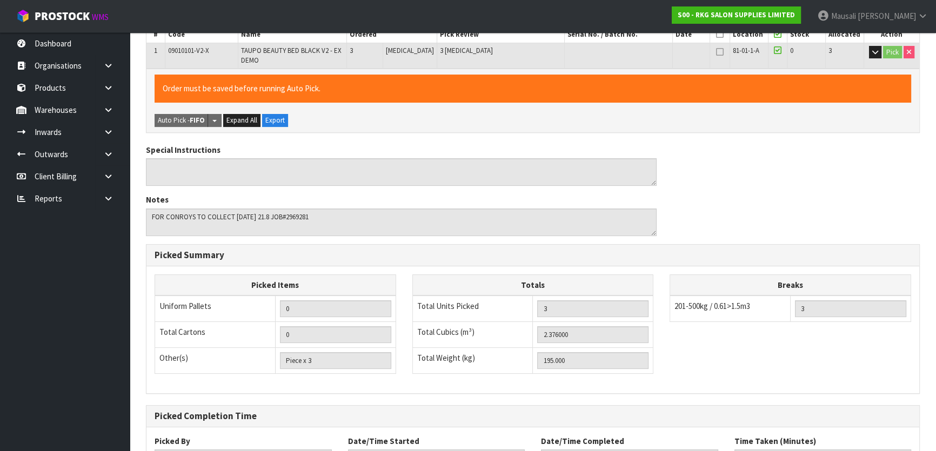
scroll to position [305, 0]
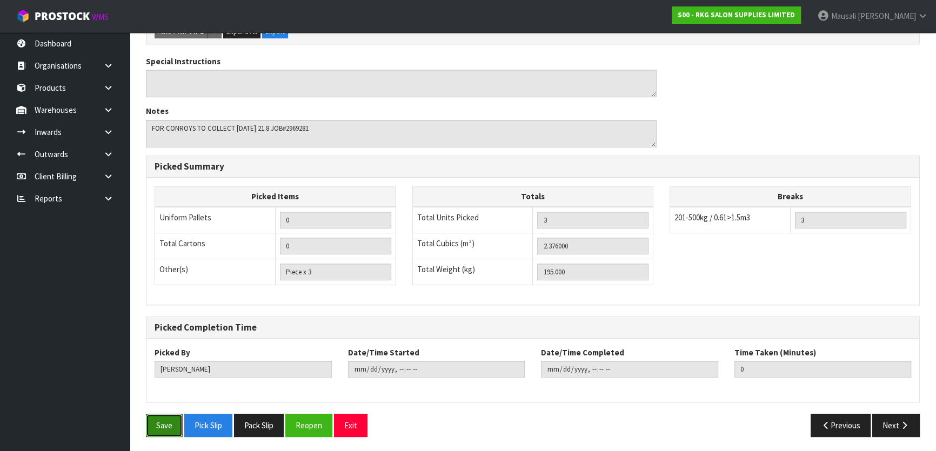
click at [157, 423] on button "Save" at bounding box center [164, 425] width 37 height 23
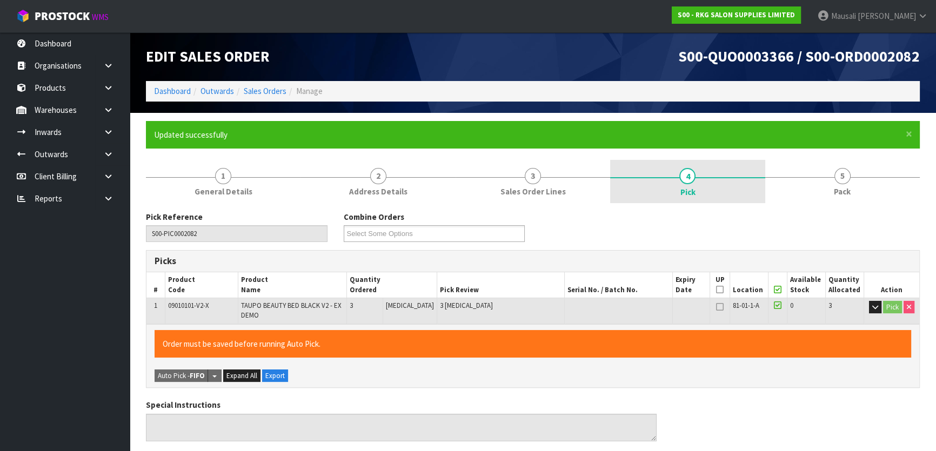
type input "[PERSON_NAME]"
type input "2025-08-20T14:31:39"
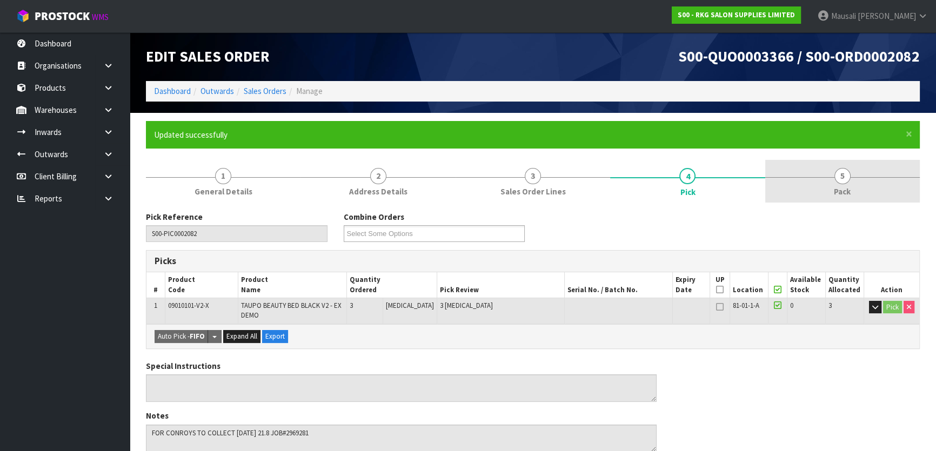
click at [822, 189] on link "5 Pack" at bounding box center [842, 181] width 155 height 43
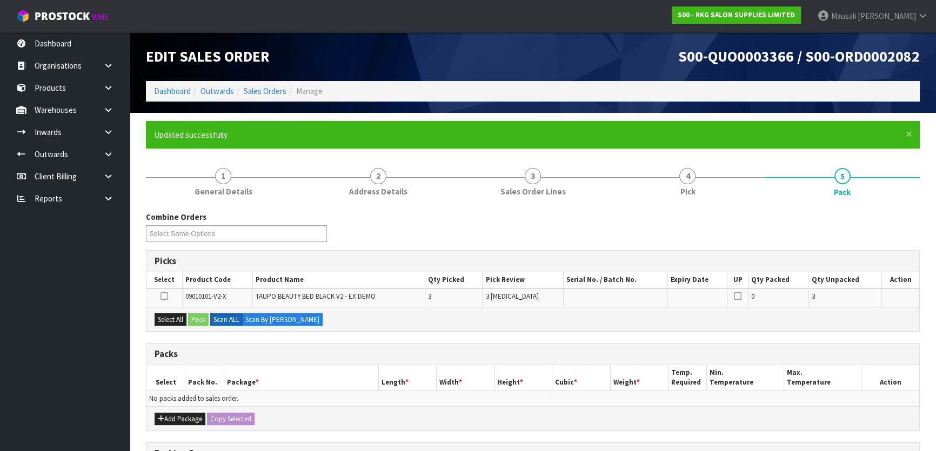
scroll to position [178, 0]
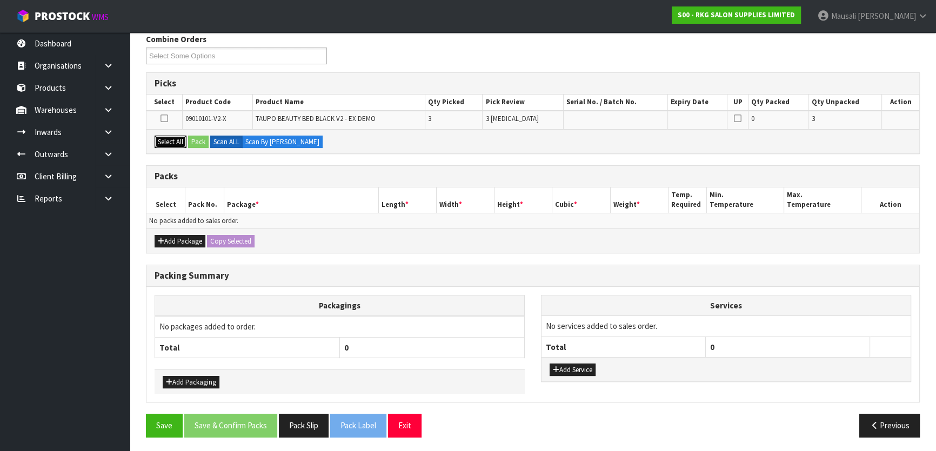
click at [173, 137] on button "Select All" at bounding box center [171, 142] width 32 height 13
click at [195, 137] on button "Pack" at bounding box center [198, 142] width 21 height 13
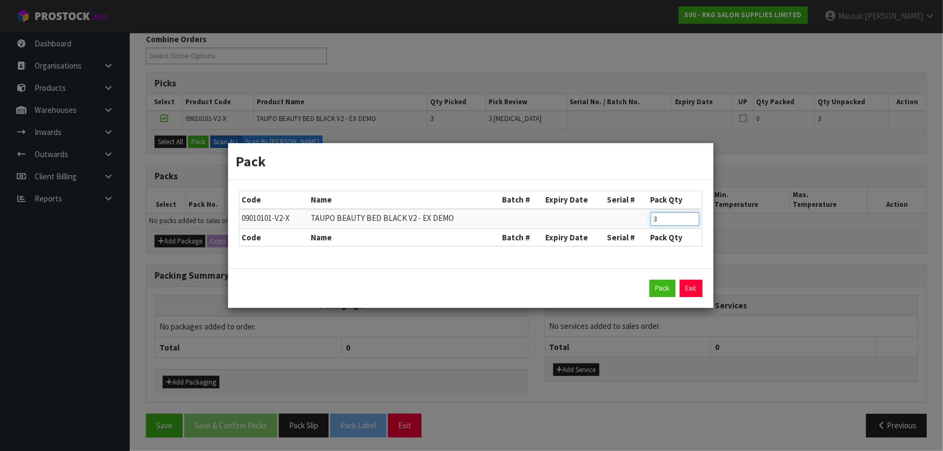
drag, startPoint x: 672, startPoint y: 216, endPoint x: 650, endPoint y: 221, distance: 22.3
click at [651, 221] on input "3" at bounding box center [675, 219] width 49 height 14
type input "1"
click button "Pack" at bounding box center [663, 288] width 26 height 17
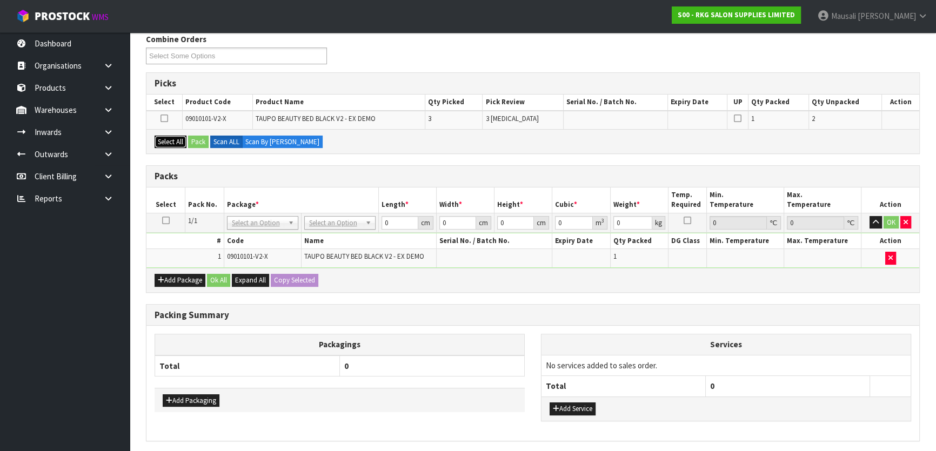
click at [166, 138] on button "Select All" at bounding box center [171, 142] width 32 height 13
click at [195, 139] on button "Pack" at bounding box center [198, 142] width 21 height 13
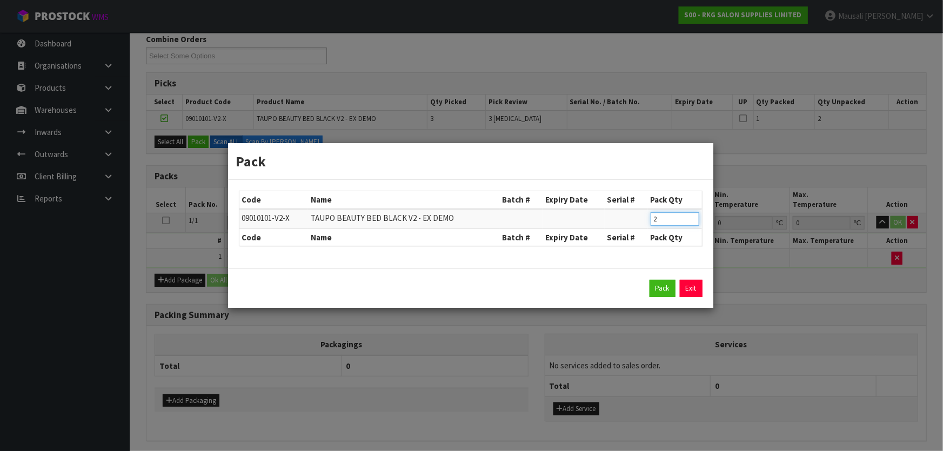
drag, startPoint x: 663, startPoint y: 216, endPoint x: 642, endPoint y: 218, distance: 21.1
click at [642, 218] on tr "09010101-V2-X TAUPO BEAUTY BED BLACK V2 - EX DEMO 2" at bounding box center [470, 219] width 463 height 20
type input "1"
click button "Pack" at bounding box center [663, 288] width 26 height 17
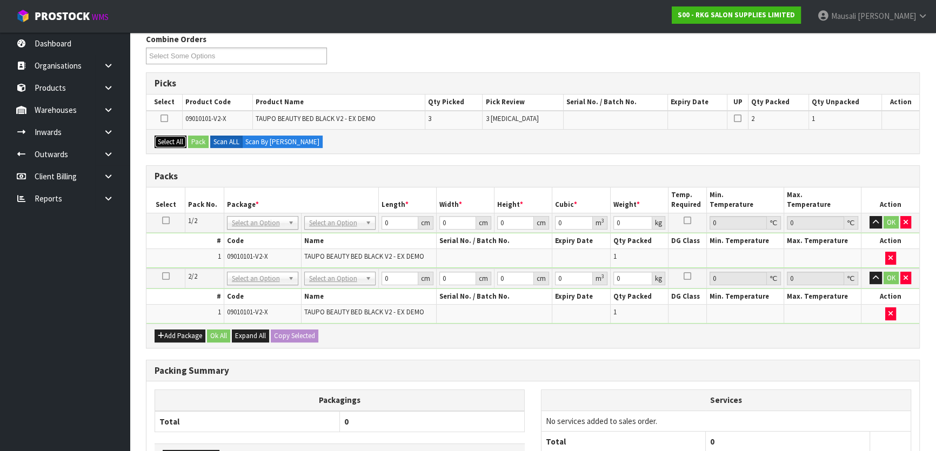
click at [169, 139] on button "Select All" at bounding box center [171, 142] width 32 height 13
click at [198, 141] on button "Pack" at bounding box center [198, 142] width 21 height 13
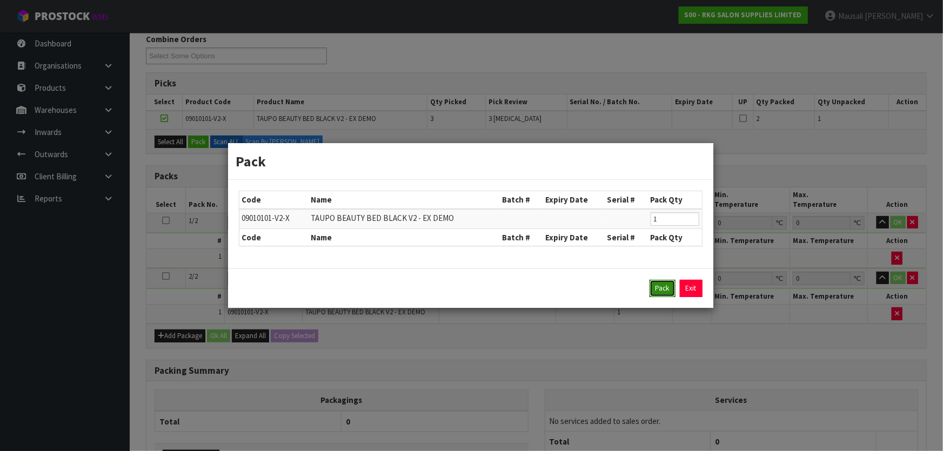
click at [654, 286] on button "Pack" at bounding box center [663, 288] width 26 height 17
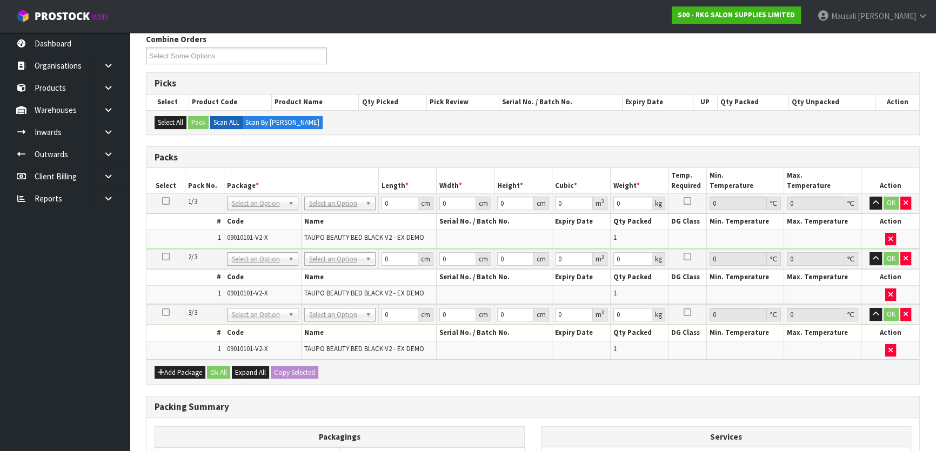
click at [168, 201] on icon at bounding box center [166, 201] width 8 height 1
click at [325, 216] on input "text" at bounding box center [339, 218] width 66 height 14
type input "ret"
type input "65"
drag, startPoint x: 396, startPoint y: 204, endPoint x: 356, endPoint y: 216, distance: 41.7
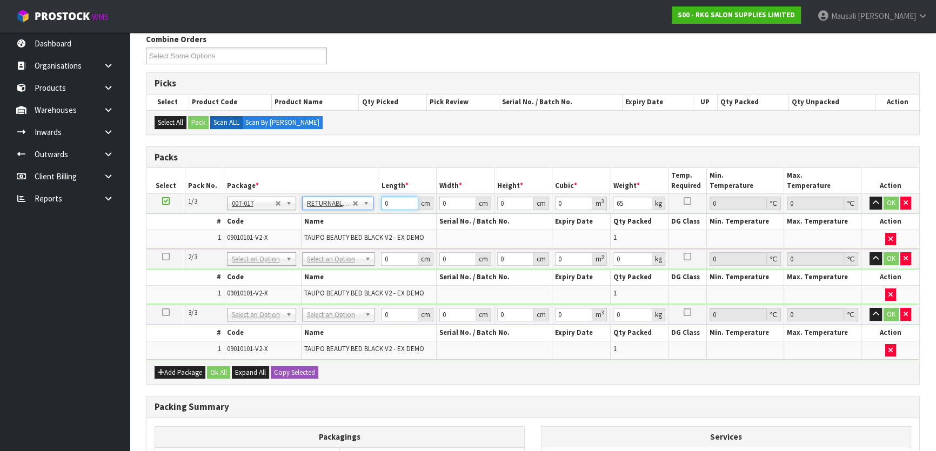
click at [356, 216] on tbody "1/3 NONE 007-001 007-002 007-004 007-009 007-013 007-014 007-015 007-017 007-01…" at bounding box center [532, 221] width 773 height 55
type input "120"
type input "80"
type input "1"
type input "0.0096"
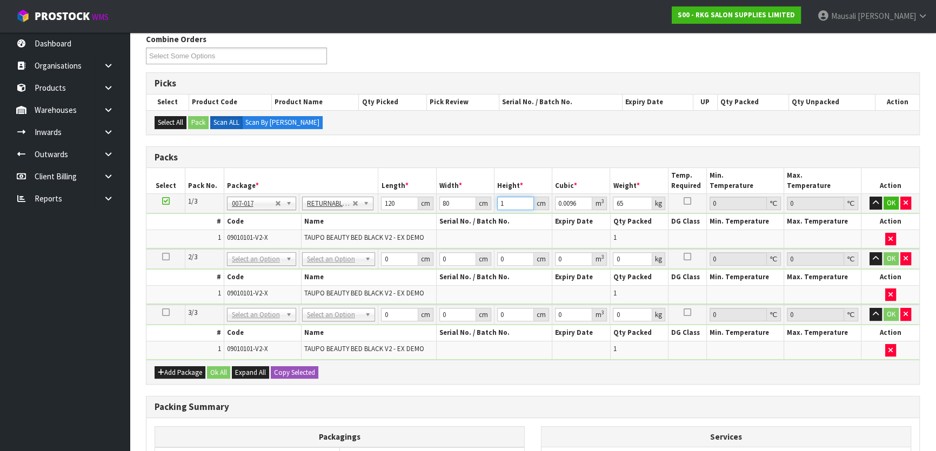
type input "12"
type input "0.1152"
type input "123"
type input "1.1808"
type input "123"
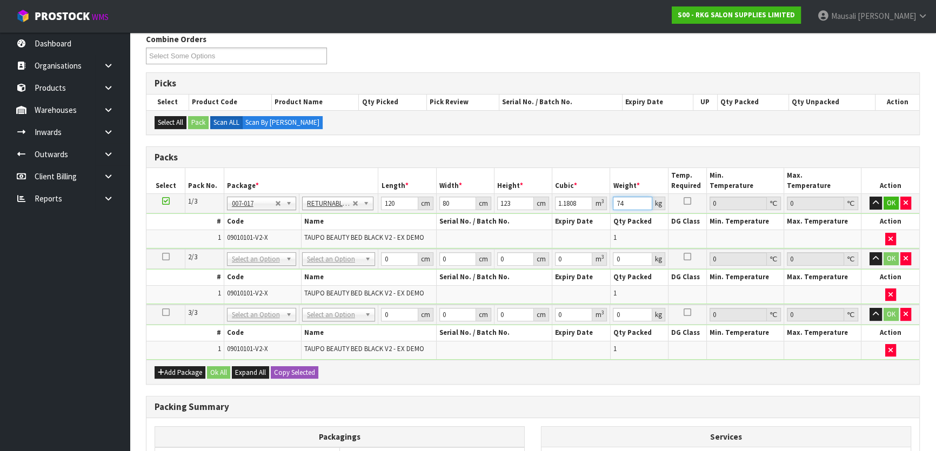
type input "74"
click at [287, 373] on button "Copy Selected" at bounding box center [295, 372] width 48 height 13
click at [287, 373] on span "Confirm" at bounding box center [286, 372] width 24 height 9
type input "120"
type input "80"
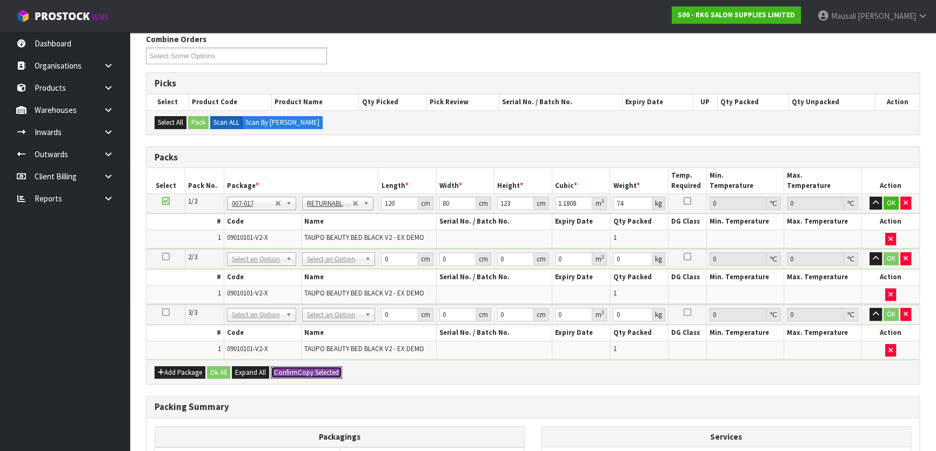
type input "123"
type input "1.1808"
type input "74"
type input "120"
type input "80"
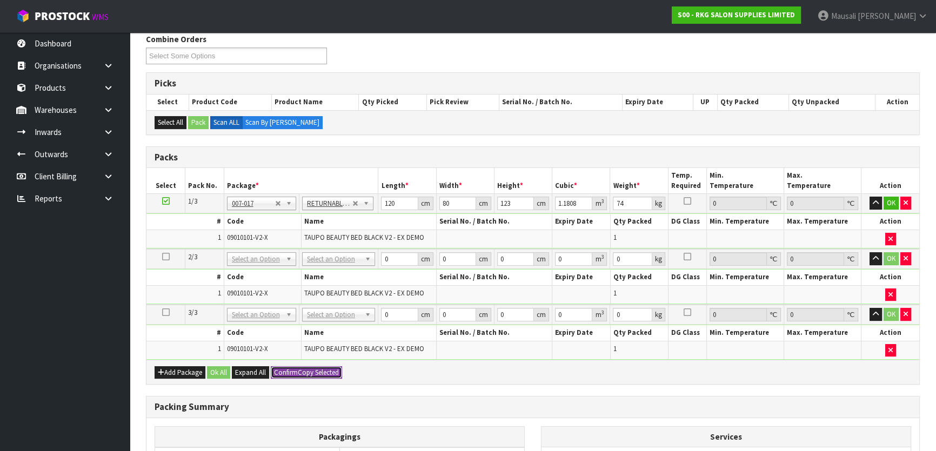
type input "123"
type input "1.1808"
type input "74"
type input "3"
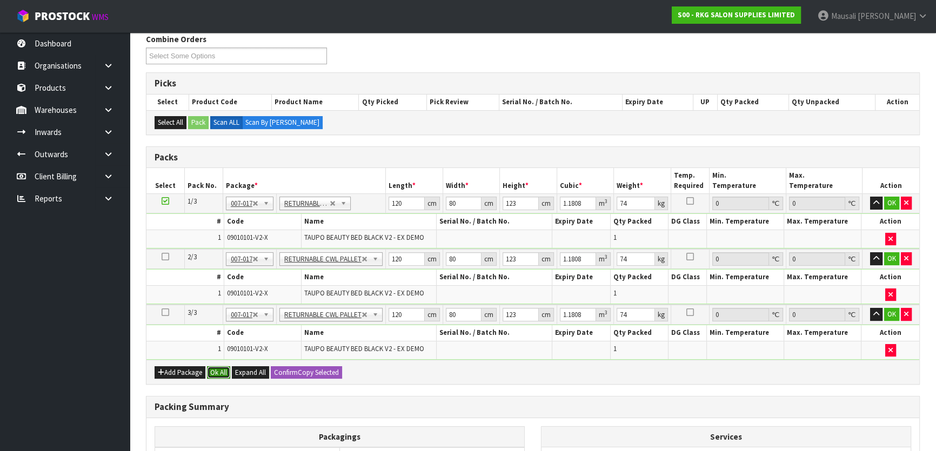
click at [219, 366] on button "Ok All" at bounding box center [218, 372] width 23 height 13
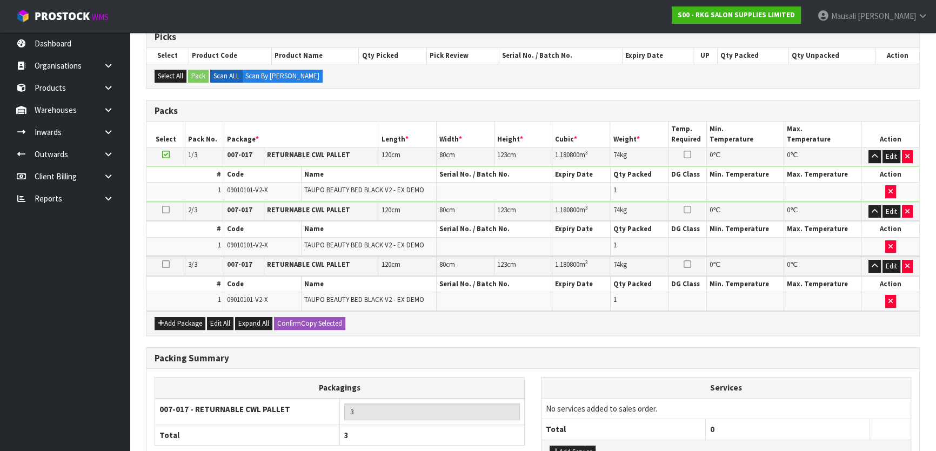
scroll to position [310, 0]
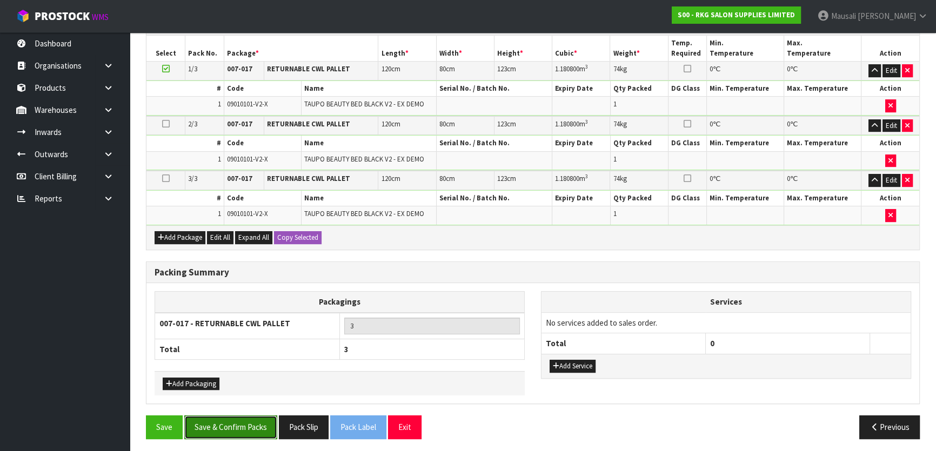
click at [227, 422] on button "Save & Confirm Packs" at bounding box center [230, 427] width 93 height 23
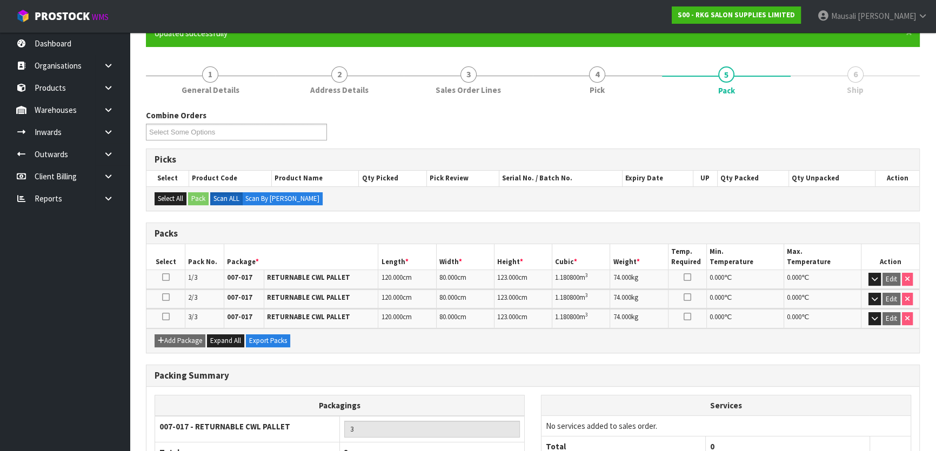
scroll to position [0, 0]
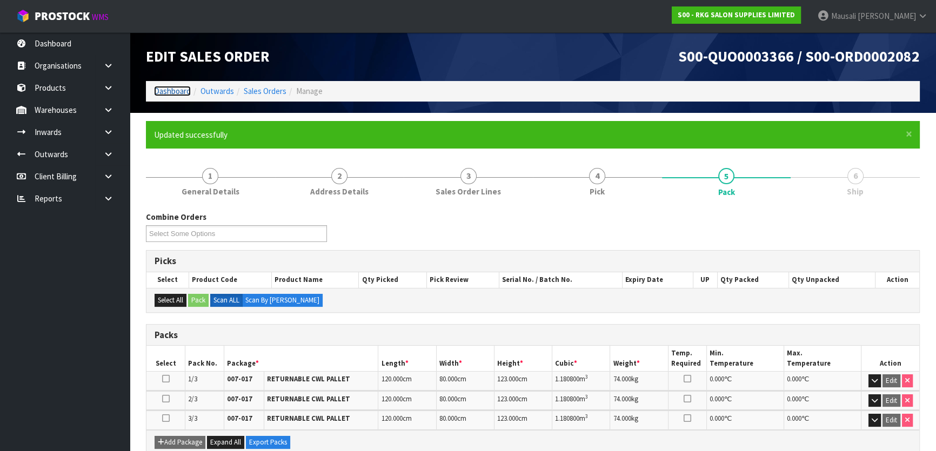
click at [169, 88] on link "Dashboard" at bounding box center [172, 91] width 37 height 10
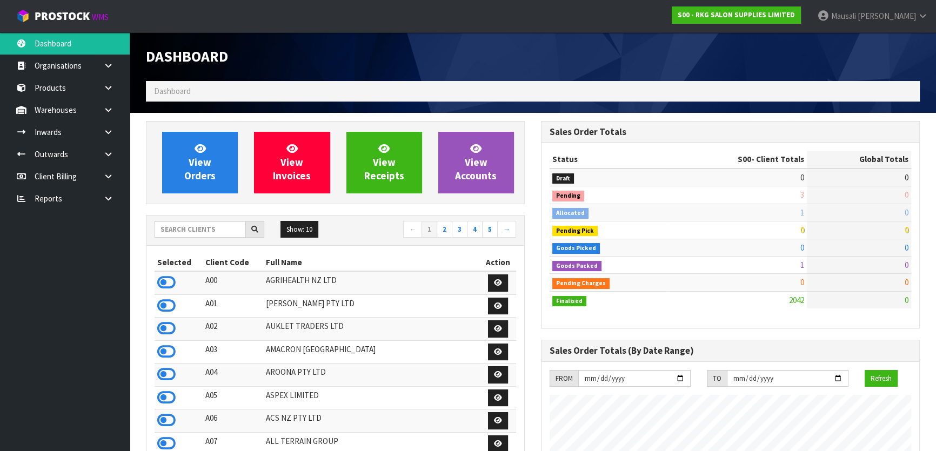
scroll to position [852, 394]
click at [198, 229] on input "text" at bounding box center [200, 229] width 91 height 17
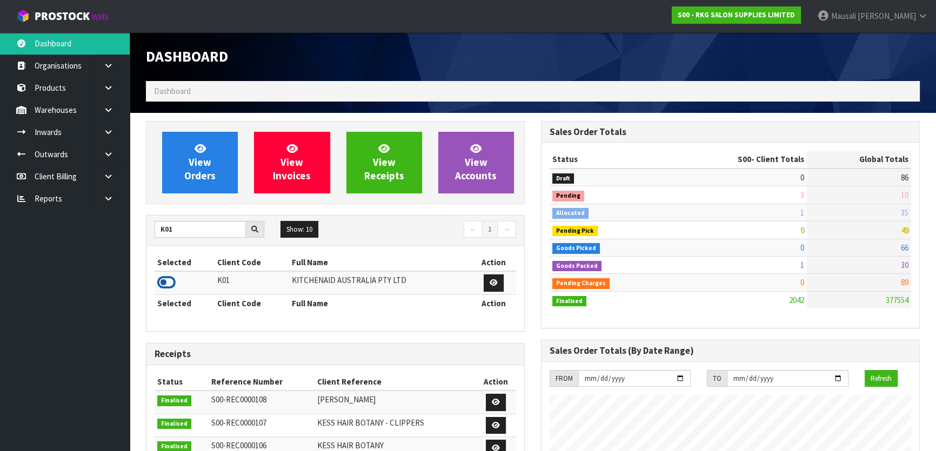
click at [164, 281] on icon at bounding box center [166, 283] width 18 height 16
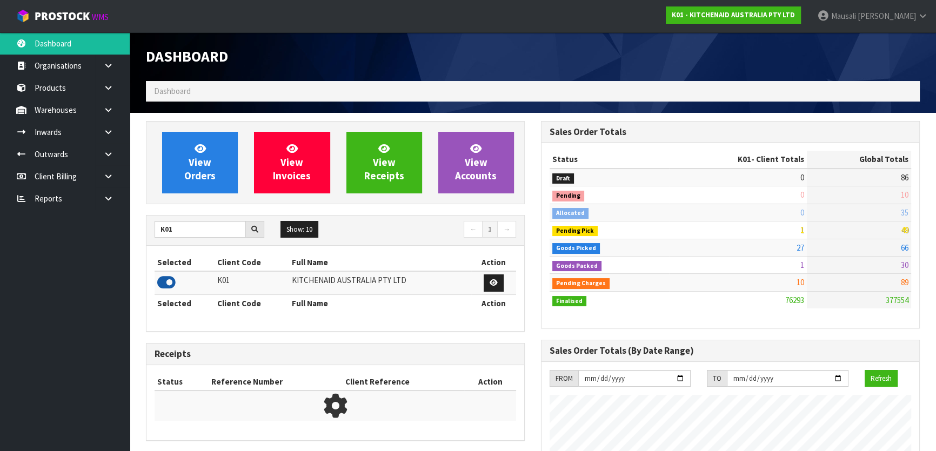
scroll to position [817, 394]
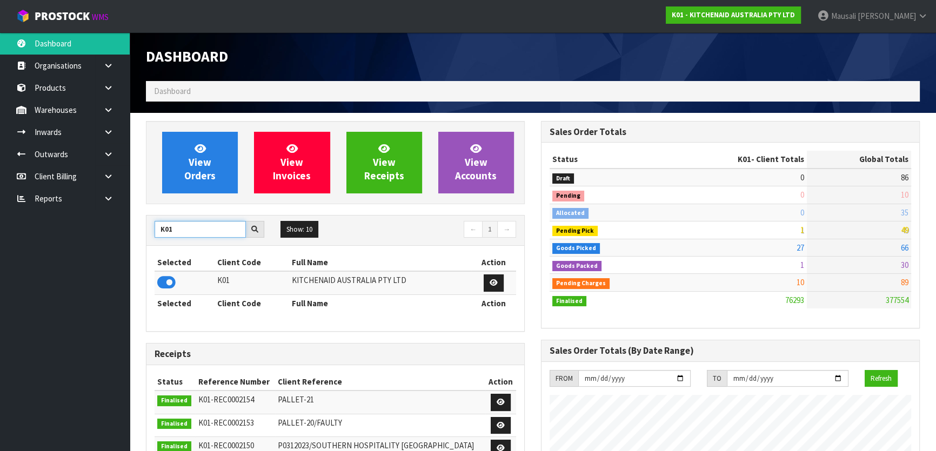
drag, startPoint x: 187, startPoint y: 225, endPoint x: 141, endPoint y: 224, distance: 46.5
click at [141, 225] on div "View Orders View Invoices View Receipts View Accounts K01 Show: 10 5 10 25 50 ←…" at bounding box center [335, 437] width 395 height 633
click at [172, 284] on icon at bounding box center [166, 283] width 18 height 16
drag, startPoint x: 195, startPoint y: 227, endPoint x: 151, endPoint y: 229, distance: 44.4
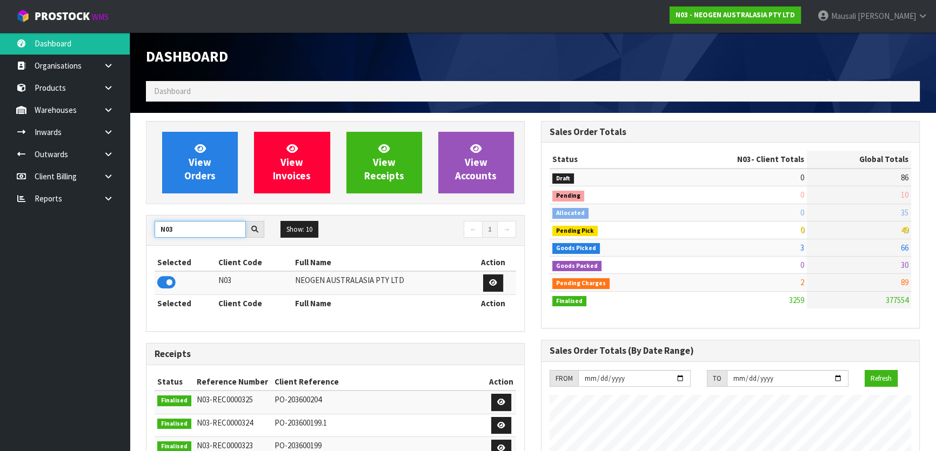
click at [153, 229] on div "N03" at bounding box center [209, 229] width 126 height 17
click at [167, 282] on icon at bounding box center [166, 283] width 18 height 16
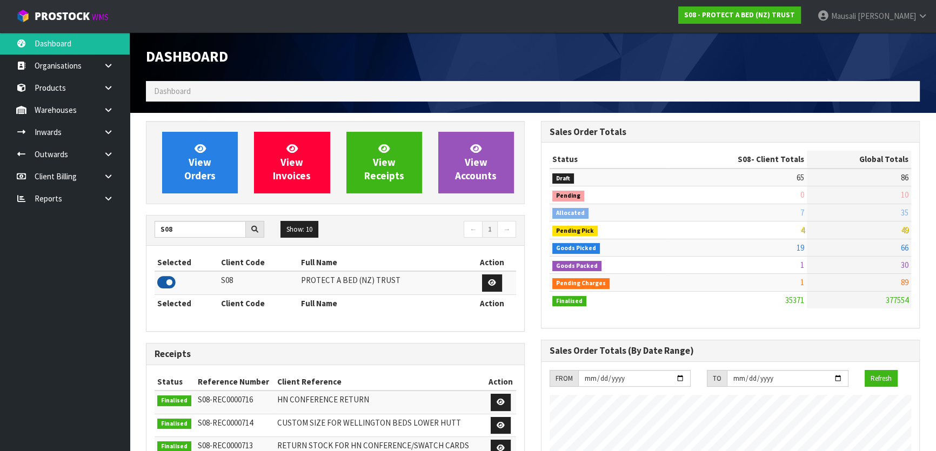
scroll to position [817, 394]
drag, startPoint x: 182, startPoint y: 227, endPoint x: 135, endPoint y: 229, distance: 47.0
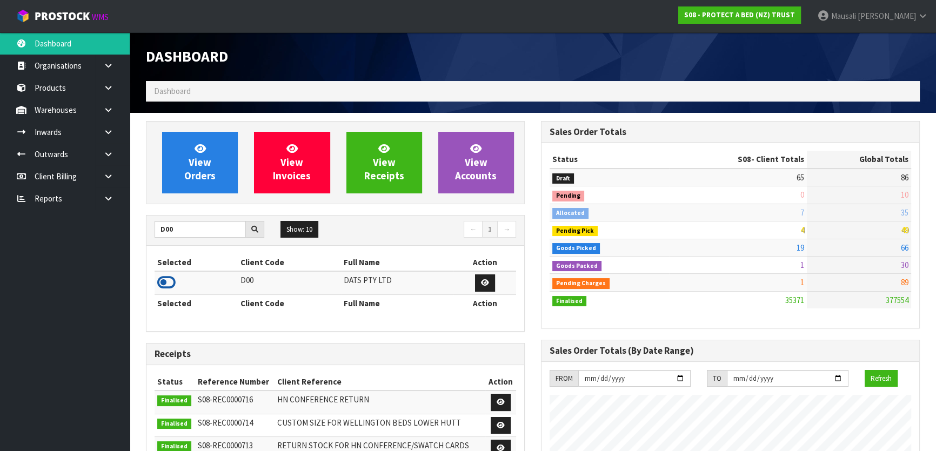
click at [169, 279] on icon at bounding box center [166, 283] width 18 height 16
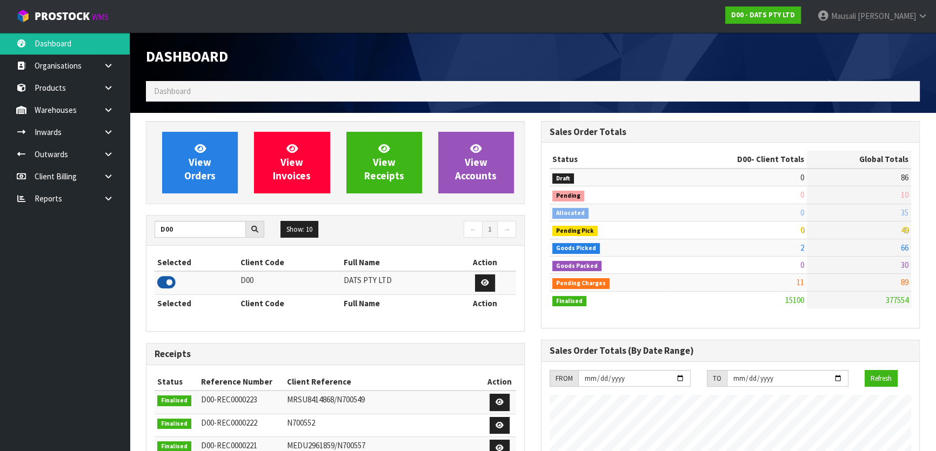
scroll to position [828, 394]
drag, startPoint x: 186, startPoint y: 222, endPoint x: 151, endPoint y: 224, distance: 35.2
click at [151, 224] on div "D00" at bounding box center [209, 229] width 126 height 17
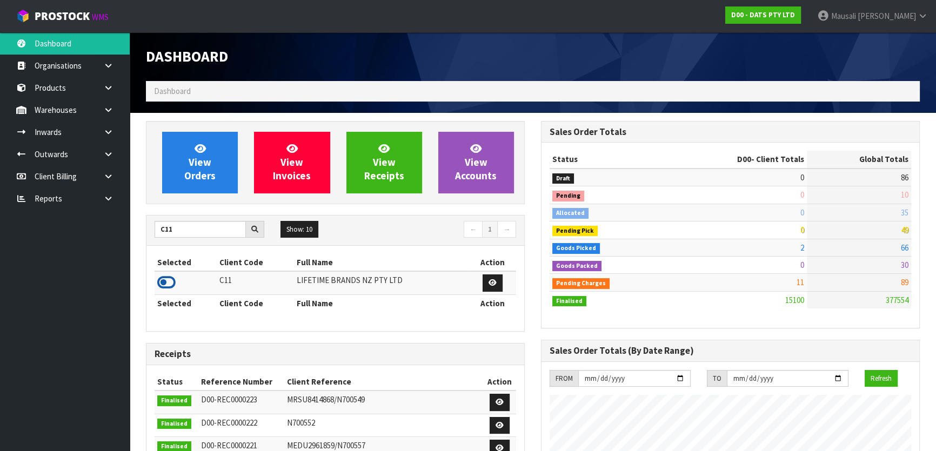
click at [168, 286] on icon at bounding box center [166, 283] width 18 height 16
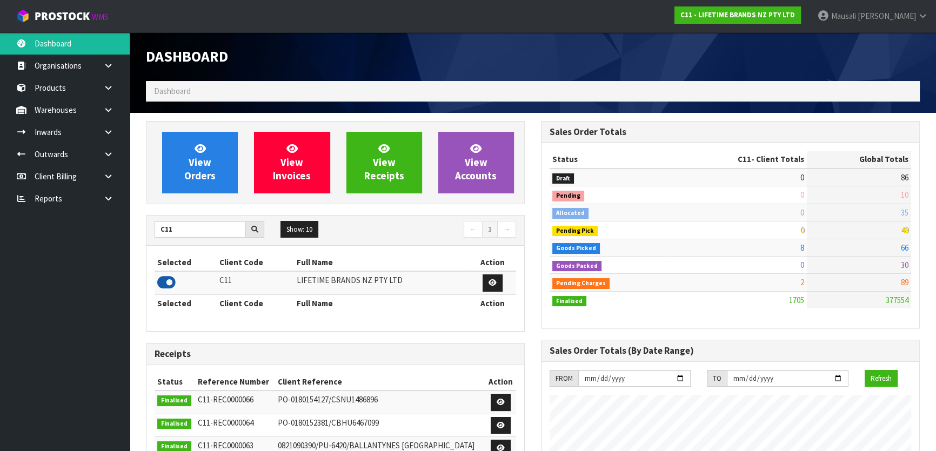
scroll to position [817, 394]
drag, startPoint x: 192, startPoint y: 236, endPoint x: 143, endPoint y: 231, distance: 48.9
click at [144, 231] on div "View Orders View Invoices View Receipts View Accounts C11 Show: 10 5 10 25 50 ←…" at bounding box center [335, 434] width 395 height 627
click at [172, 281] on icon at bounding box center [166, 283] width 18 height 16
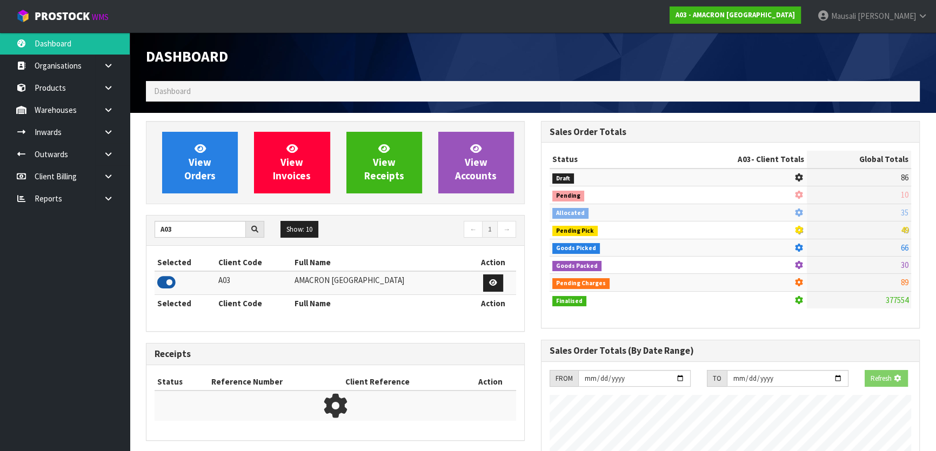
scroll to position [747, 394]
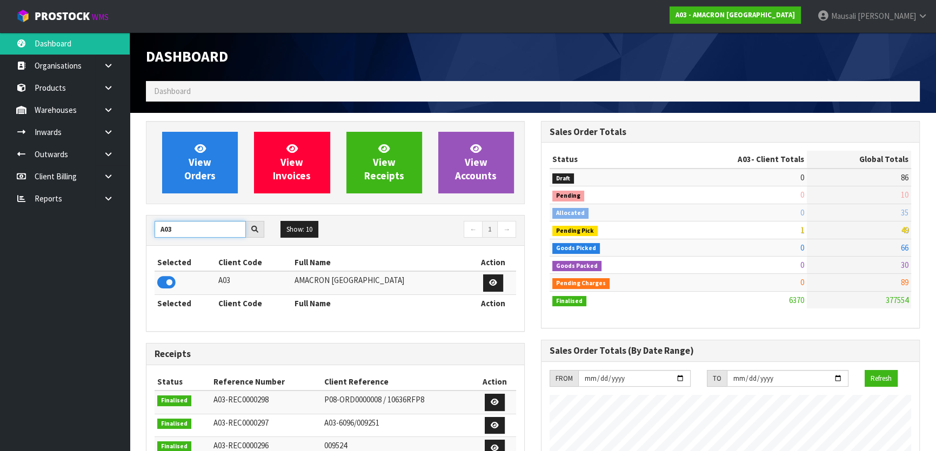
drag, startPoint x: 188, startPoint y: 228, endPoint x: 142, endPoint y: 227, distance: 46.5
click at [142, 227] on div "View Orders View Invoices View Receipts View Accounts A03 Show: 10 5 10 25 50 ←…" at bounding box center [335, 434] width 395 height 627
click at [172, 280] on icon at bounding box center [166, 283] width 18 height 16
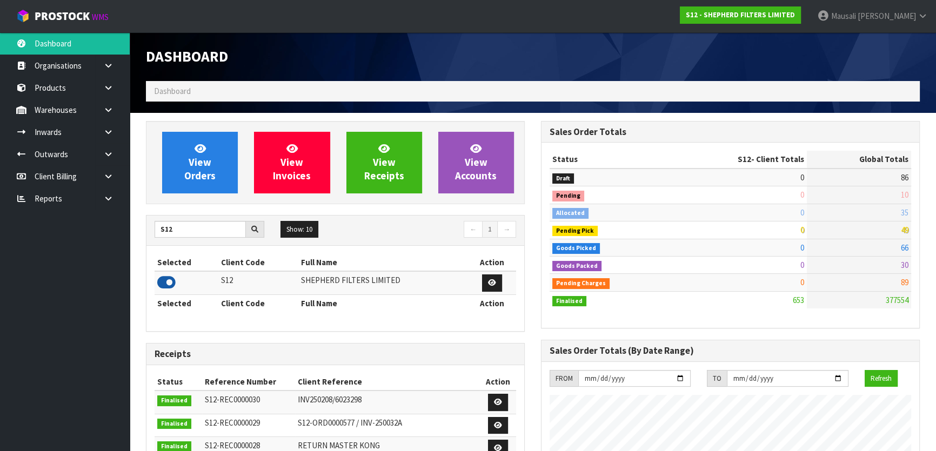
scroll to position [730, 394]
drag, startPoint x: 188, startPoint y: 233, endPoint x: 148, endPoint y: 232, distance: 39.5
click at [151, 232] on div "S12" at bounding box center [209, 229] width 126 height 17
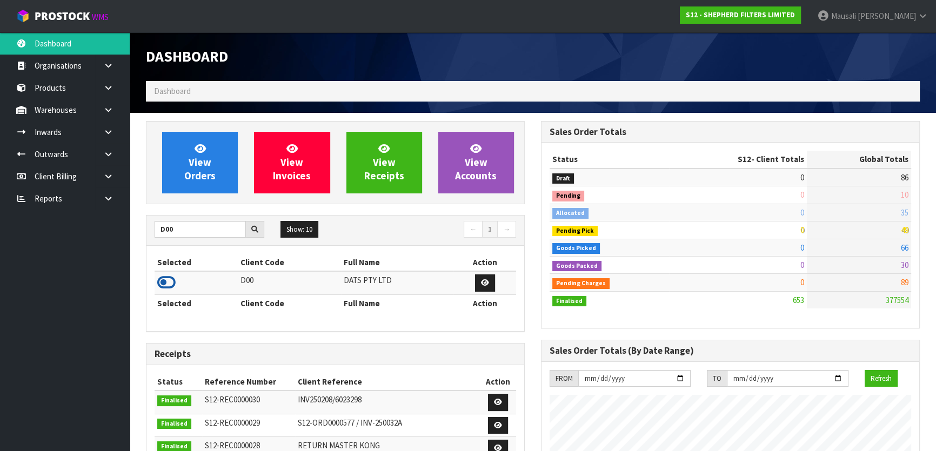
click at [173, 288] on icon at bounding box center [166, 283] width 18 height 16
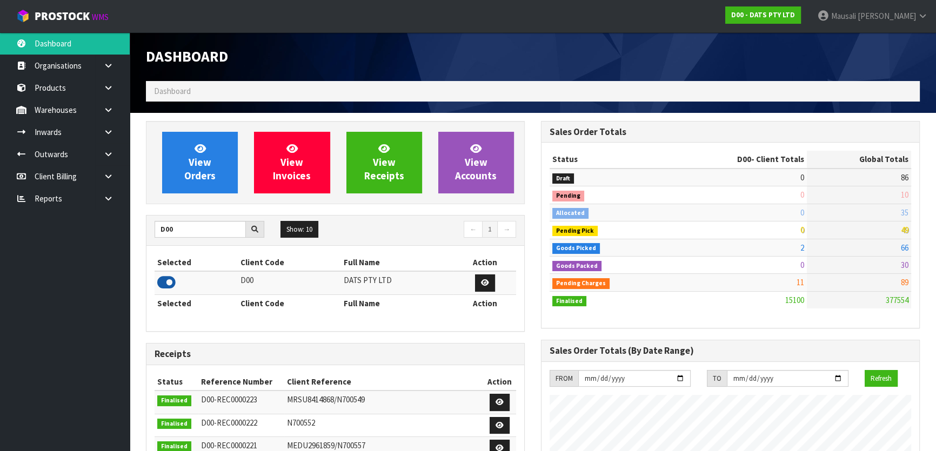
scroll to position [817, 394]
drag, startPoint x: 177, startPoint y: 233, endPoint x: 150, endPoint y: 232, distance: 27.1
click at [150, 232] on div "D00" at bounding box center [209, 229] width 126 height 17
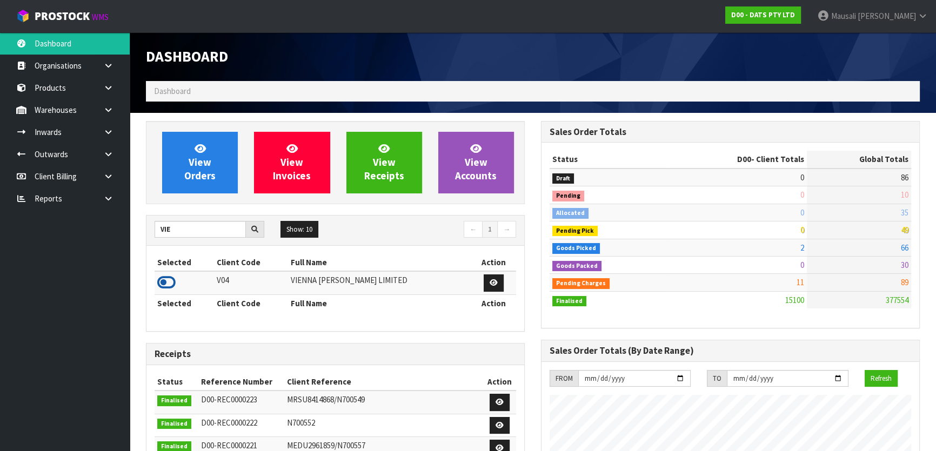
click at [168, 284] on icon at bounding box center [166, 283] width 18 height 16
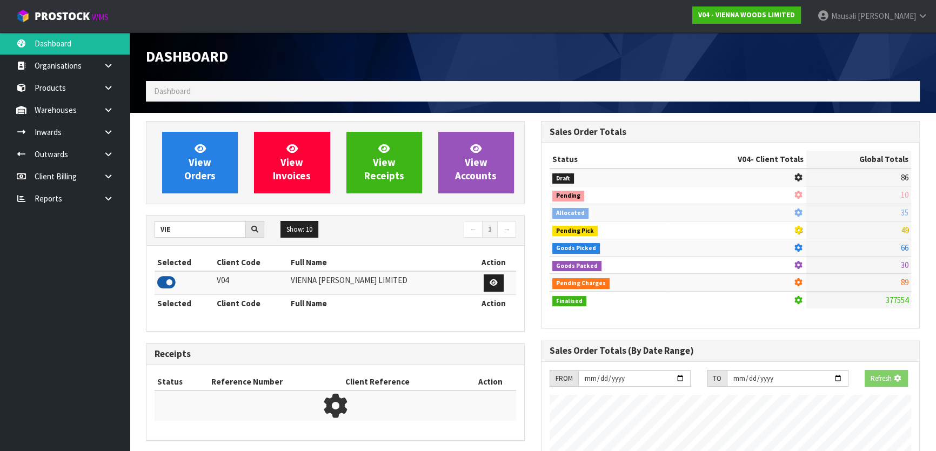
scroll to position [677, 394]
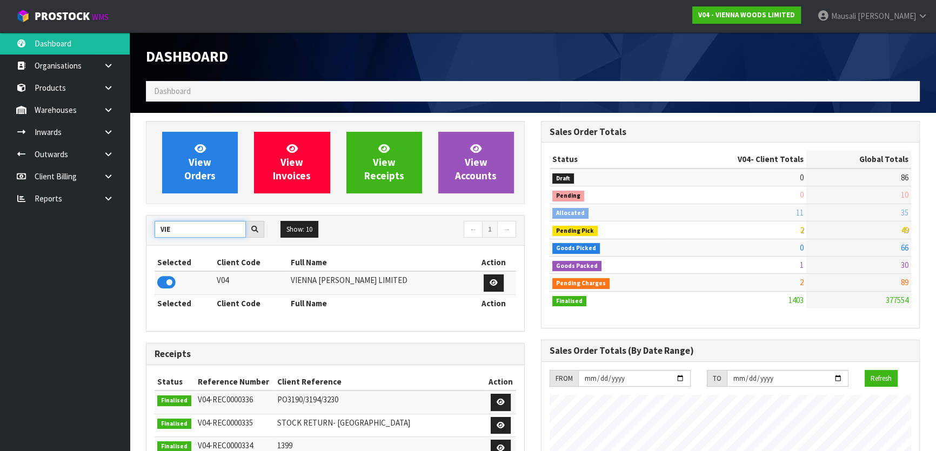
drag, startPoint x: 173, startPoint y: 230, endPoint x: 94, endPoint y: 238, distance: 79.4
click at [124, 230] on body "Toggle navigation ProStock WMS V04 - VIENNA WOODS LIMITED Mausali Tito Logout D…" at bounding box center [468, 225] width 936 height 451
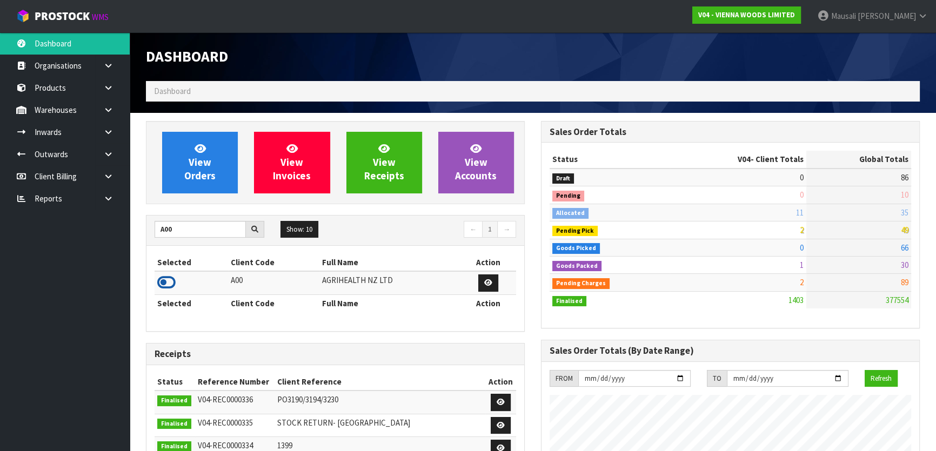
click at [171, 283] on icon at bounding box center [166, 283] width 18 height 16
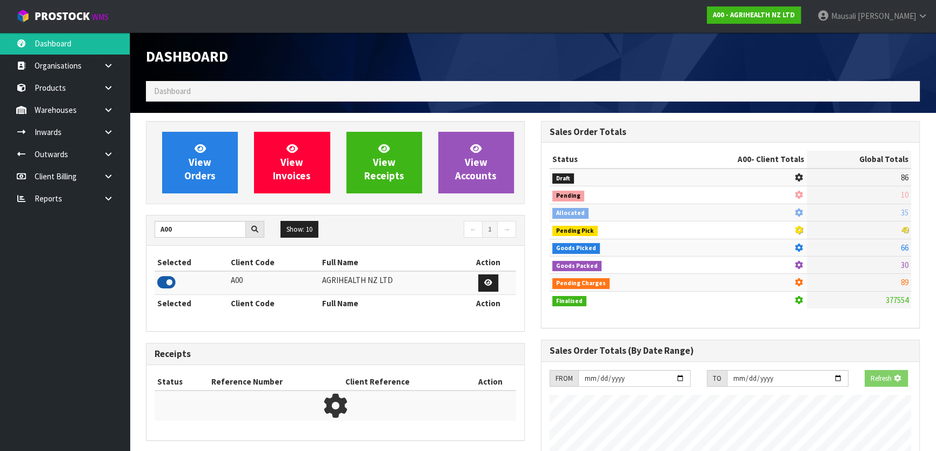
scroll to position [817, 394]
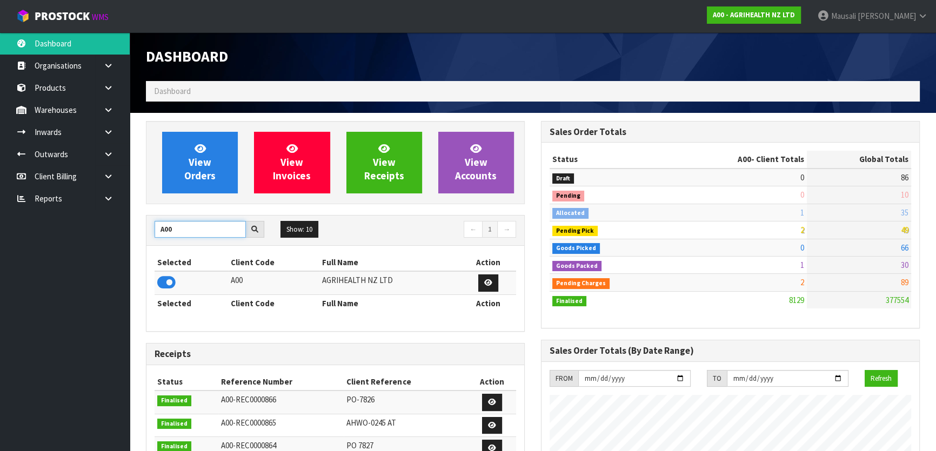
drag, startPoint x: 184, startPoint y: 230, endPoint x: 142, endPoint y: 230, distance: 41.6
click at [142, 230] on div "View Orders View Invoices View Receipts View Accounts A00 Show: 10 5 10 25 50 ←…" at bounding box center [335, 434] width 395 height 627
click at [169, 285] on icon at bounding box center [166, 283] width 18 height 16
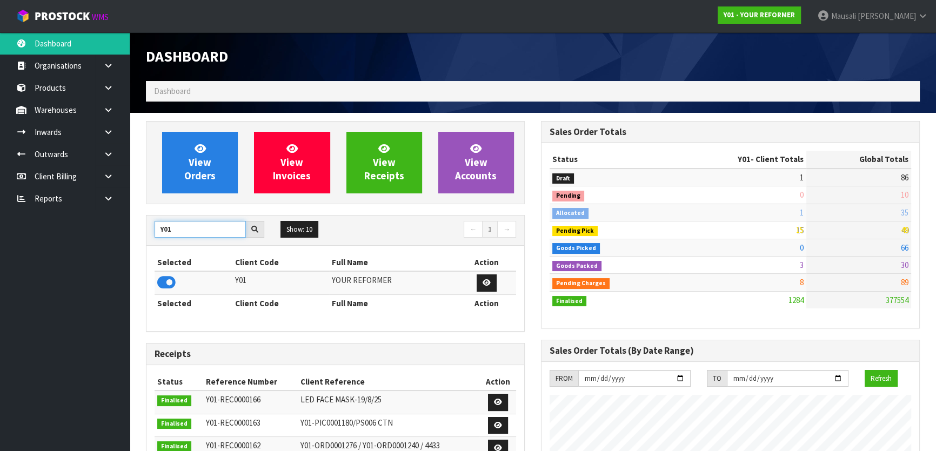
drag, startPoint x: 184, startPoint y: 232, endPoint x: 142, endPoint y: 233, distance: 42.2
click at [142, 233] on div "View Orders View Invoices View Receipts View Accounts Y01 Show: 10 5 10 25 50 ←…" at bounding box center [335, 434] width 395 height 627
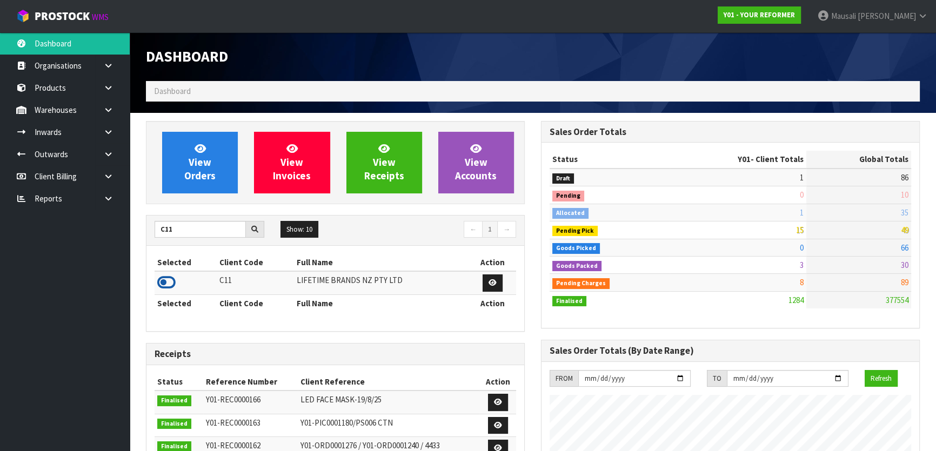
click at [173, 283] on icon at bounding box center [166, 283] width 18 height 16
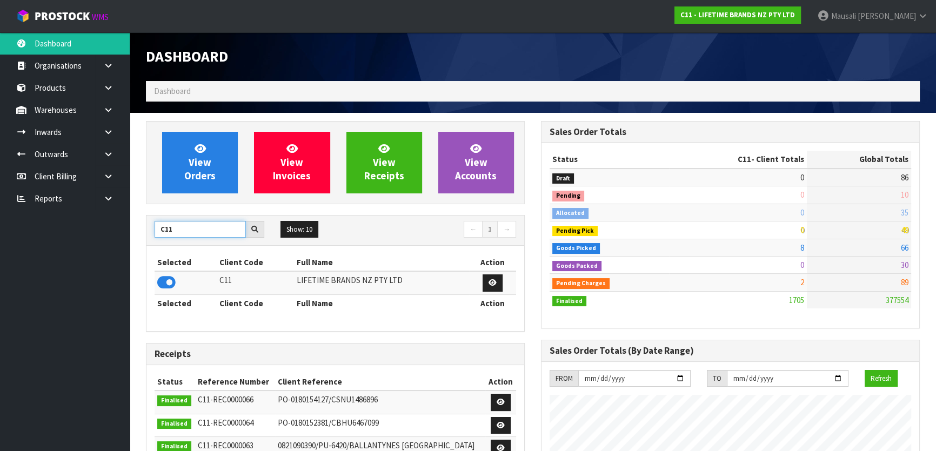
drag, startPoint x: 184, startPoint y: 234, endPoint x: 156, endPoint y: 233, distance: 28.1
click at [156, 233] on input "C11" at bounding box center [200, 229] width 91 height 17
click at [169, 284] on icon at bounding box center [166, 283] width 18 height 16
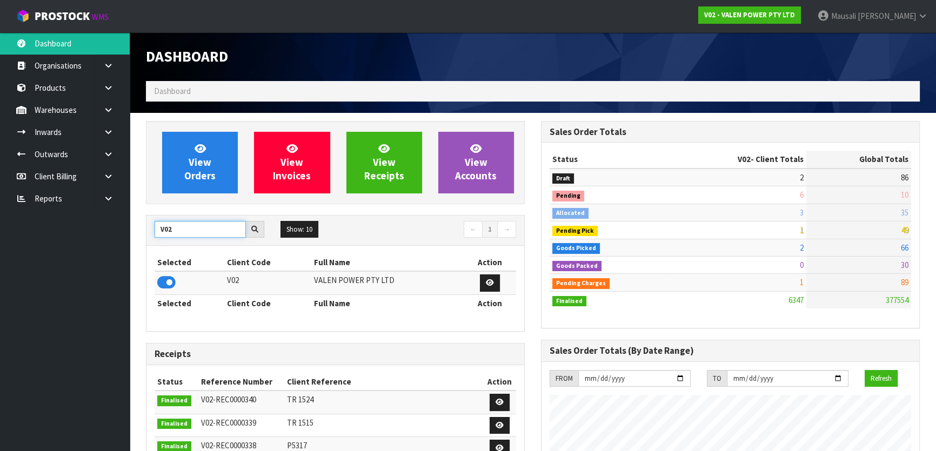
drag, startPoint x: 178, startPoint y: 230, endPoint x: 149, endPoint y: 230, distance: 29.2
click at [149, 230] on div "V02" at bounding box center [209, 229] width 126 height 17
click at [173, 280] on icon at bounding box center [166, 283] width 18 height 16
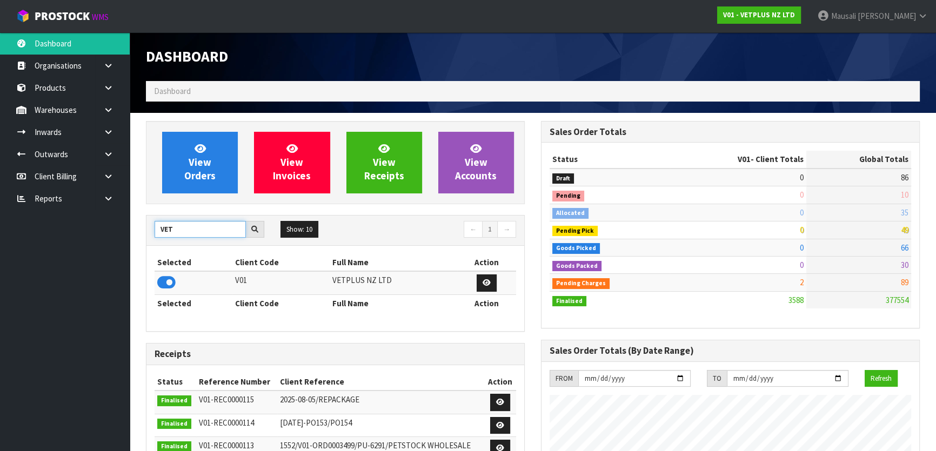
drag, startPoint x: 196, startPoint y: 225, endPoint x: 156, endPoint y: 225, distance: 40.5
click at [156, 225] on input "VET" at bounding box center [200, 229] width 91 height 17
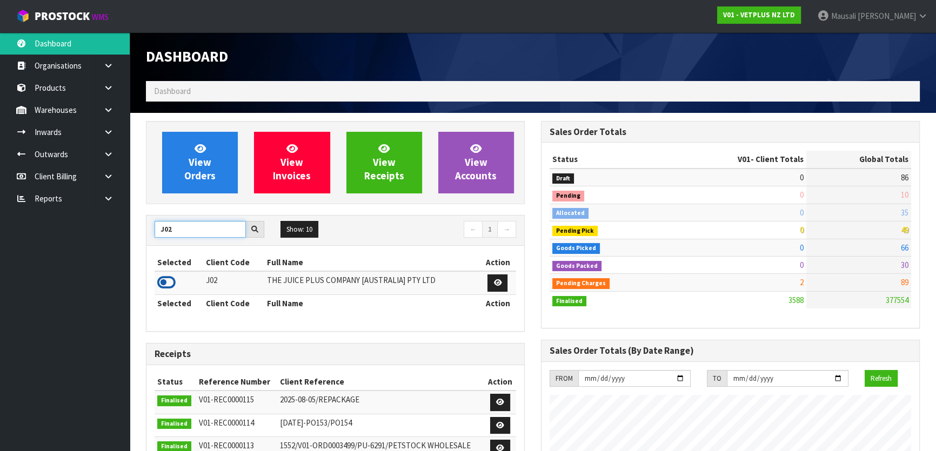
type input "J02"
click at [173, 280] on icon at bounding box center [166, 283] width 18 height 16
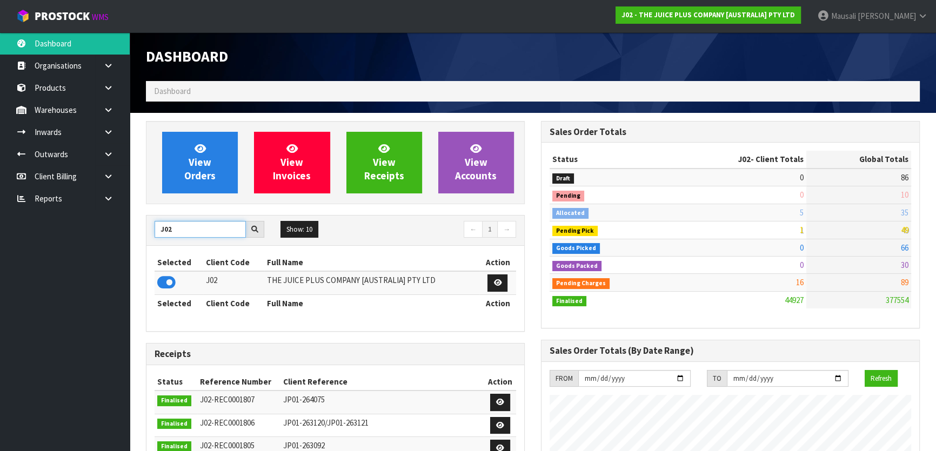
drag, startPoint x: 183, startPoint y: 231, endPoint x: 143, endPoint y: 229, distance: 40.0
click at [144, 229] on div "View Orders View Invoices View Receipts View Accounts J02 Show: 10 5 10 25 50 ←…" at bounding box center [335, 434] width 395 height 627
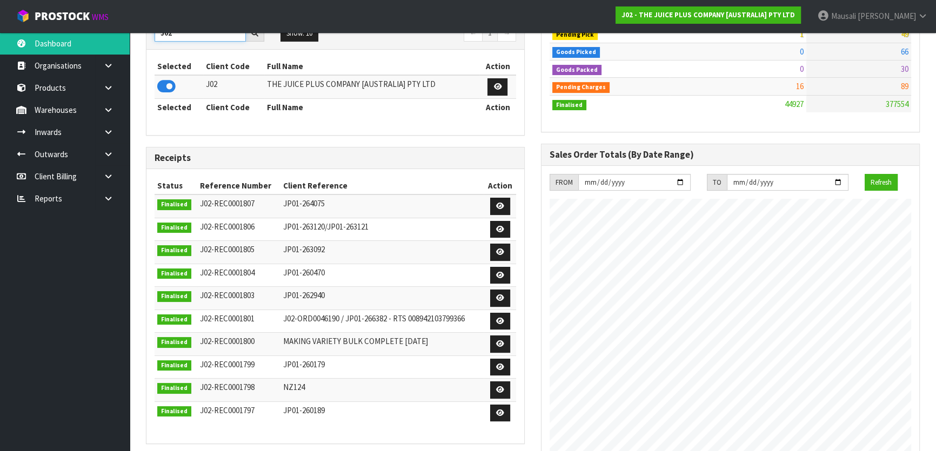
scroll to position [49, 0]
